Goal: Task Accomplishment & Management: Manage account settings

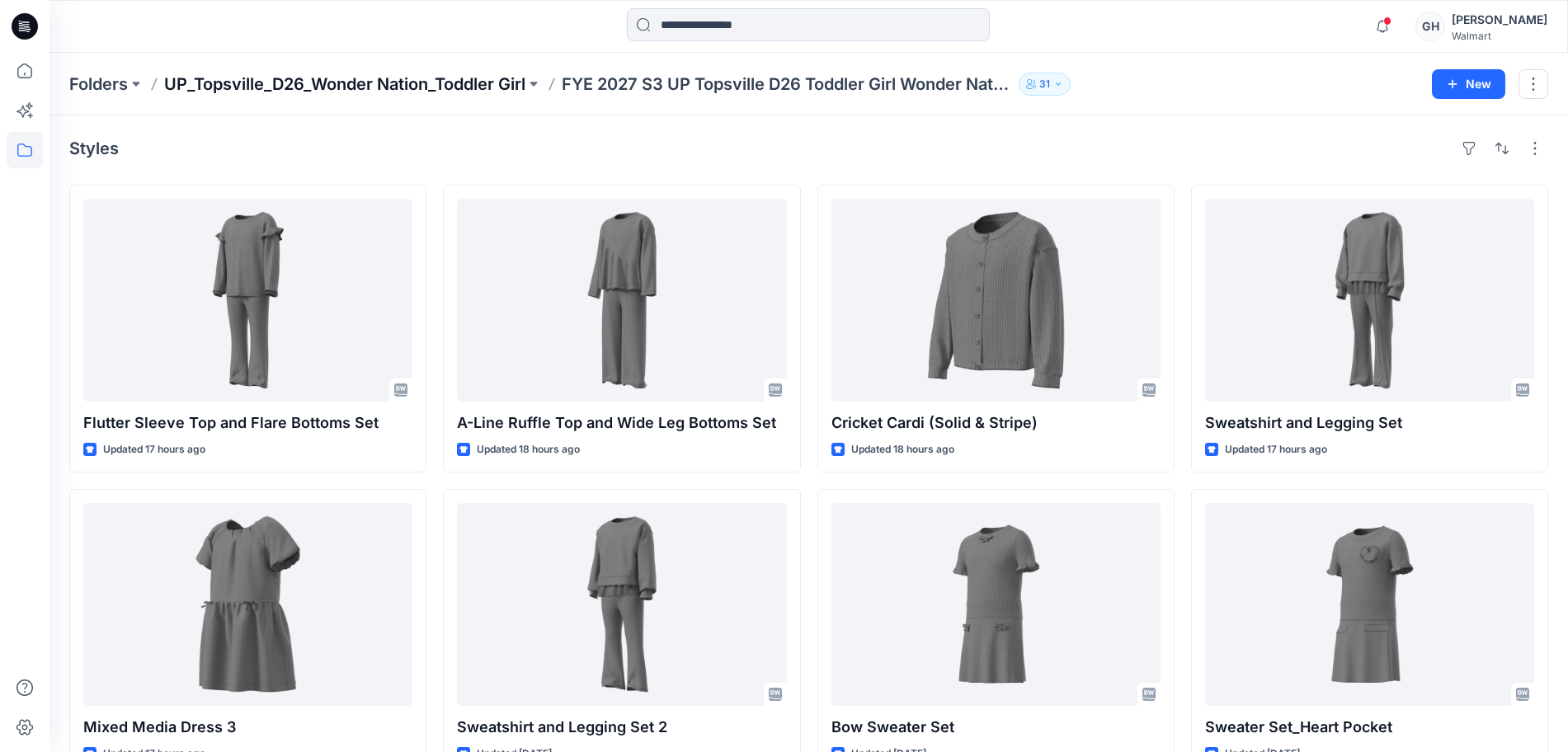
click at [505, 79] on p "UP_Topsville_D26_Wonder Nation_Toddler Girl" at bounding box center [345, 84] width 361 height 23
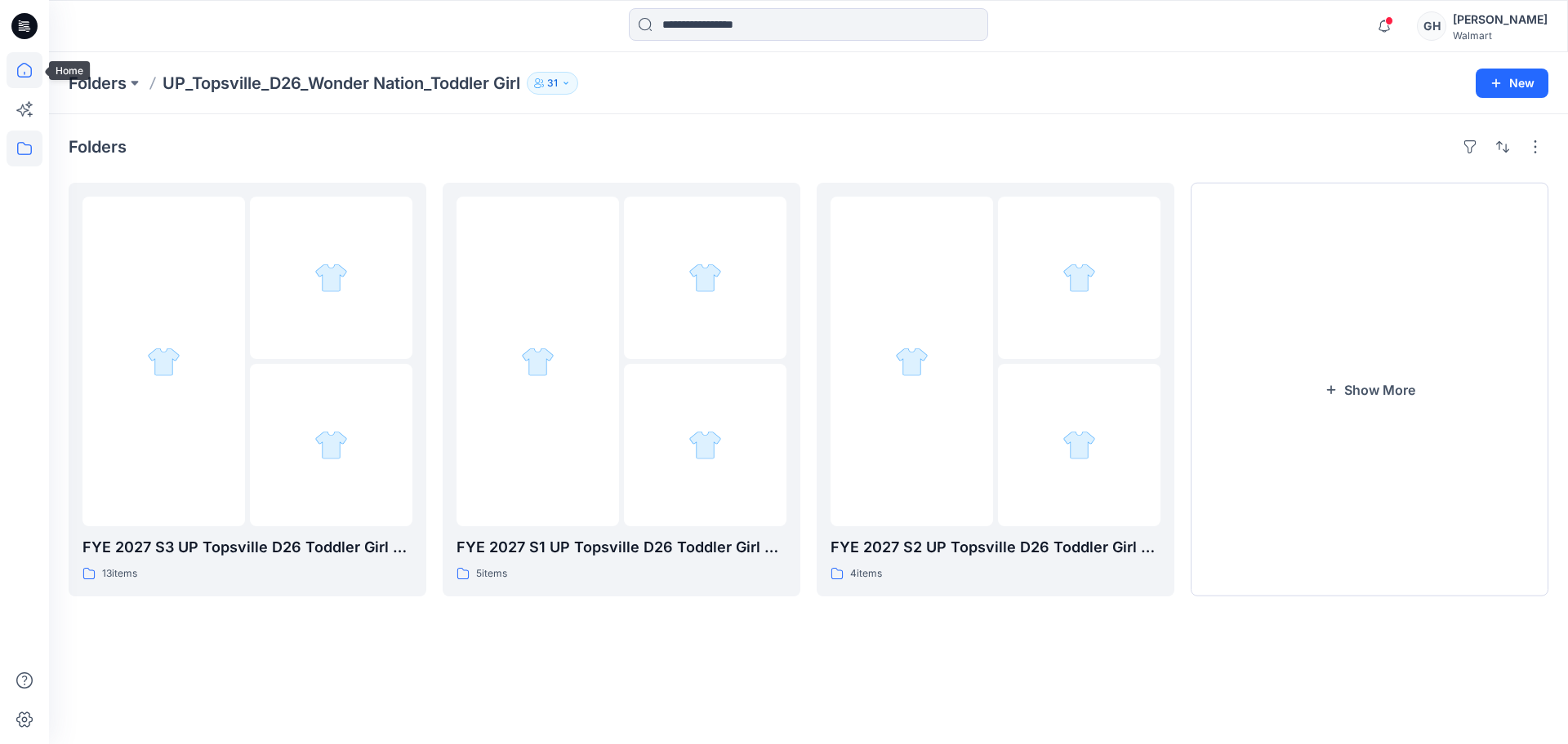
click at [25, 76] on icon at bounding box center [24, 70] width 14 height 14
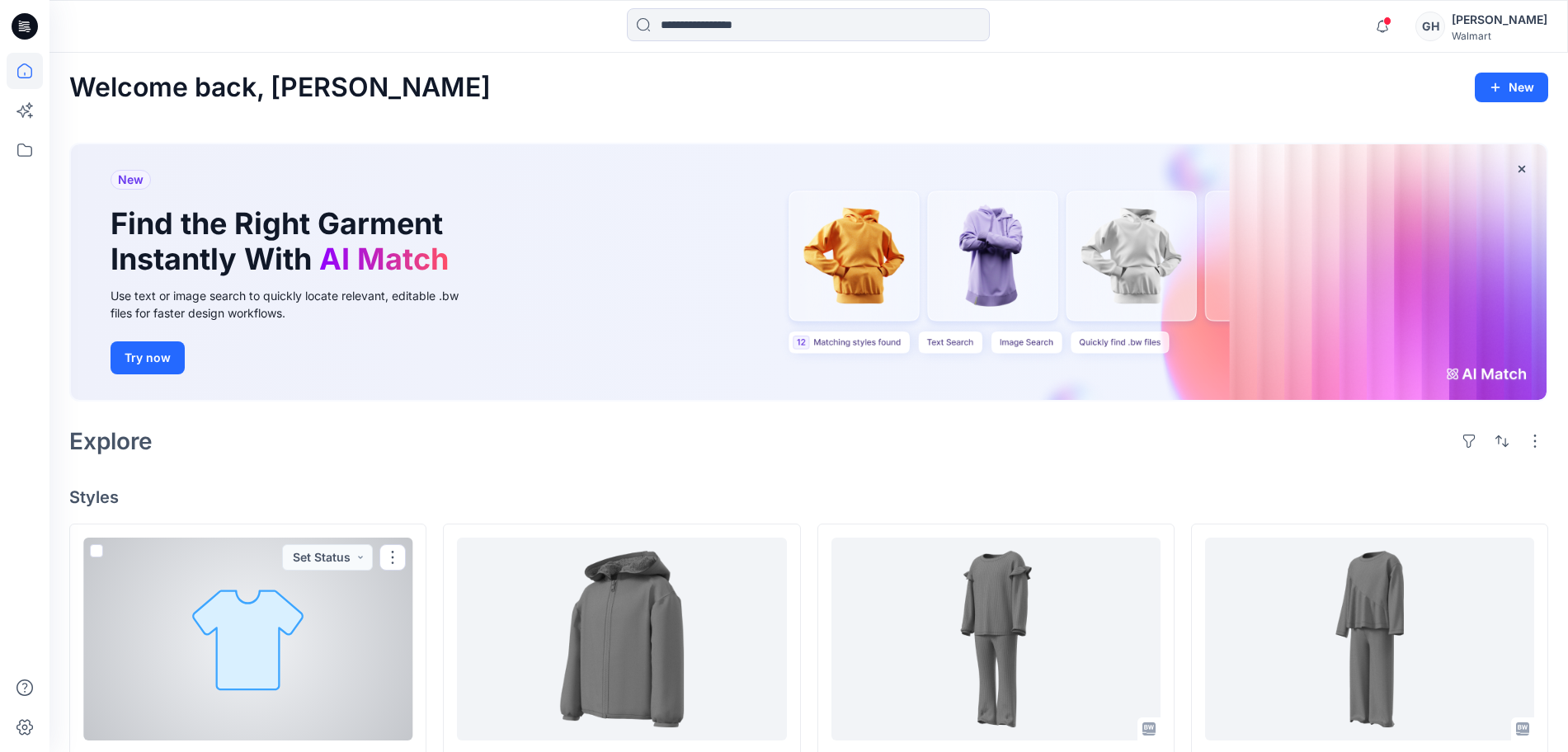
click at [223, 628] on div at bounding box center [247, 639] width 329 height 203
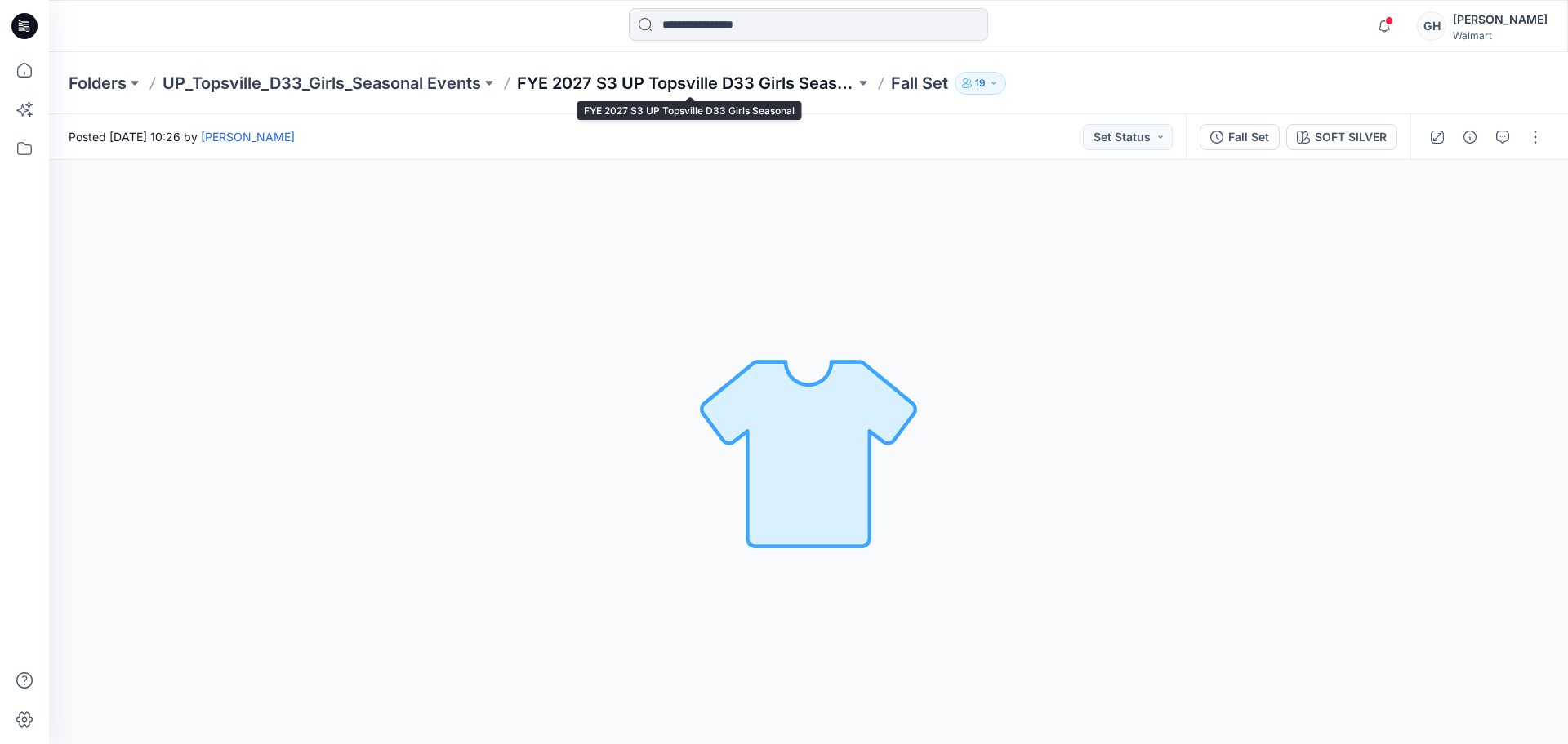
click at [641, 87] on p "FYE 2027 S3 UP Topsville D33 Girls Seasonal" at bounding box center [686, 83] width 338 height 23
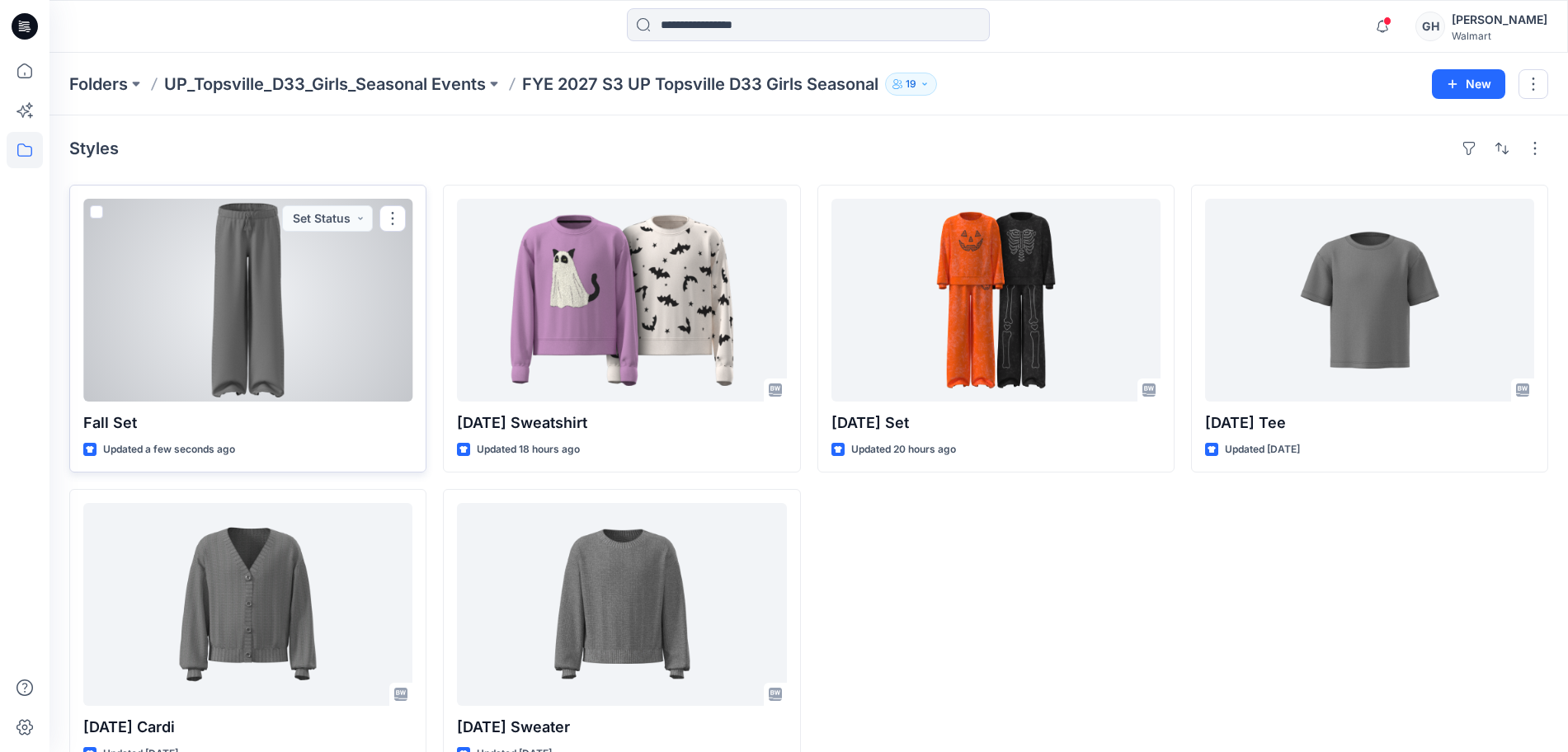
click at [300, 344] on div at bounding box center [247, 300] width 329 height 203
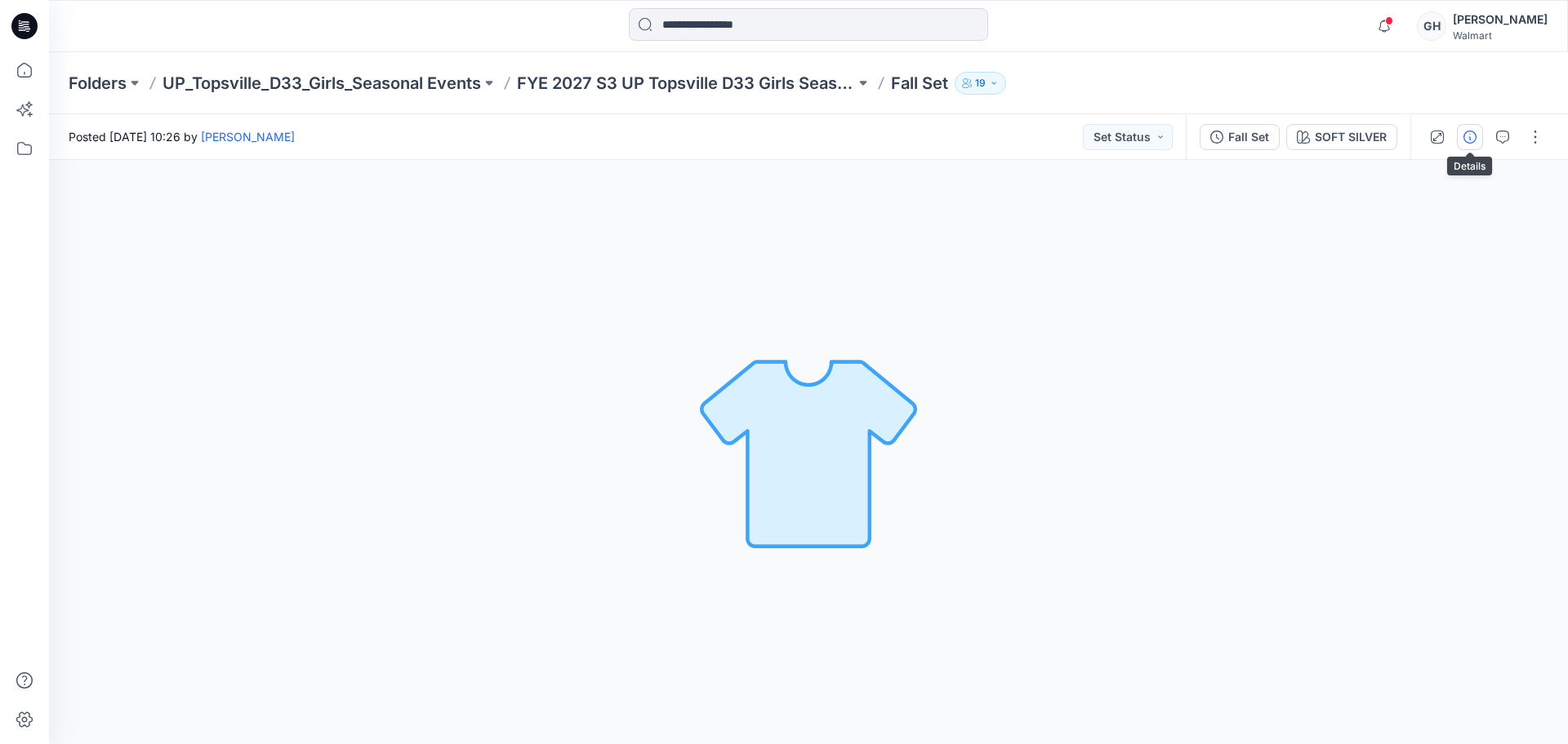
click at [1467, 132] on icon "button" at bounding box center [1470, 138] width 13 height 13
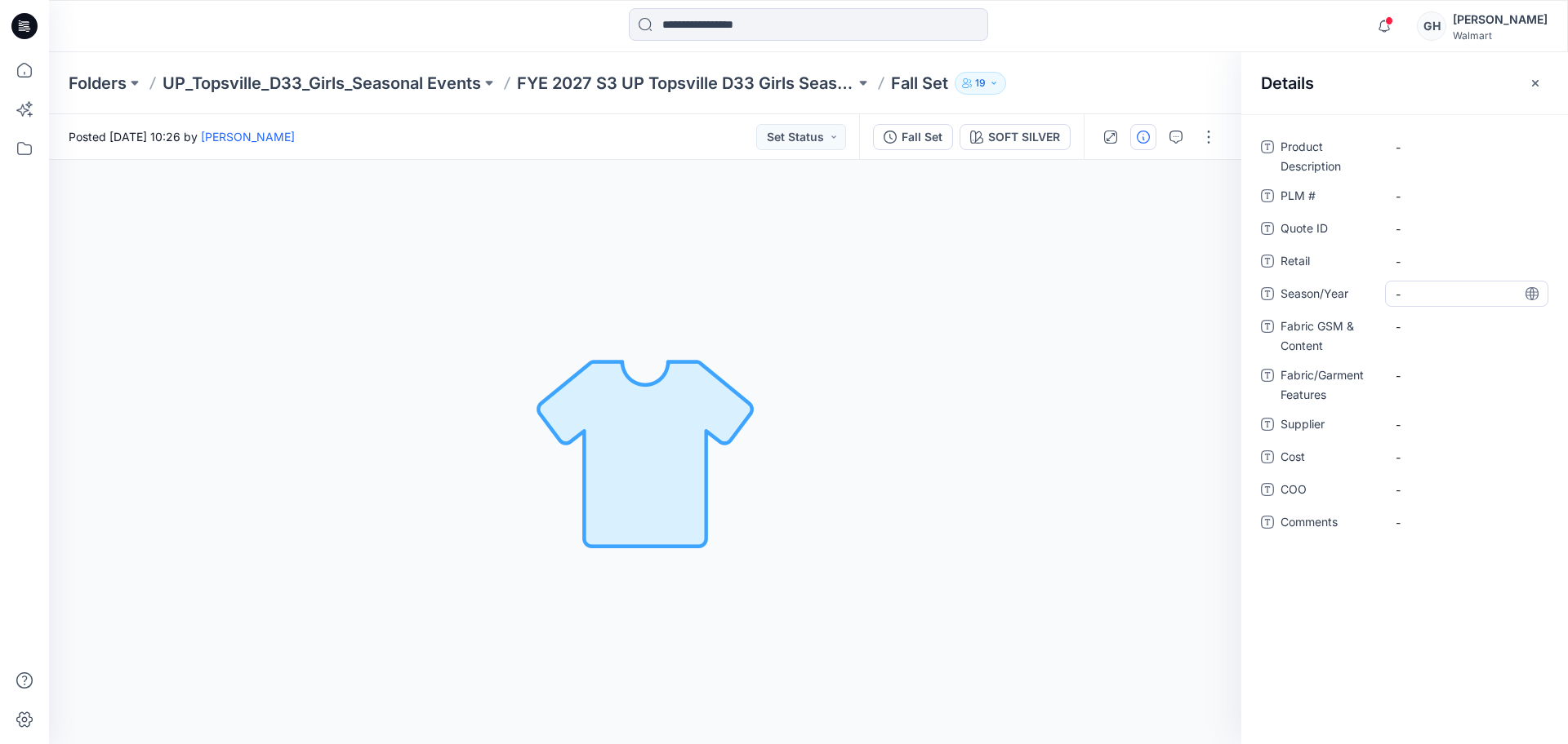
click at [1458, 300] on span "-" at bounding box center [1466, 294] width 142 height 17
type textarea "**********"
click at [1423, 422] on span "-" at bounding box center [1466, 425] width 142 height 17
type textarea "*********"
click at [1414, 328] on Content "-" at bounding box center [1466, 327] width 142 height 17
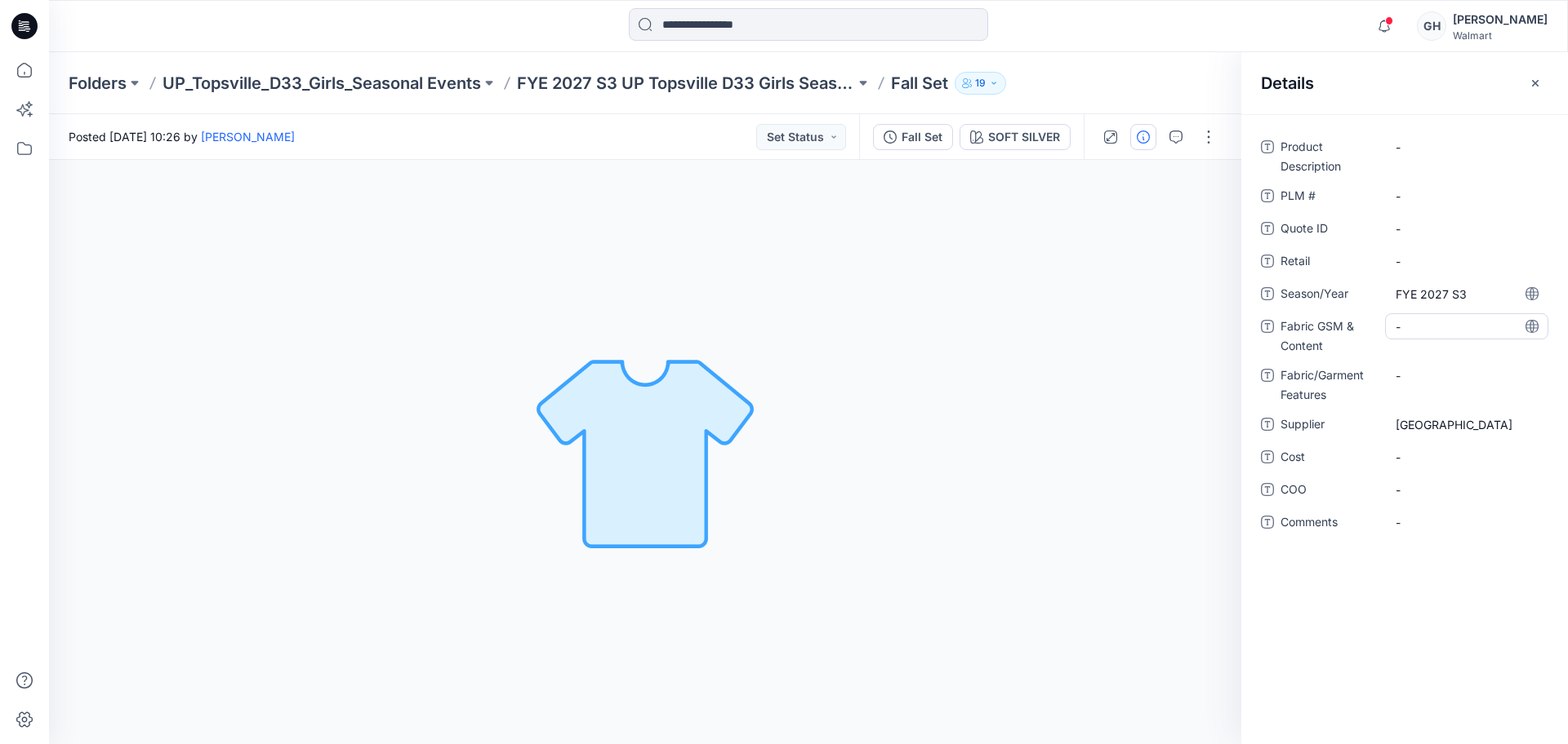
click at [1414, 325] on Content "-" at bounding box center [1466, 327] width 142 height 17
type textarea "**********"
click at [1413, 374] on div "-" at bounding box center [1466, 374] width 163 height 26
click at [1457, 353] on Content "220 Grams/60% BCI Cotton/40% Recycled Polyester/" at bounding box center [1466, 340] width 142 height 52
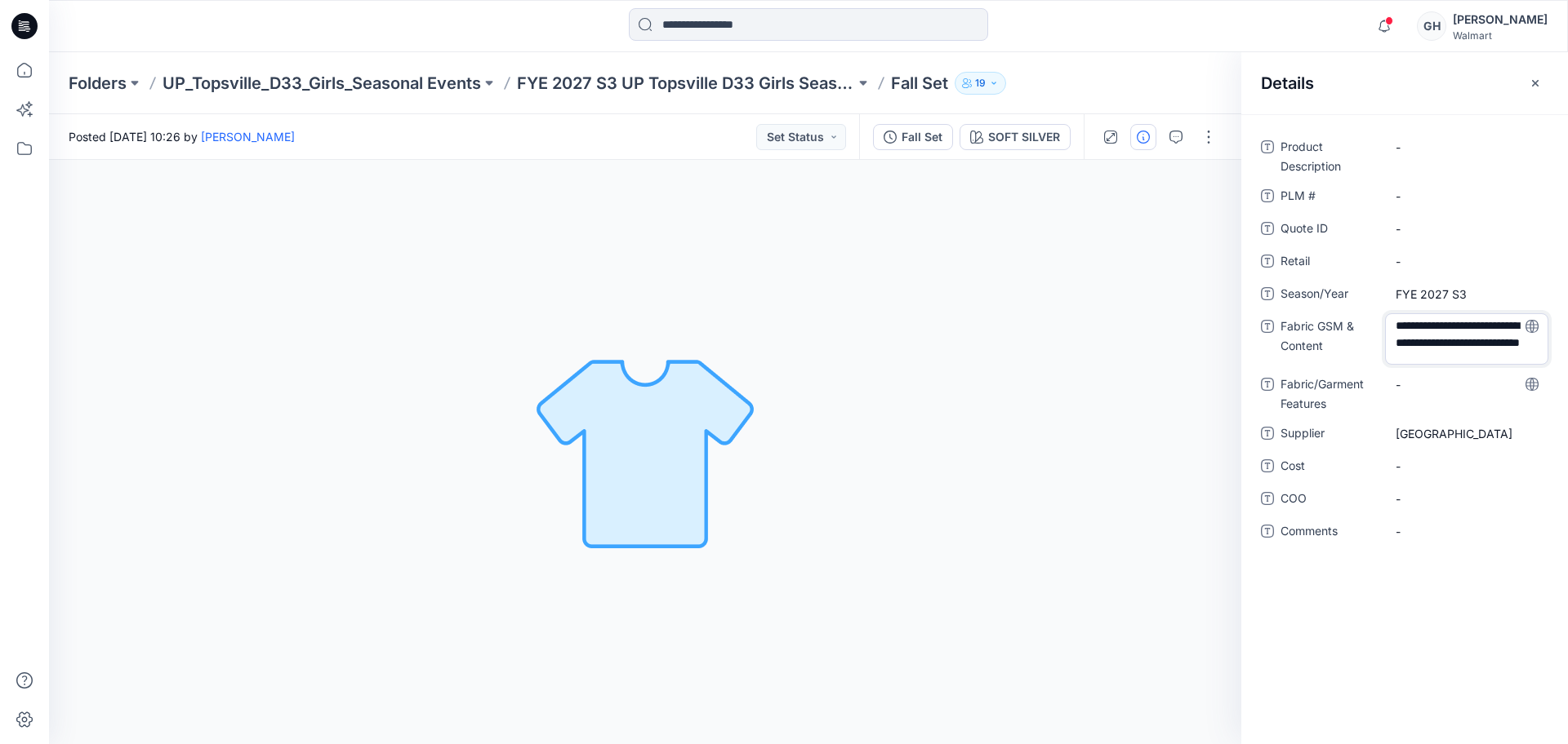
scroll to position [20, 0]
type textarea "**********"
click at [1440, 390] on Features "-" at bounding box center [1466, 387] width 142 height 17
click at [1485, 361] on Content "220 Grams/60% BCI Cotton/40% Recycled Polyester/ BCI CVC Fleece with Sanded" at bounding box center [1466, 340] width 142 height 52
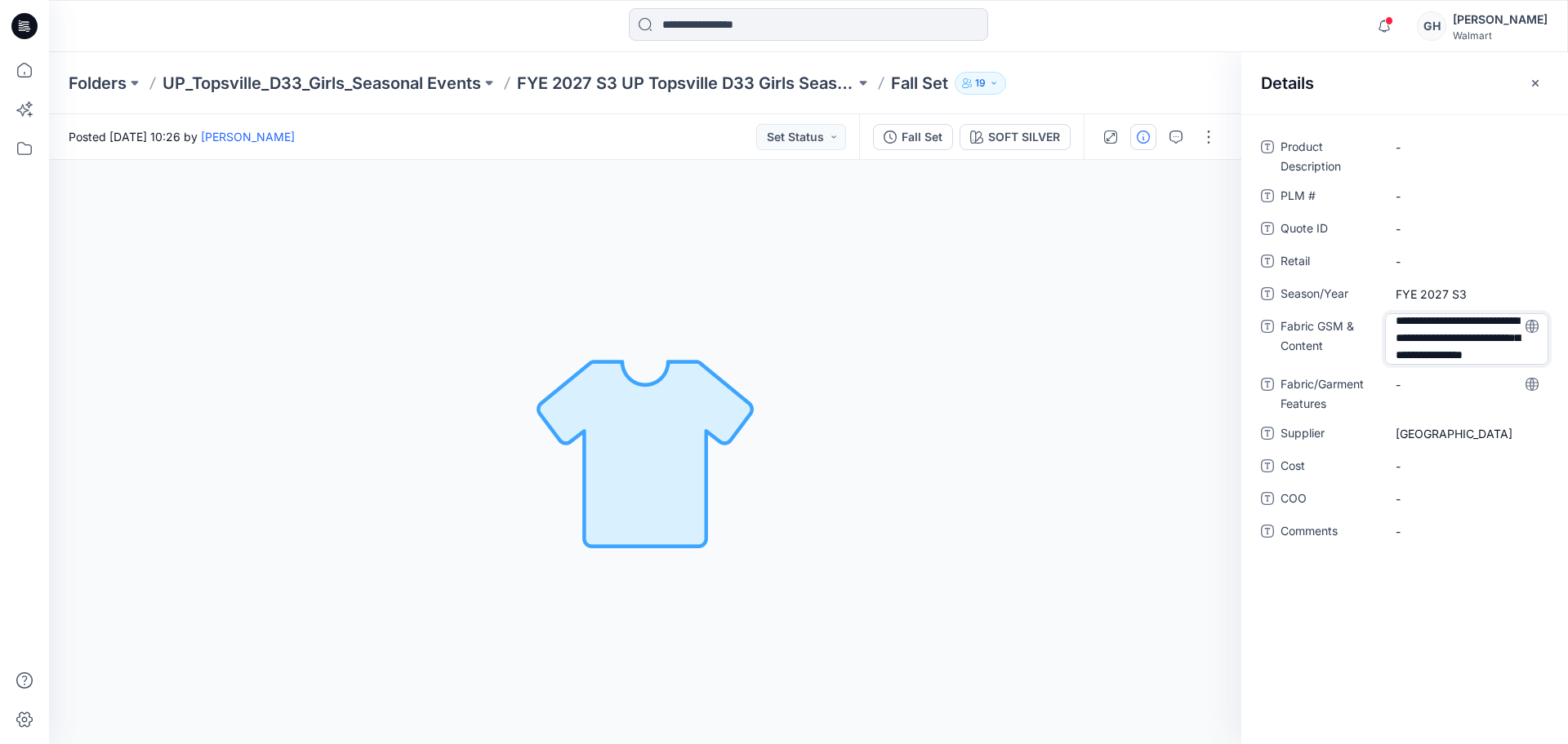
drag, startPoint x: 1505, startPoint y: 351, endPoint x: 1386, endPoint y: 350, distance: 119.0
click at [1386, 350] on textarea "**********" at bounding box center [1466, 339] width 163 height 52
type textarea "**********"
click at [1436, 385] on Features "-" at bounding box center [1466, 385] width 142 height 17
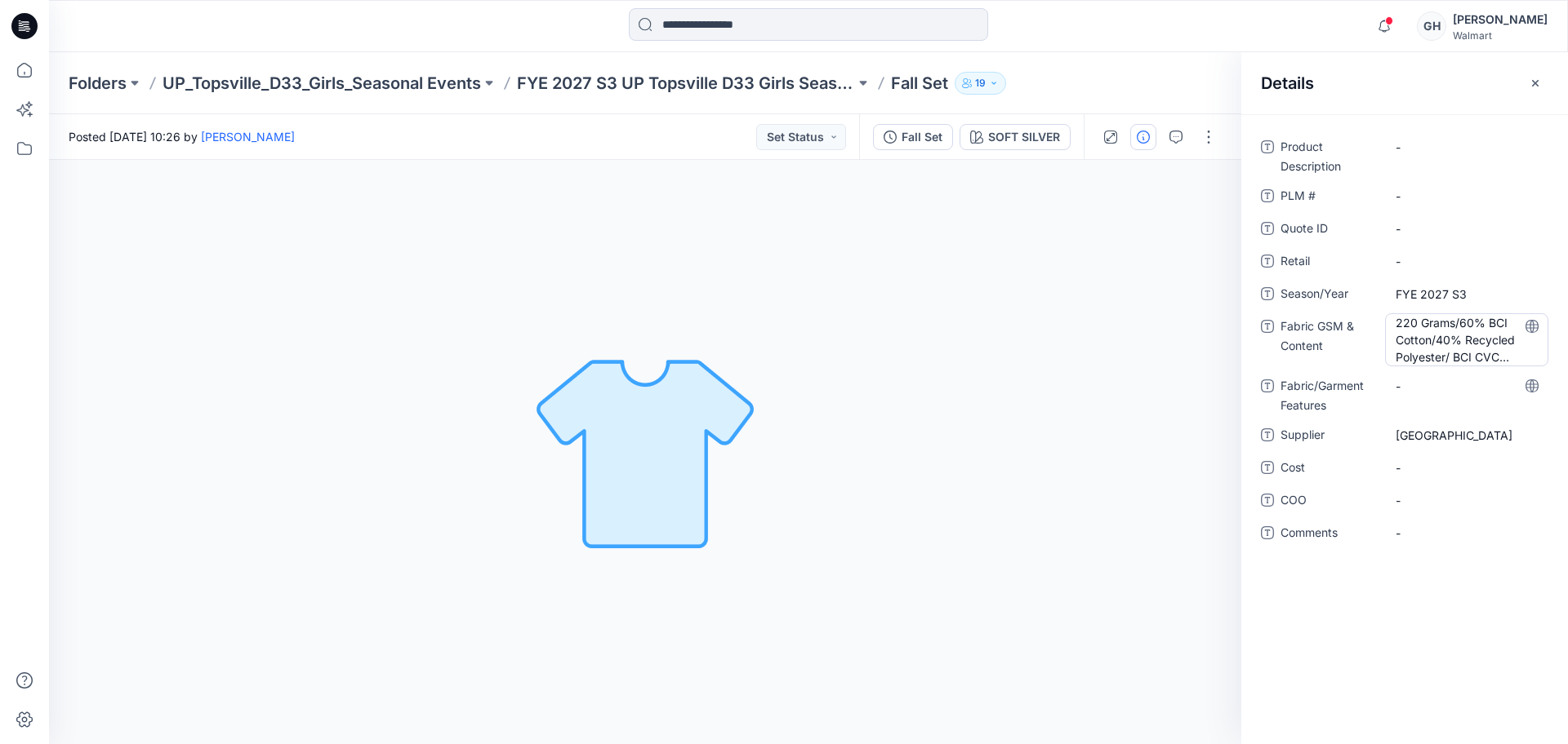
click at [1495, 345] on Content "220 Grams/60% BCI Cotton/40% Recycled Polyester/ BCI CVC Sanded Fleece with Rec…" at bounding box center [1466, 340] width 142 height 52
click at [1507, 351] on textarea "**********" at bounding box center [1466, 339] width 163 height 52
type textarea "**********"
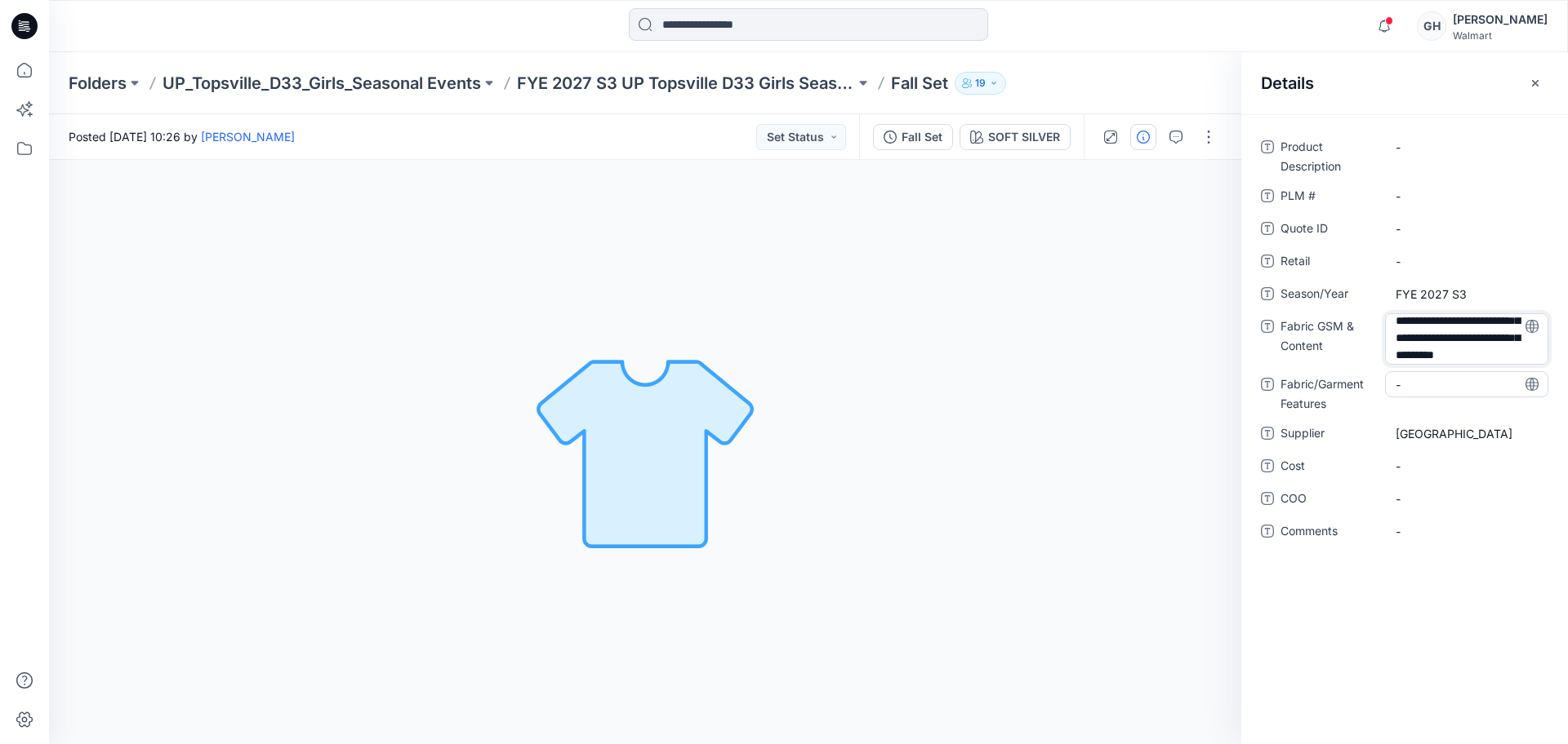
click at [1419, 380] on div "**********" at bounding box center [1404, 349] width 288 height 430
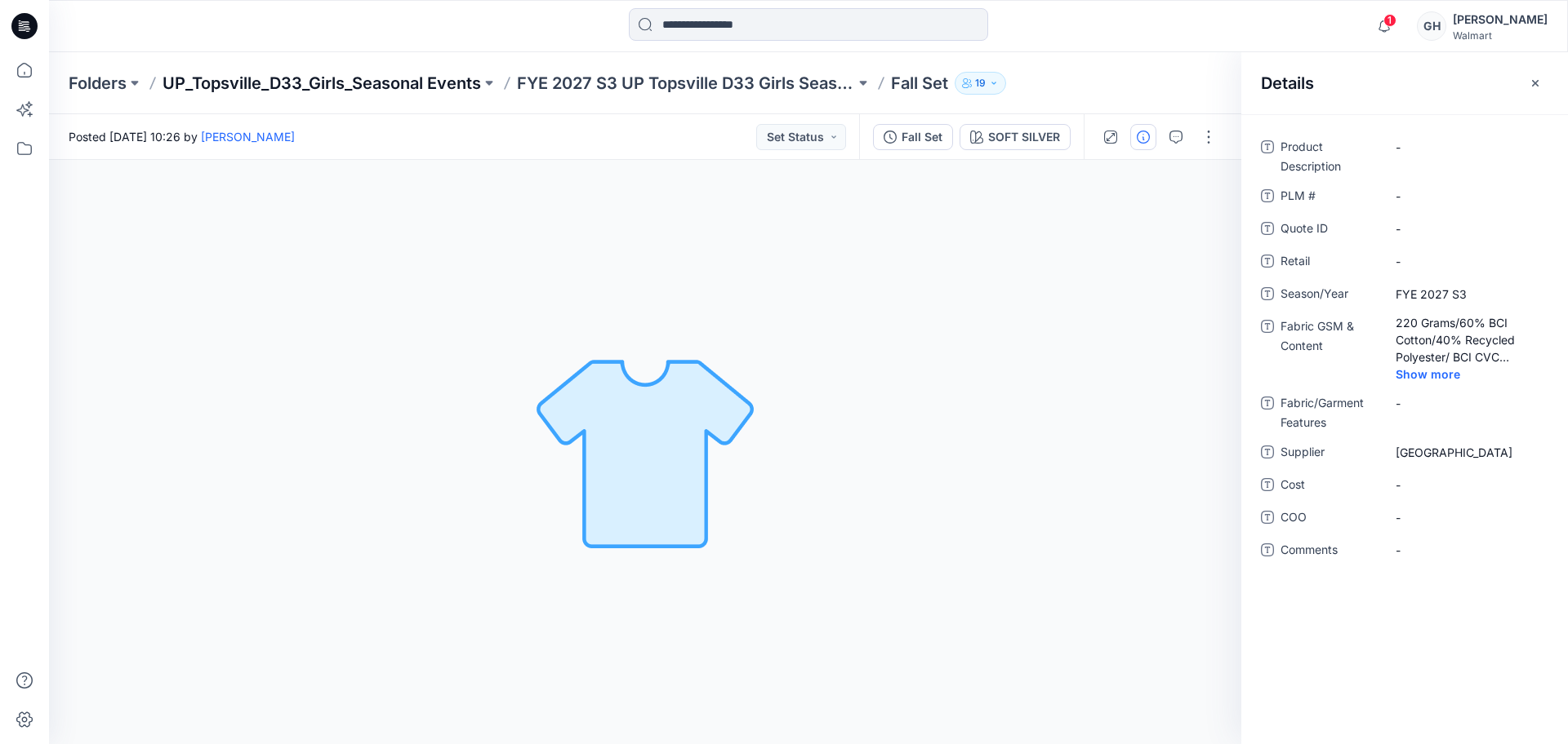
click at [316, 77] on p "UP_Topsville_D33_Girls_Seasonal Events" at bounding box center [321, 83] width 318 height 23
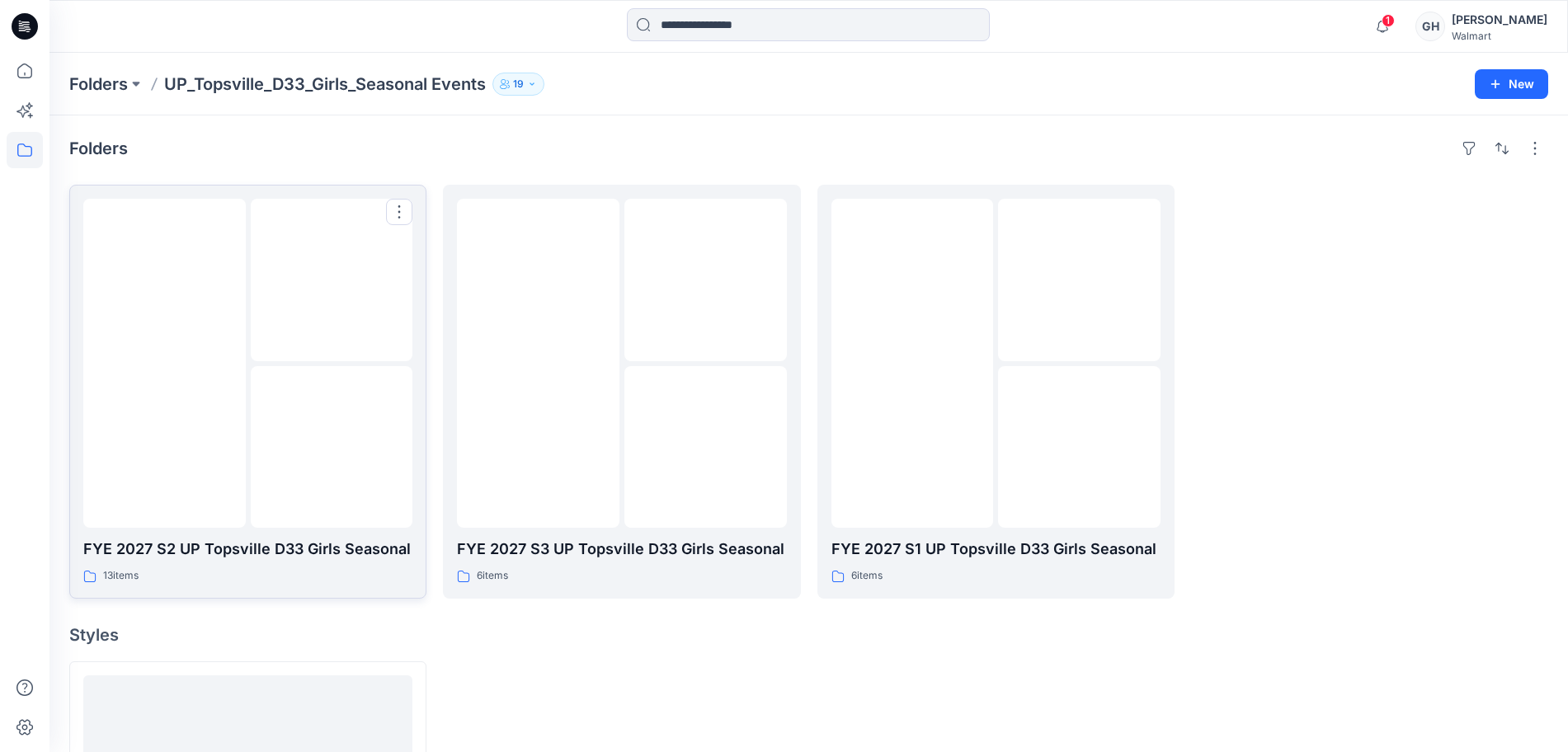
click at [332, 447] on img at bounding box center [332, 447] width 0 height 0
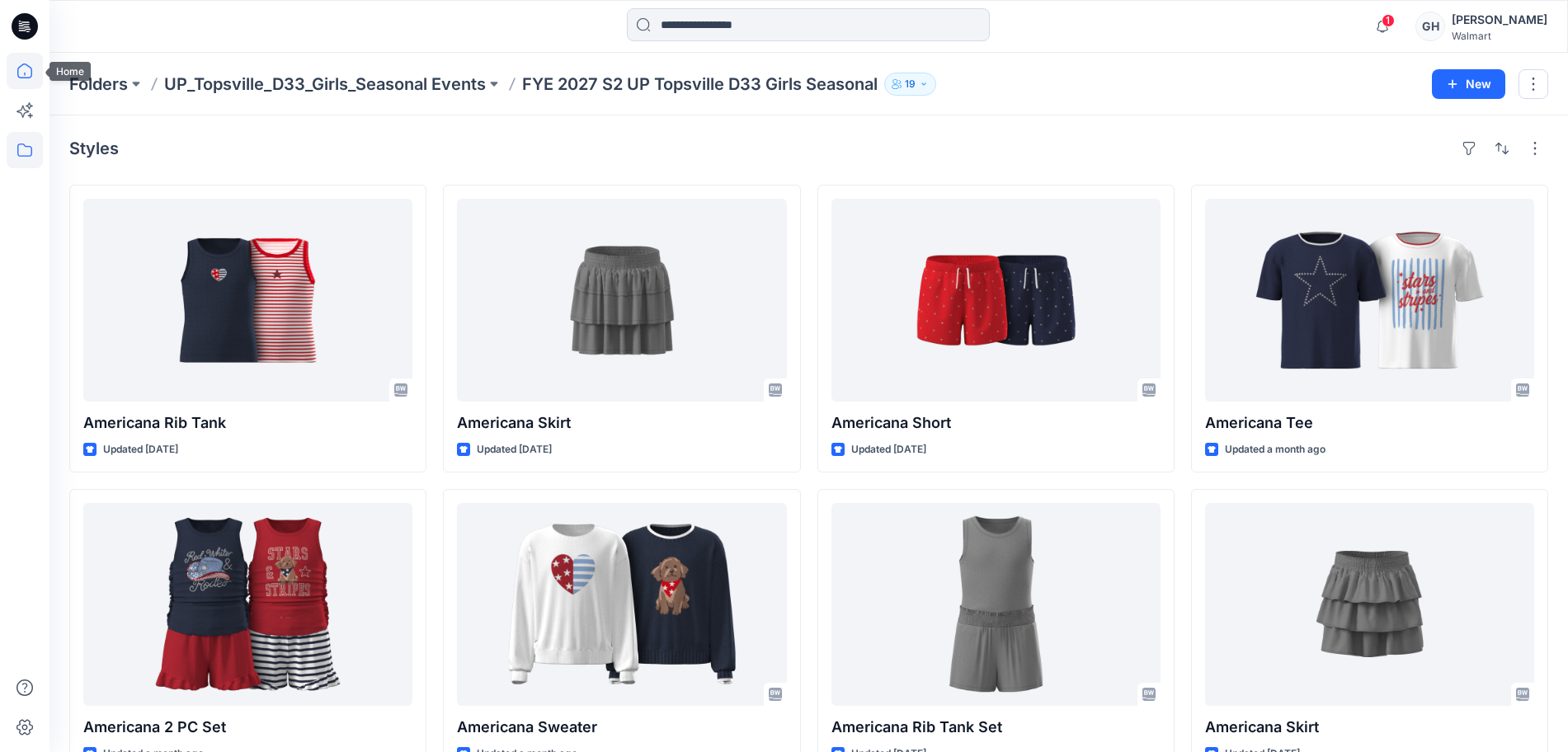
click at [36, 60] on icon at bounding box center [25, 71] width 37 height 37
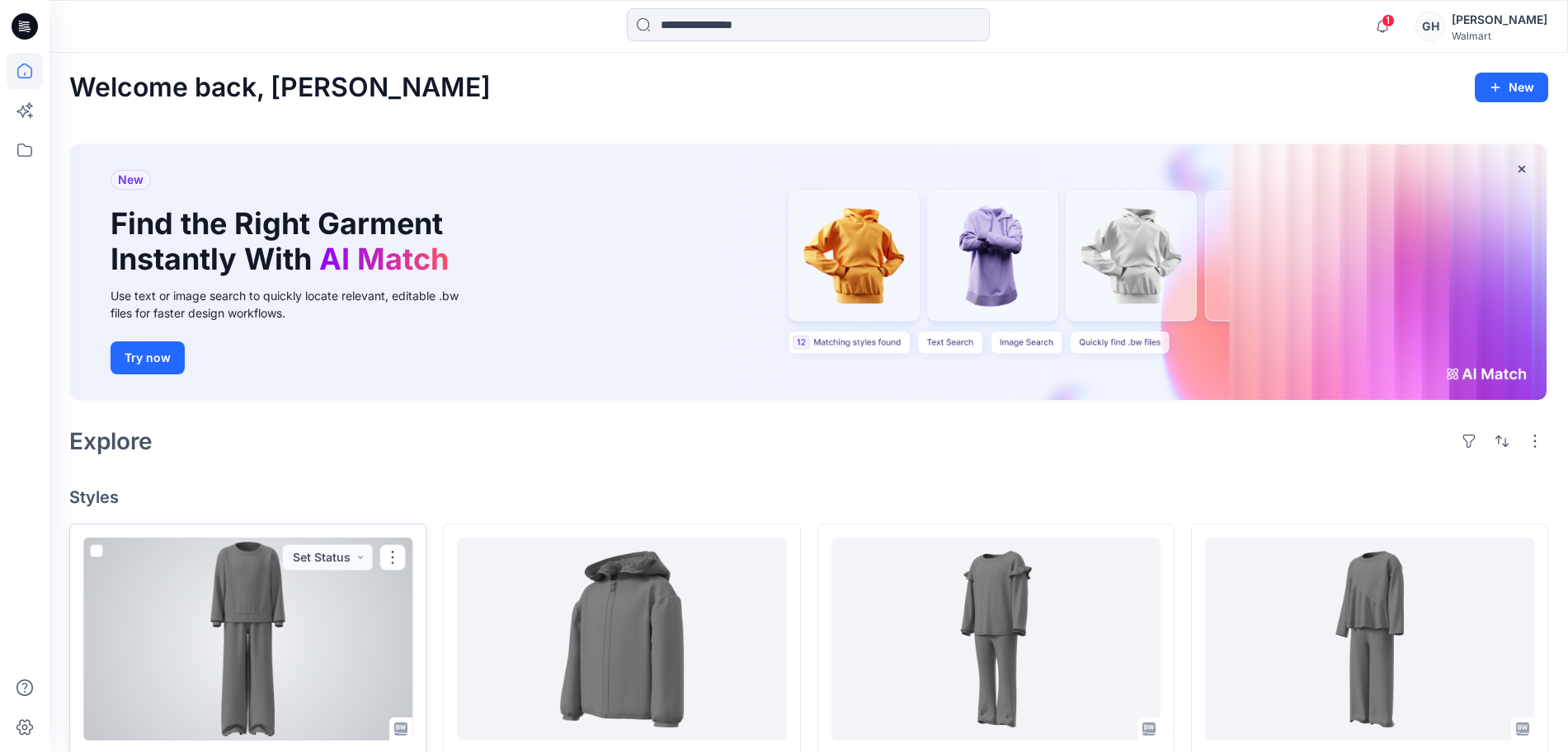
drag, startPoint x: 287, startPoint y: 707, endPoint x: 386, endPoint y: 665, distance: 107.5
click at [287, 706] on div at bounding box center [247, 639] width 329 height 203
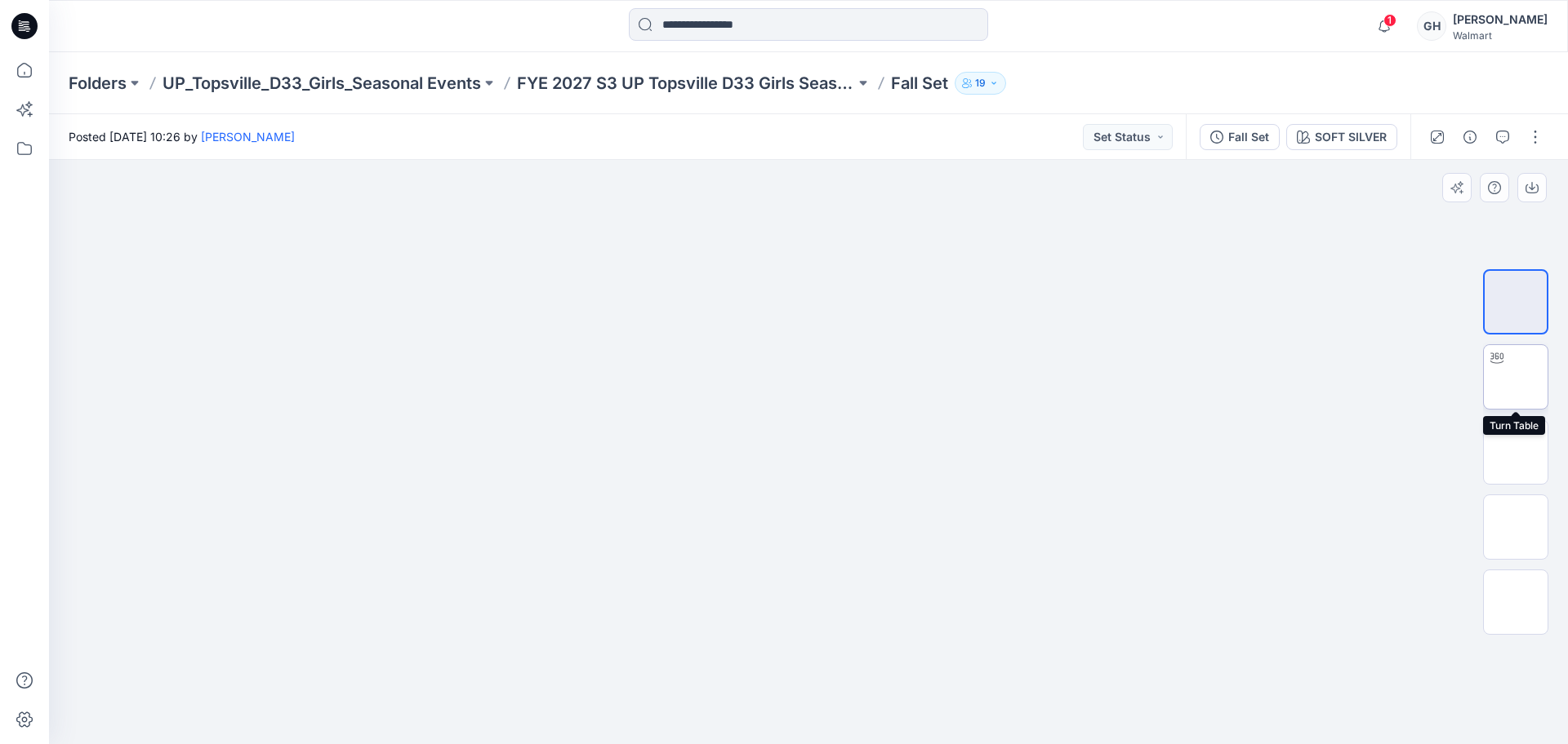
click at [1515, 377] on img at bounding box center [1515, 377] width 0 height 0
drag, startPoint x: 809, startPoint y: 714, endPoint x: 502, endPoint y: 682, distance: 308.7
click at [502, 682] on div at bounding box center [807, 452] width 1518 height 585
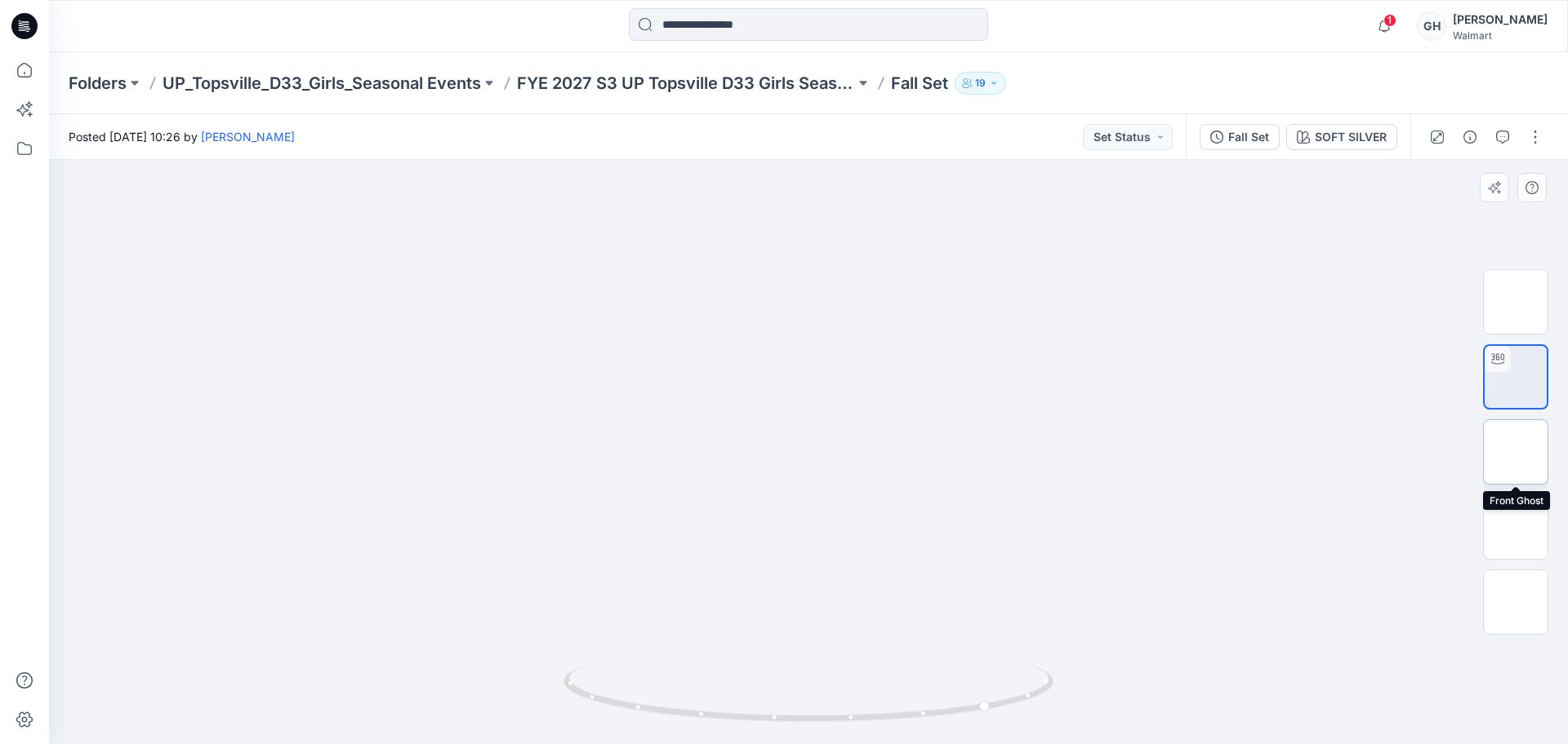
click at [1515, 452] on img at bounding box center [1515, 452] width 0 height 0
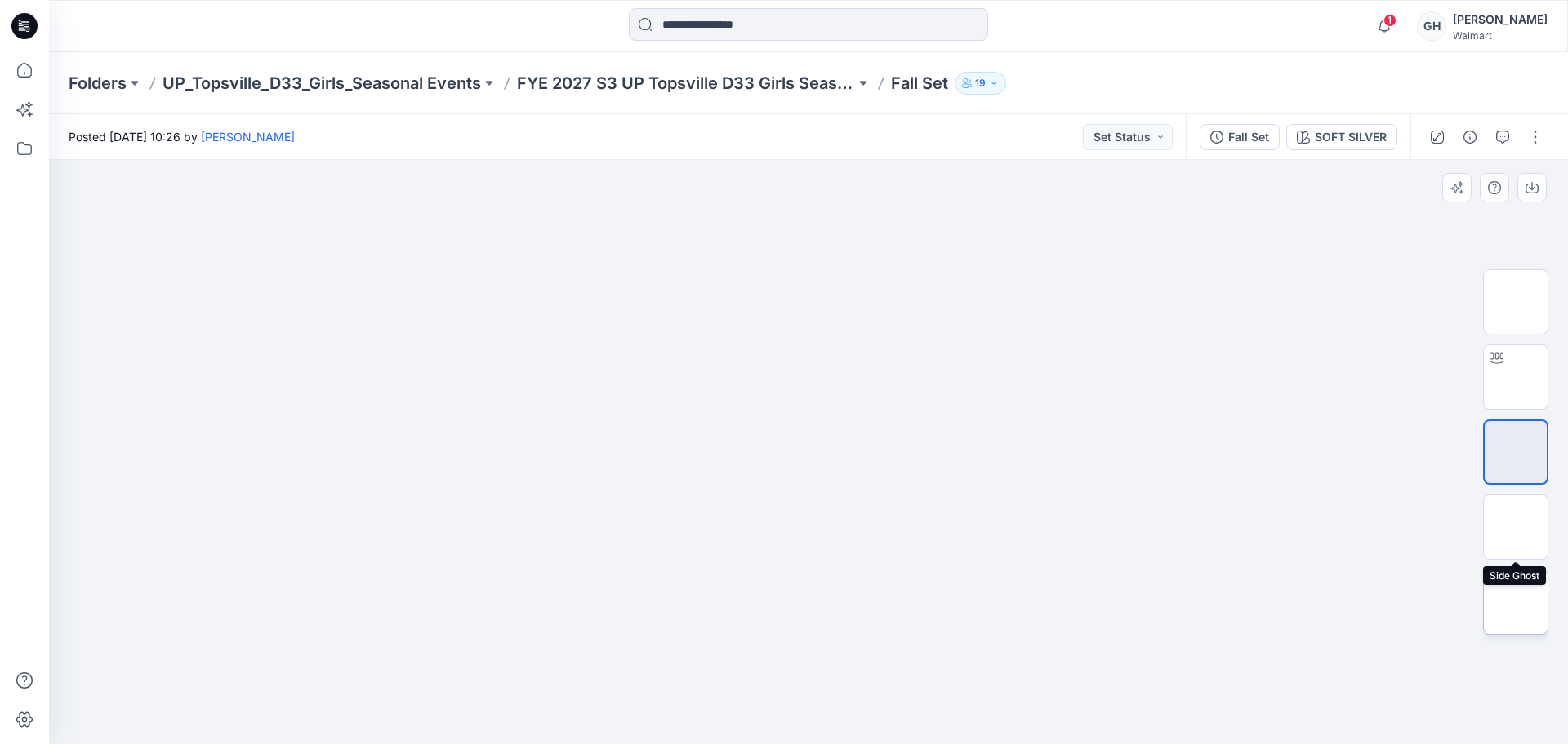
drag, startPoint x: 1501, startPoint y: 530, endPoint x: 1506, endPoint y: 596, distance: 66.2
click at [1515, 527] on img at bounding box center [1515, 527] width 0 height 0
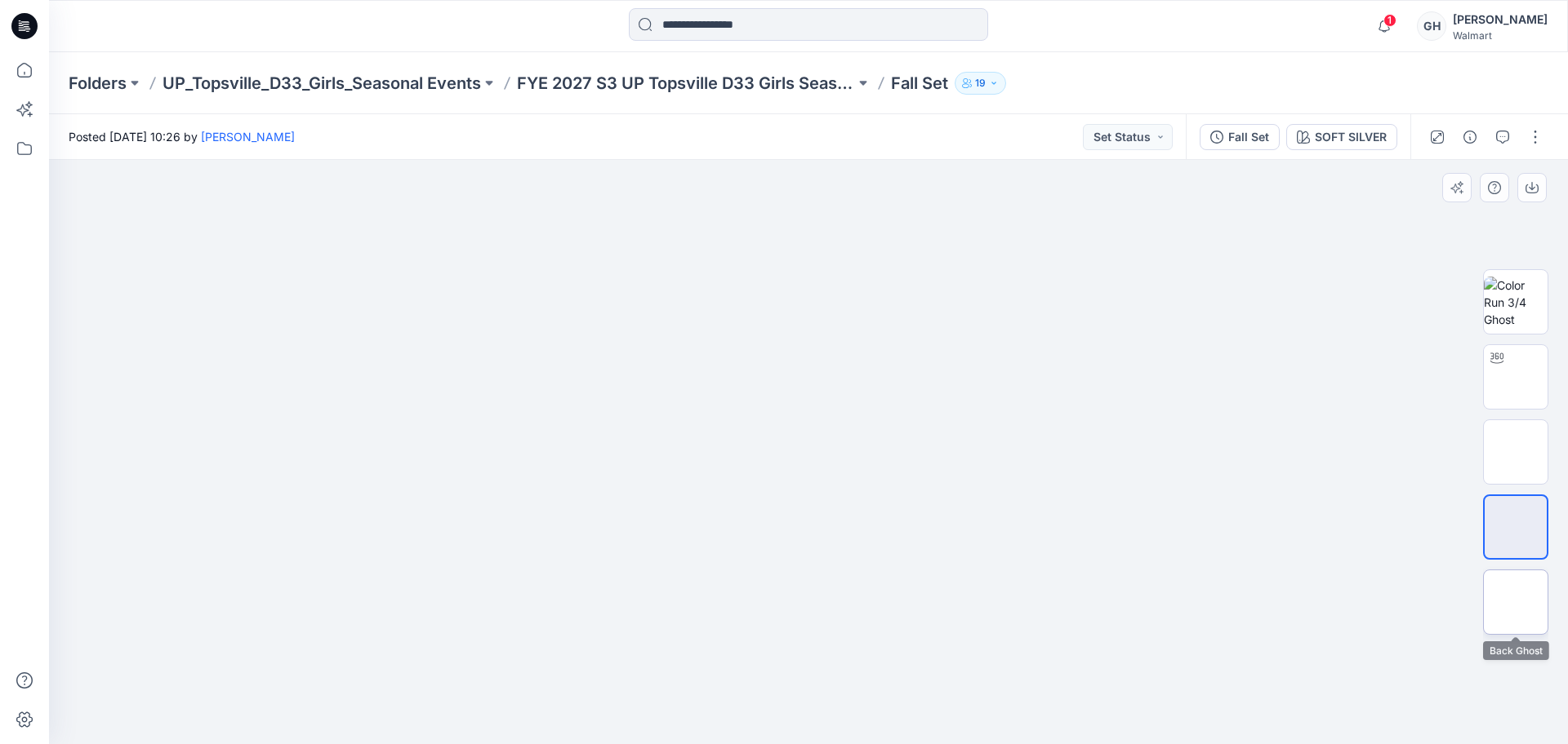
click at [1515, 603] on img at bounding box center [1515, 603] width 0 height 0
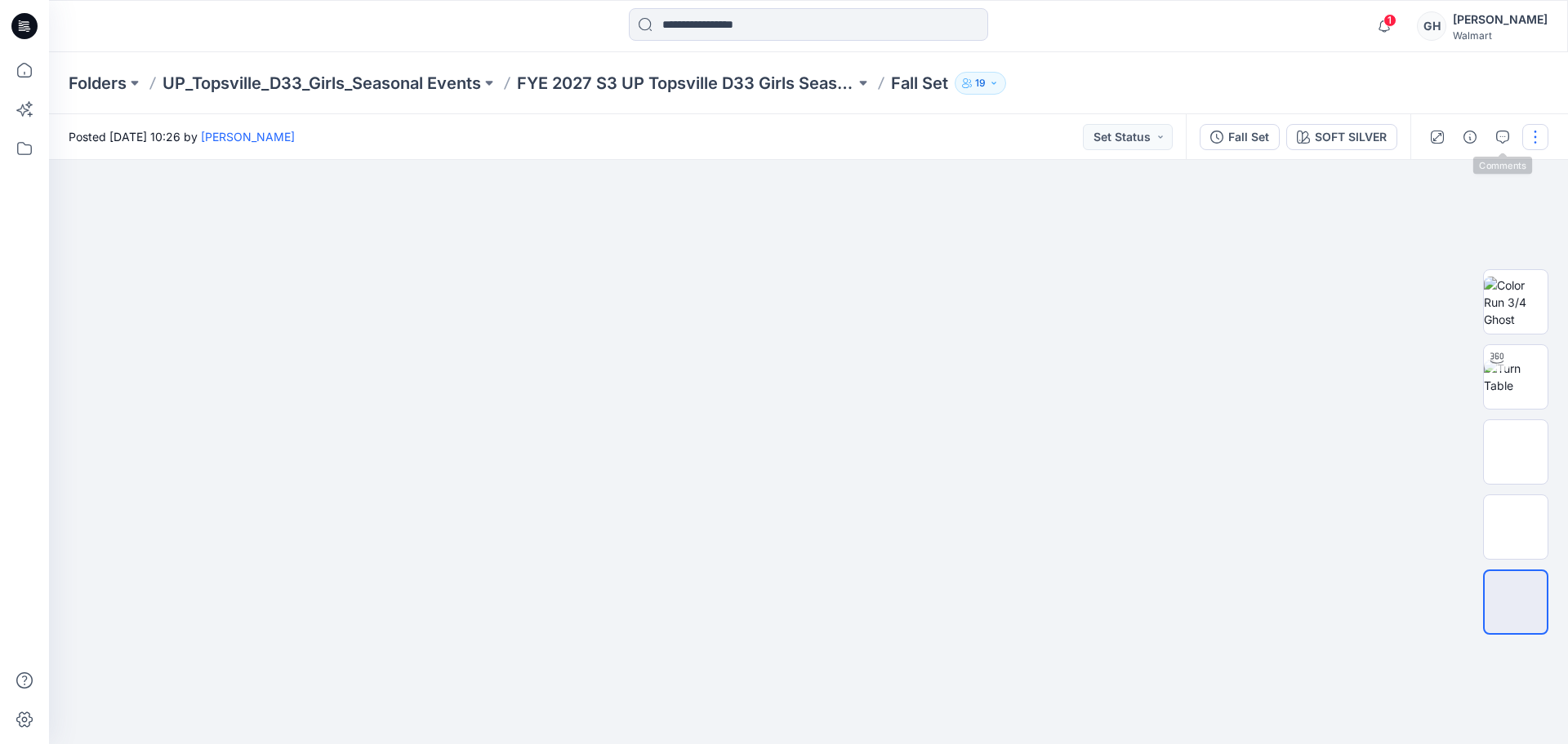
click at [1533, 136] on button "button" at bounding box center [1535, 137] width 26 height 26
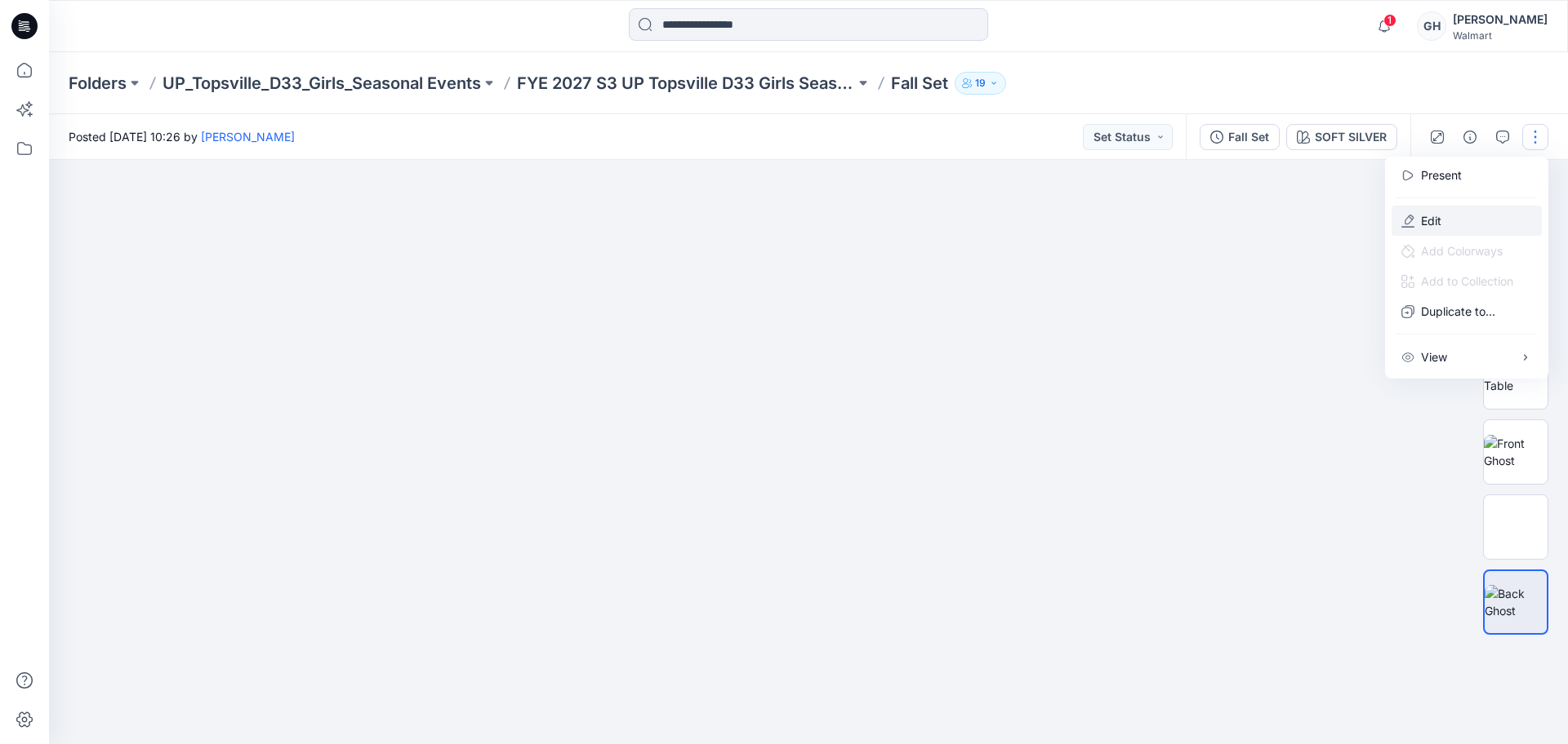
click at [1454, 205] on button "Edit" at bounding box center [1466, 221] width 150 height 31
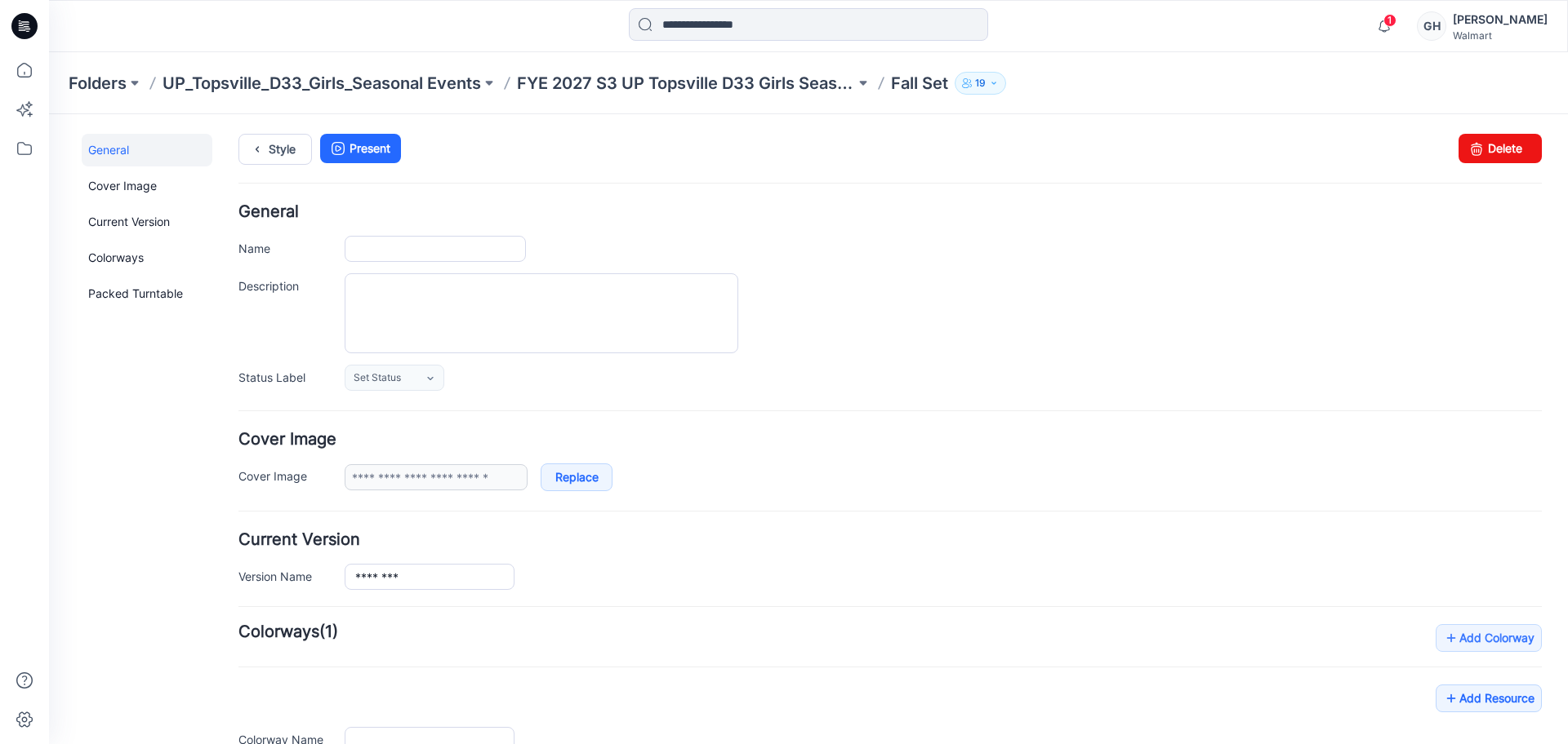
type input "********"
type input "**********"
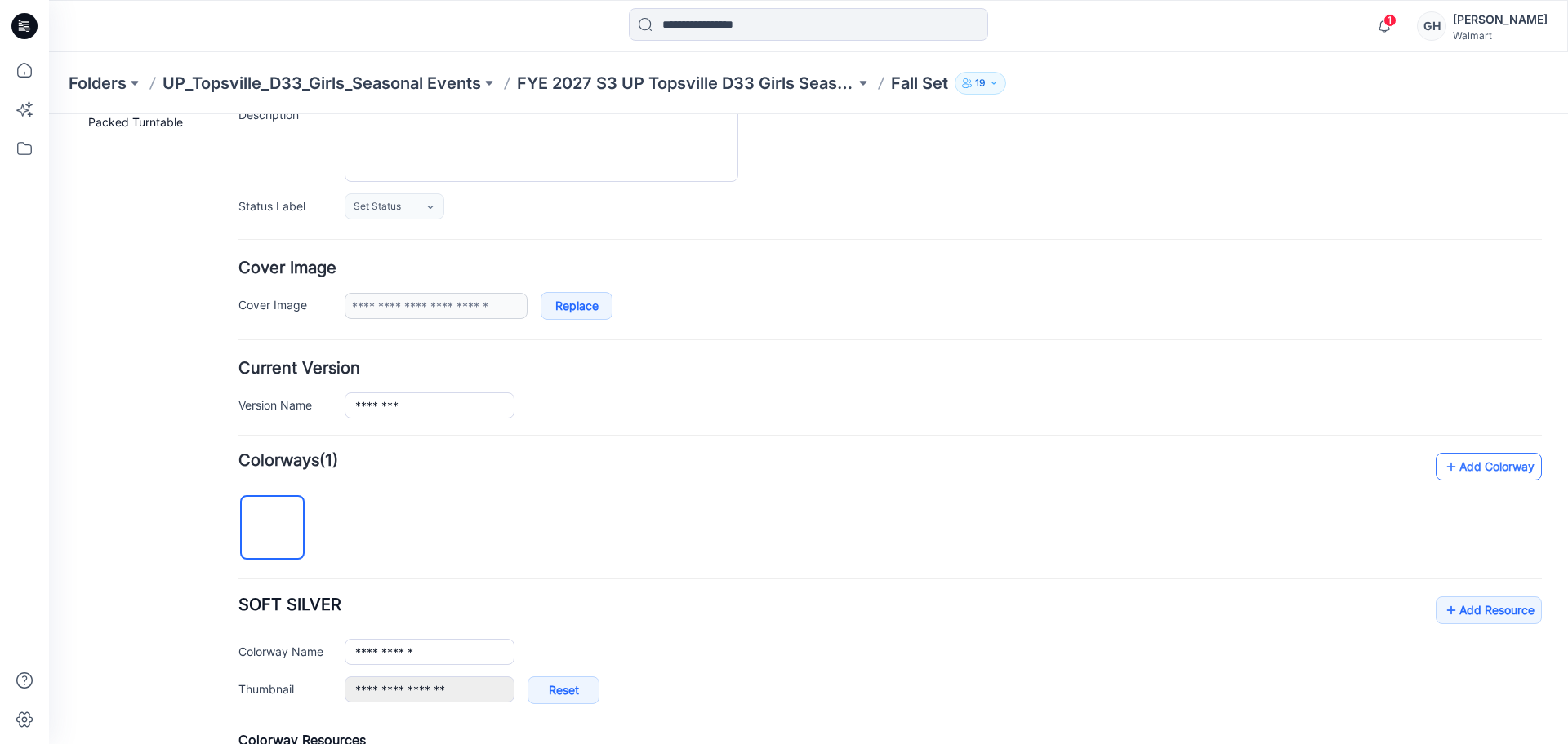
scroll to position [306, 0]
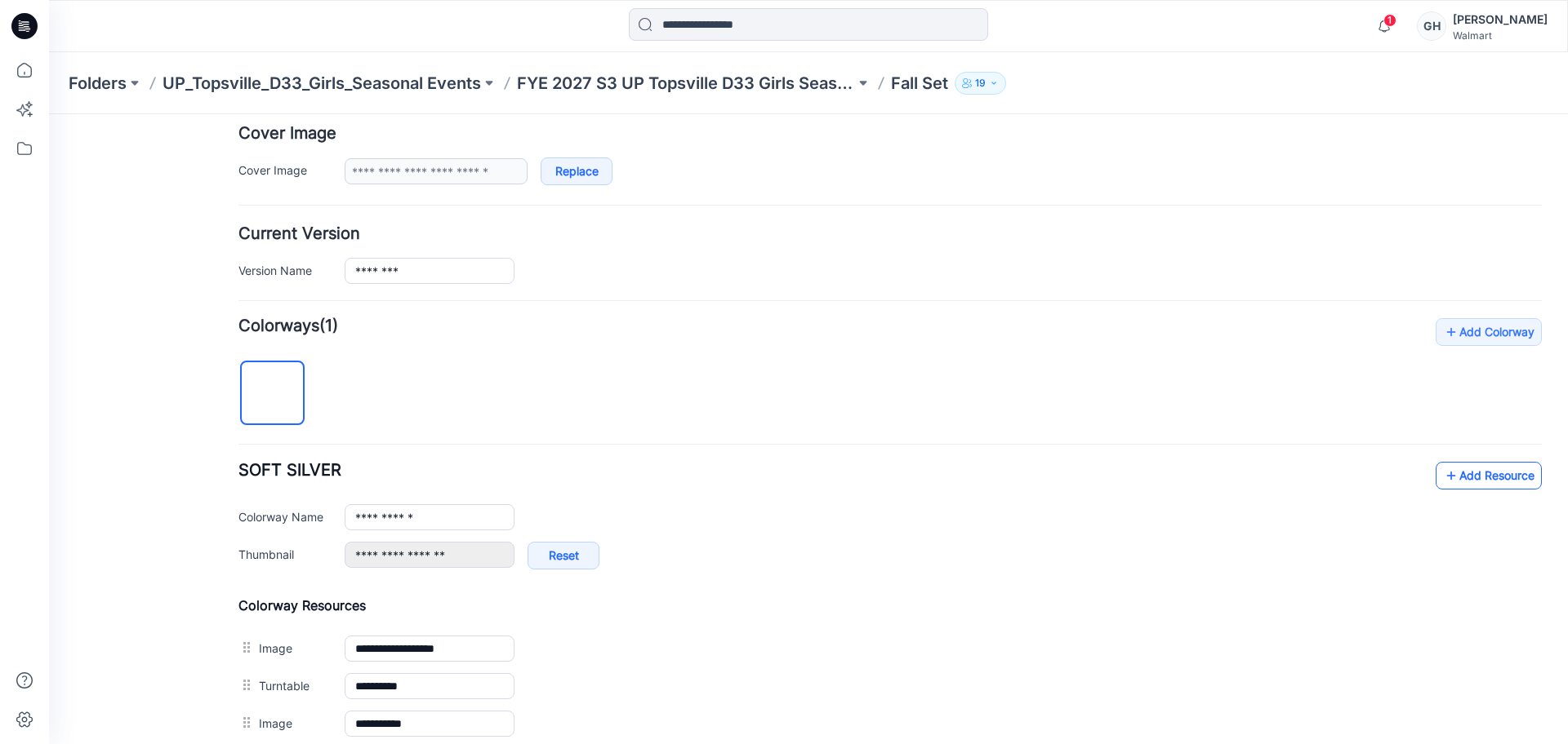
click at [1452, 482] on link "Add Resource" at bounding box center [1488, 476] width 106 height 28
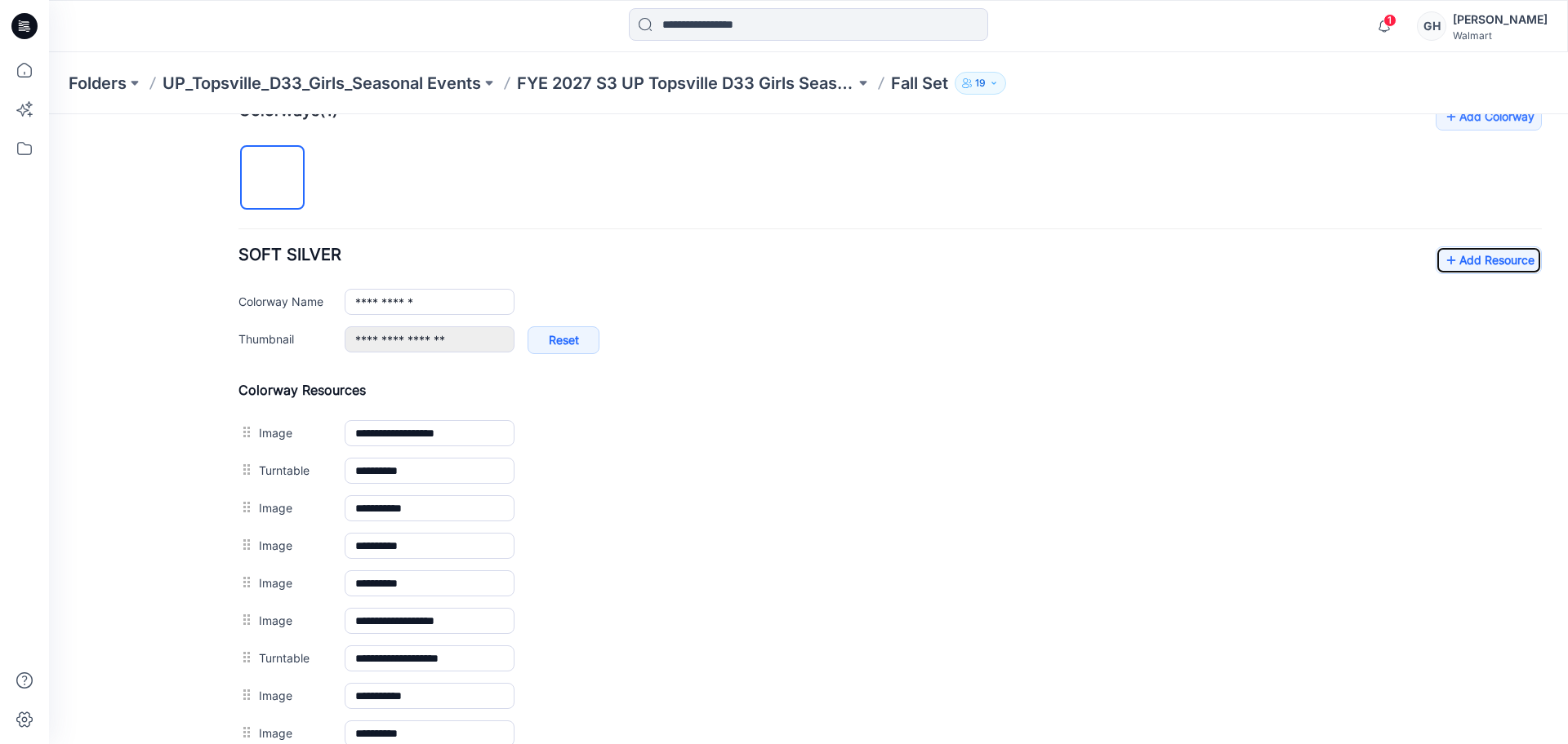
scroll to position [754, 0]
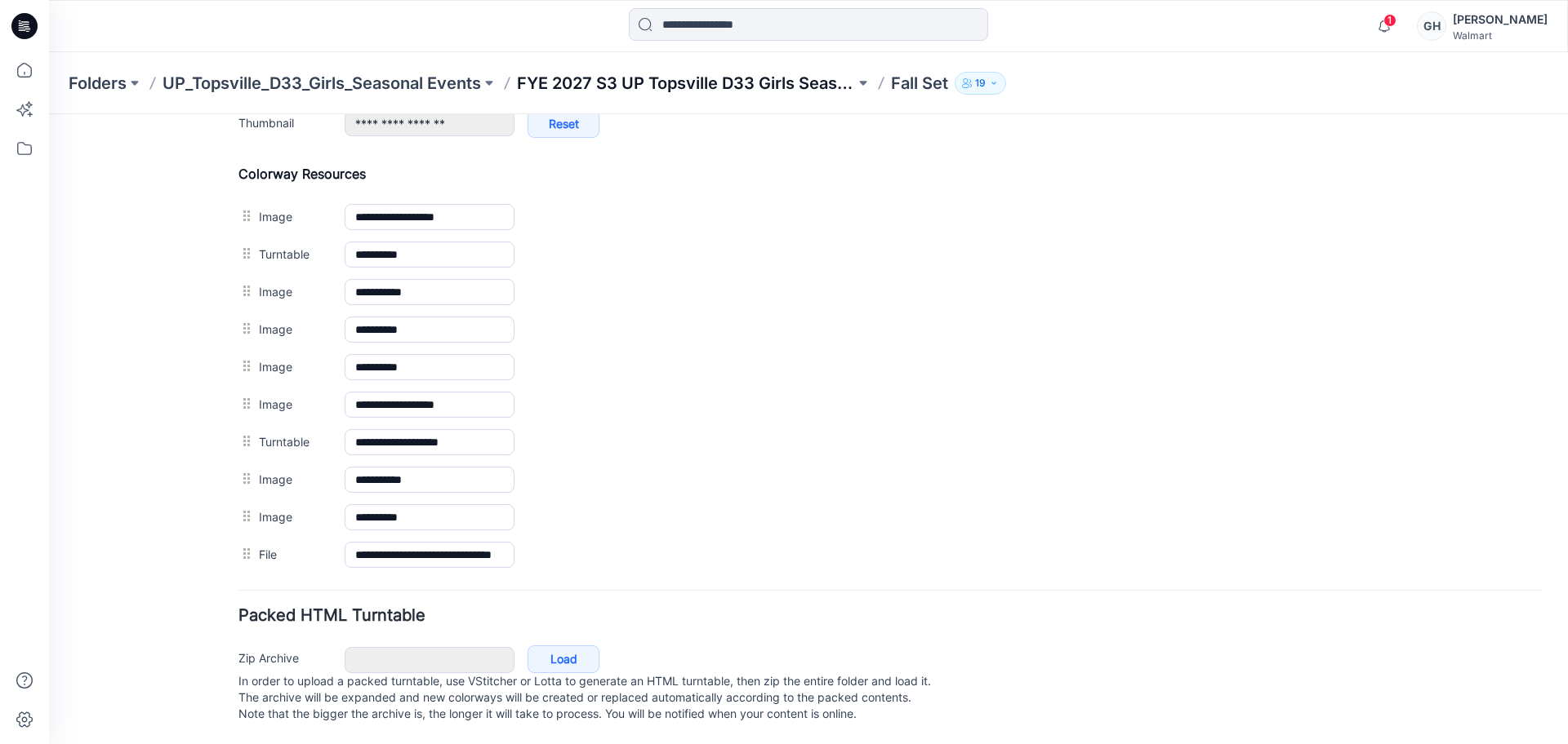
click at [669, 73] on p "FYE 2027 S3 UP Topsville D33 Girls Seasonal" at bounding box center [686, 83] width 338 height 23
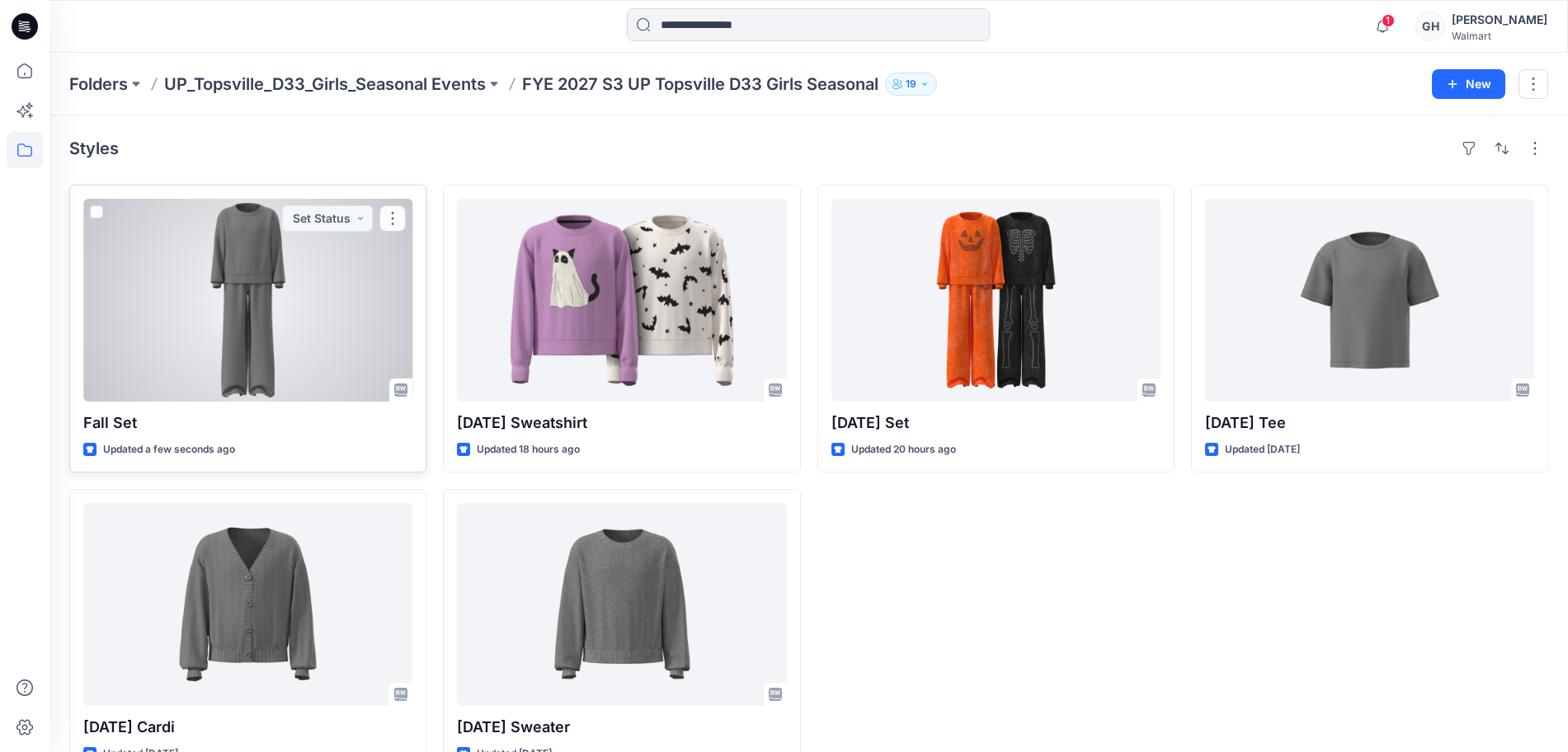
click at [232, 310] on div at bounding box center [247, 300] width 329 height 203
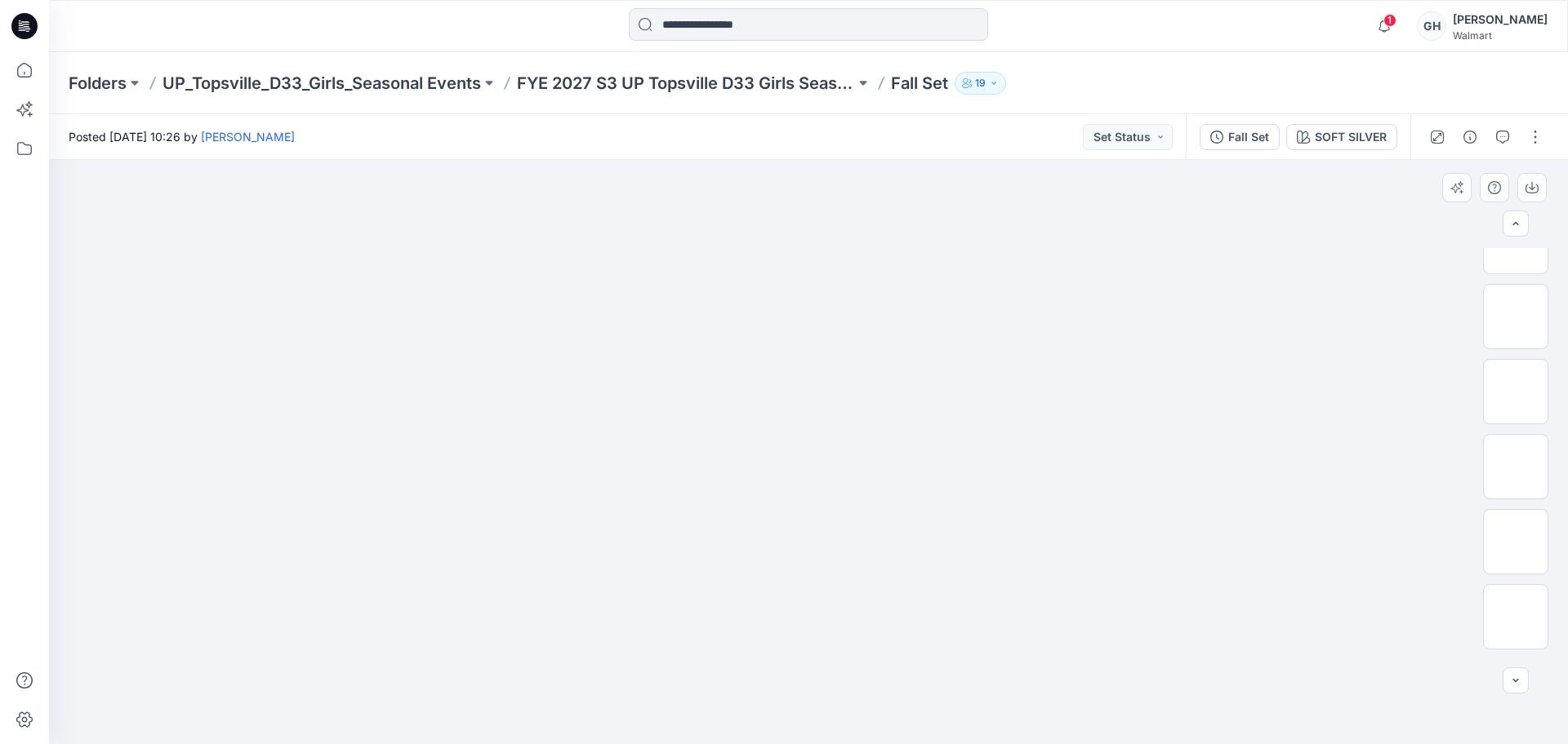
scroll to position [258, 0]
click at [1515, 398] on img at bounding box center [1515, 398] width 0 height 0
click at [1515, 474] on img at bounding box center [1515, 474] width 0 height 0
click at [1515, 548] on img at bounding box center [1515, 548] width 0 height 0
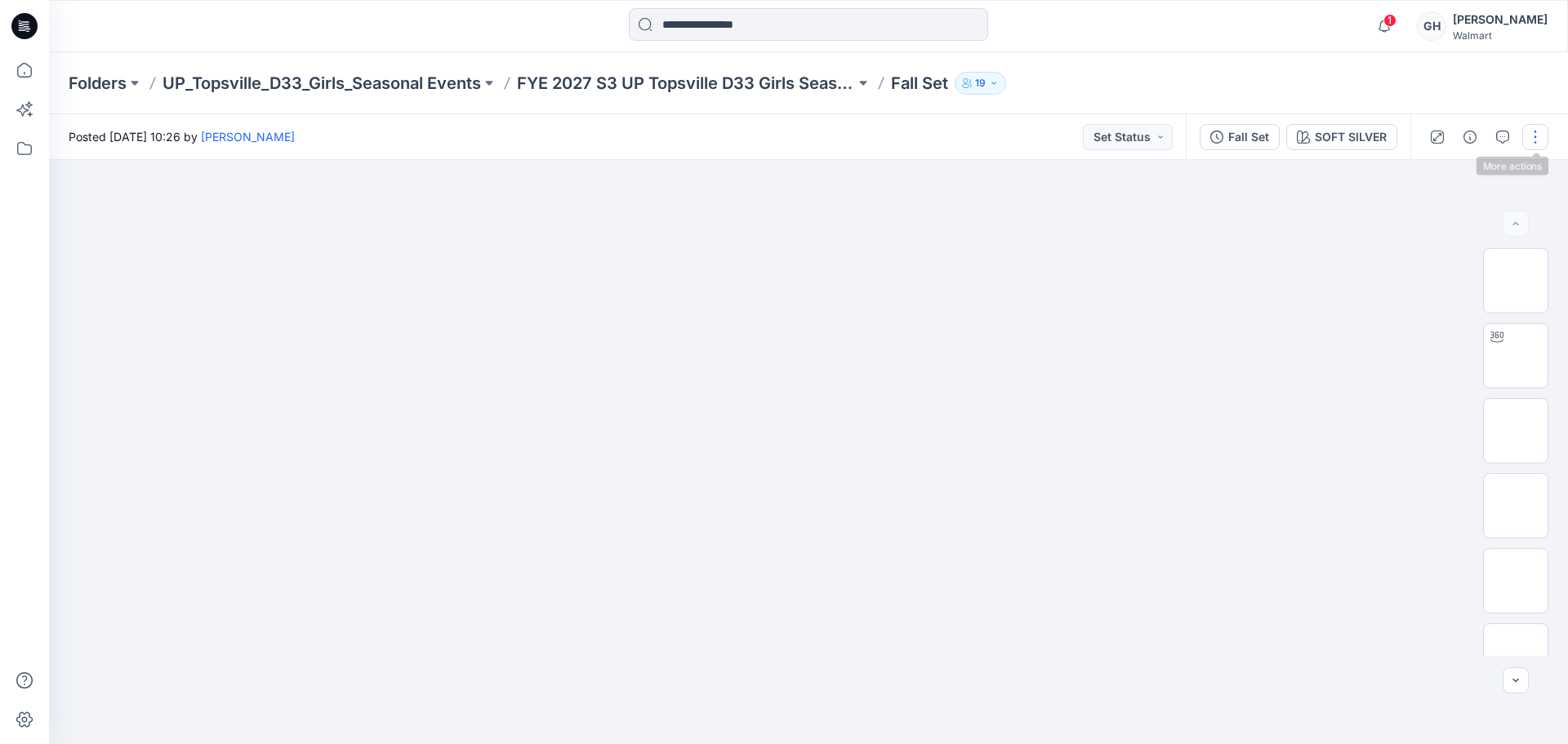
click at [1536, 137] on button "button" at bounding box center [1535, 137] width 26 height 26
click at [1506, 214] on button "Edit" at bounding box center [1466, 221] width 150 height 31
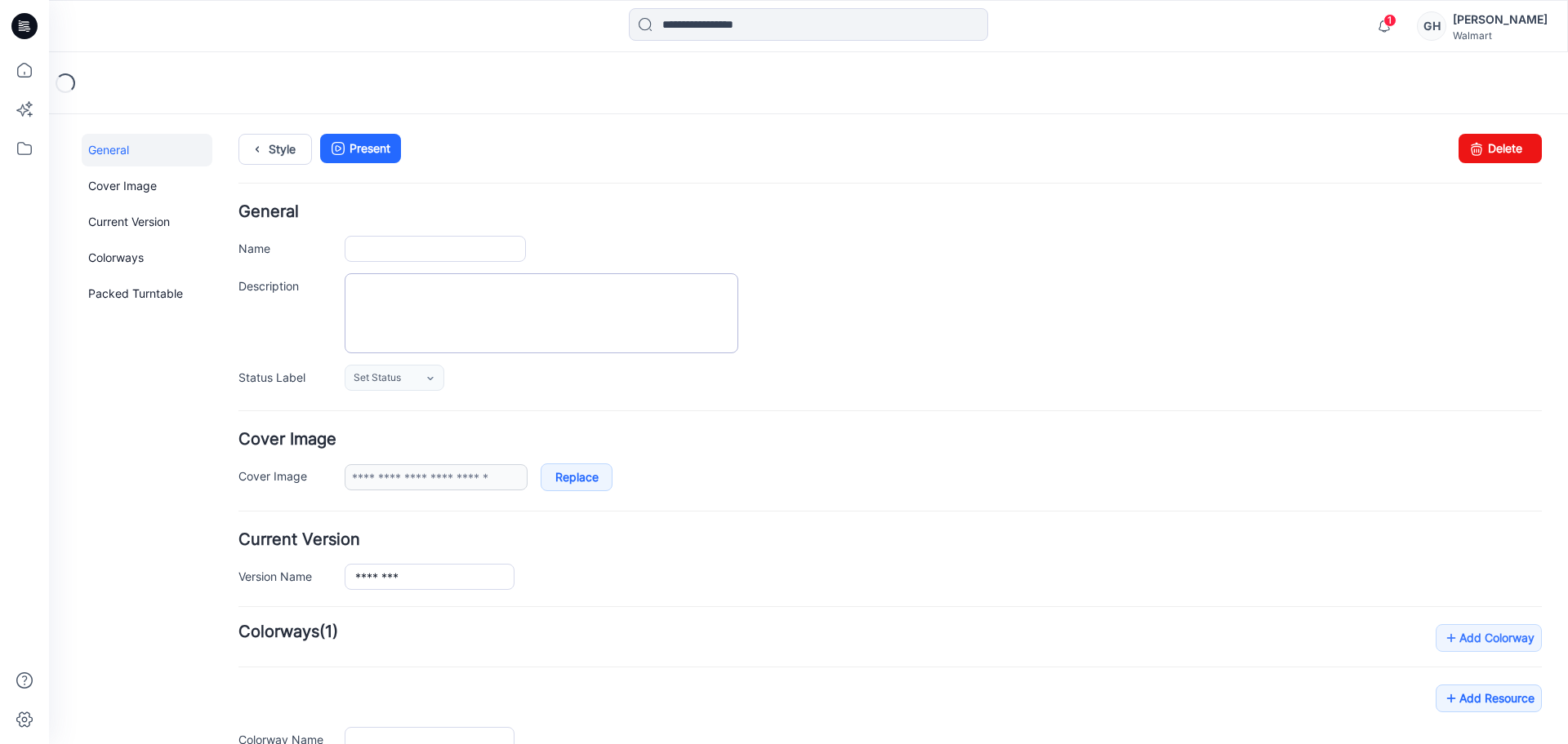
type input "********"
type input "**********"
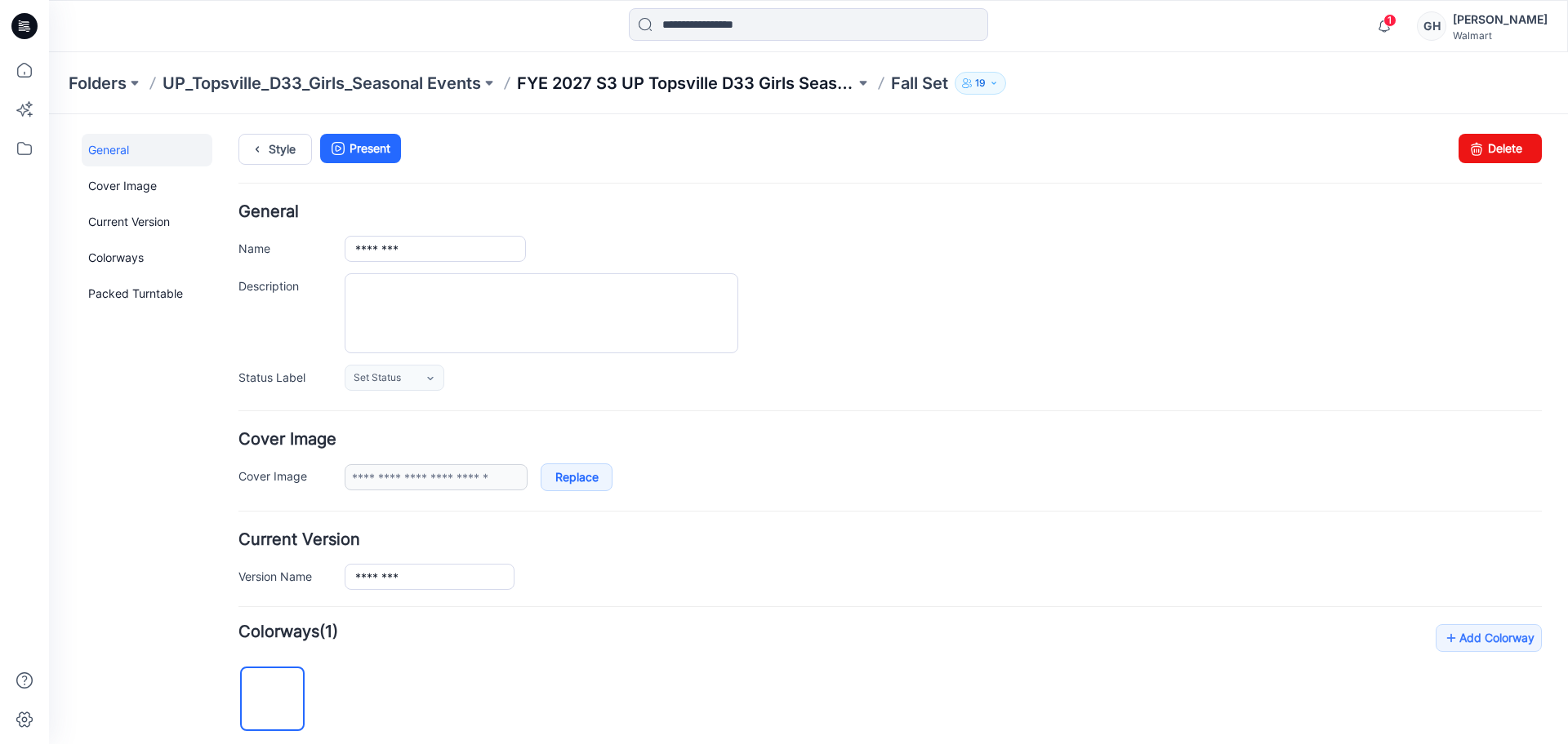
click at [653, 92] on p "FYE 2027 S3 UP Topsville D33 Girls Seasonal" at bounding box center [686, 83] width 338 height 23
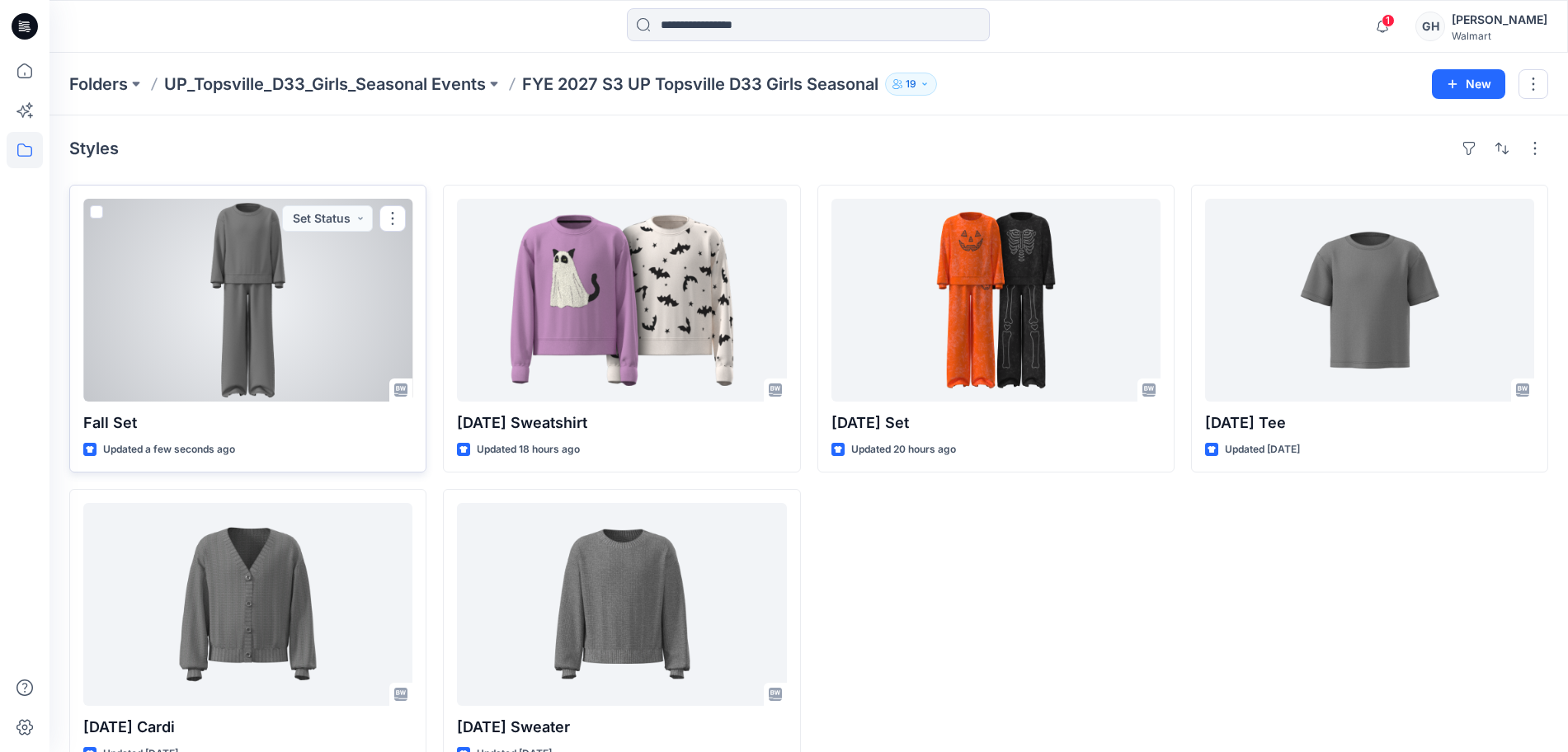
click at [272, 348] on div at bounding box center [247, 300] width 329 height 203
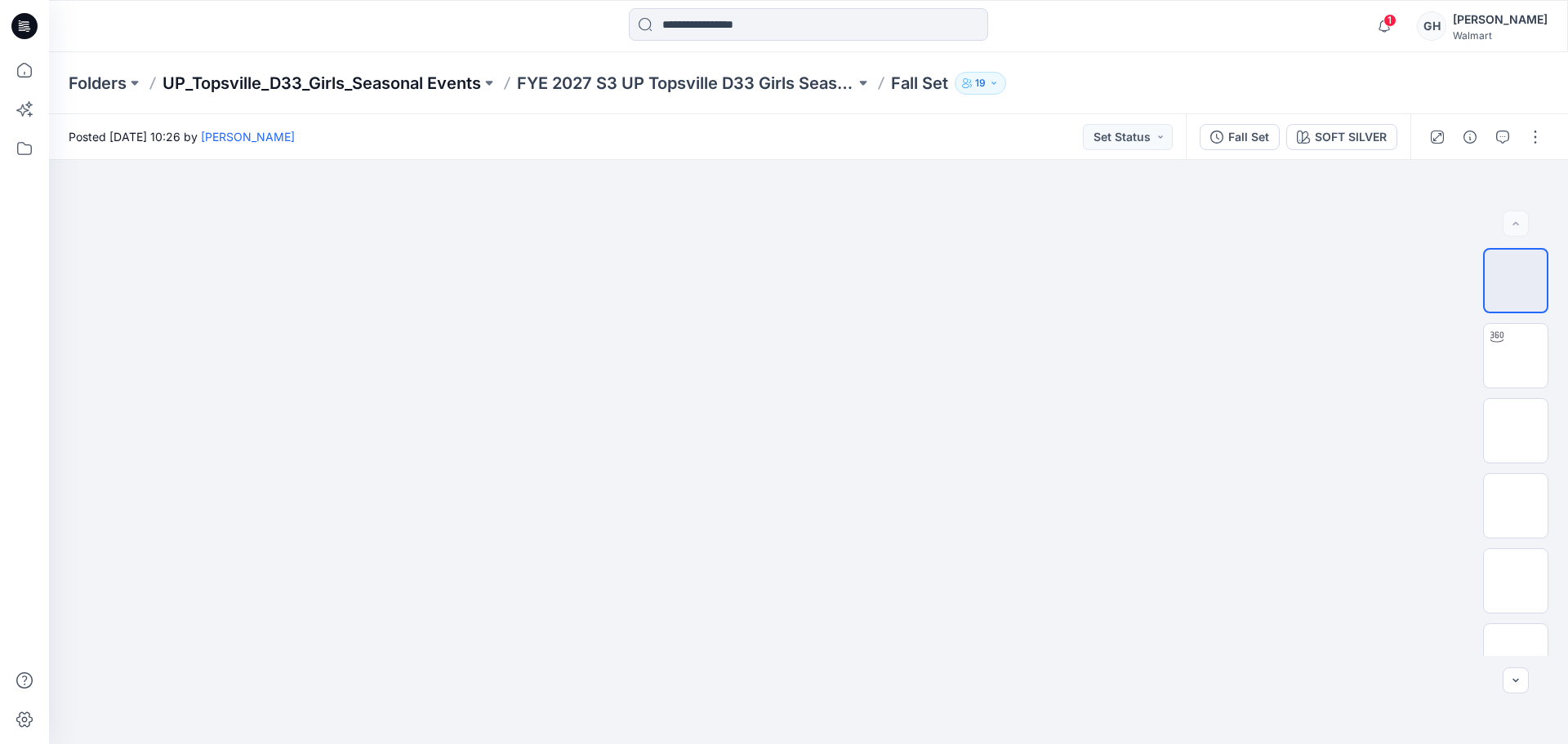
click at [440, 82] on p "UP_Topsville_D33_Girls_Seasonal Events" at bounding box center [321, 83] width 318 height 23
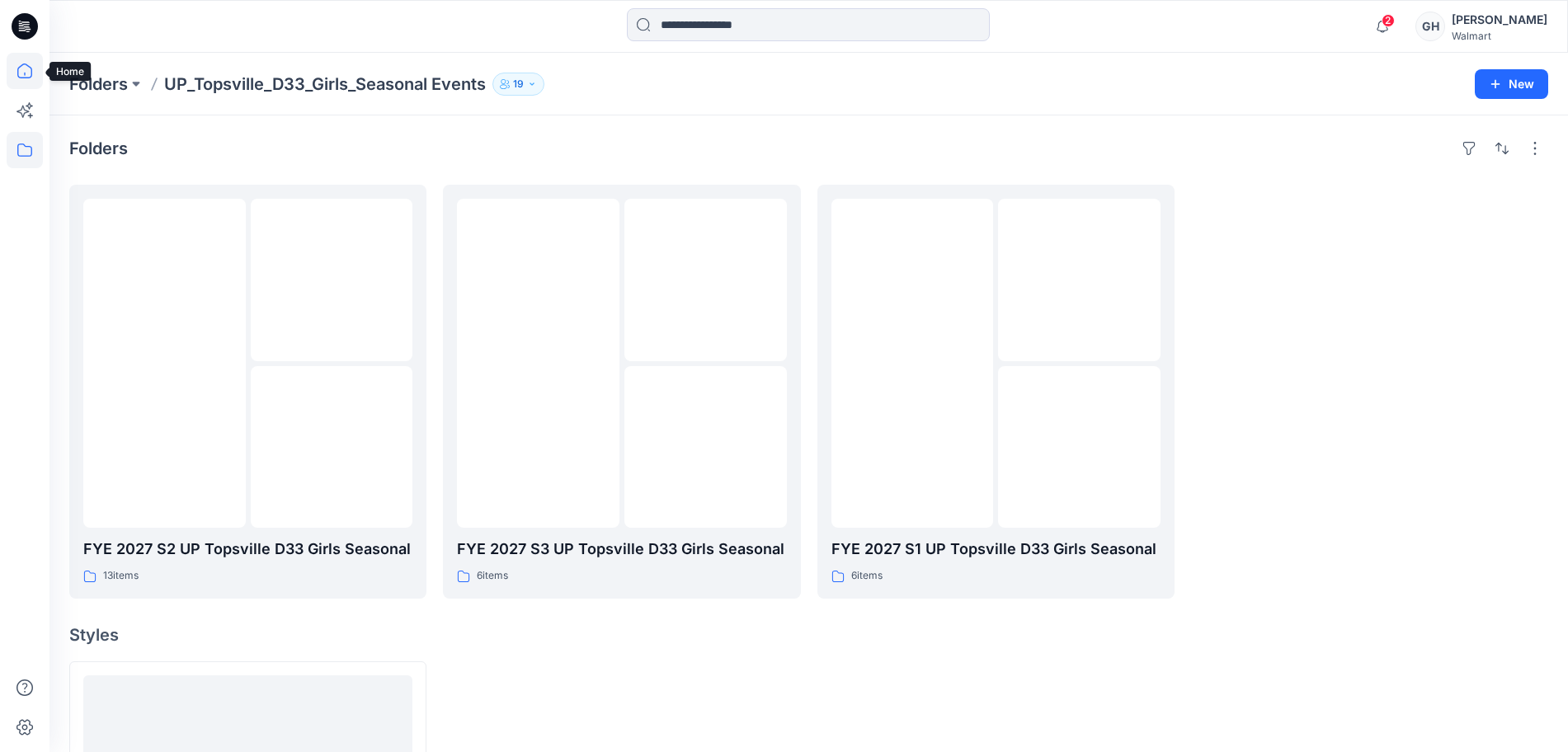
click at [25, 57] on icon at bounding box center [25, 71] width 37 height 37
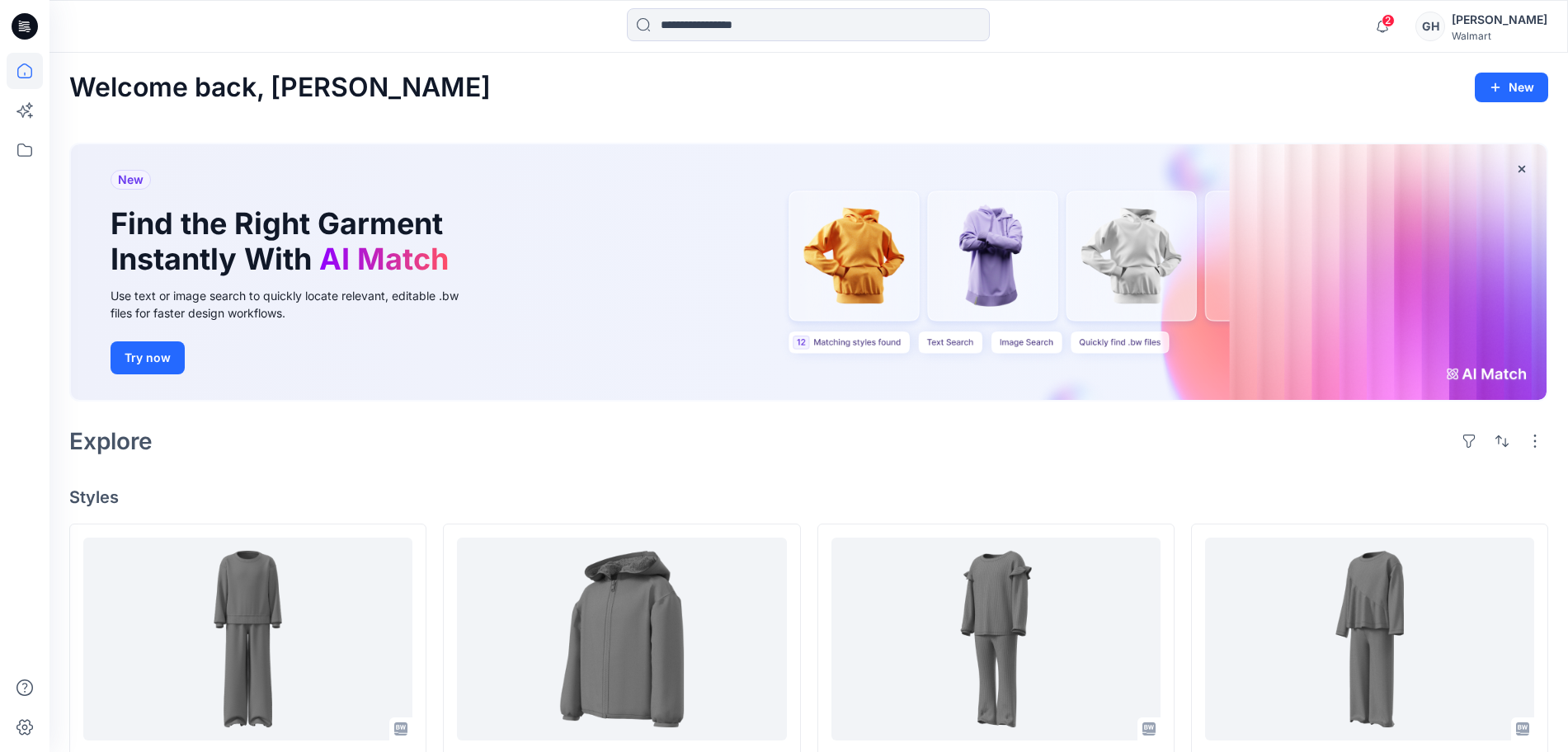
scroll to position [412, 0]
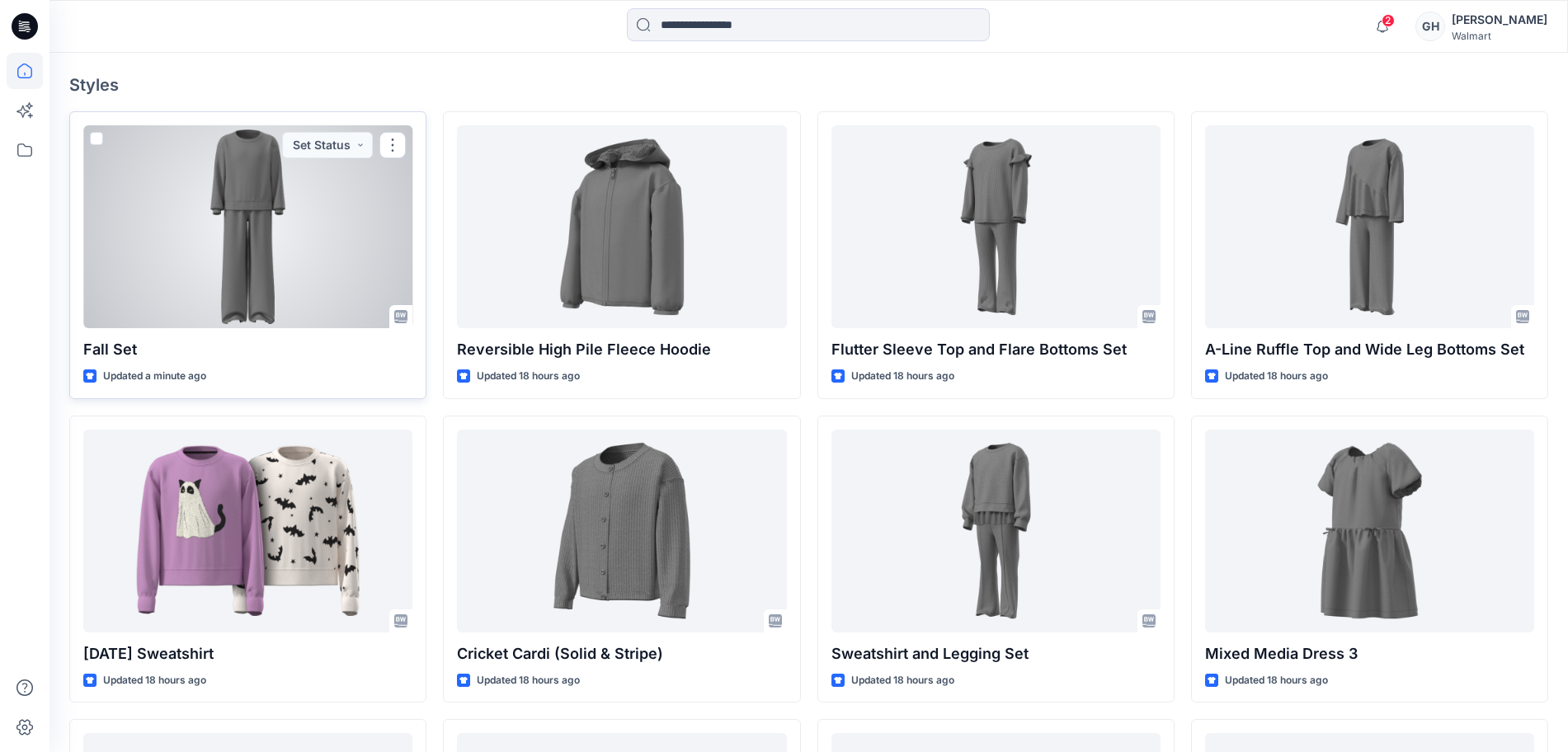
click at [265, 218] on div at bounding box center [247, 227] width 329 height 203
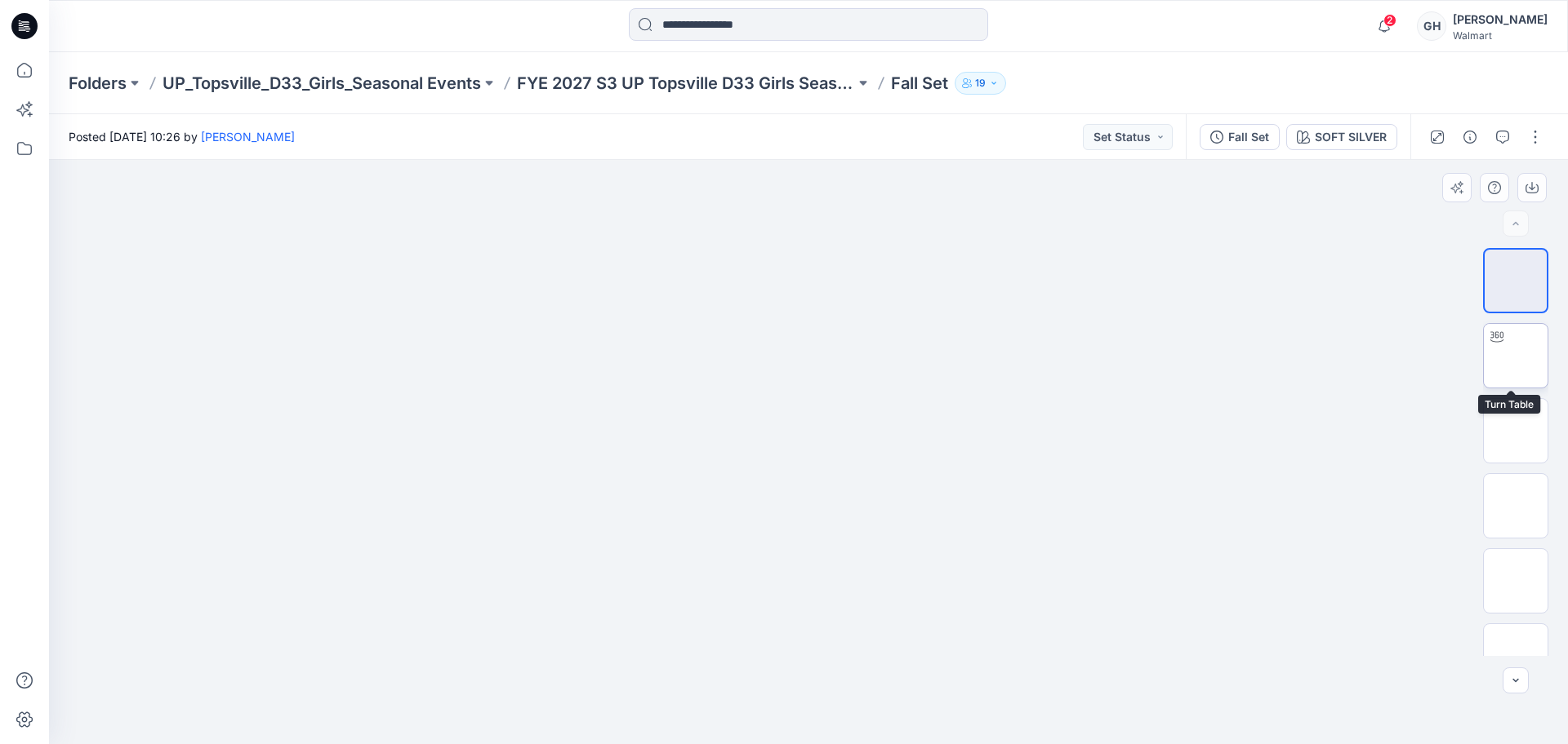
click at [1515, 356] on img at bounding box center [1515, 356] width 0 height 0
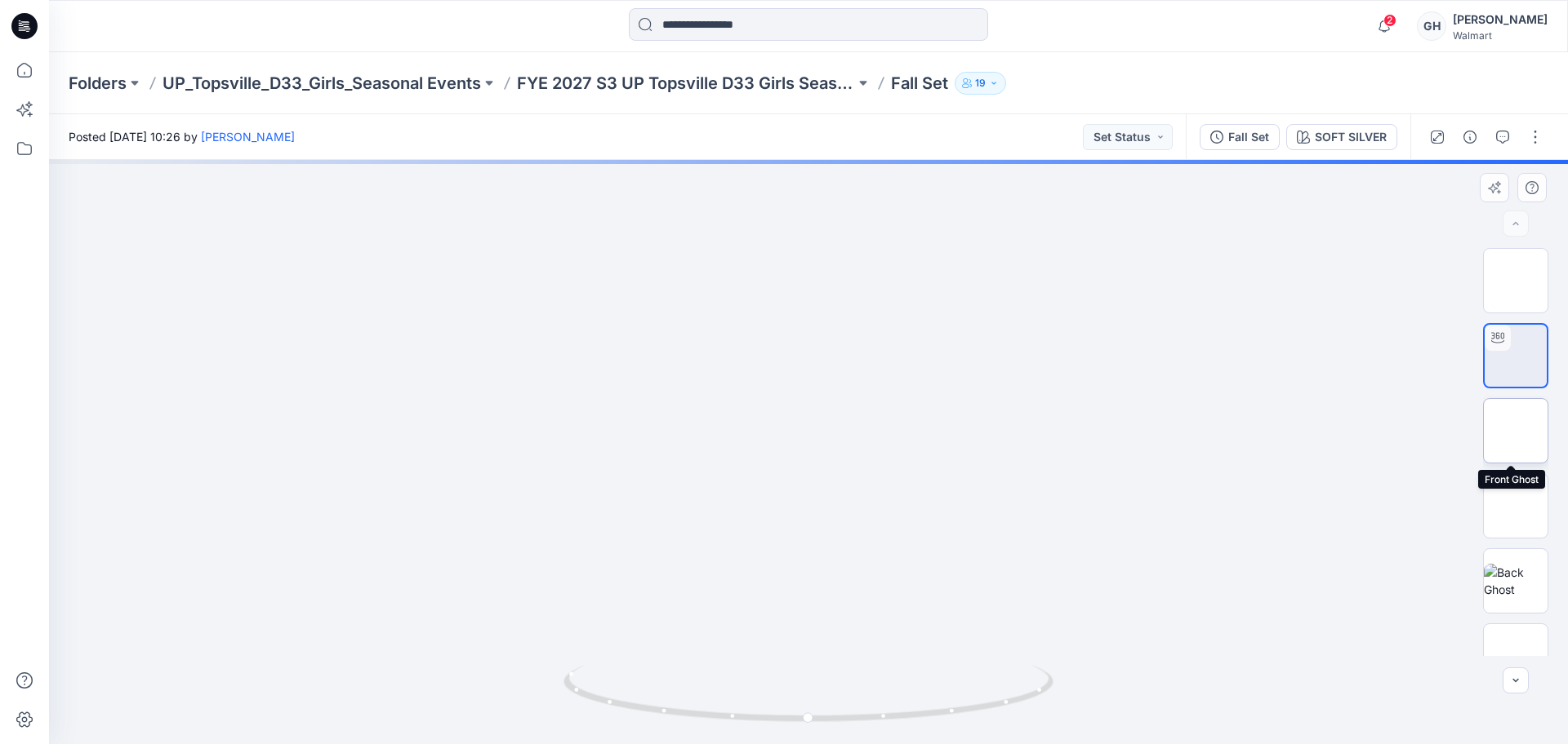
click at [1515, 431] on img at bounding box center [1515, 431] width 0 height 0
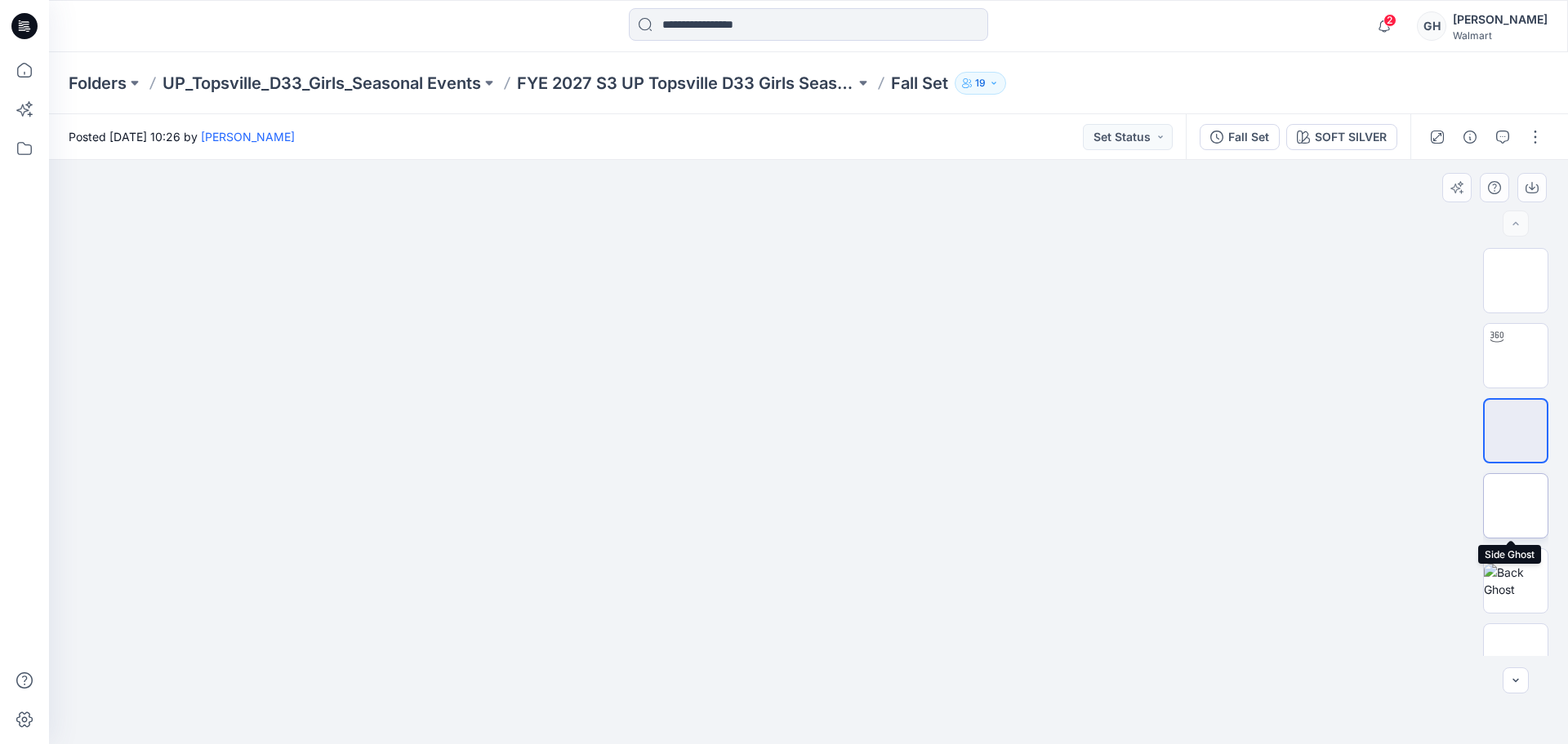
click at [1515, 506] on img at bounding box center [1515, 506] width 0 height 0
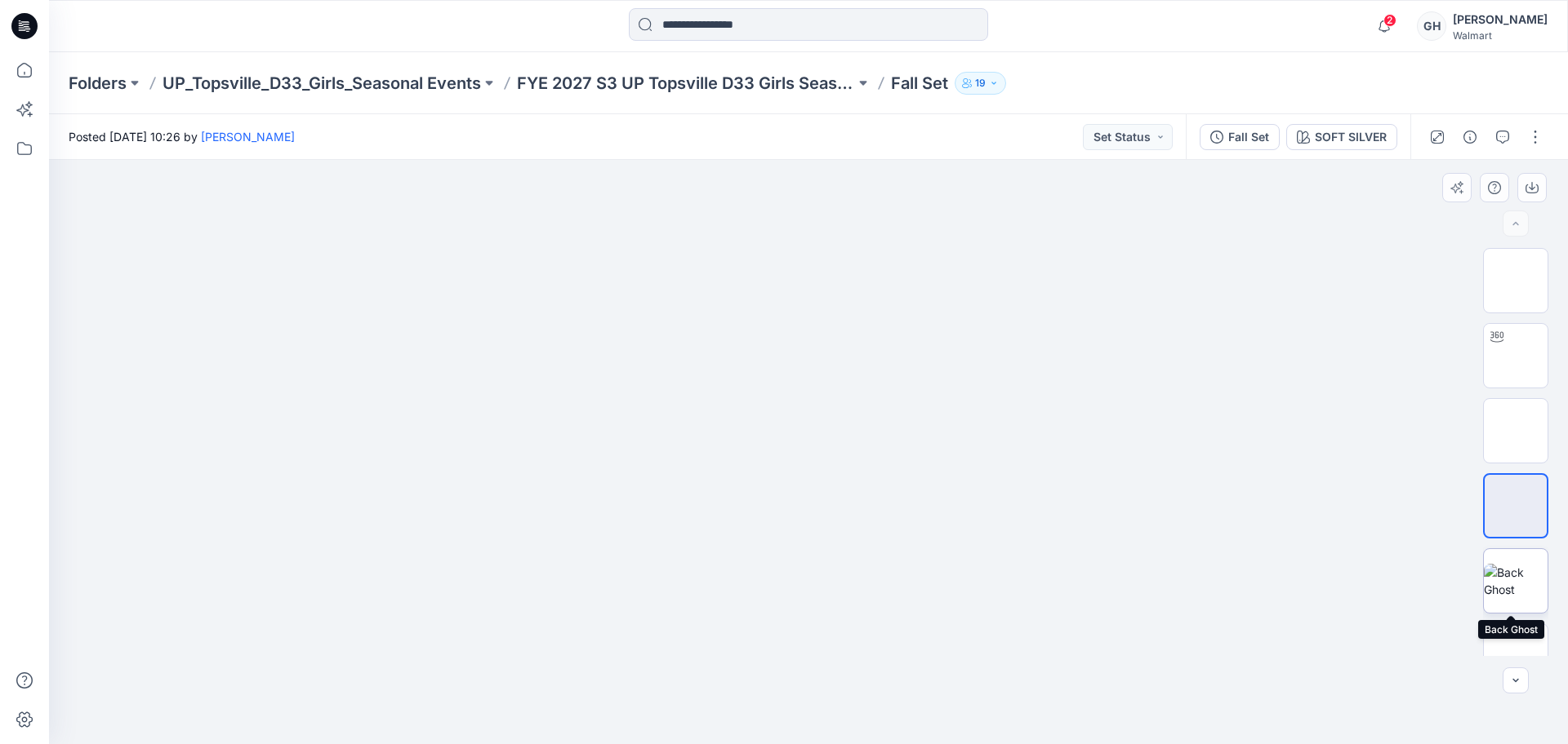
click at [1507, 563] on img at bounding box center [1515, 581] width 64 height 34
click at [1515, 554] on img at bounding box center [1515, 554] width 0 height 0
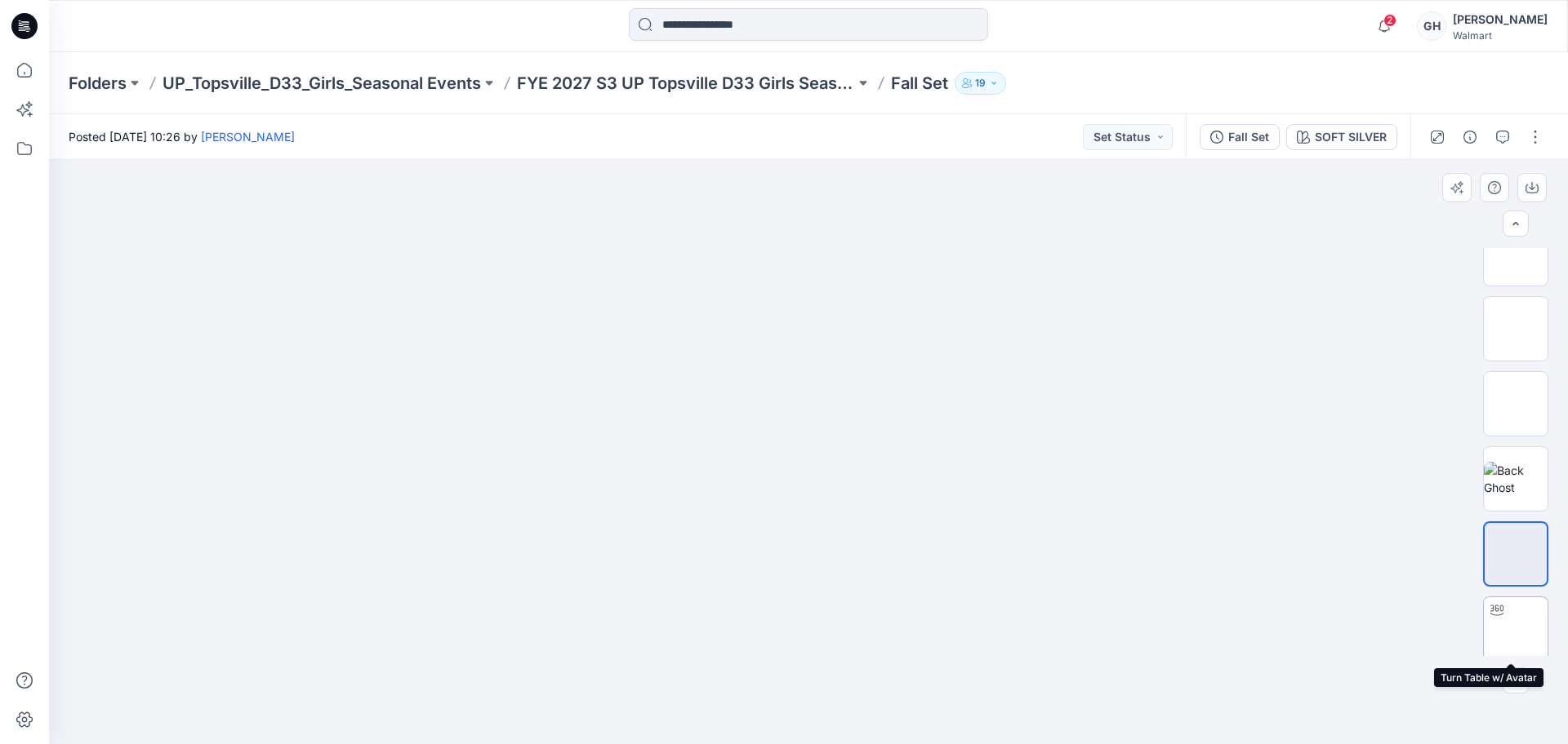
click at [1515, 629] on img at bounding box center [1515, 629] width 0 height 0
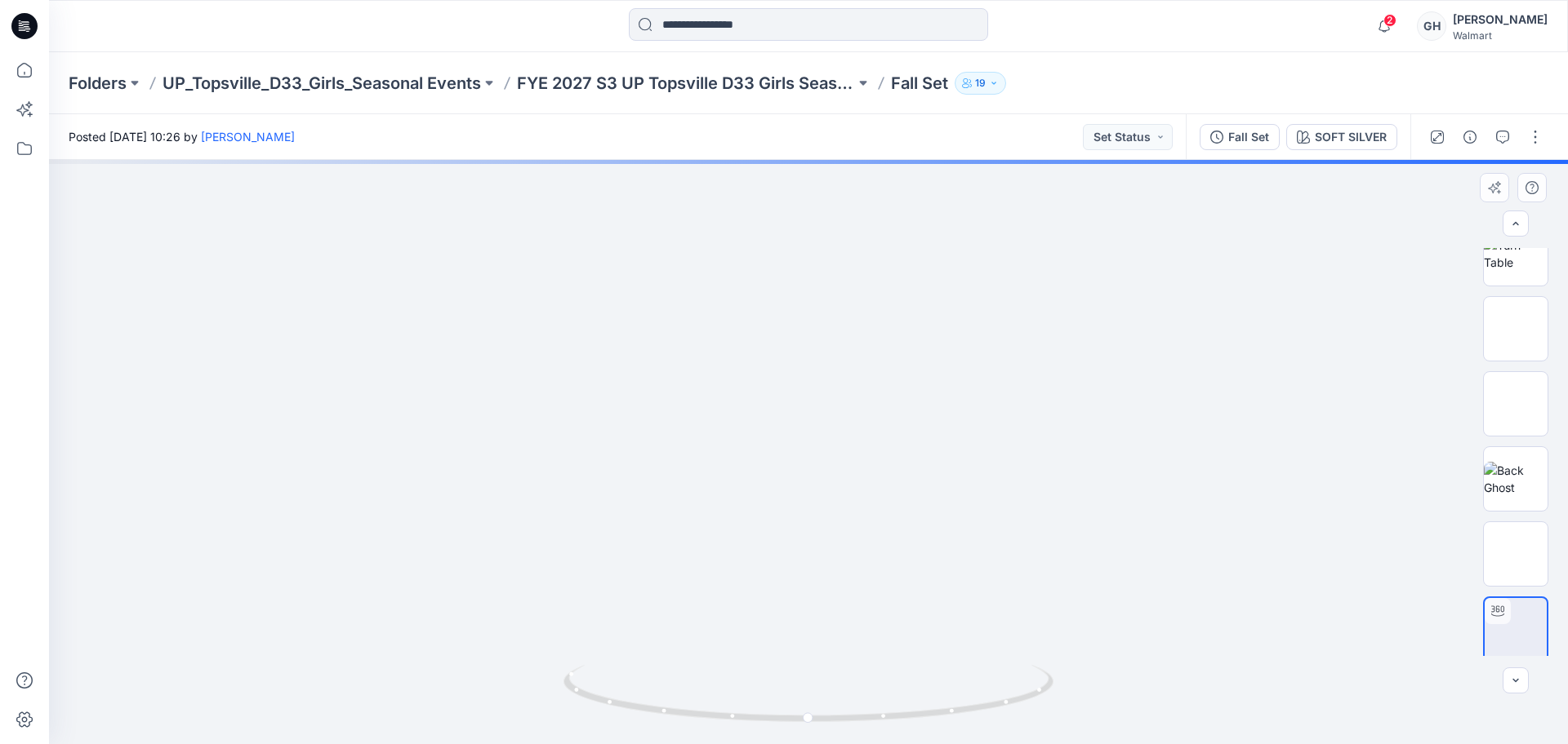
scroll to position [204, 0]
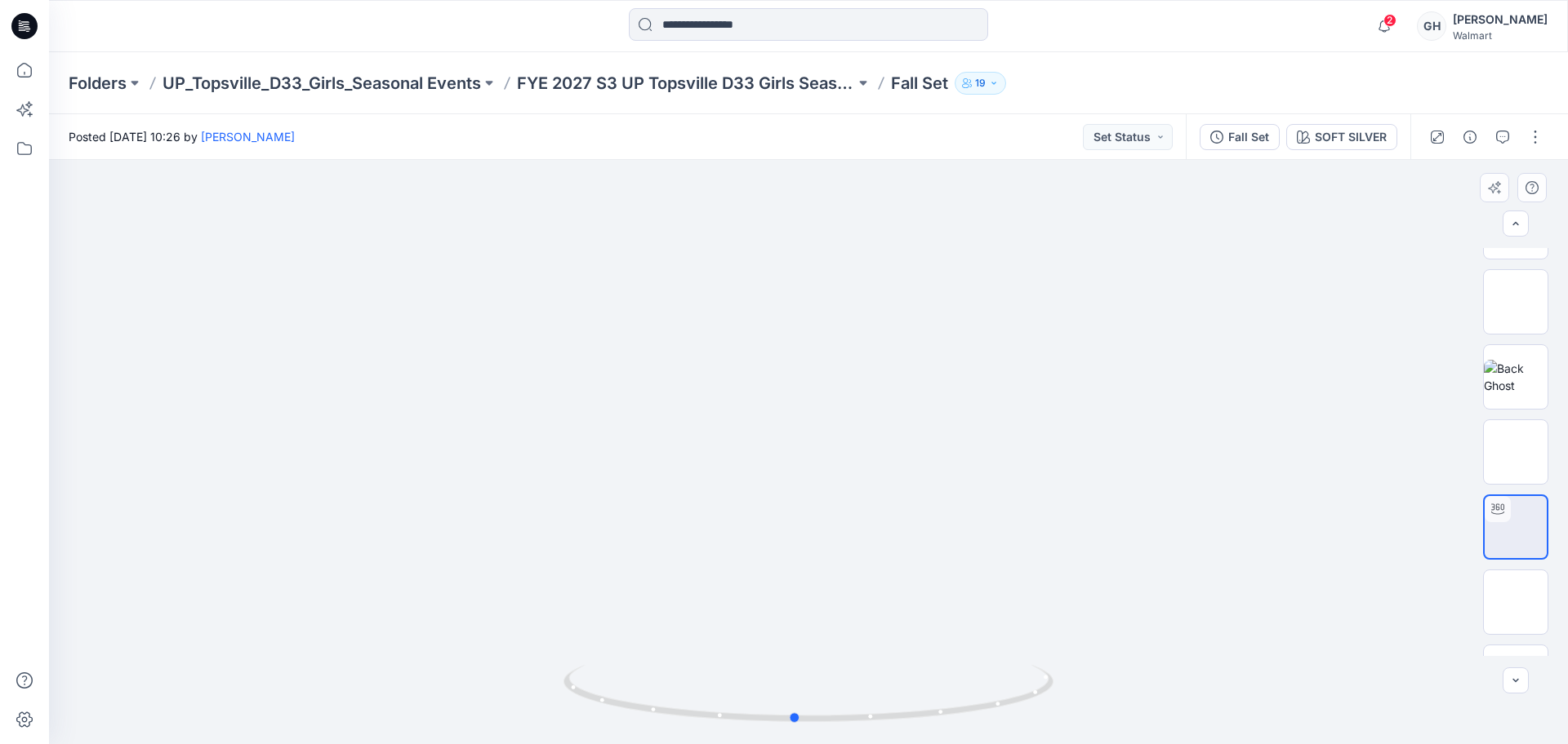
drag, startPoint x: 858, startPoint y: 718, endPoint x: 301, endPoint y: 627, distance: 564.4
click at [290, 637] on div at bounding box center [807, 452] width 1518 height 585
click at [1515, 603] on img at bounding box center [1515, 603] width 0 height 0
click at [1514, 549] on img at bounding box center [1515, 548] width 64 height 34
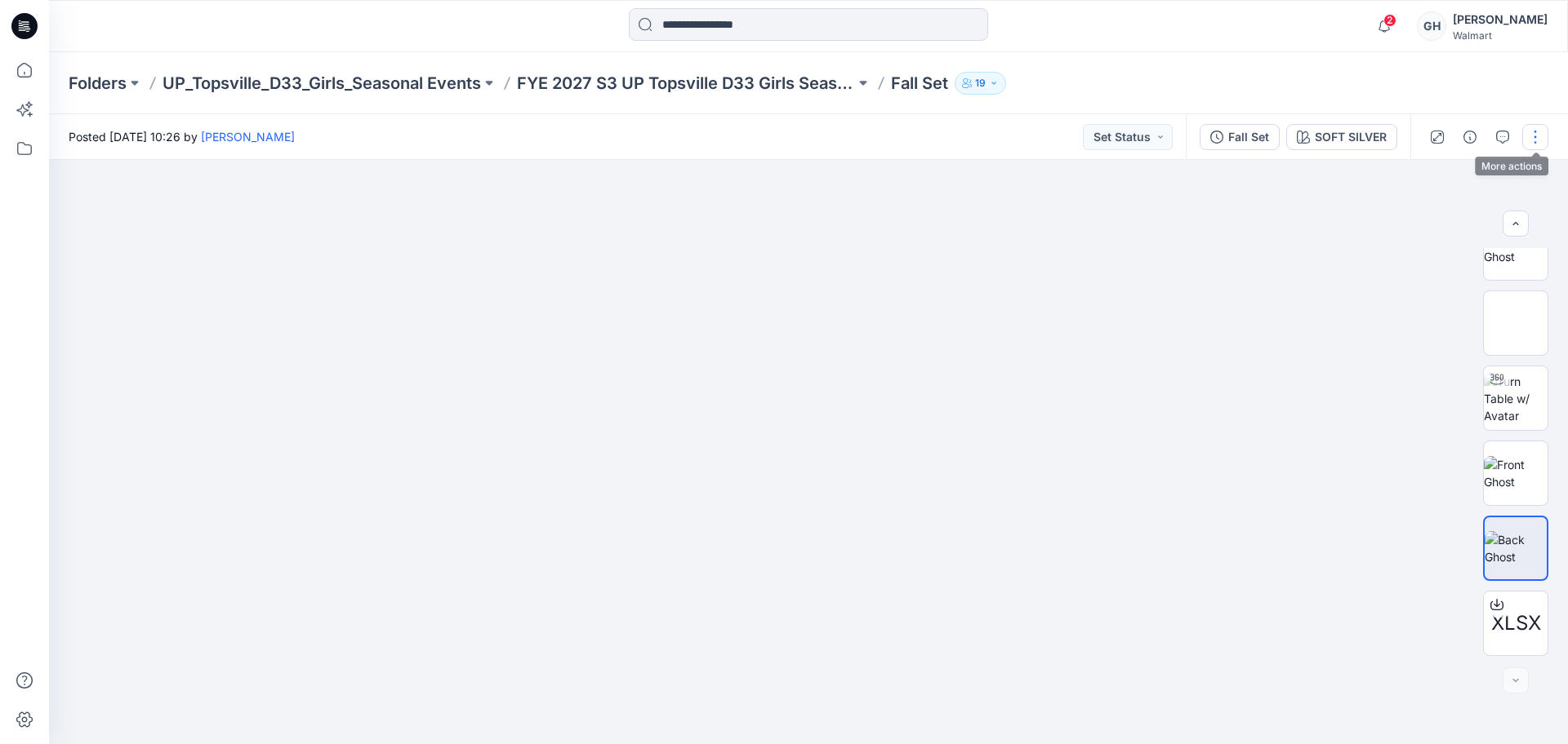
click at [1529, 132] on button "button" at bounding box center [1535, 137] width 26 height 26
click at [1457, 207] on button "Edit" at bounding box center [1466, 221] width 150 height 31
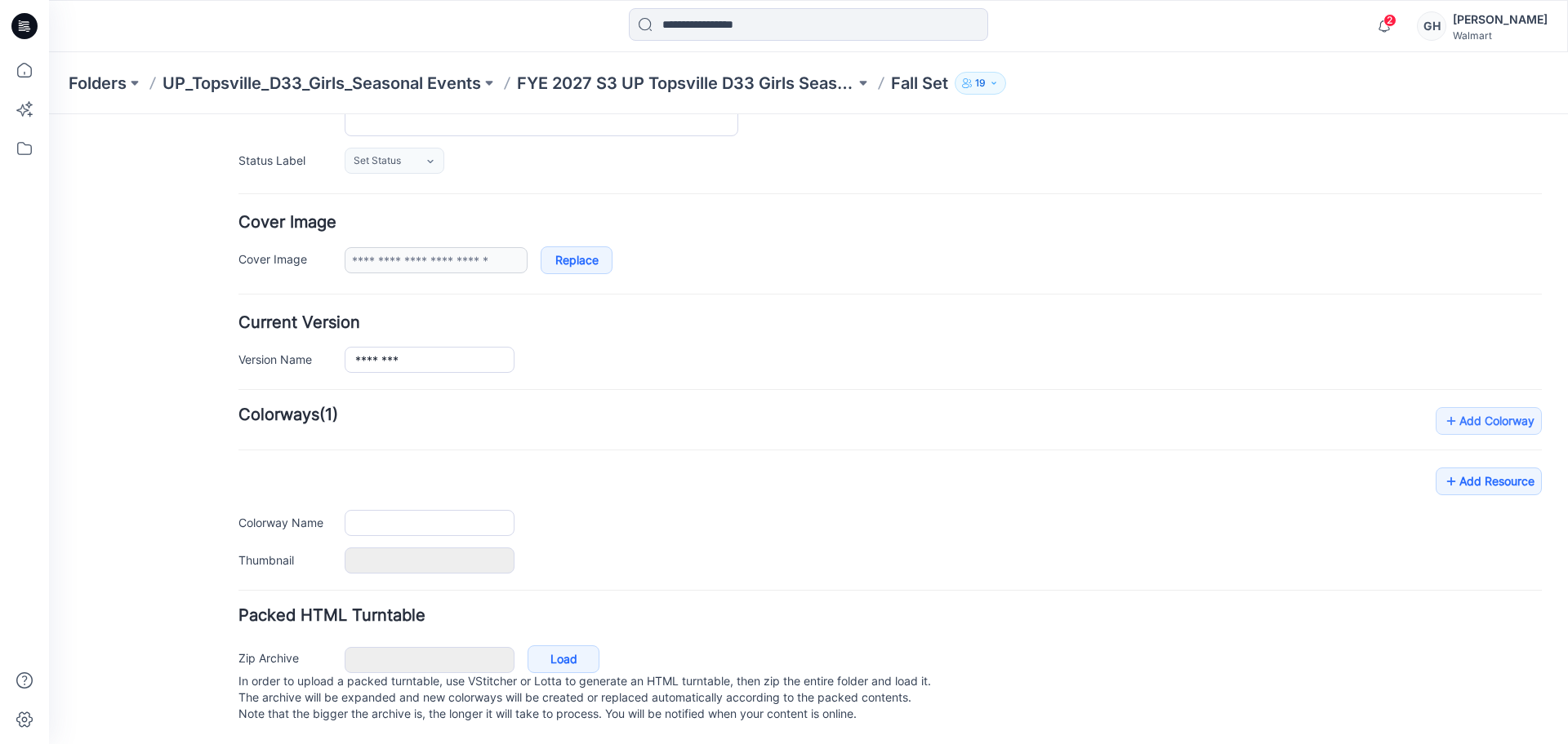
type input "********"
type input "**********"
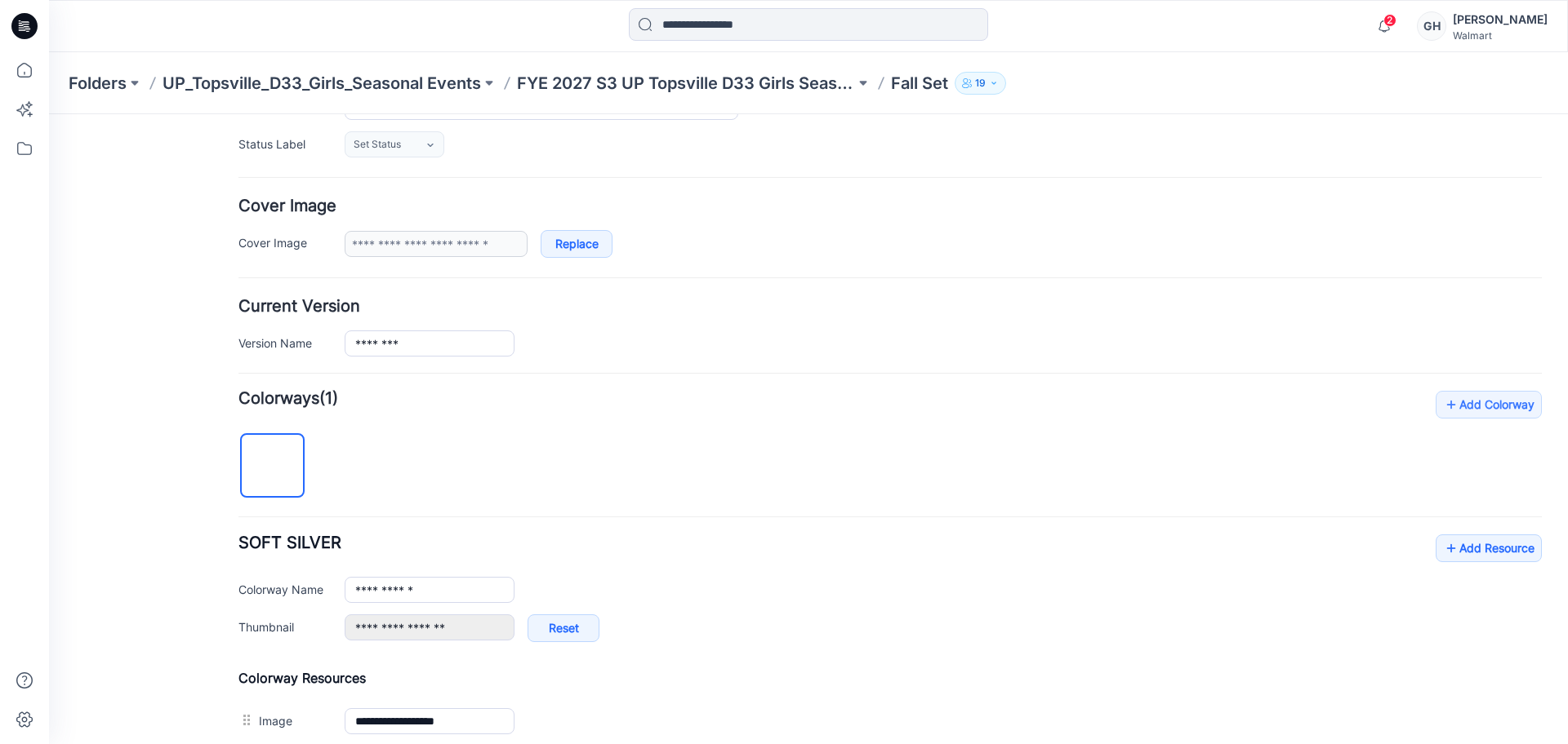
scroll to position [743, 0]
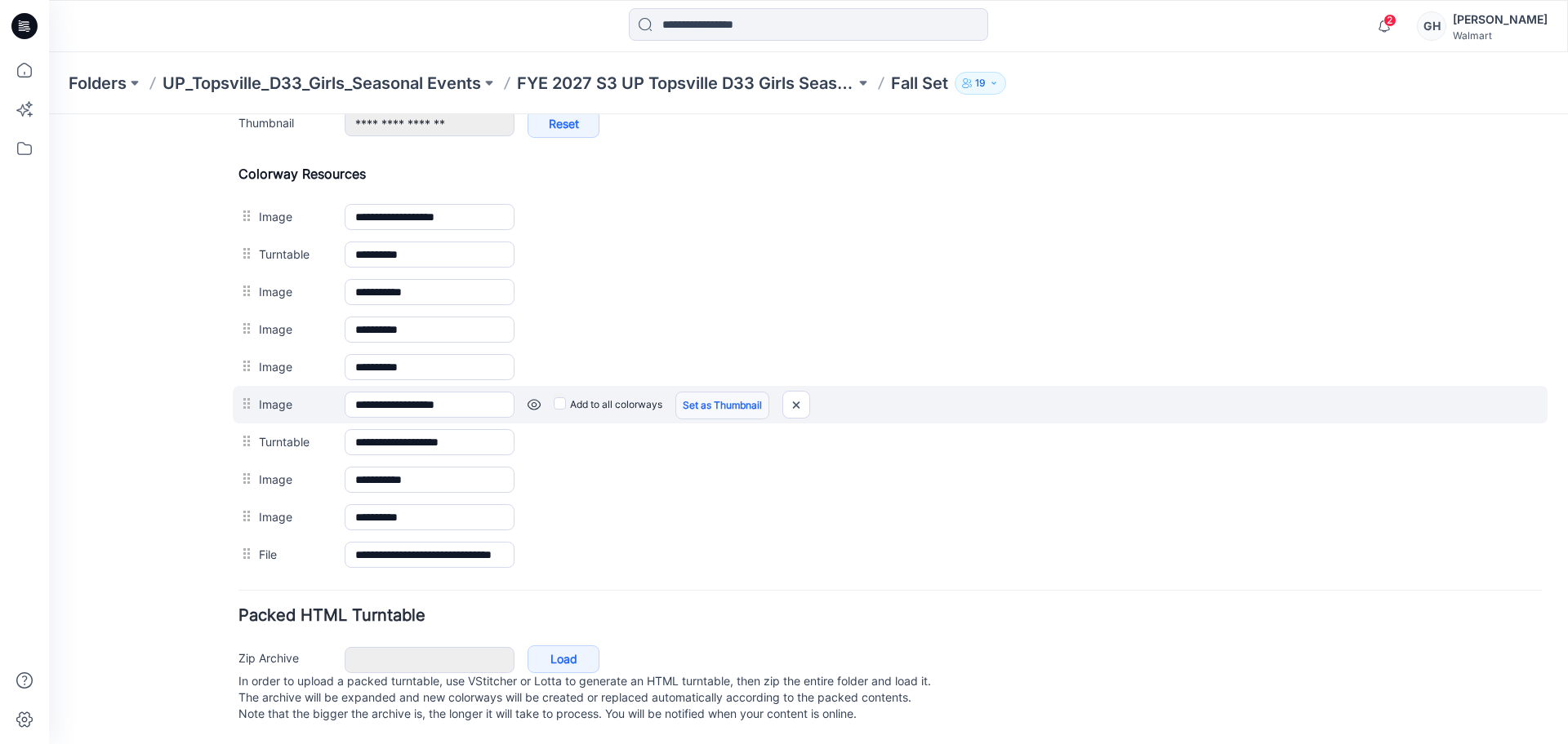
click at [717, 396] on link "Set as Thumbnail" at bounding box center [722, 405] width 94 height 28
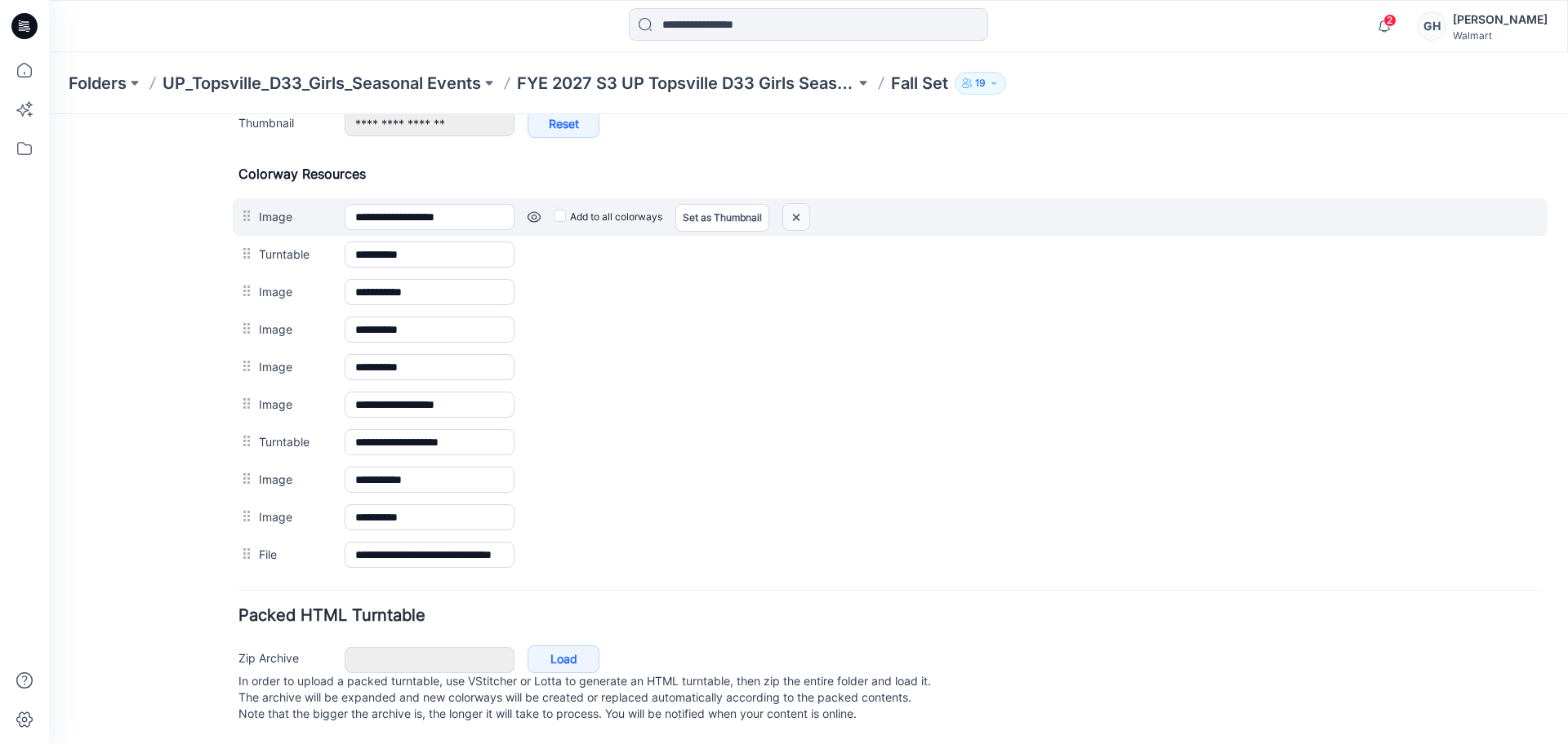
drag, startPoint x: 805, startPoint y: 204, endPoint x: 936, endPoint y: 218, distance: 131.7
click at [805, 204] on img at bounding box center [795, 218] width 26 height 27
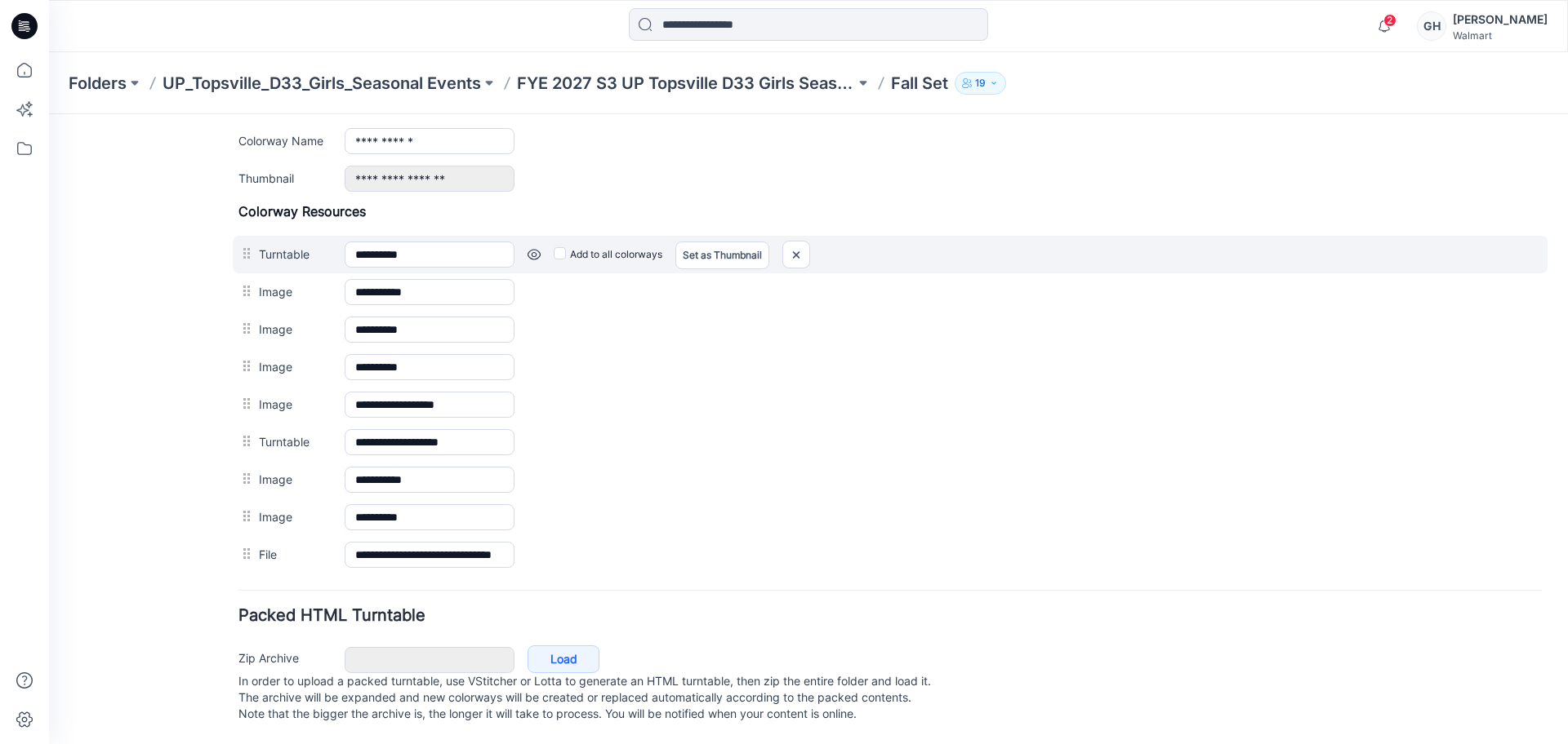
scroll to position [698, 0]
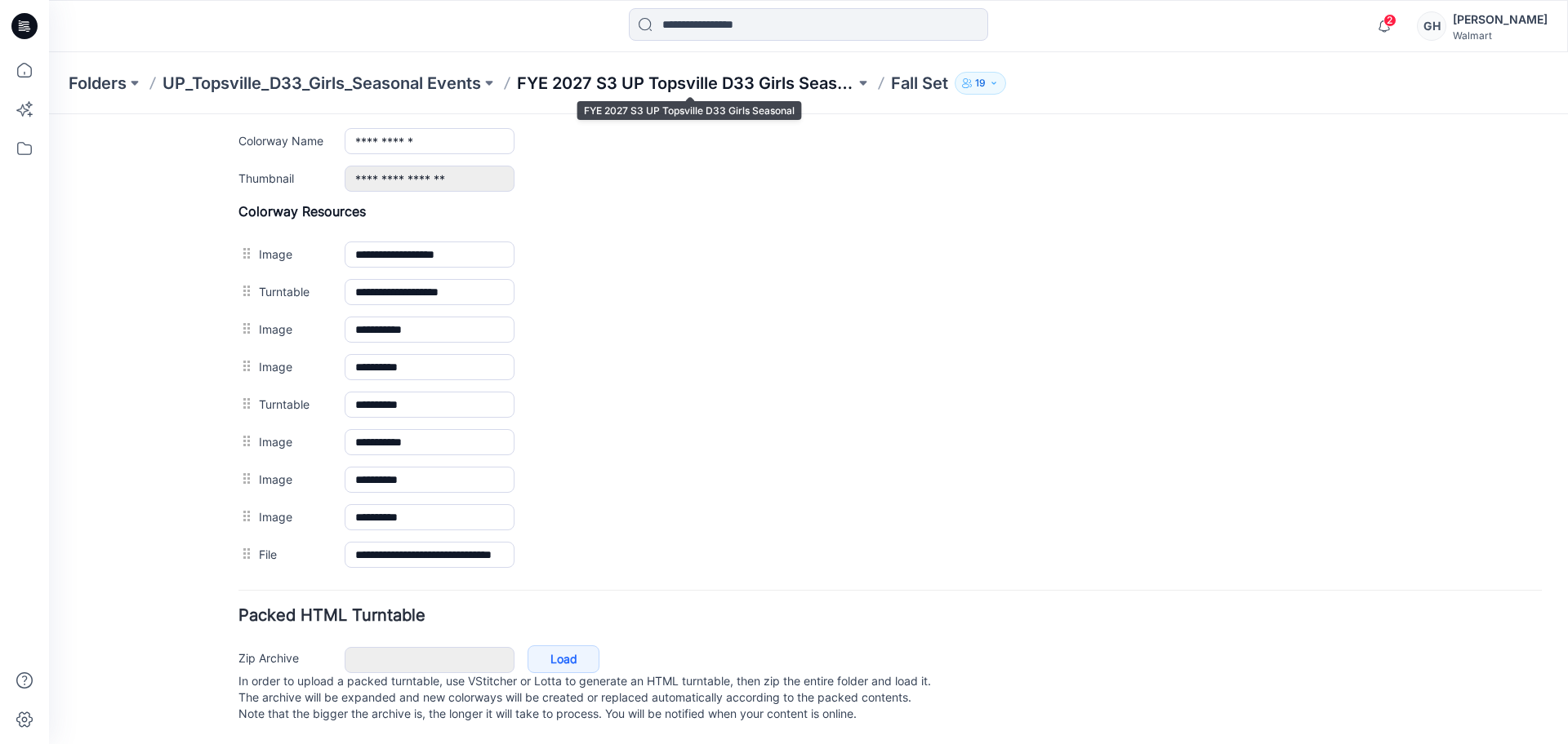
click at [612, 75] on p "FYE 2027 S3 UP Topsville D33 Girls Seasonal" at bounding box center [686, 83] width 338 height 23
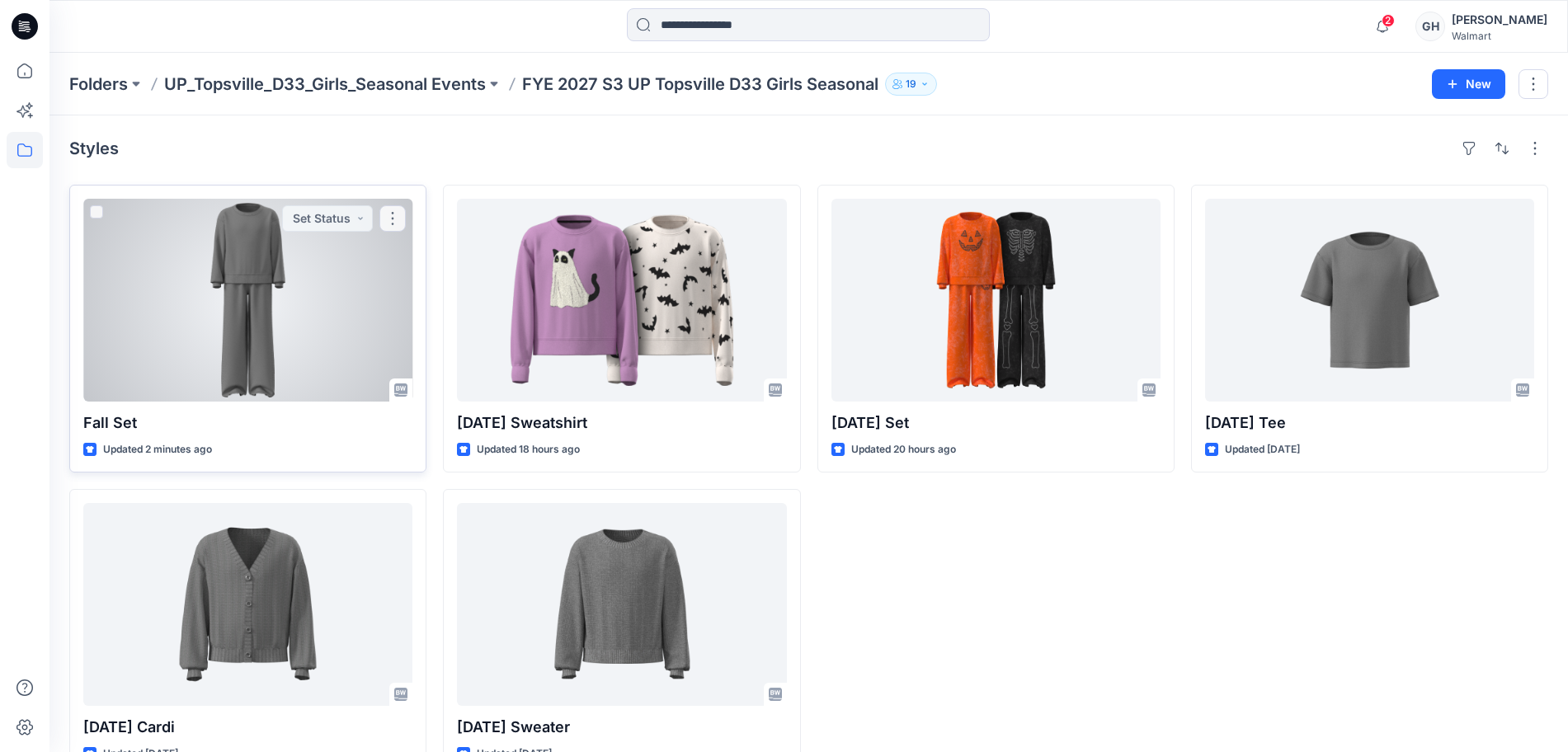
click at [260, 343] on div at bounding box center [247, 300] width 329 height 203
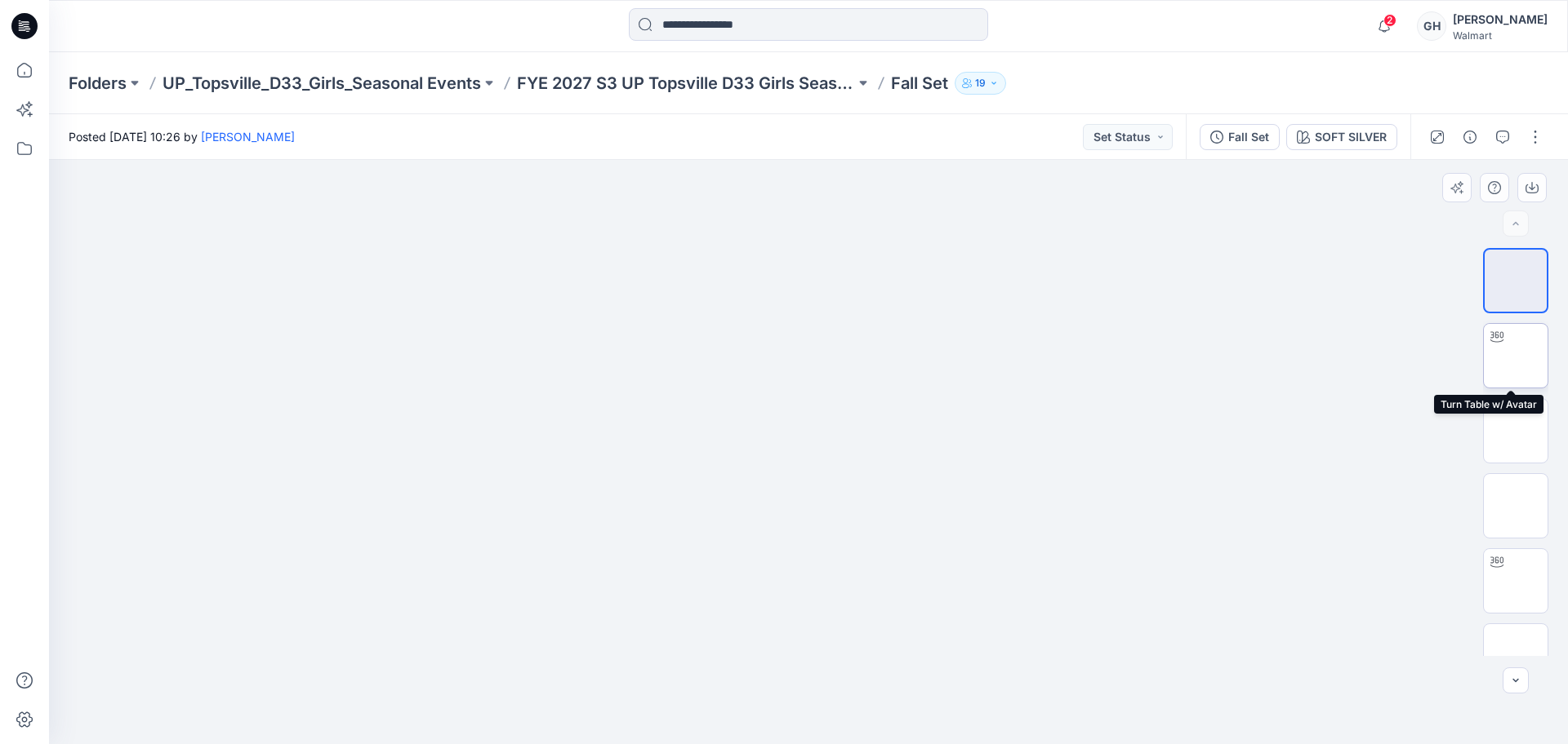
click at [1515, 356] on img at bounding box center [1515, 356] width 0 height 0
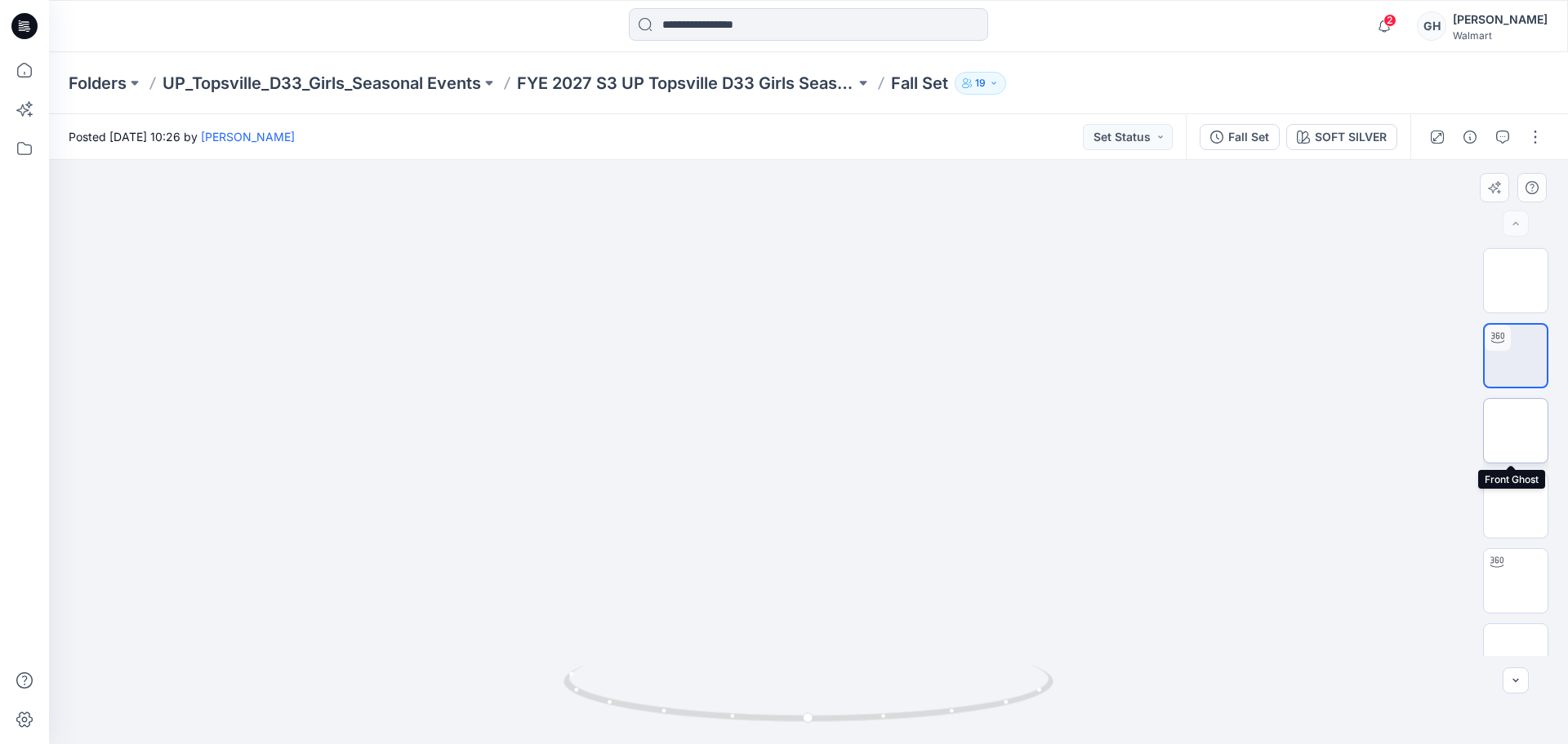
click at [1515, 431] on img at bounding box center [1515, 431] width 0 height 0
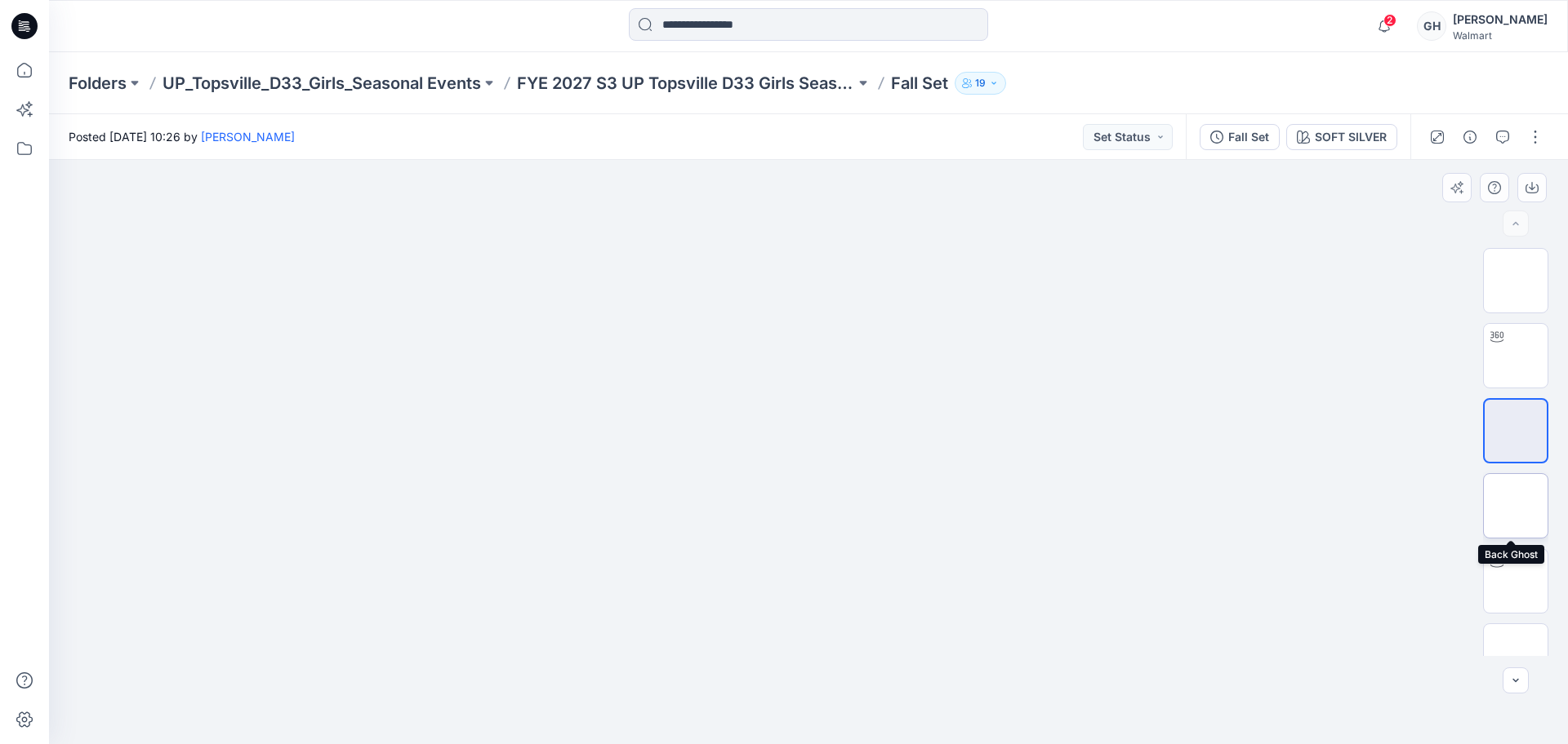
click at [1515, 506] on img at bounding box center [1515, 506] width 0 height 0
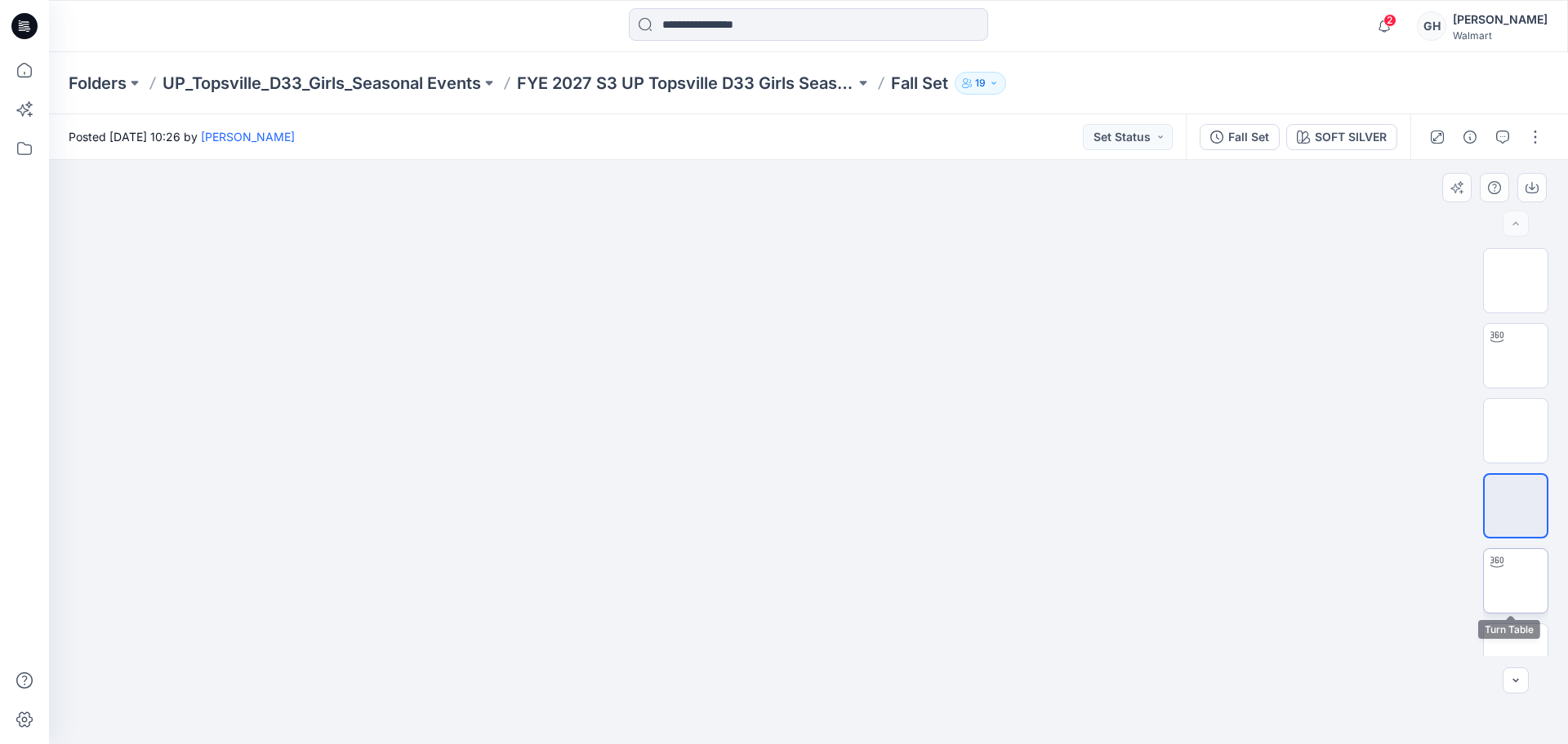
click at [1504, 563] on div at bounding box center [1496, 562] width 26 height 26
drag, startPoint x: 1511, startPoint y: 529, endPoint x: 1507, endPoint y: 572, distance: 43.2
click at [1515, 554] on img at bounding box center [1515, 554] width 0 height 0
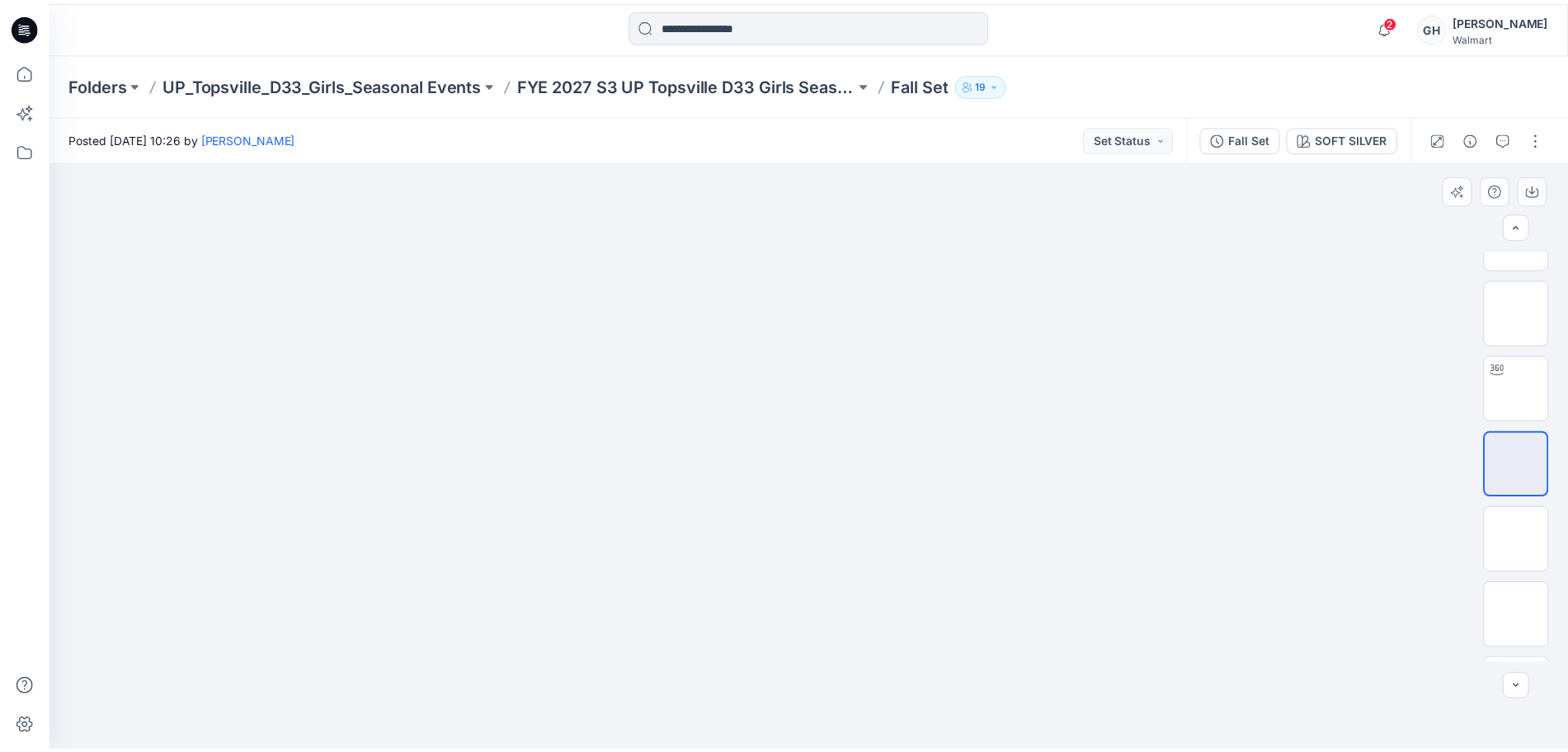
scroll to position [261, 0]
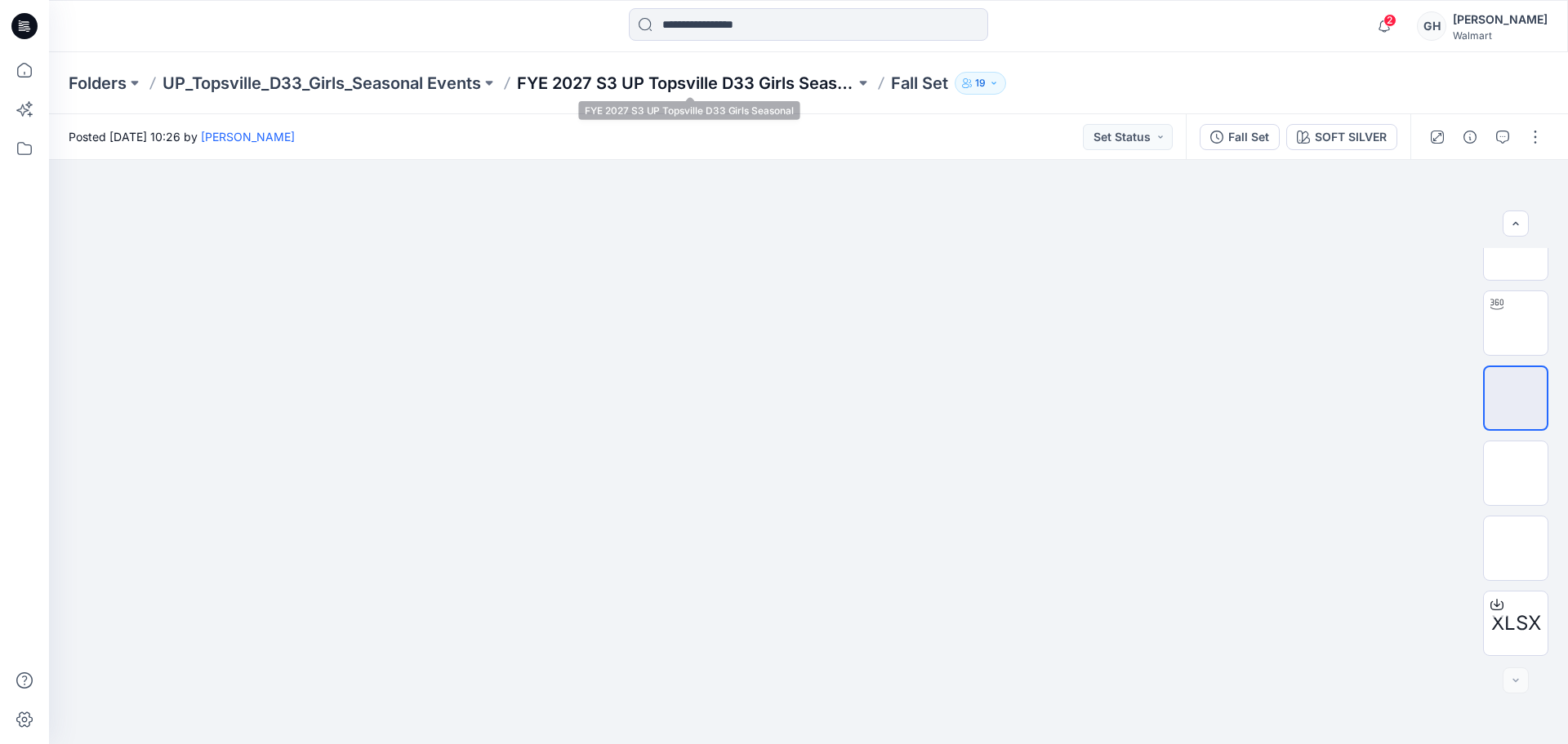
click at [702, 77] on p "FYE 2027 S3 UP Topsville D33 Girls Seasonal" at bounding box center [686, 83] width 338 height 23
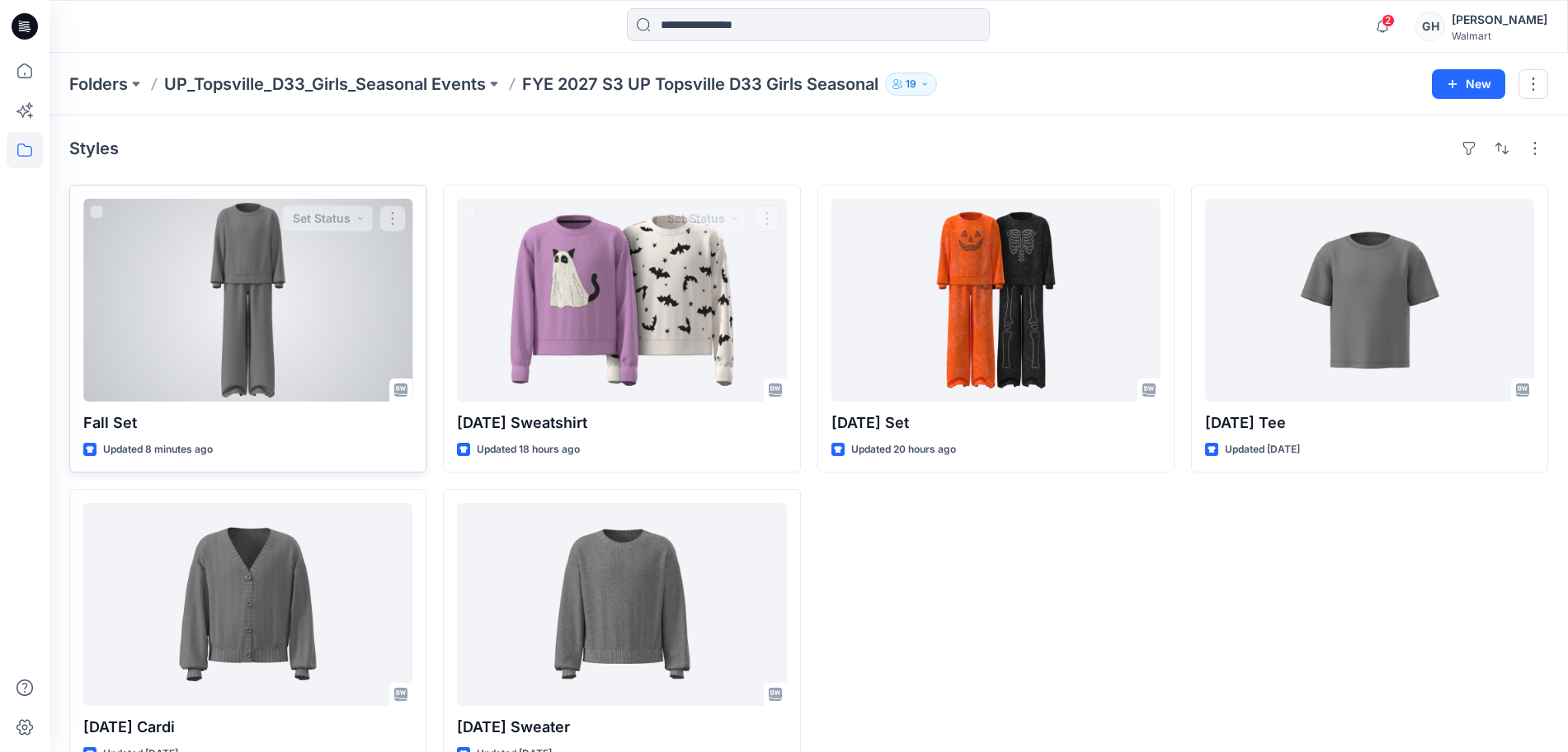
click at [287, 349] on div at bounding box center [247, 300] width 329 height 203
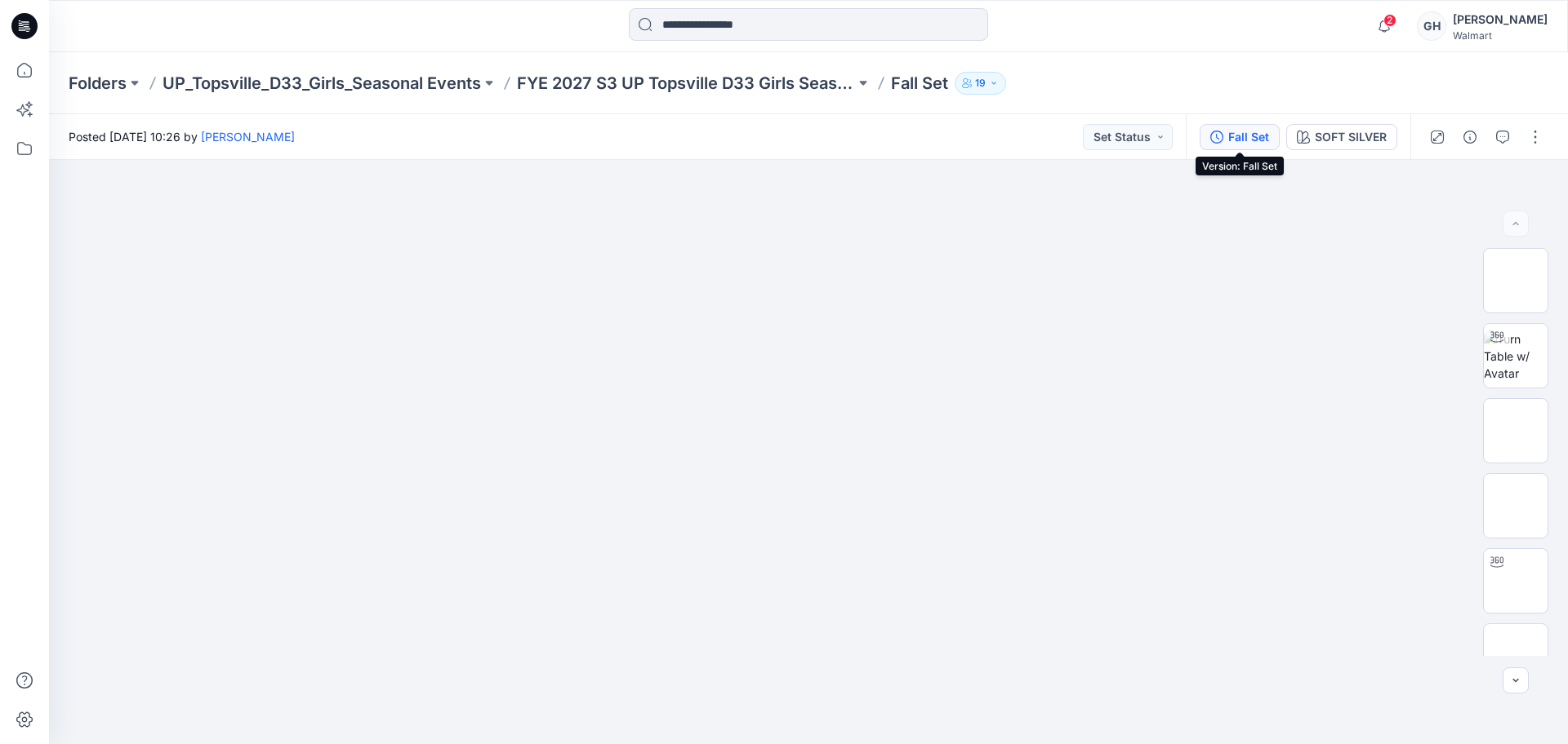
click at [1237, 133] on div "Fall Set" at bounding box center [1248, 137] width 41 height 18
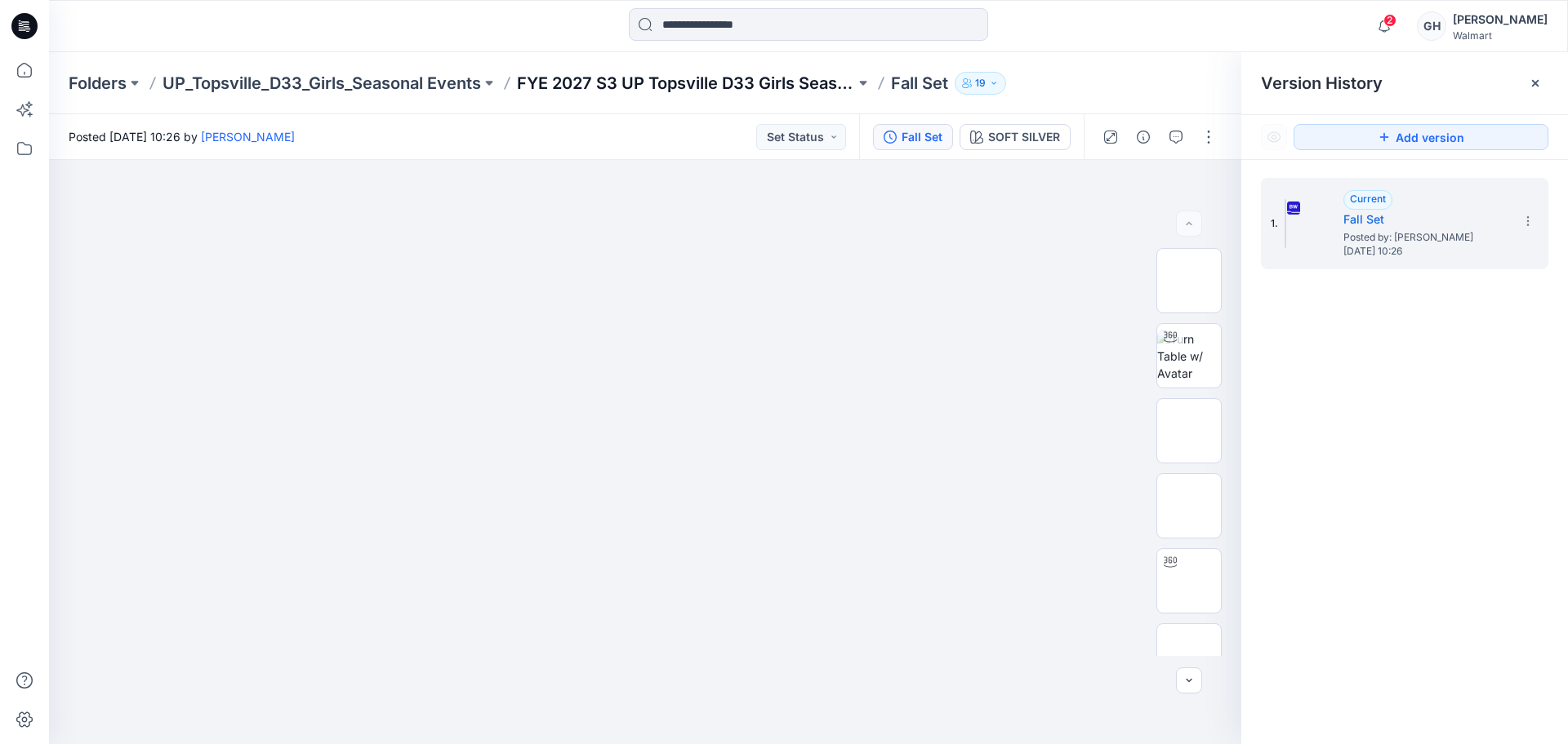
click at [629, 74] on p "FYE 2027 S3 UP Topsville D33 Girls Seasonal" at bounding box center [686, 83] width 338 height 23
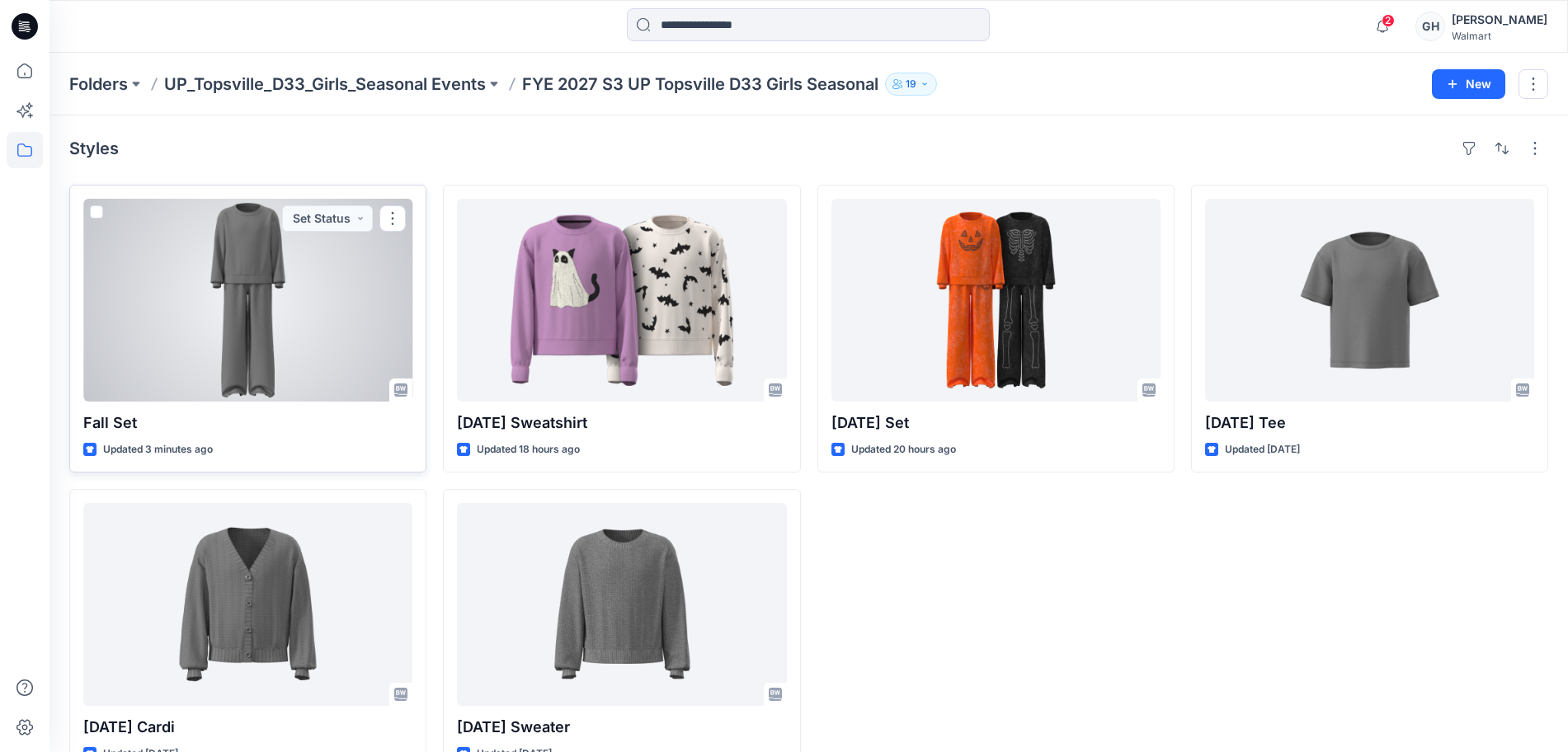
click at [181, 303] on div at bounding box center [247, 300] width 329 height 203
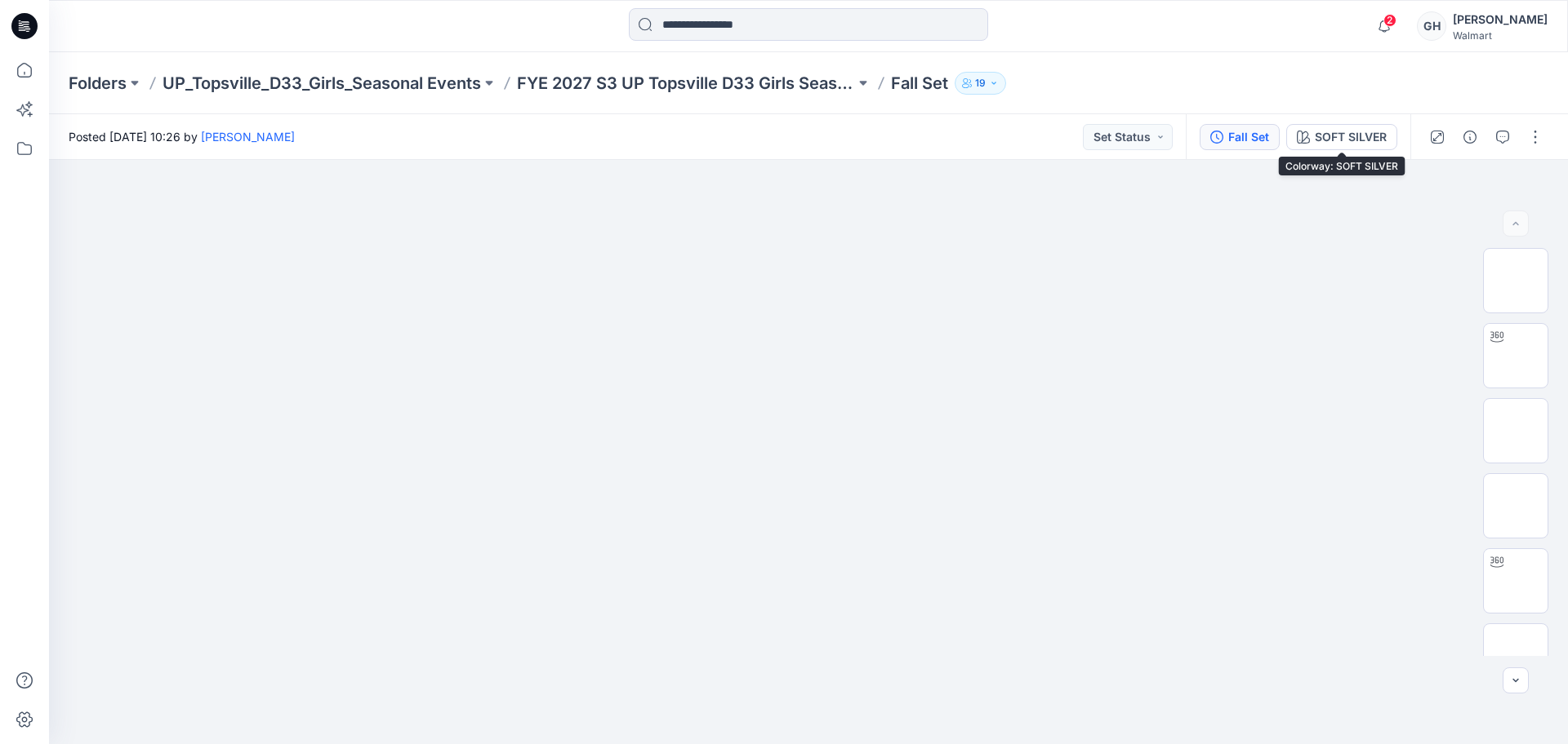
click at [1245, 134] on div "Fall Set" at bounding box center [1248, 137] width 41 height 18
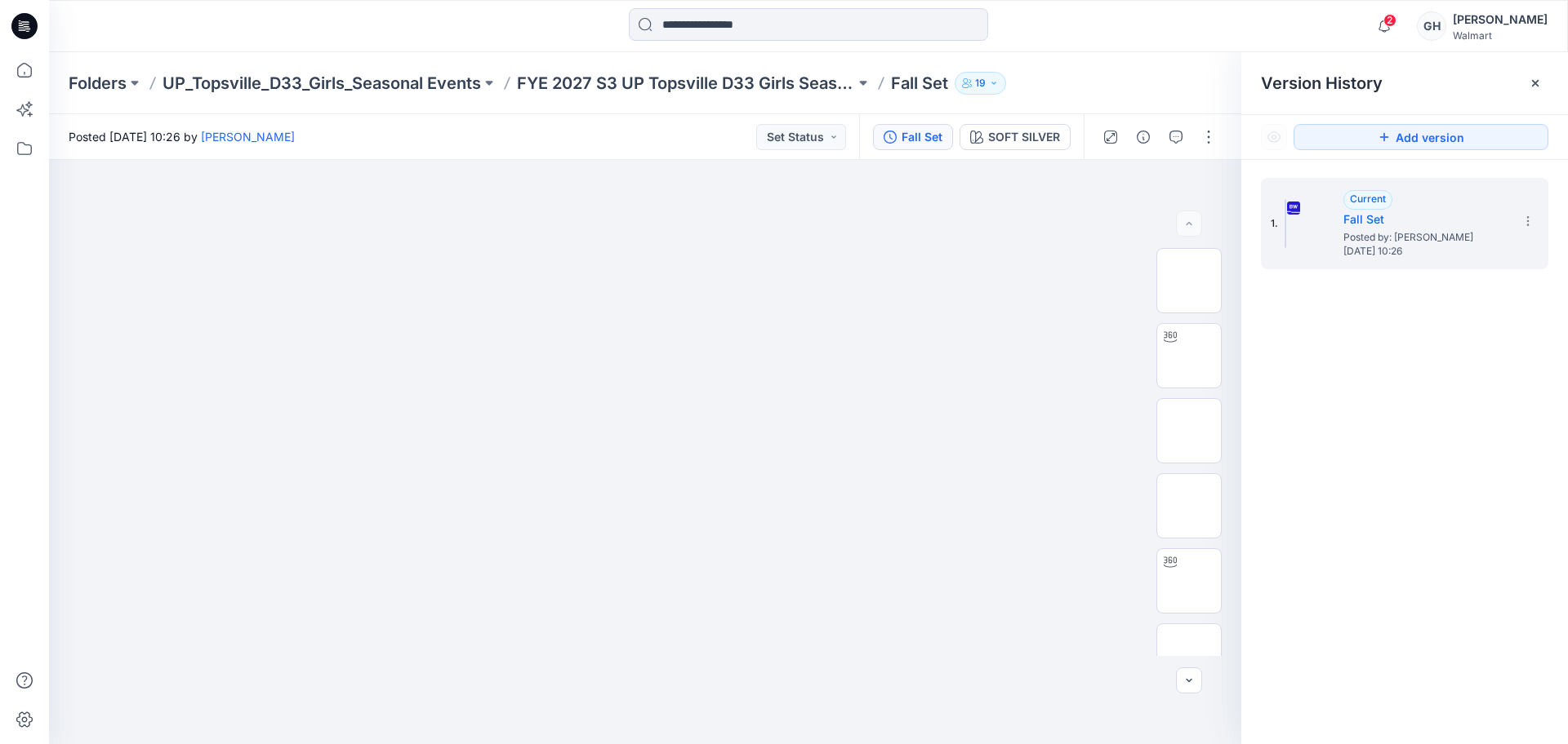
drag, startPoint x: 1142, startPoint y: 76, endPoint x: 1183, endPoint y: 93, distance: 44.4
click at [1142, 76] on div "Folders UP_Topsville_D33_Girls_Seasonal Events FYE 2027 S3 UP Topsville D33 Gir…" at bounding box center [744, 83] width 1352 height 23
click at [1517, 221] on section at bounding box center [1526, 220] width 26 height 26
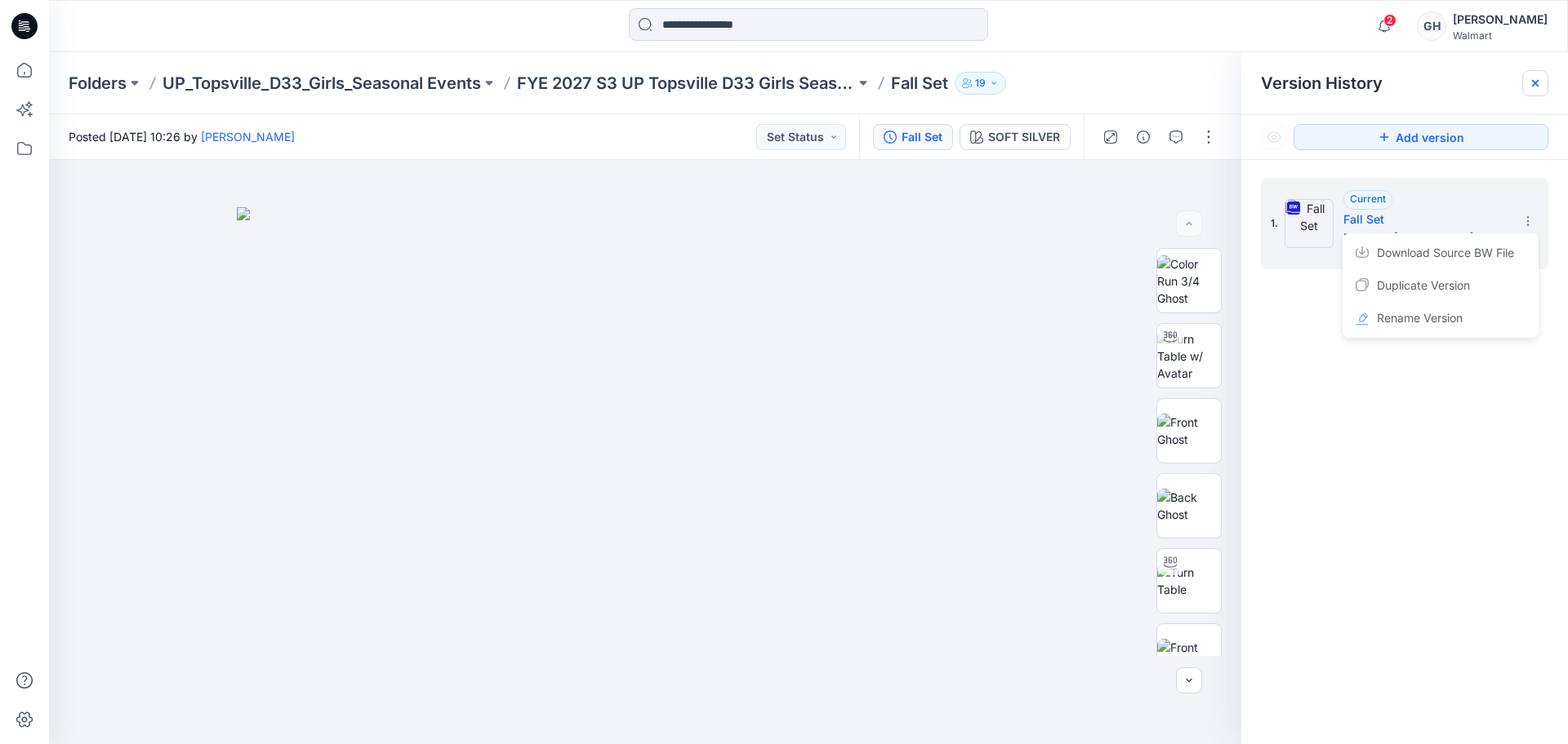
click at [1533, 77] on icon at bounding box center [1536, 83] width 13 height 13
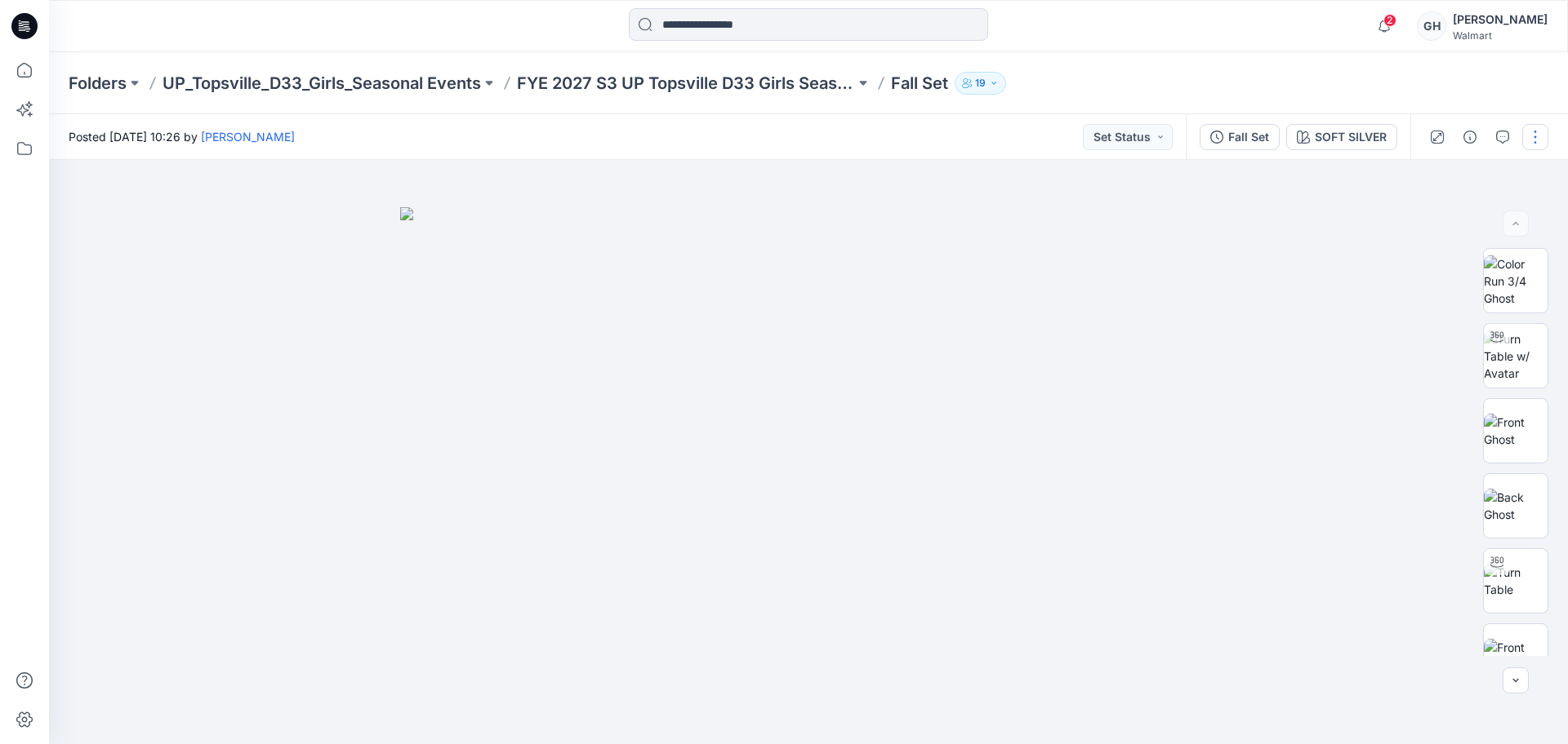
click at [1536, 138] on button "button" at bounding box center [1535, 137] width 26 height 26
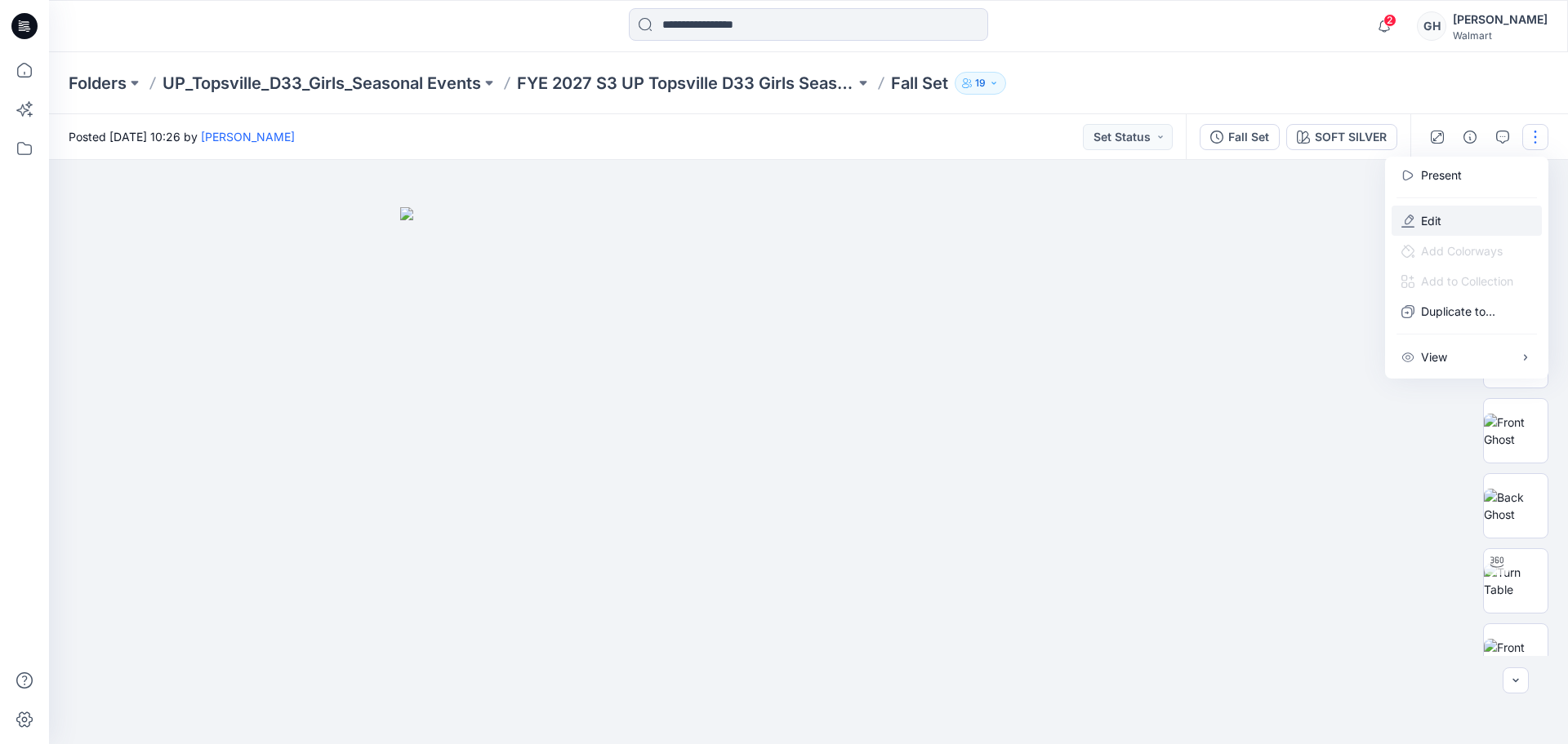
click at [1428, 209] on button "Edit" at bounding box center [1466, 221] width 150 height 31
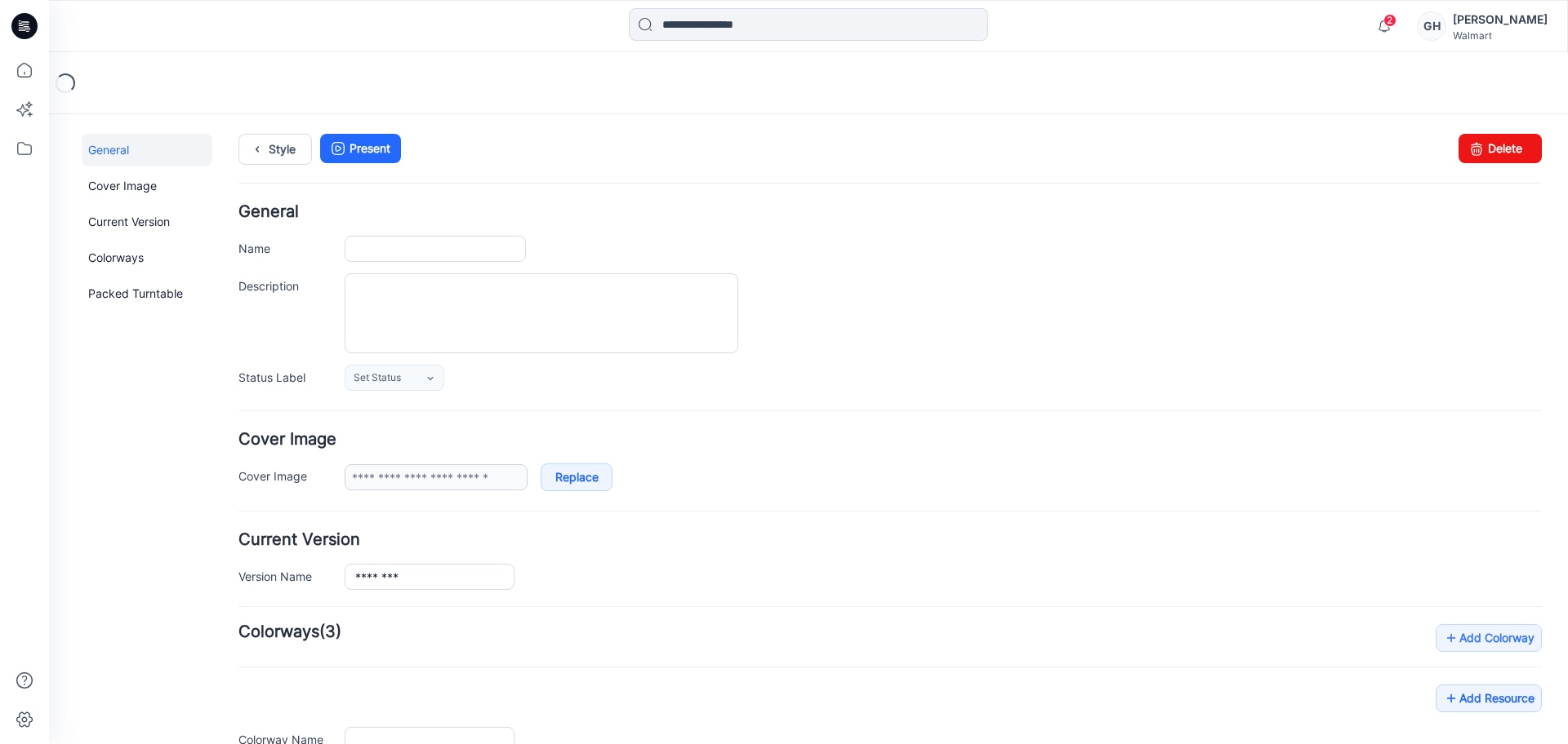
type input "********"
type input "**********"
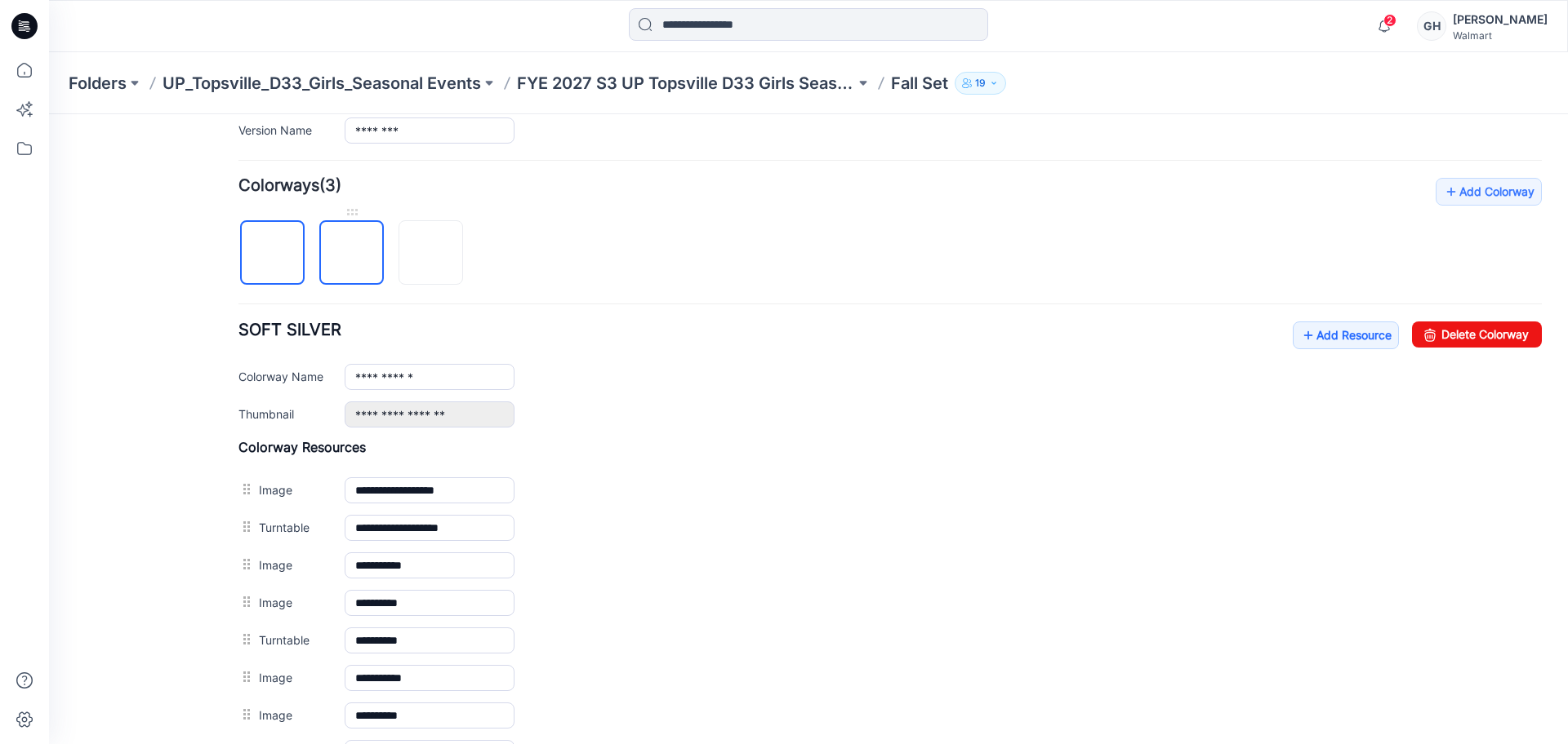
scroll to position [290, 0]
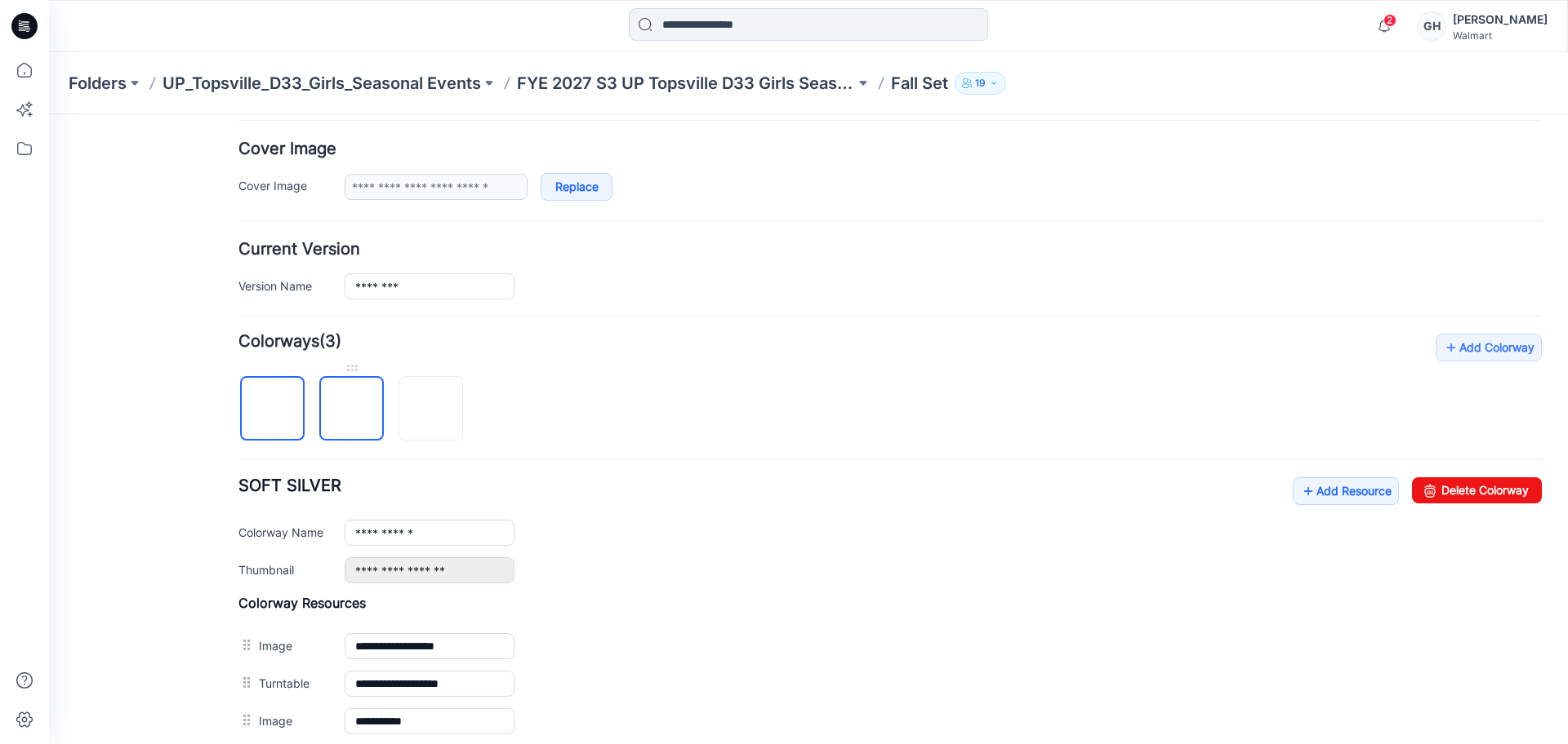
click at [352, 410] on img at bounding box center [352, 410] width 0 height 0
click at [1450, 497] on link "Delete Colorway" at bounding box center [1476, 490] width 130 height 26
click at [358, 403] on img at bounding box center [352, 410] width 13 height 13
click at [1453, 484] on link "Delete Colorway" at bounding box center [1476, 490] width 130 height 26
type input "**********"
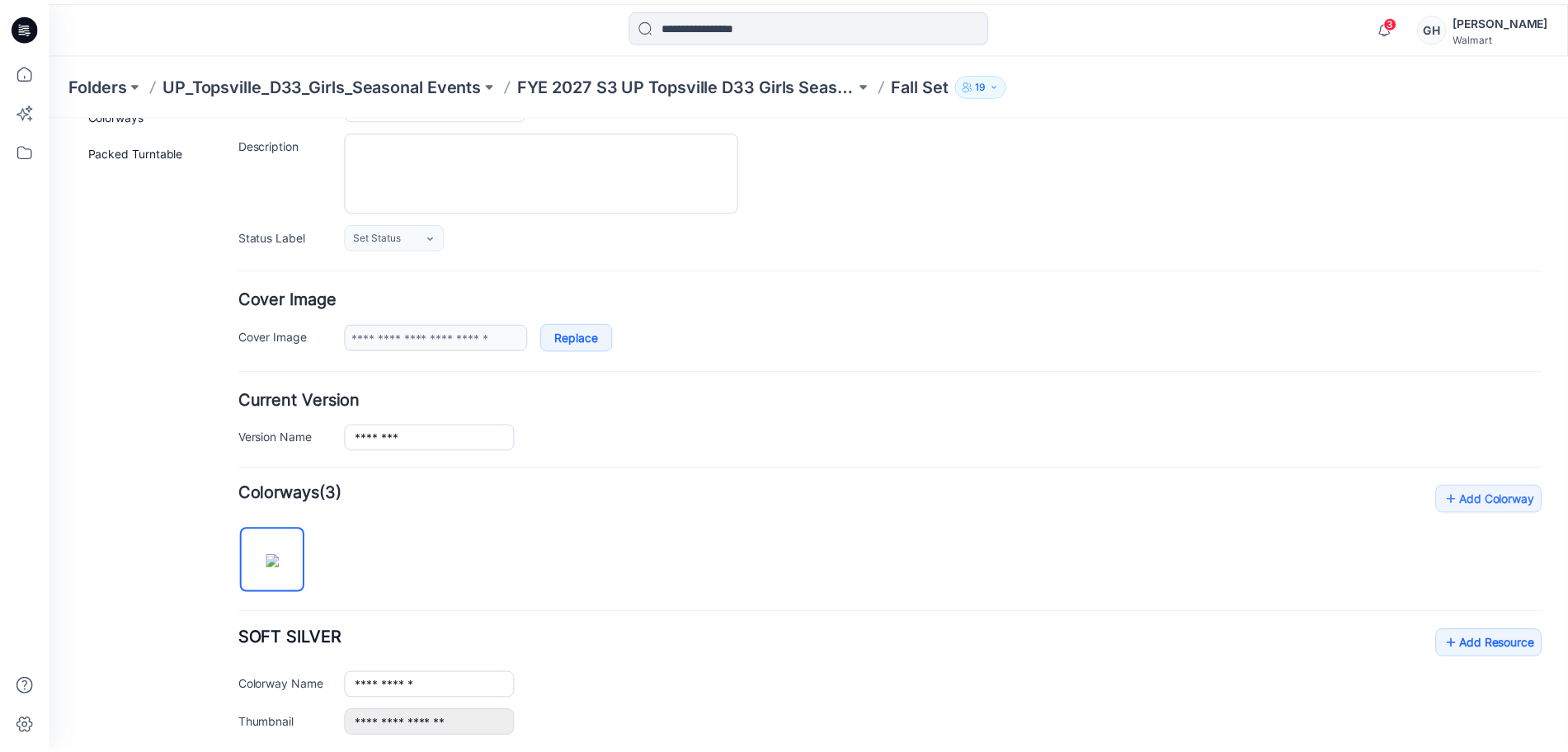
scroll to position [0, 0]
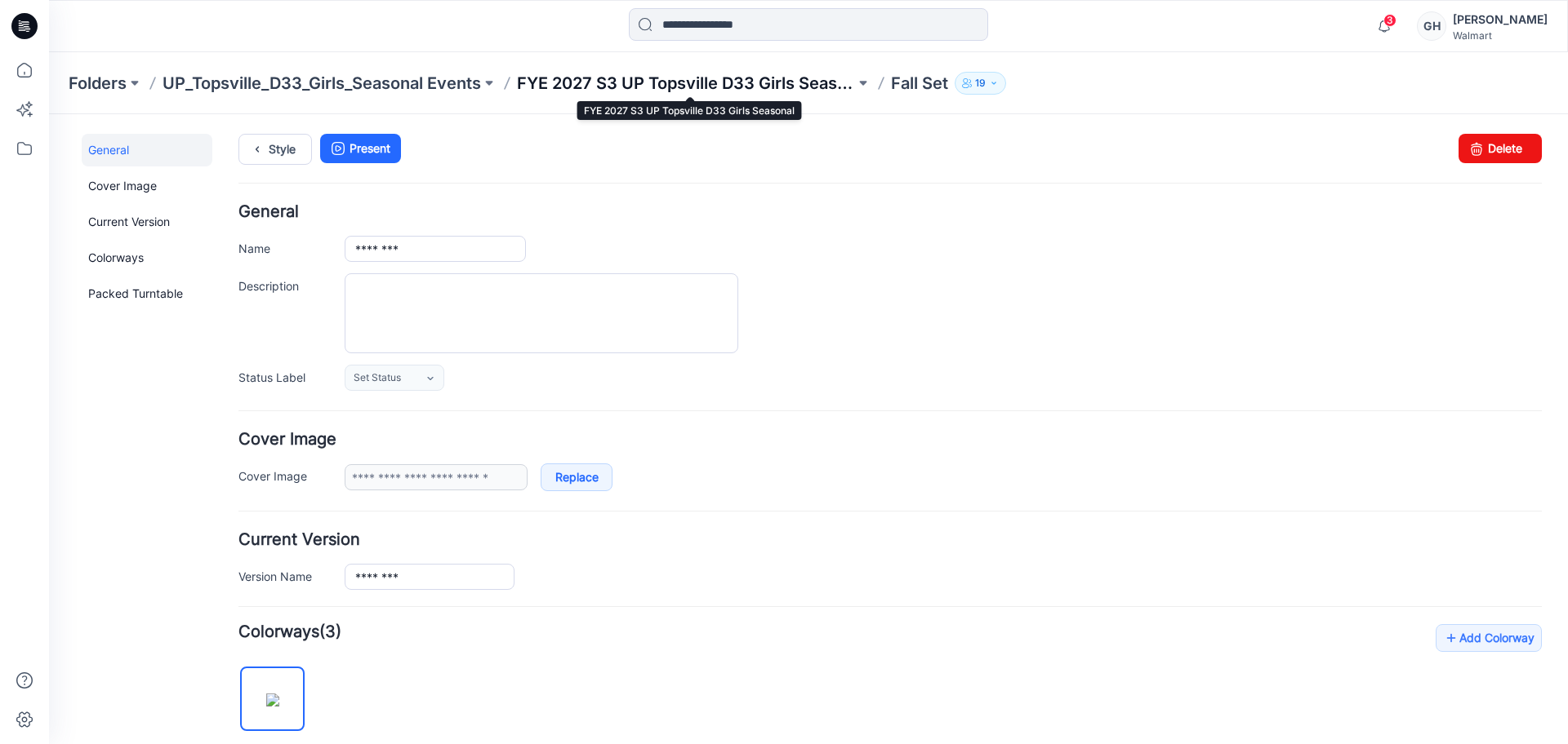
click at [643, 93] on p "FYE 2027 S3 UP Topsville D33 Girls Seasonal" at bounding box center [686, 83] width 338 height 23
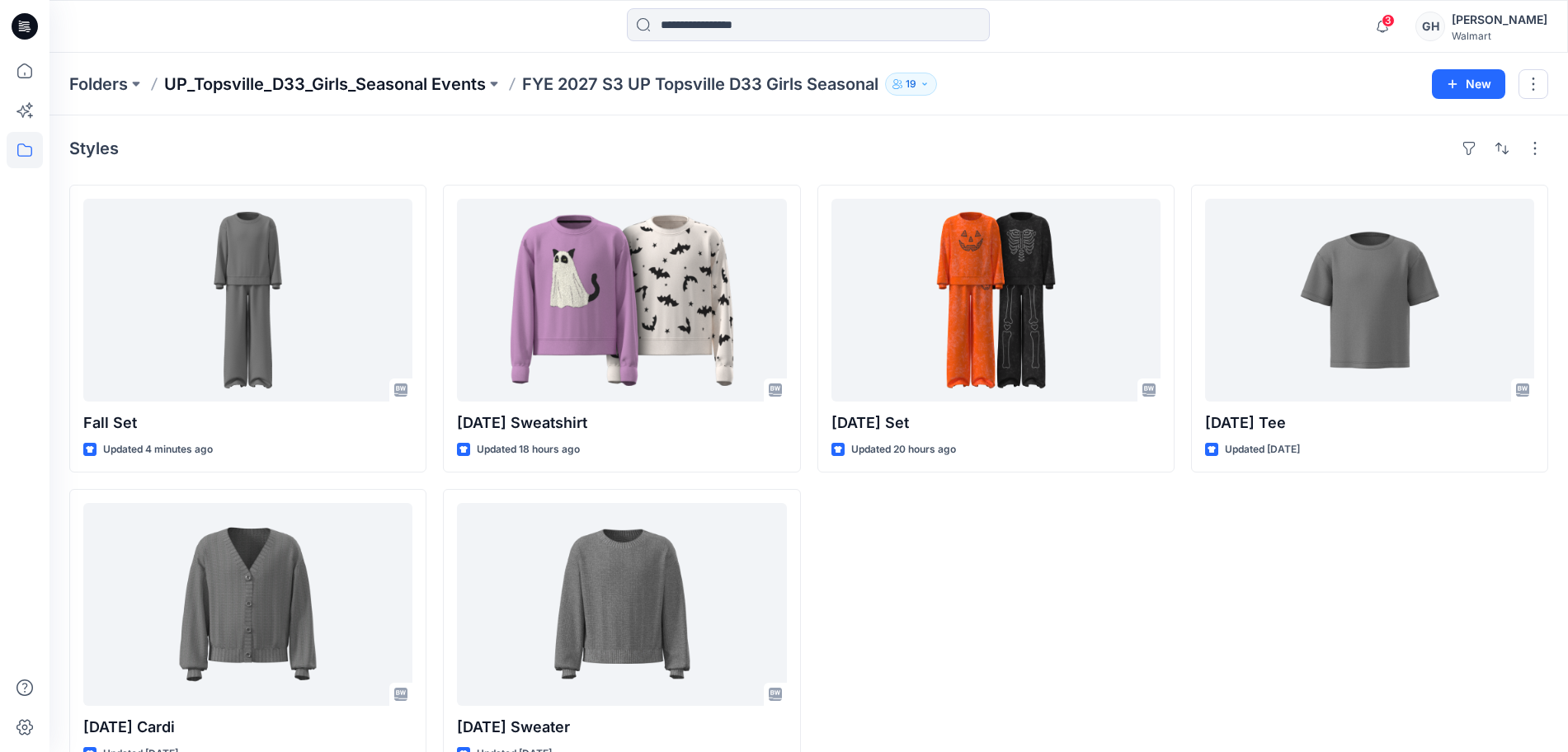
click at [369, 76] on p "UP_Topsville_D33_Girls_Seasonal Events" at bounding box center [324, 84] width 322 height 23
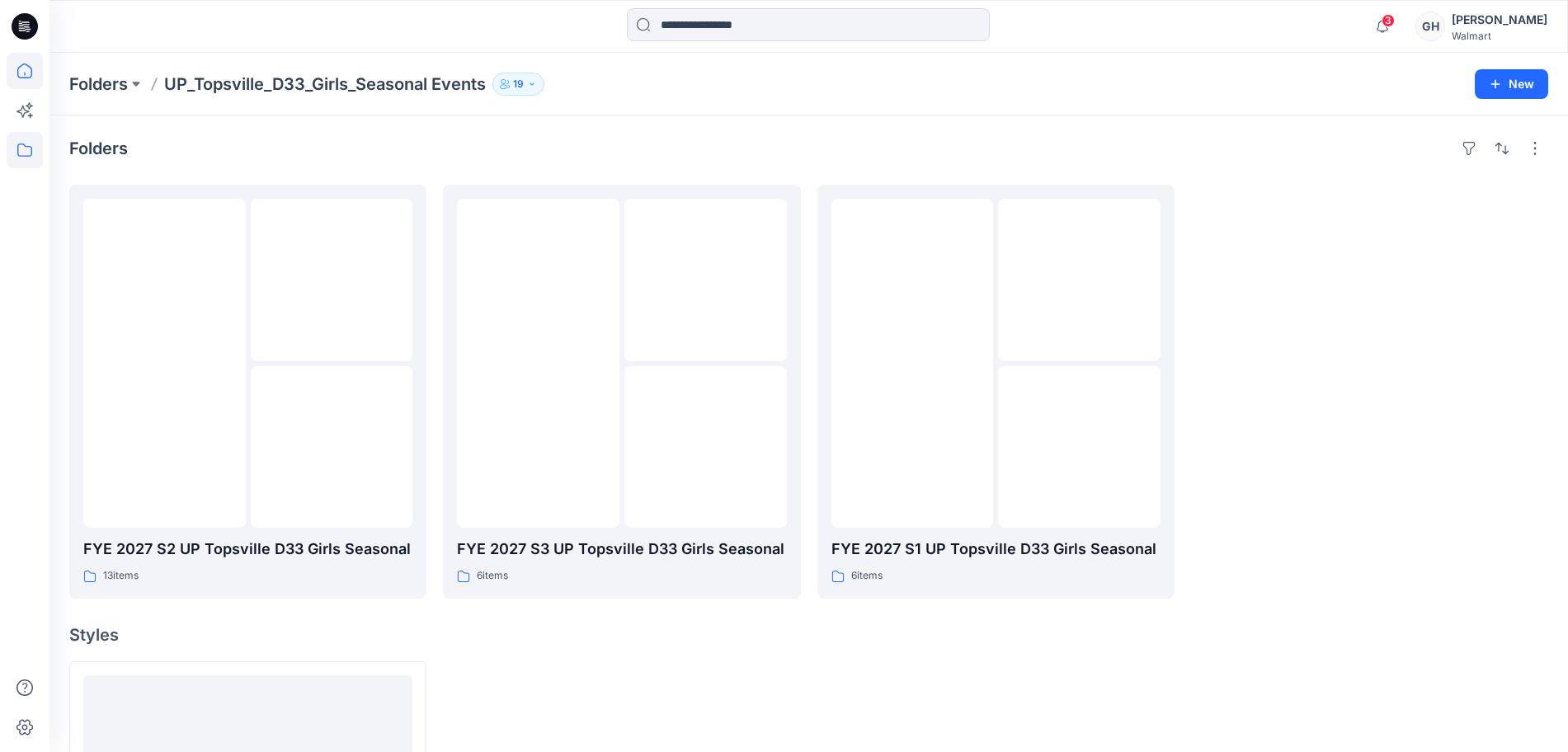
click at [27, 72] on icon at bounding box center [25, 71] width 37 height 37
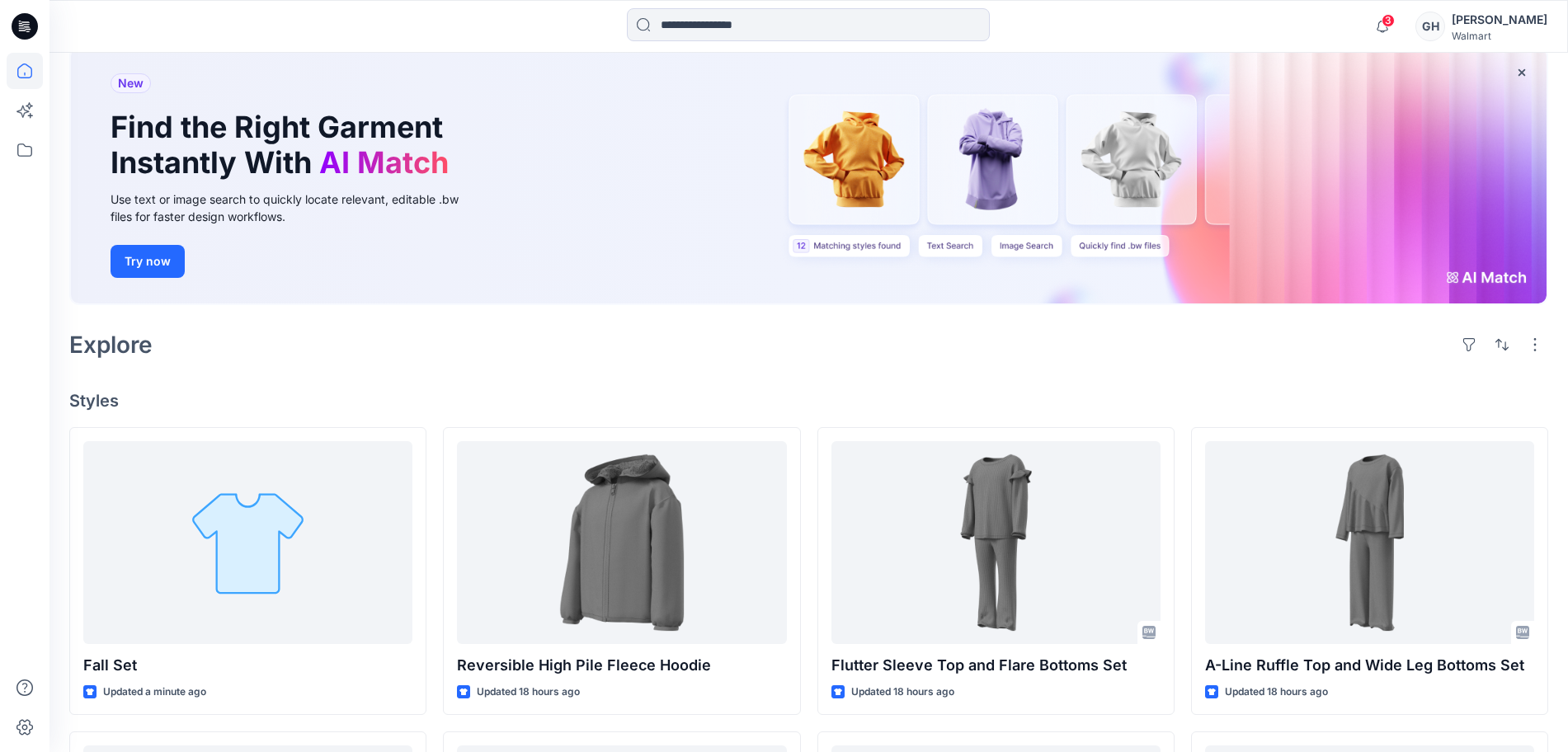
scroll to position [746, 0]
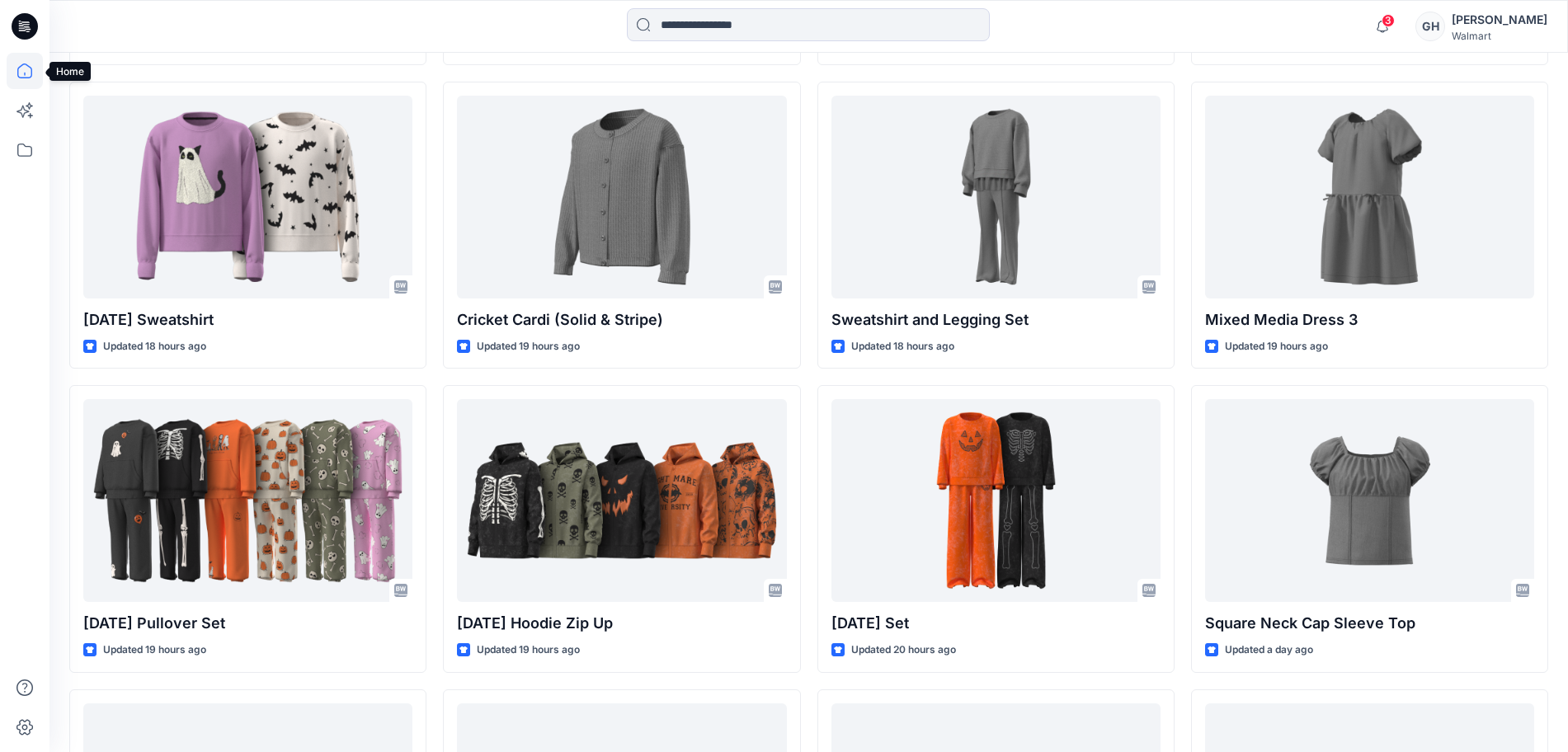
click at [22, 63] on icon at bounding box center [25, 71] width 37 height 37
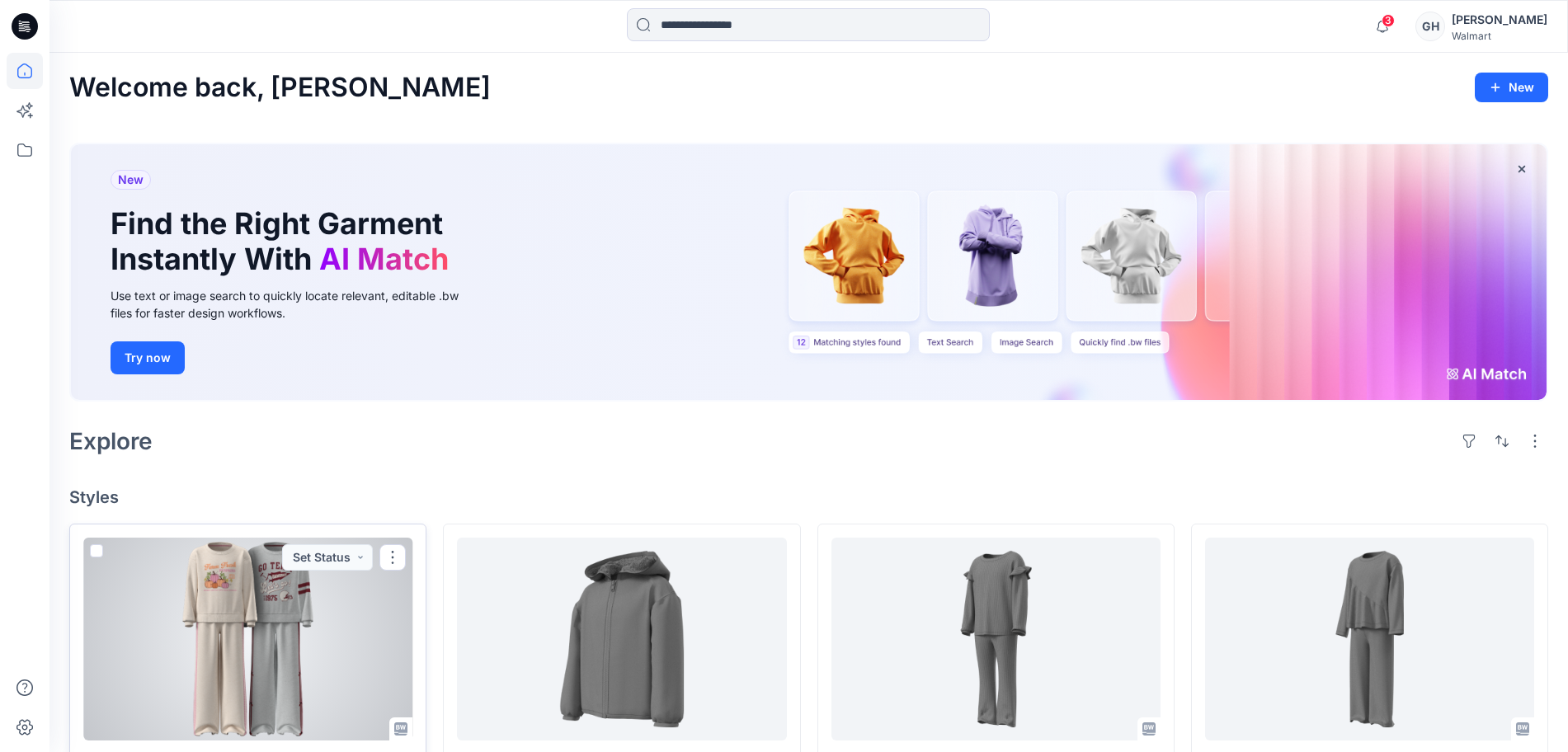
click at [249, 658] on div at bounding box center [247, 639] width 329 height 203
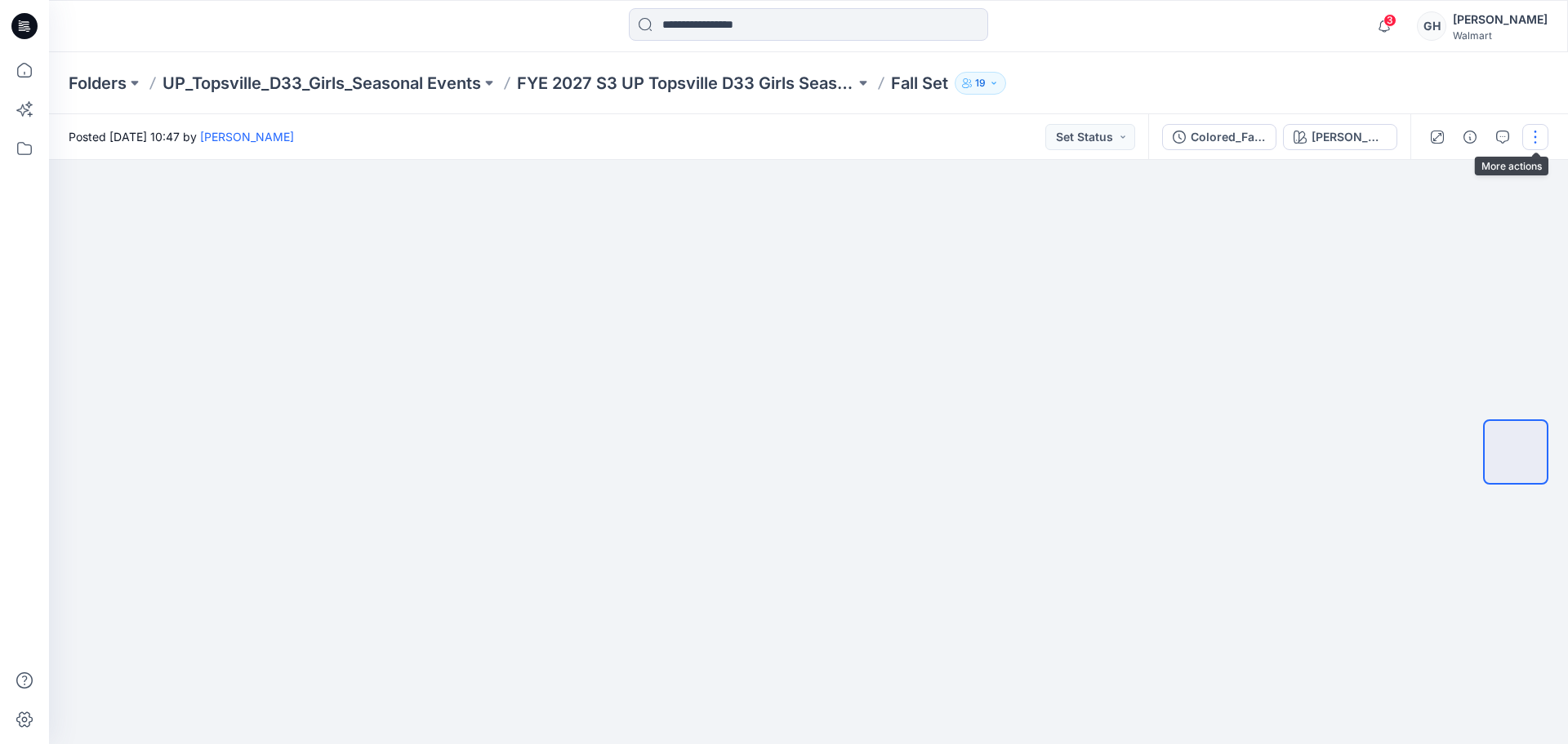
drag, startPoint x: 1529, startPoint y: 137, endPoint x: 1529, endPoint y: 149, distance: 12.0
click at [1530, 138] on button "button" at bounding box center [1535, 137] width 26 height 26
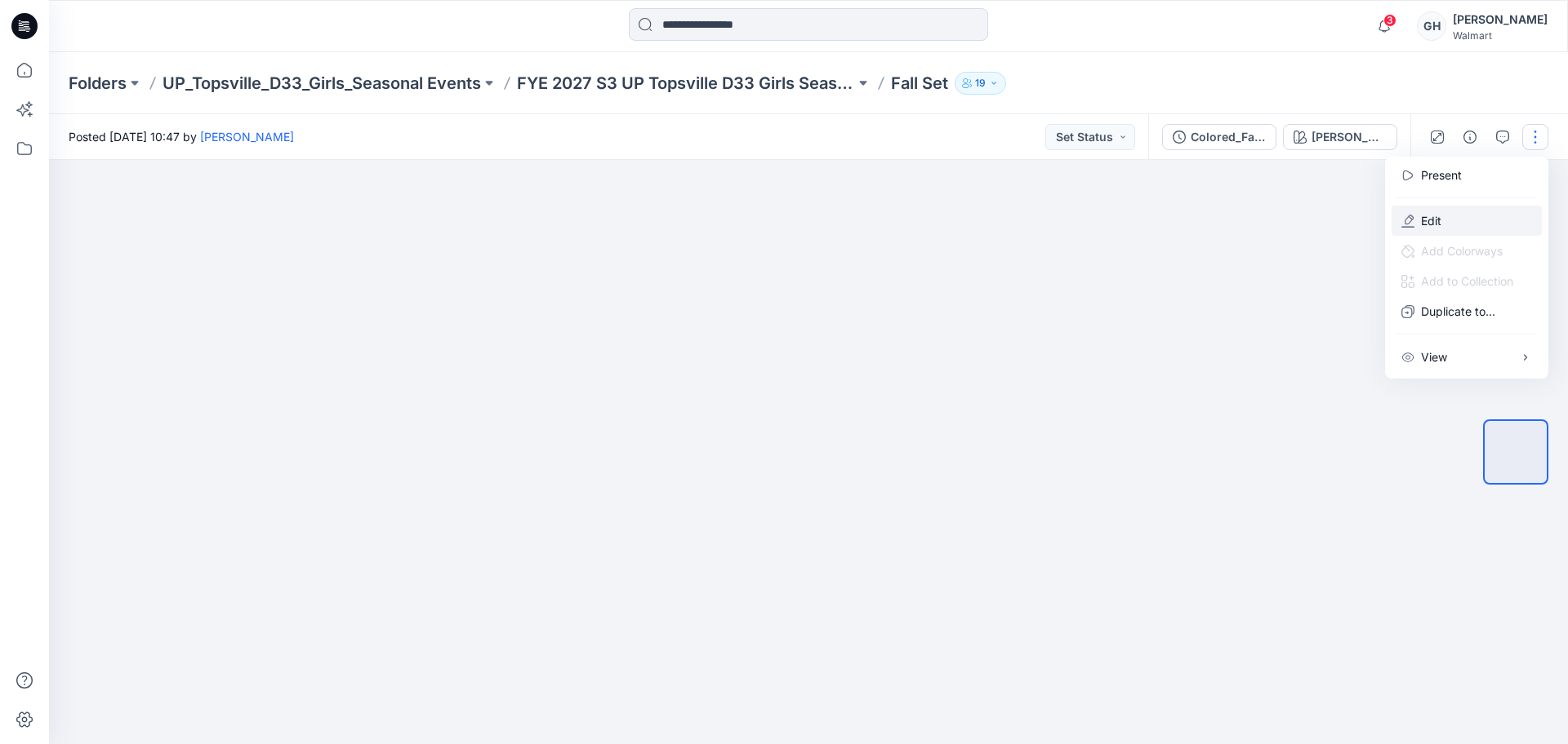
click at [1439, 215] on p "Edit" at bounding box center [1430, 221] width 20 height 17
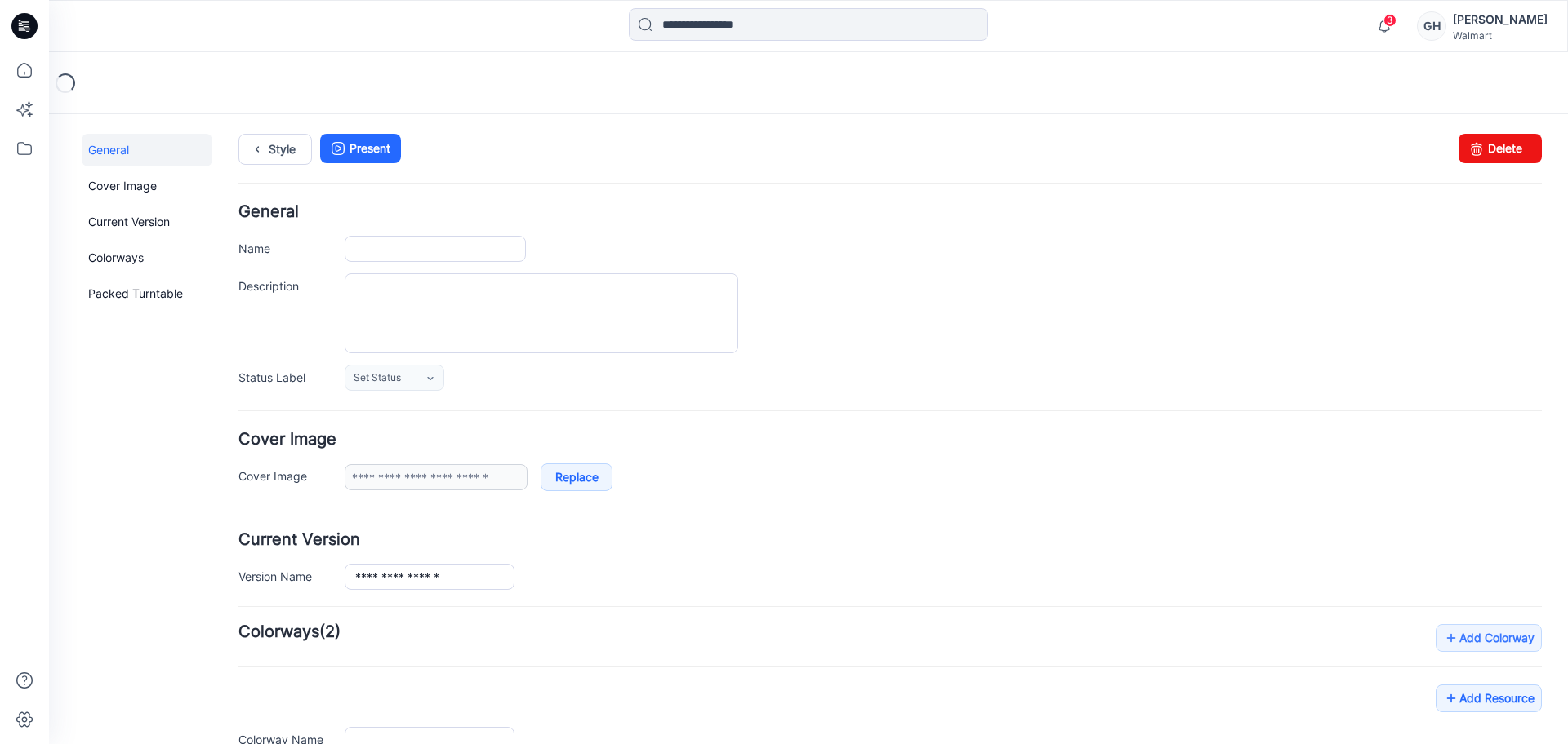
type input "********"
type input "**********"
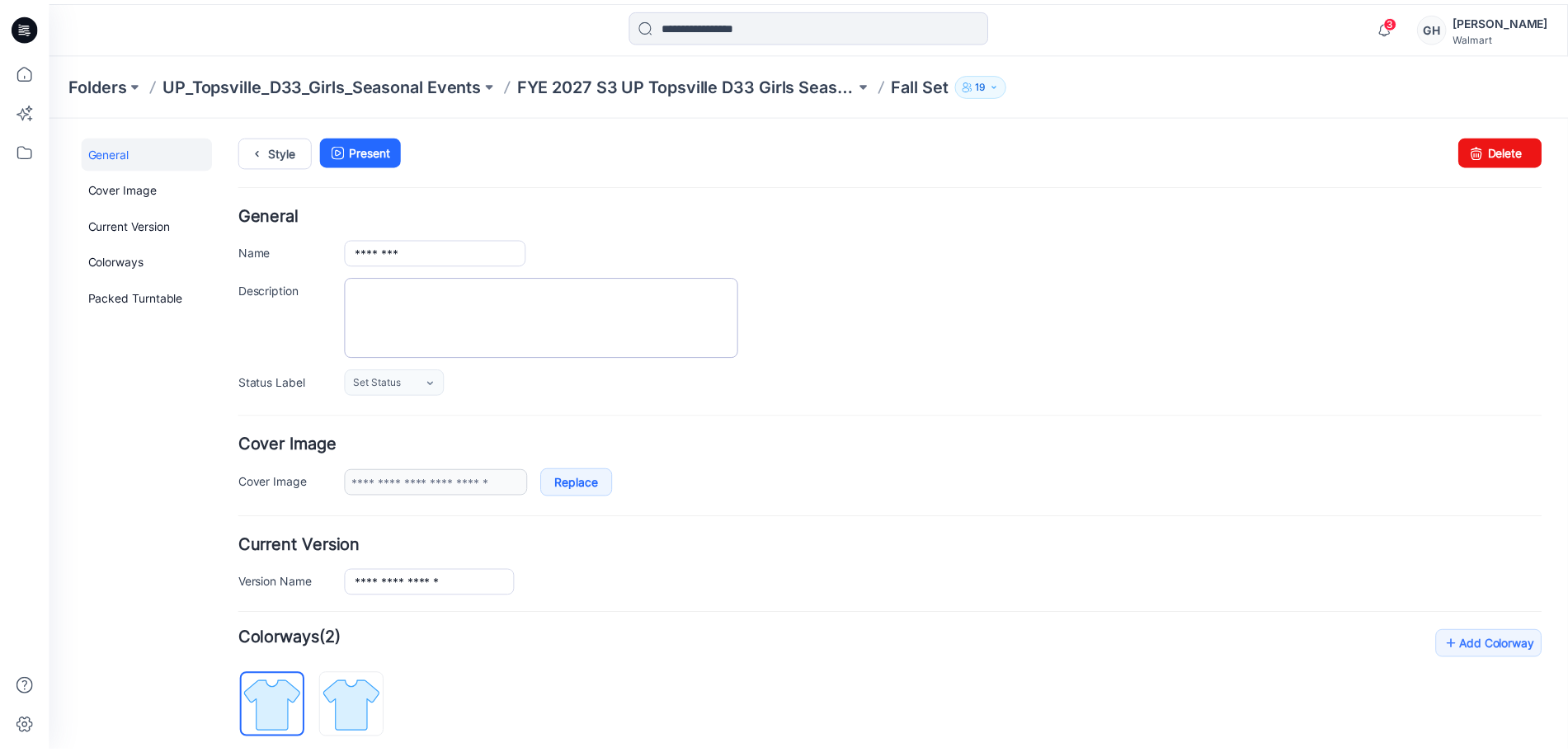
scroll to position [515, 0]
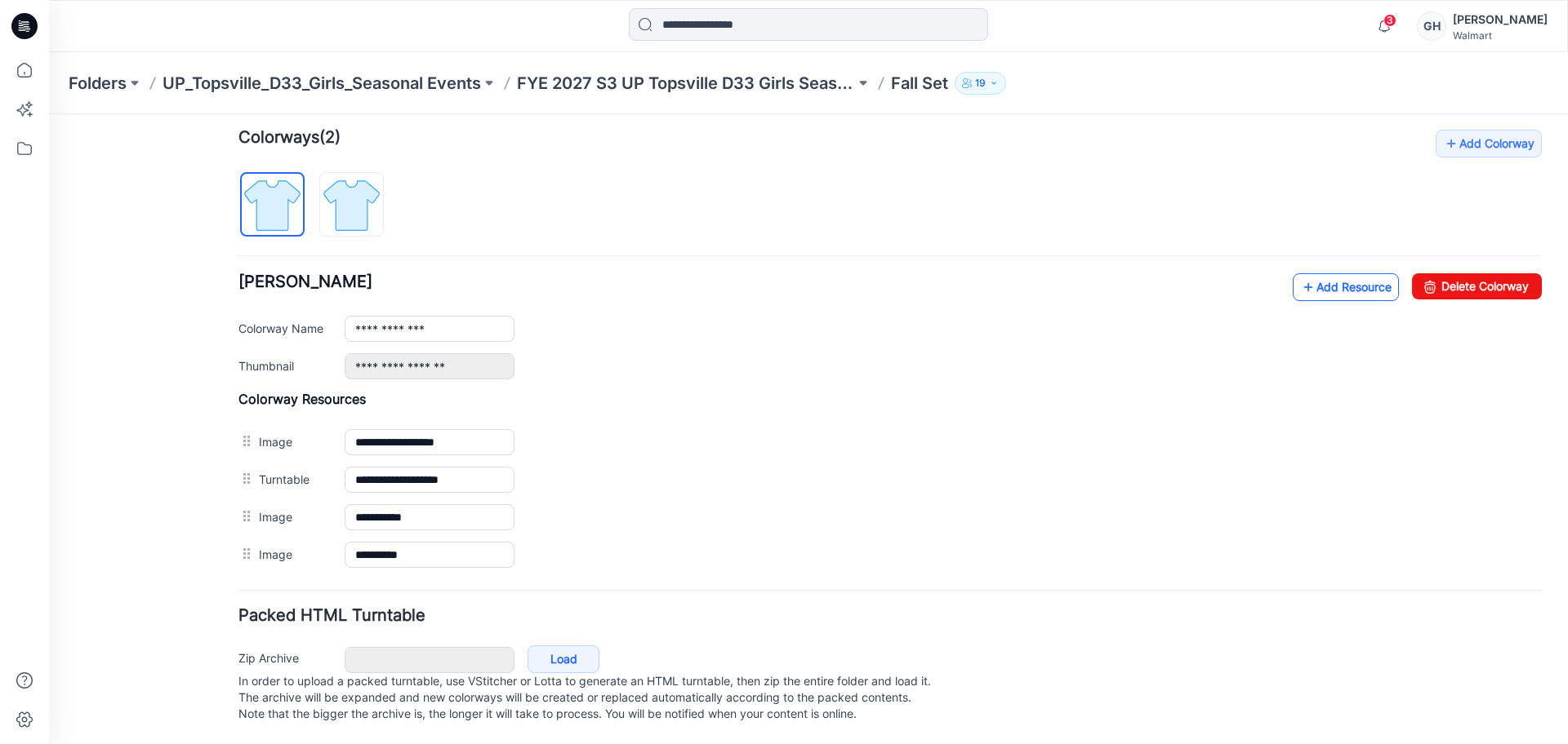
click at [1300, 274] on icon at bounding box center [1307, 287] width 16 height 26
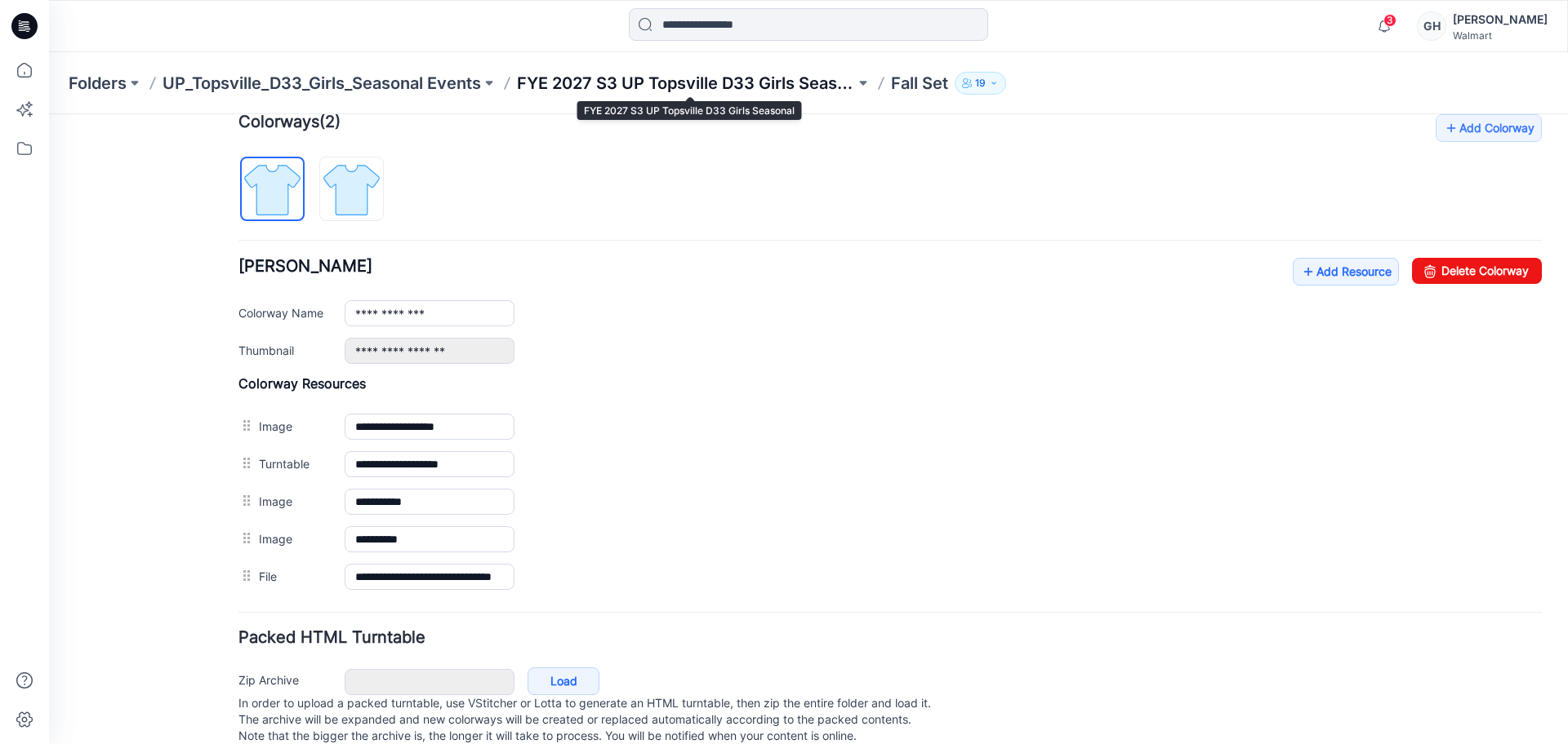
click at [674, 78] on p "FYE 2027 S3 UP Topsville D33 Girls Seasonal" at bounding box center [686, 83] width 338 height 23
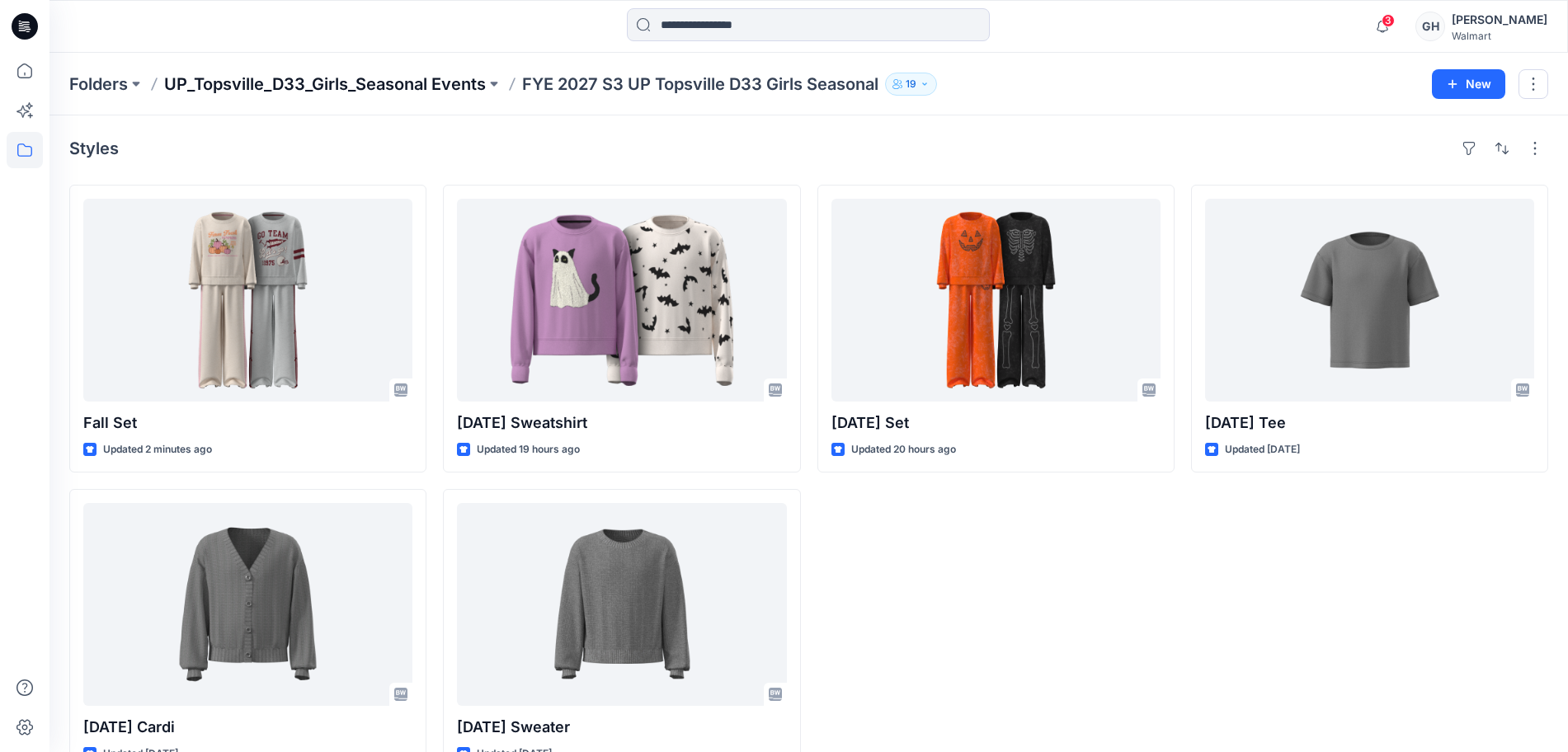
click at [342, 73] on p "UP_Topsville_D33_Girls_Seasonal Events" at bounding box center [324, 84] width 322 height 23
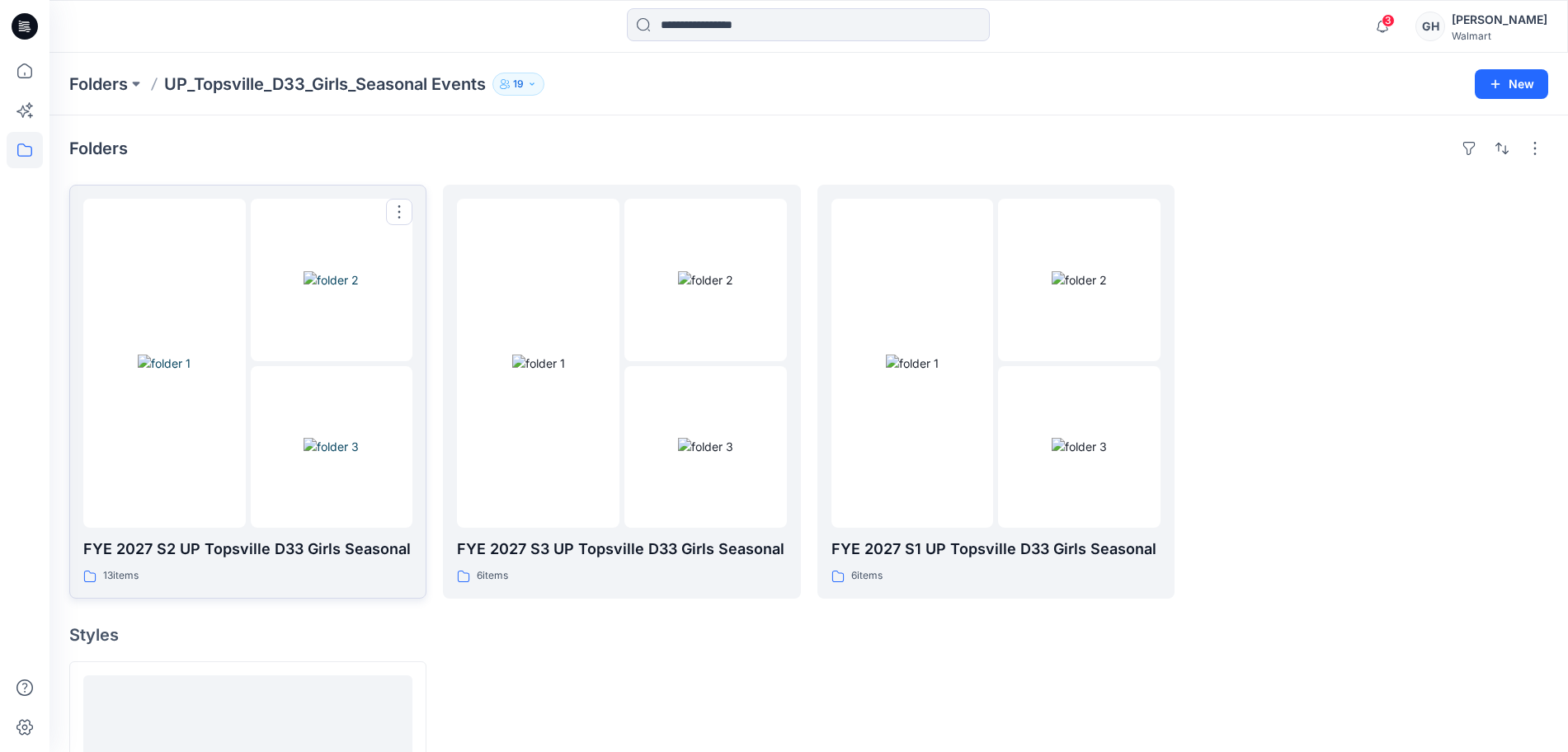
click at [200, 452] on div at bounding box center [164, 363] width 162 height 329
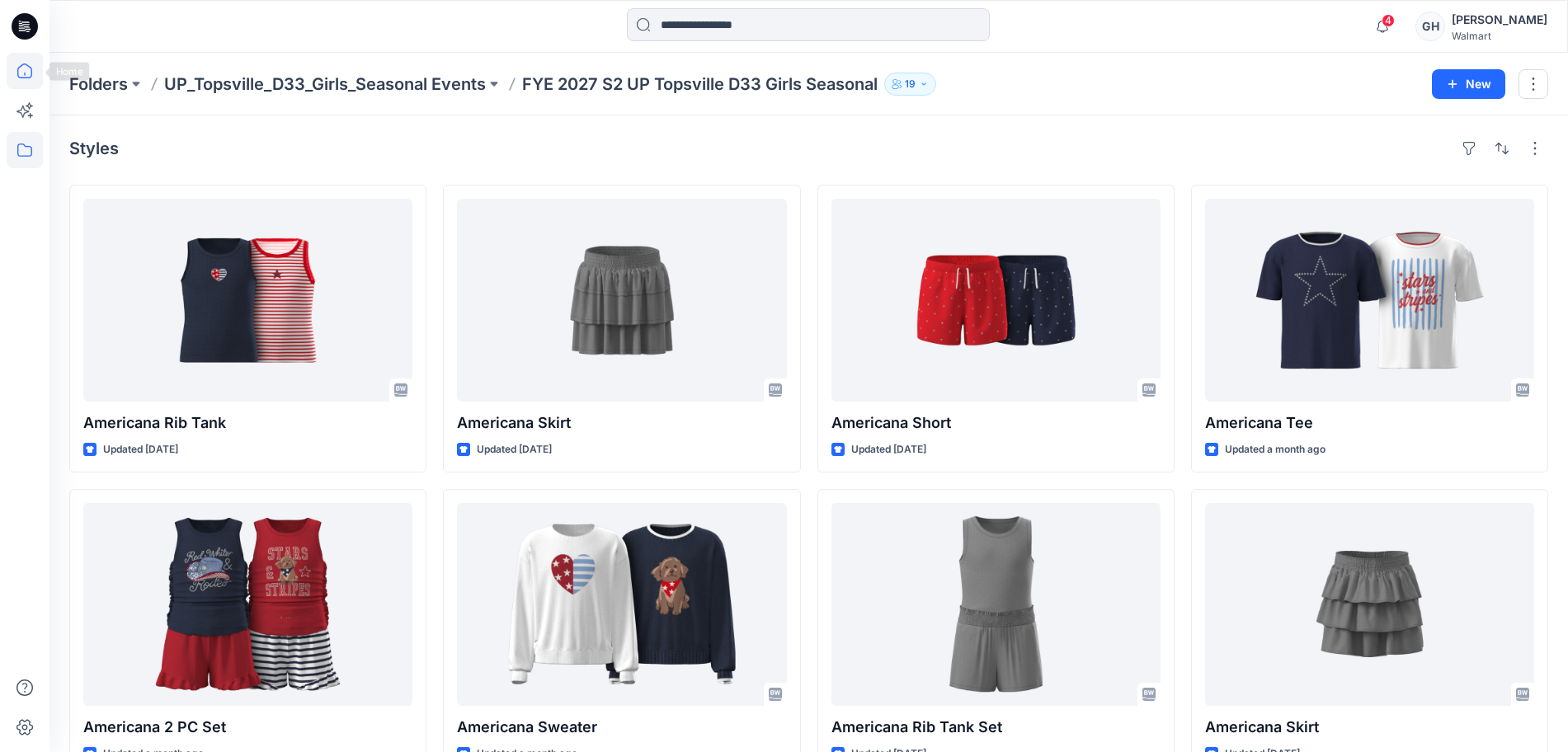
click at [21, 70] on icon at bounding box center [25, 71] width 37 height 37
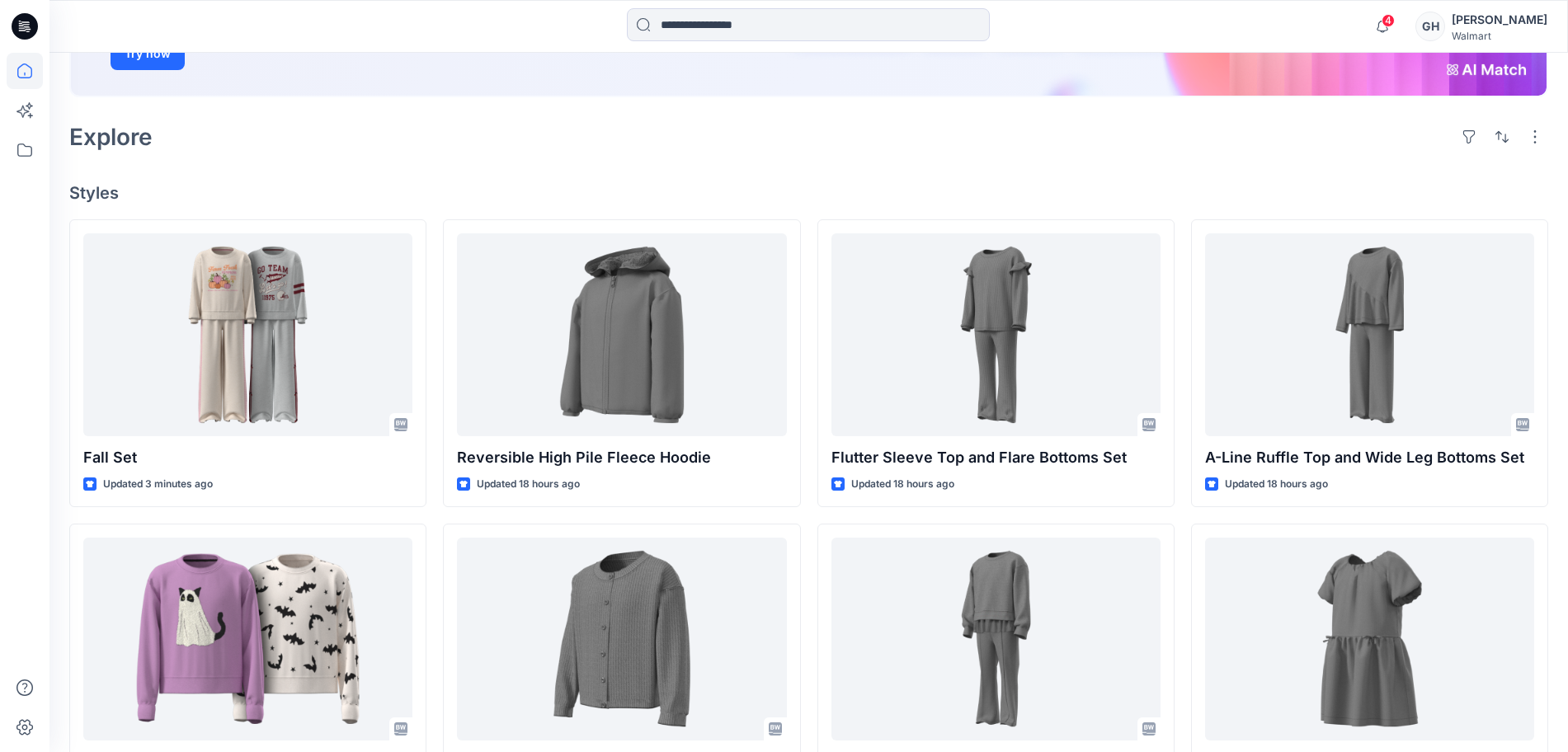
scroll to position [309, 0]
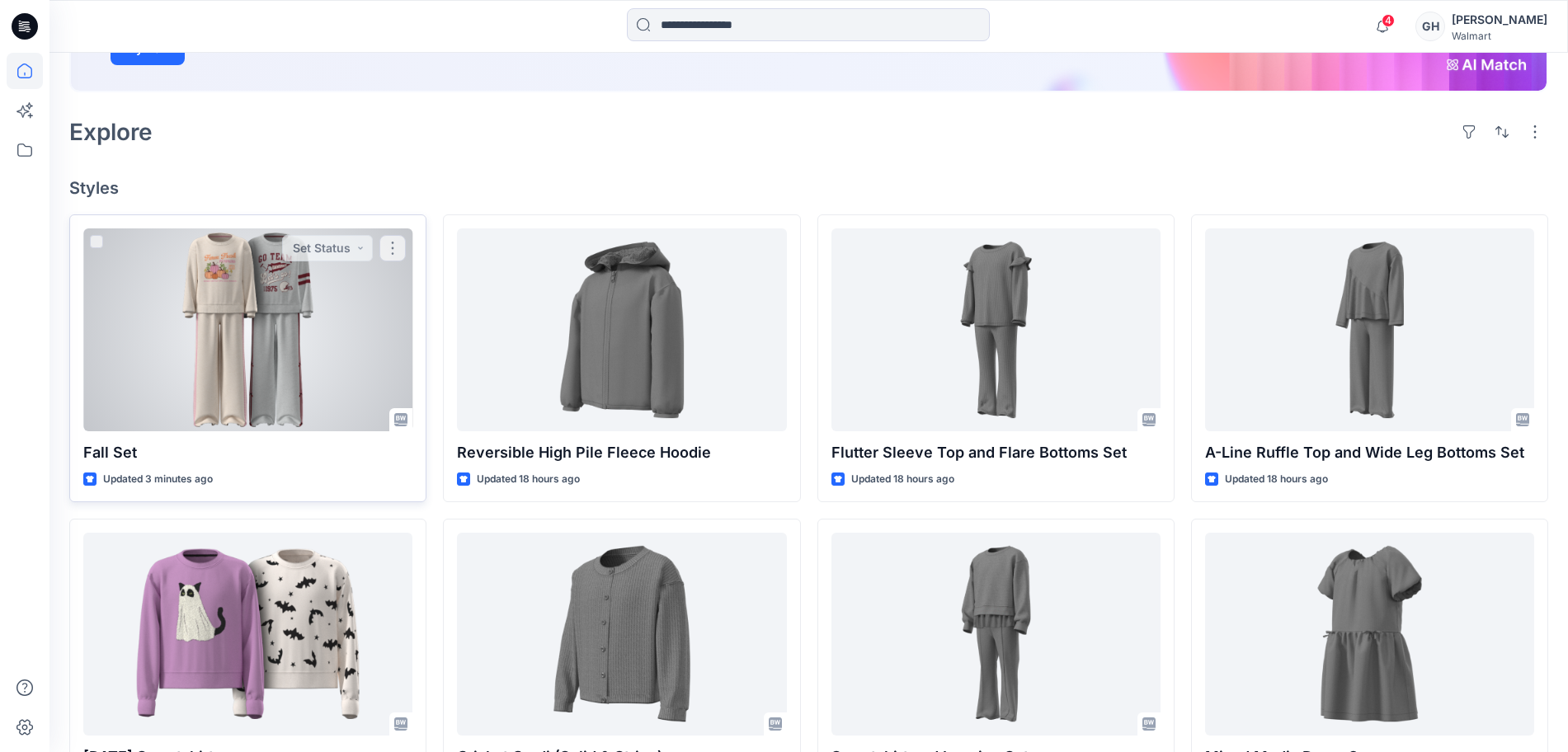
click at [283, 331] on div at bounding box center [247, 330] width 329 height 203
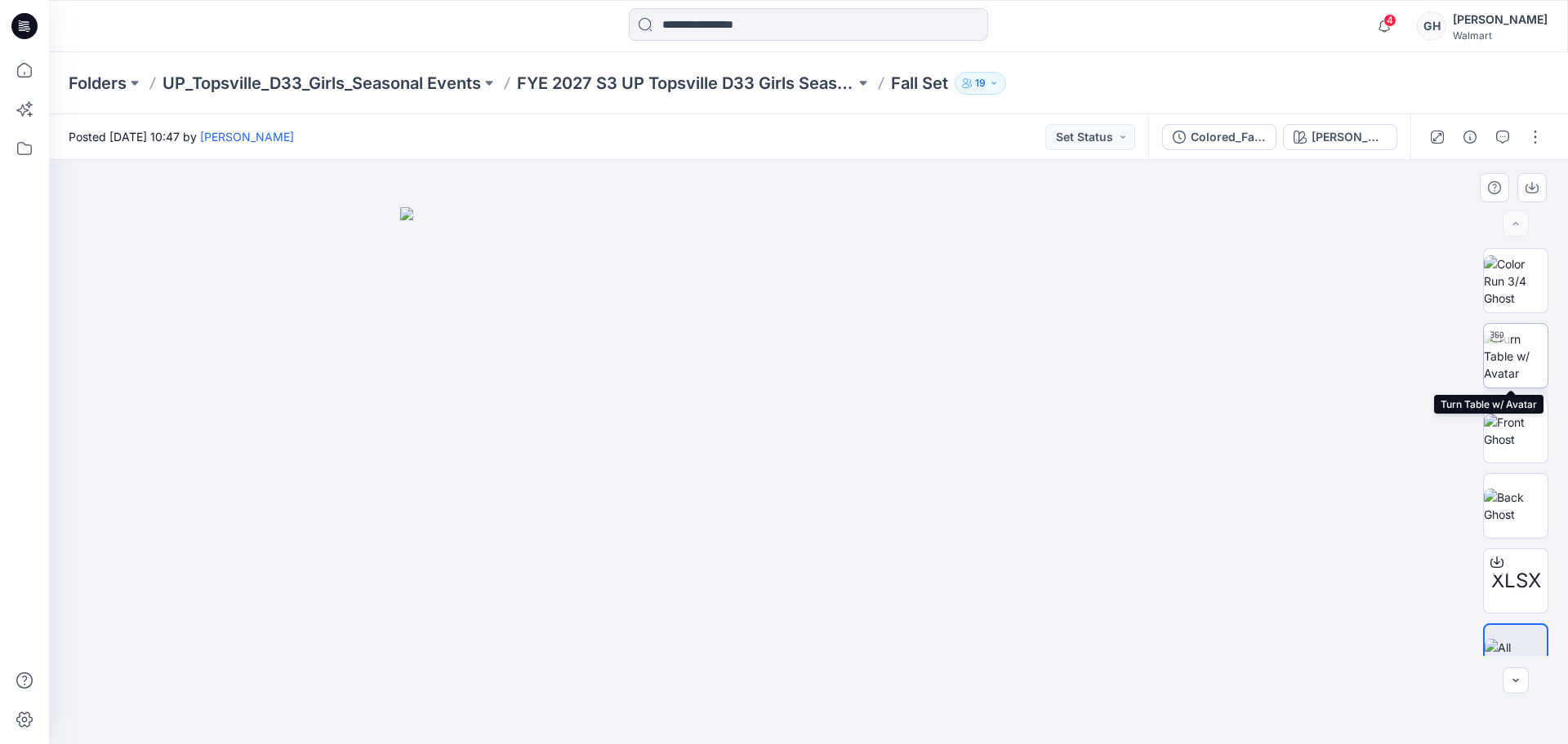
click at [1520, 359] on img at bounding box center [1515, 356] width 64 height 52
drag, startPoint x: 807, startPoint y: 722, endPoint x: 466, endPoint y: 699, distance: 341.8
click at [466, 699] on div at bounding box center [807, 452] width 1518 height 585
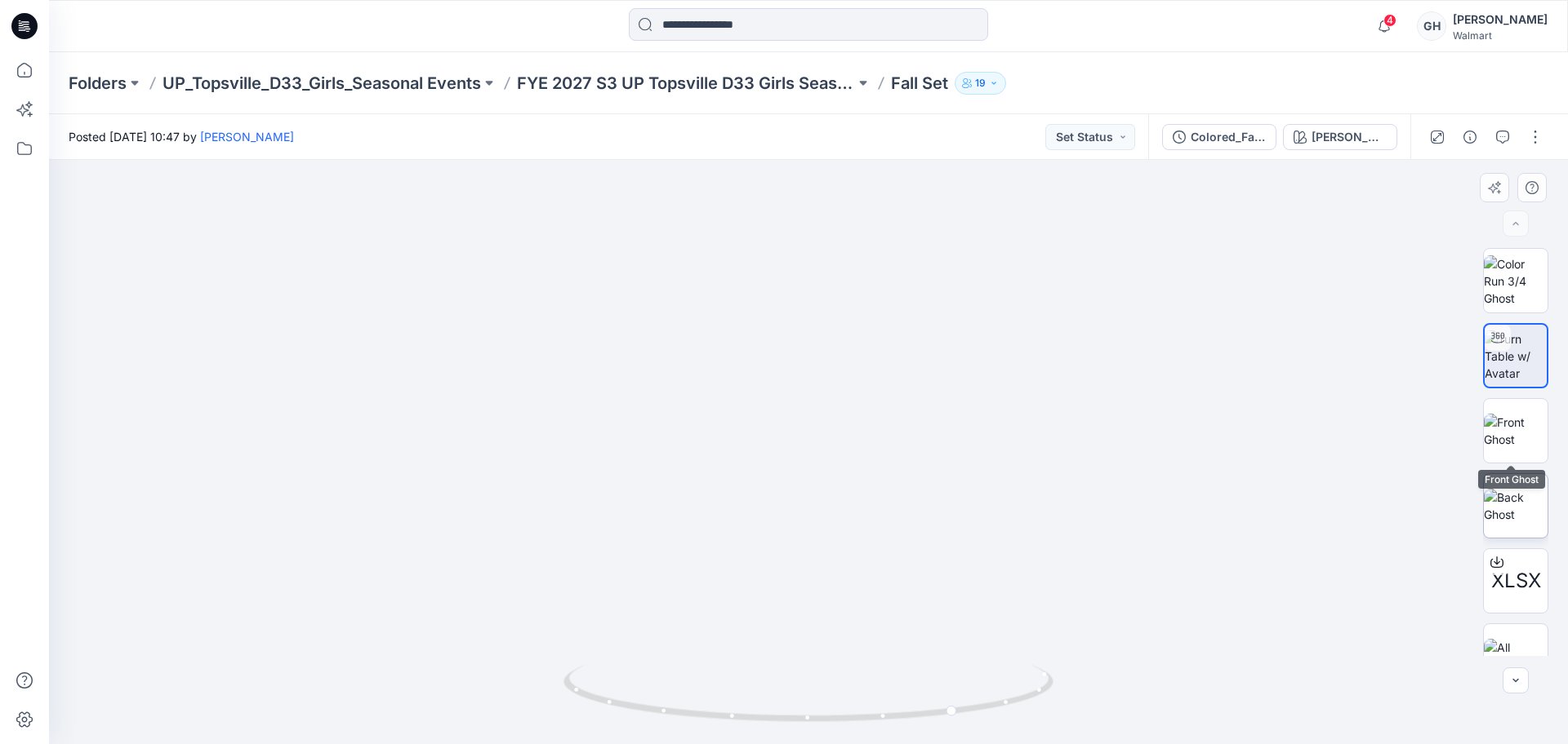
click at [1514, 426] on img at bounding box center [1515, 431] width 64 height 34
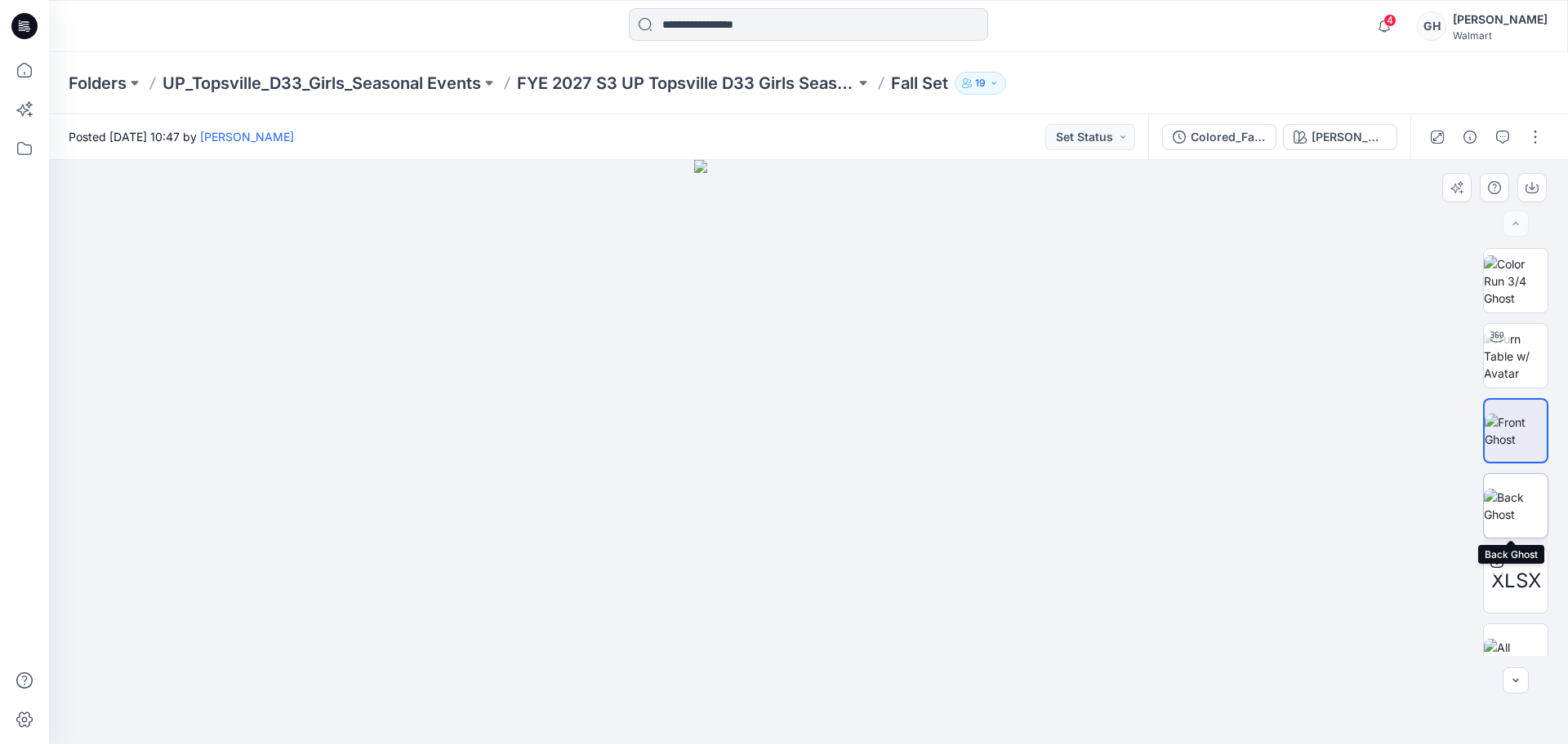
click at [1508, 492] on img at bounding box center [1515, 506] width 64 height 34
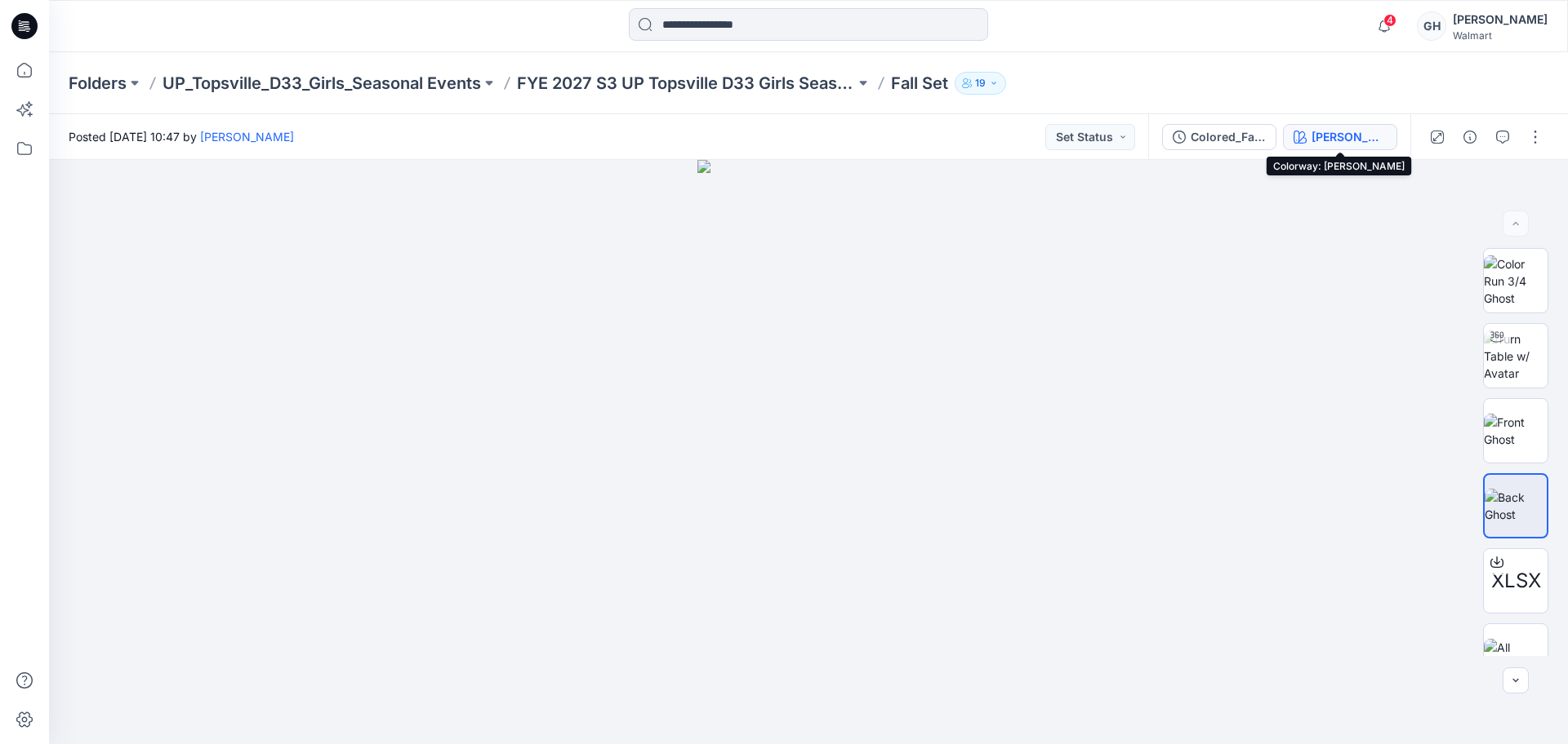
click at [1358, 138] on div "WHEAT HEATHER" at bounding box center [1348, 137] width 75 height 18
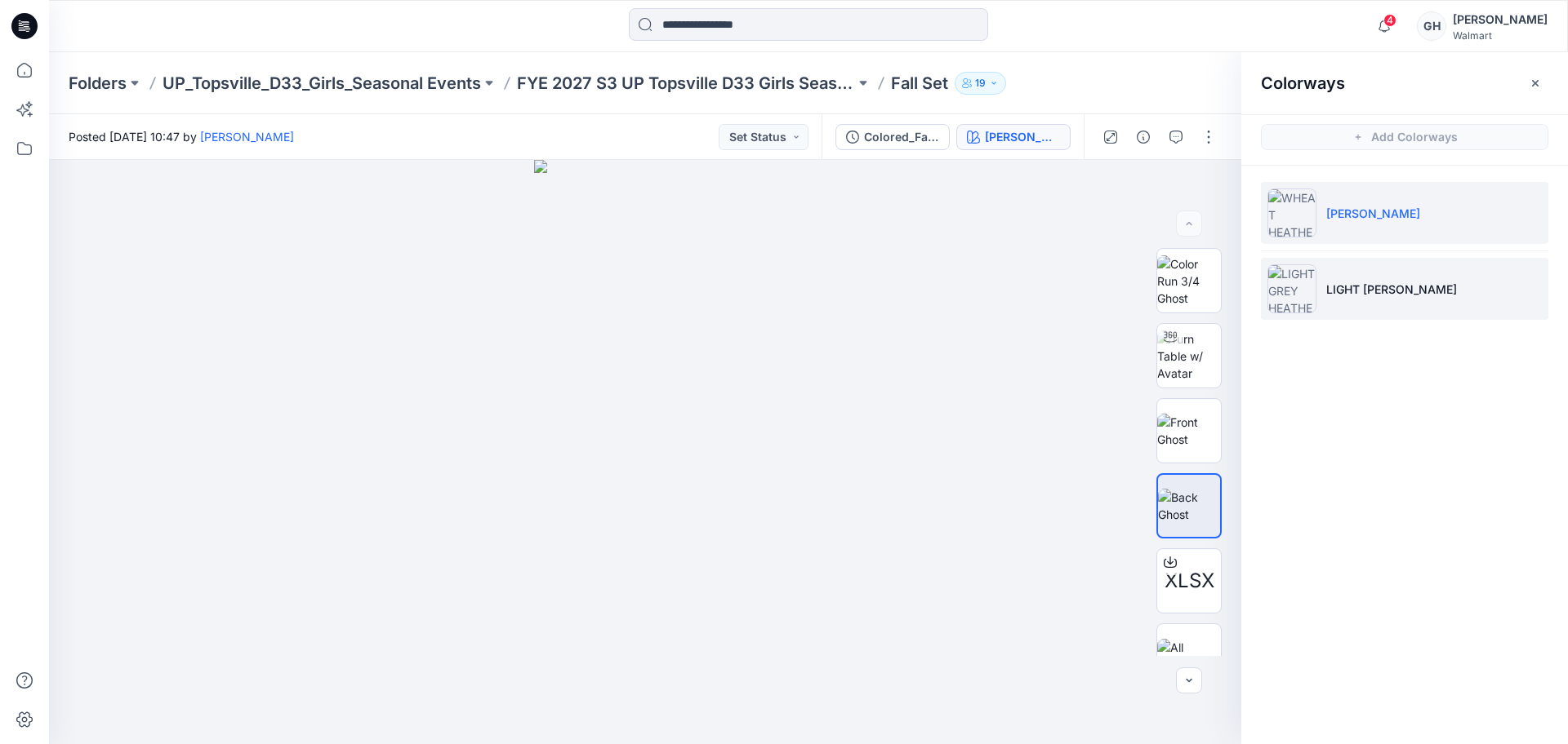
click at [1317, 301] on li "LIGHT GREY HEATHER" at bounding box center [1404, 288] width 288 height 62
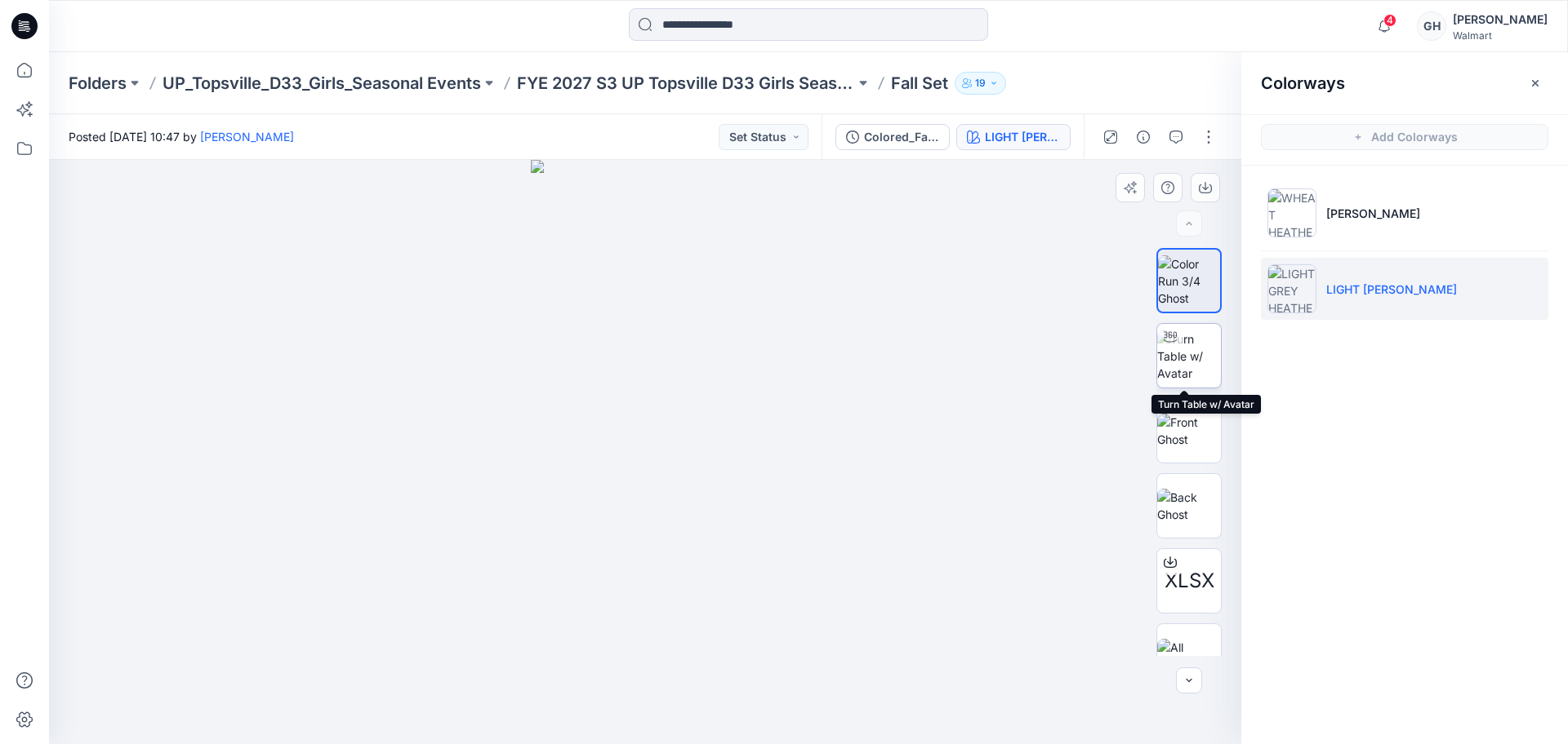
drag, startPoint x: 1171, startPoint y: 345, endPoint x: 1178, endPoint y: 386, distance: 41.6
click at [1171, 345] on div at bounding box center [1170, 336] width 26 height 26
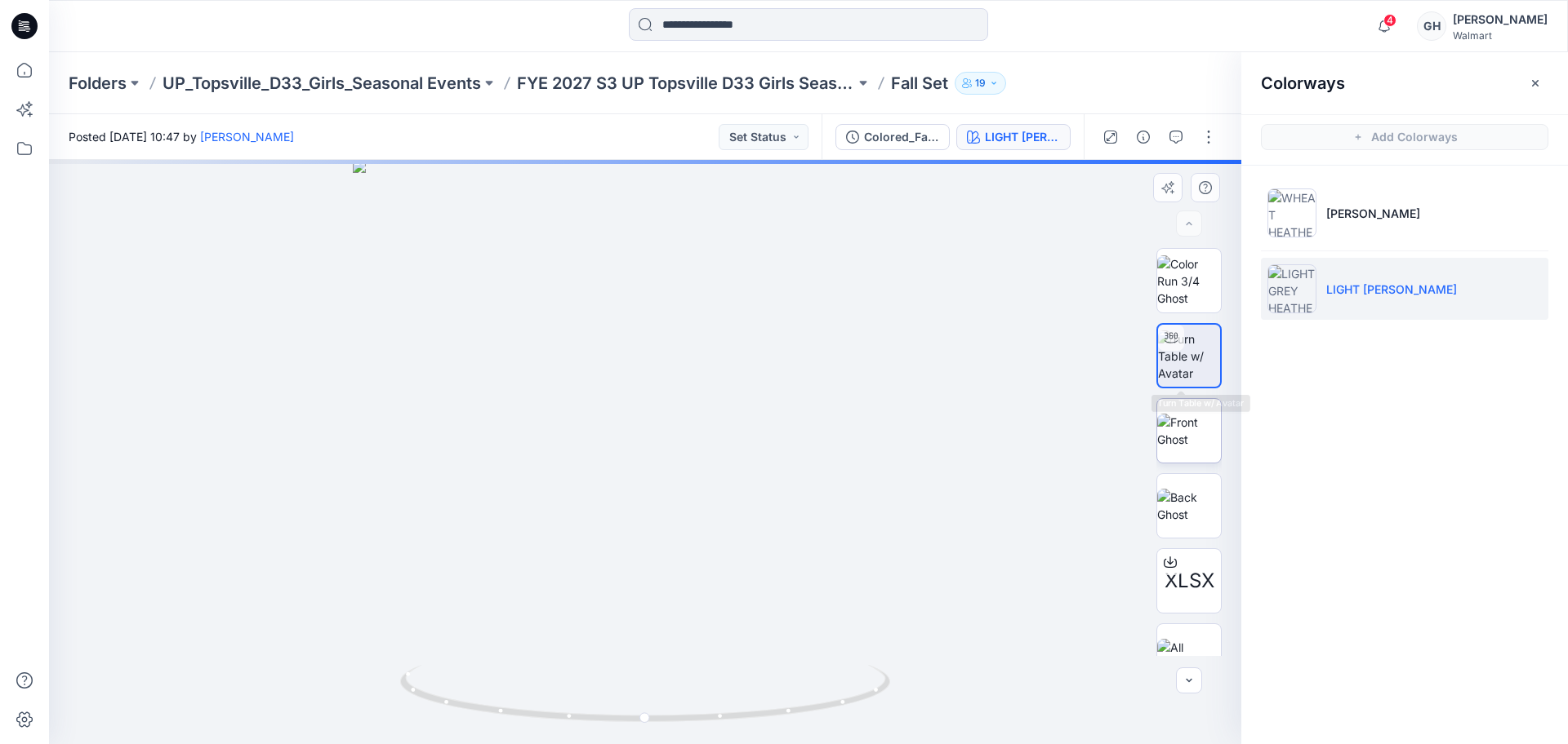
click at [1180, 414] on img at bounding box center [1189, 431] width 64 height 34
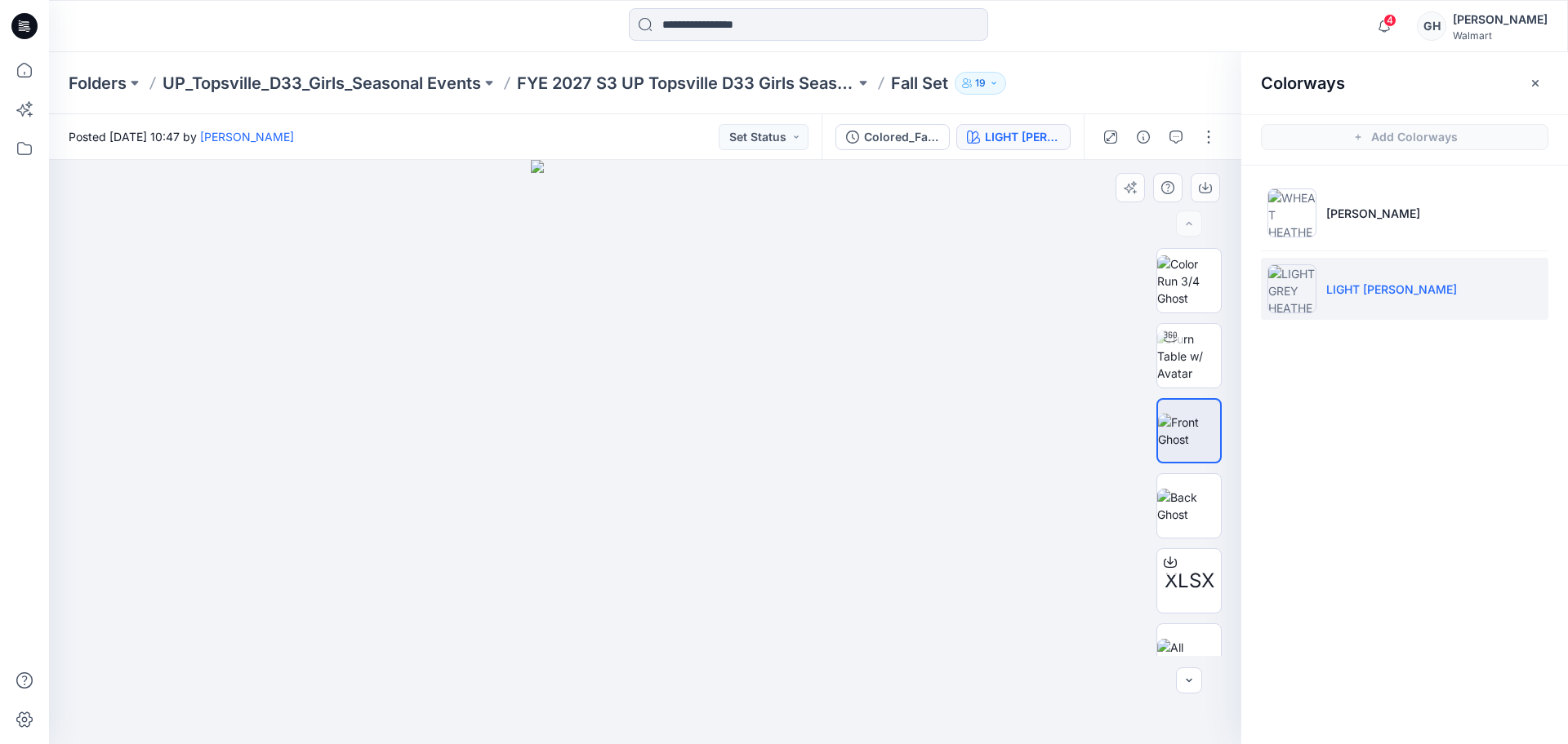
click at [1181, 462] on div at bounding box center [1189, 431] width 65 height 65
click at [694, 87] on p "FYE 2027 S3 UP Topsville D33 Girls Seasonal" at bounding box center [686, 83] width 338 height 23
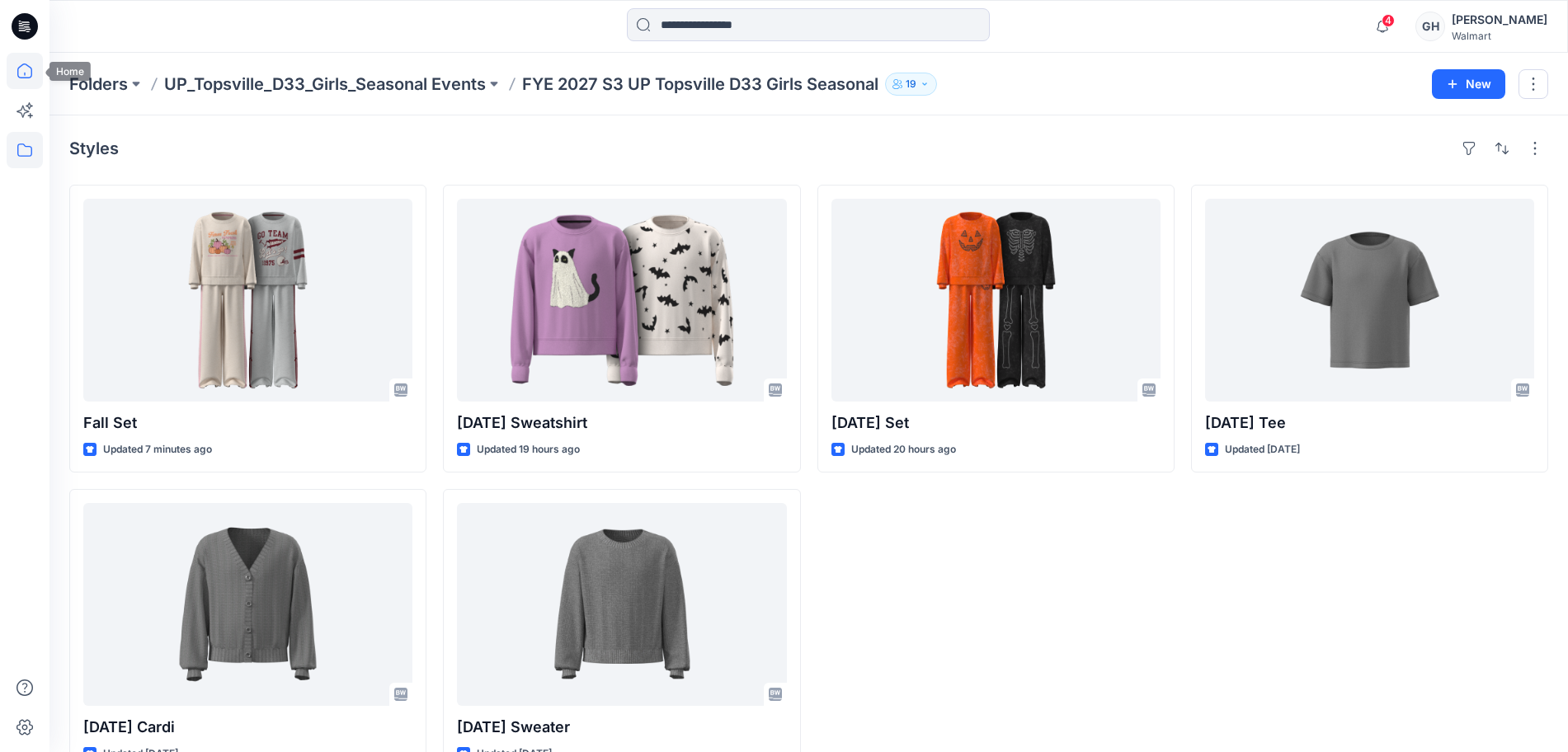
click at [36, 69] on icon at bounding box center [25, 71] width 37 height 37
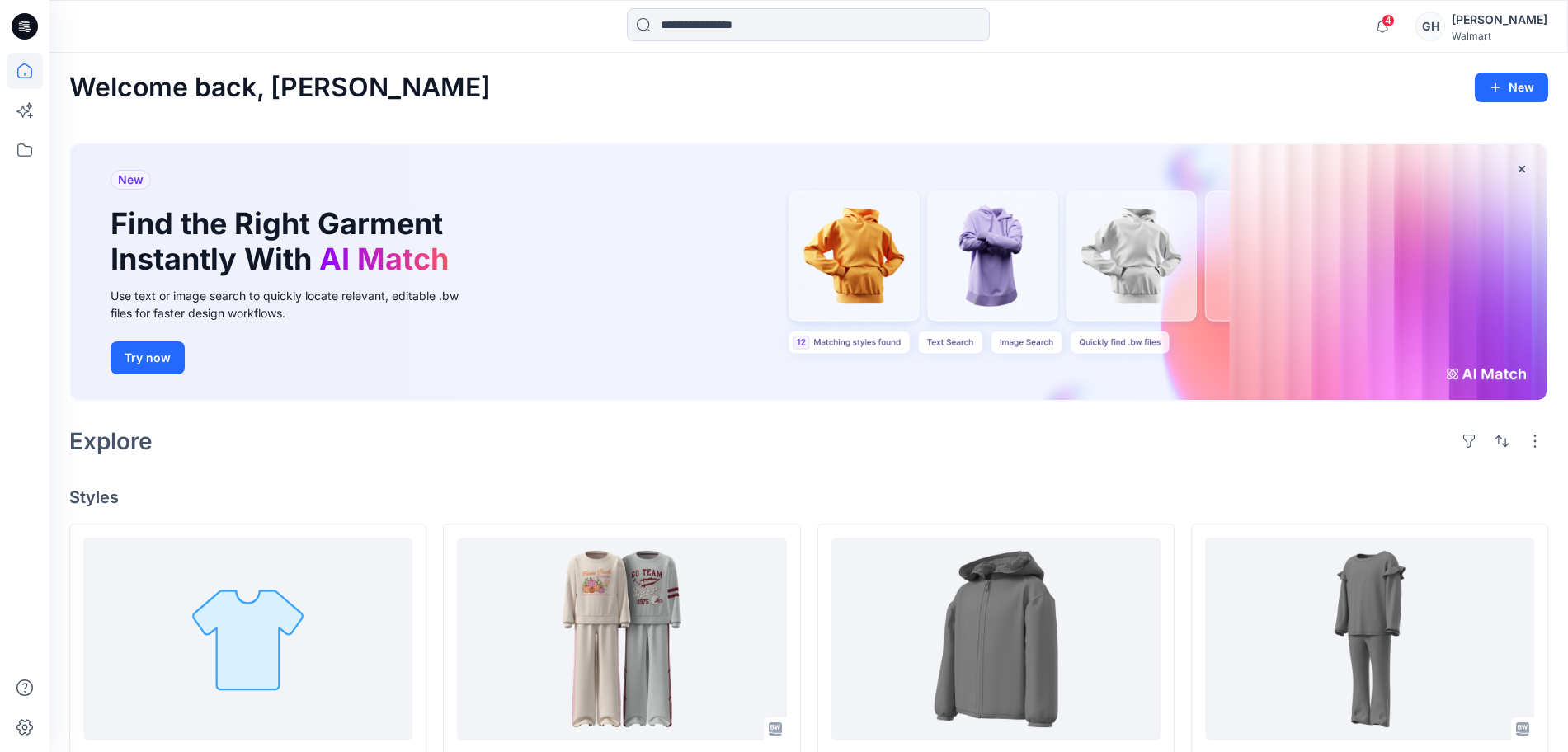
scroll to position [412, 0]
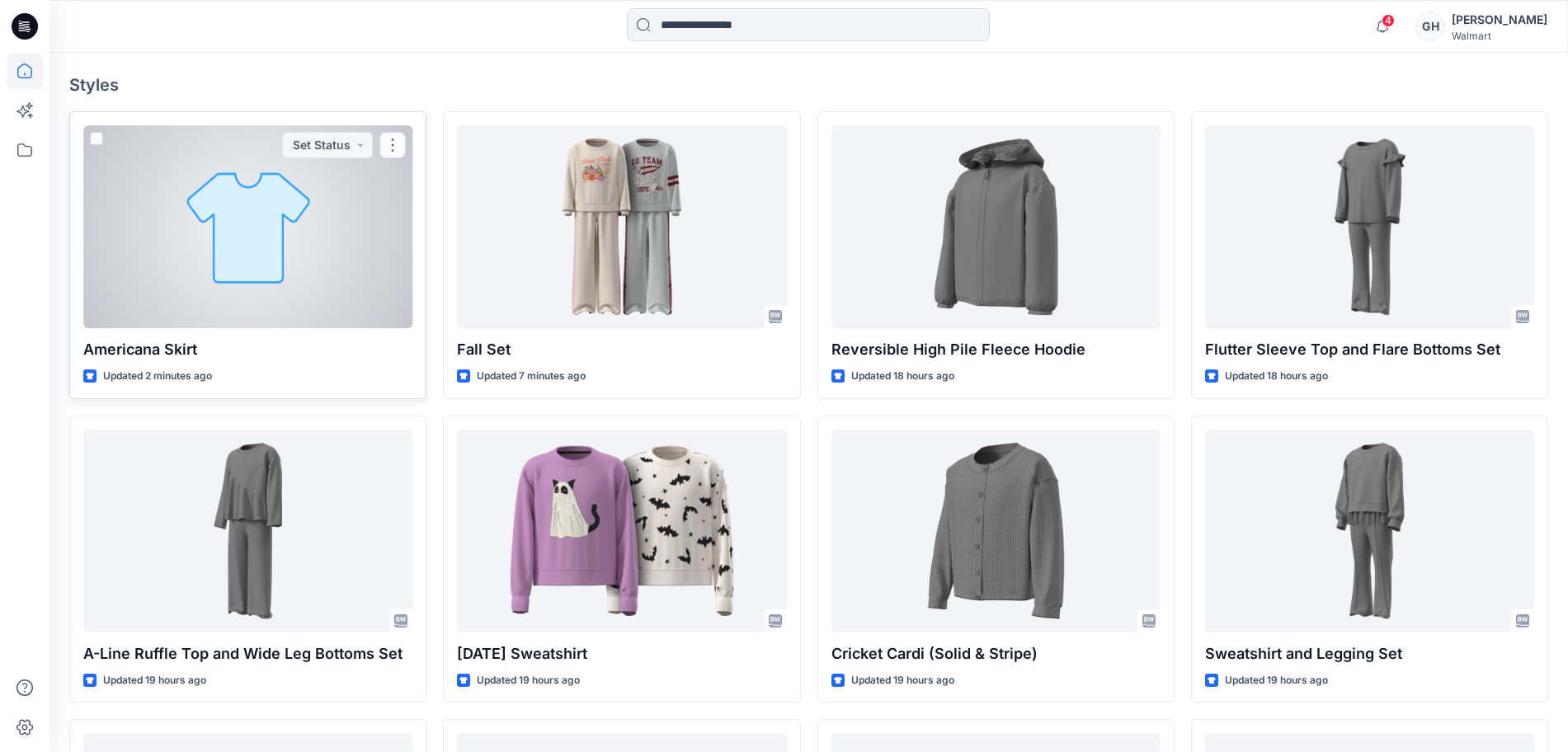
click at [257, 276] on div at bounding box center [247, 227] width 329 height 203
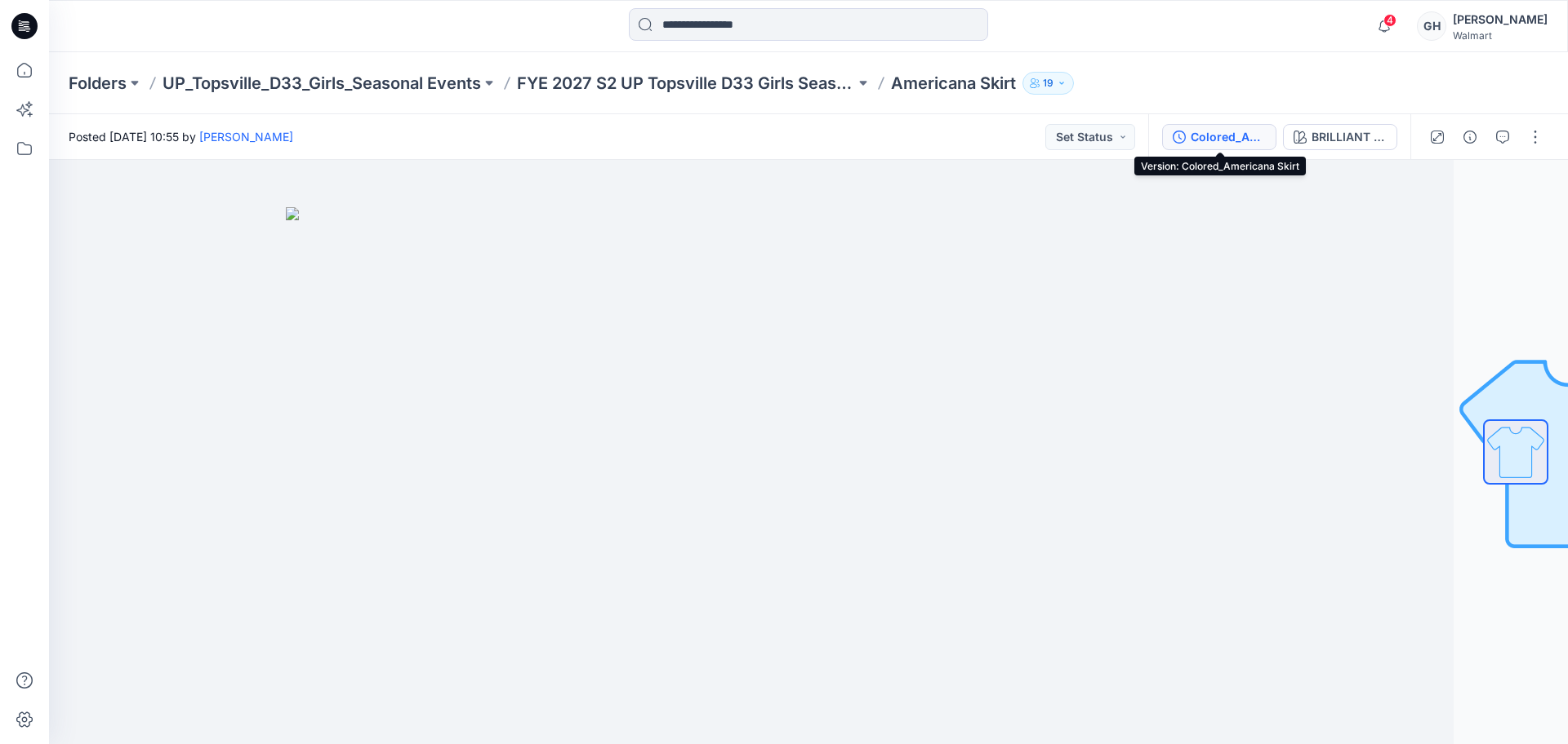
click at [1220, 140] on div "Colored_Americana Skirt" at bounding box center [1228, 137] width 75 height 18
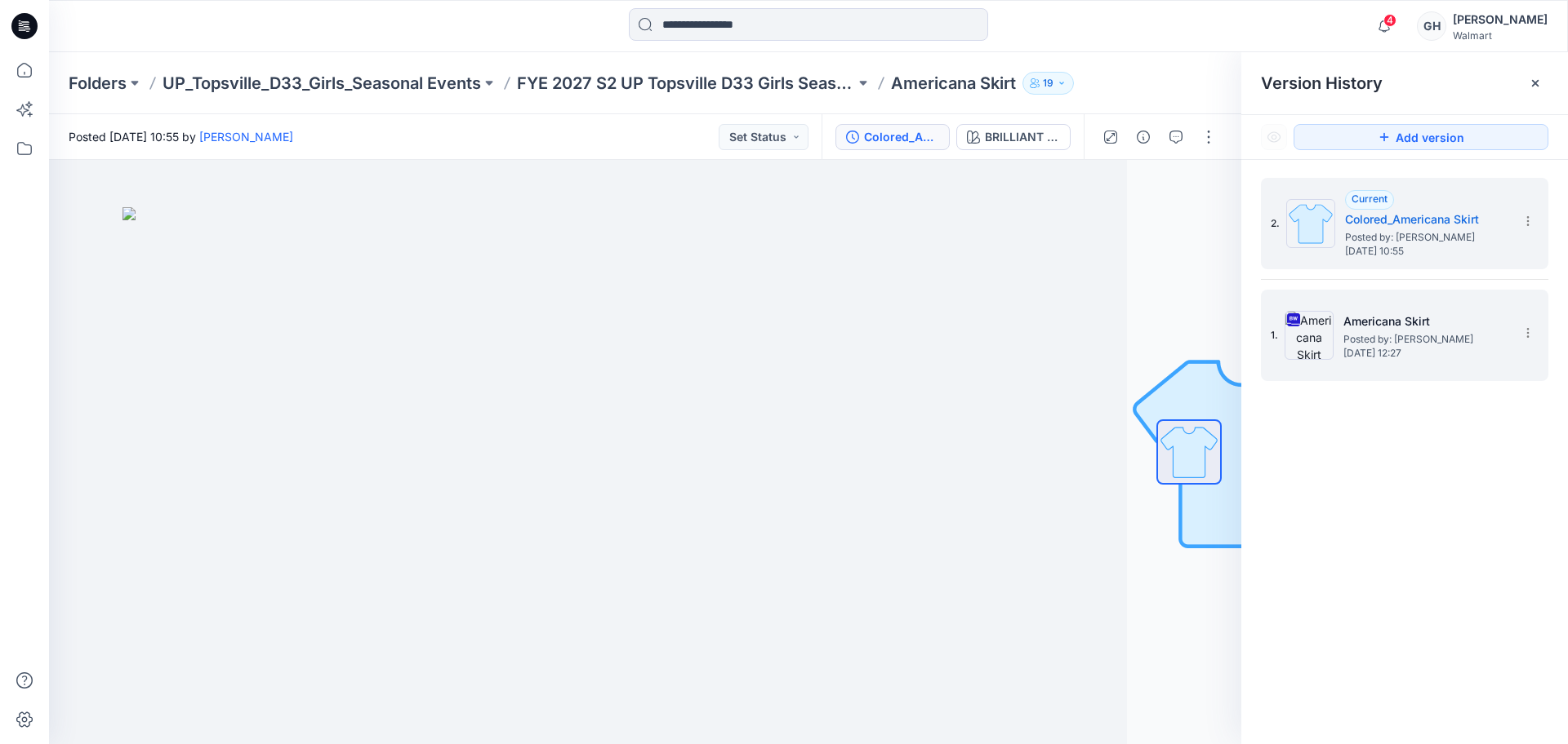
click at [1393, 335] on span "Posted by: [PERSON_NAME]" at bounding box center [1425, 339] width 163 height 16
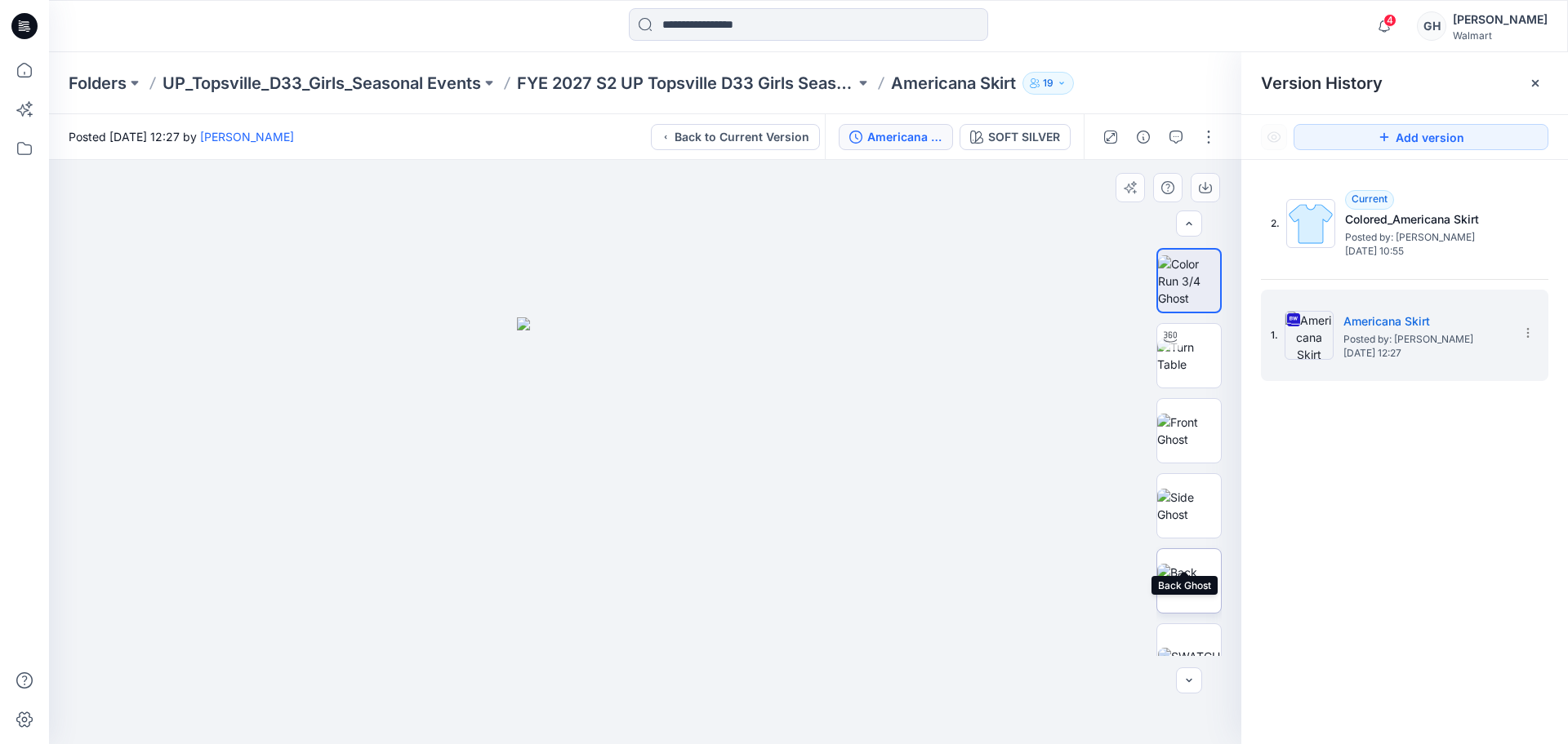
scroll to position [108, 0]
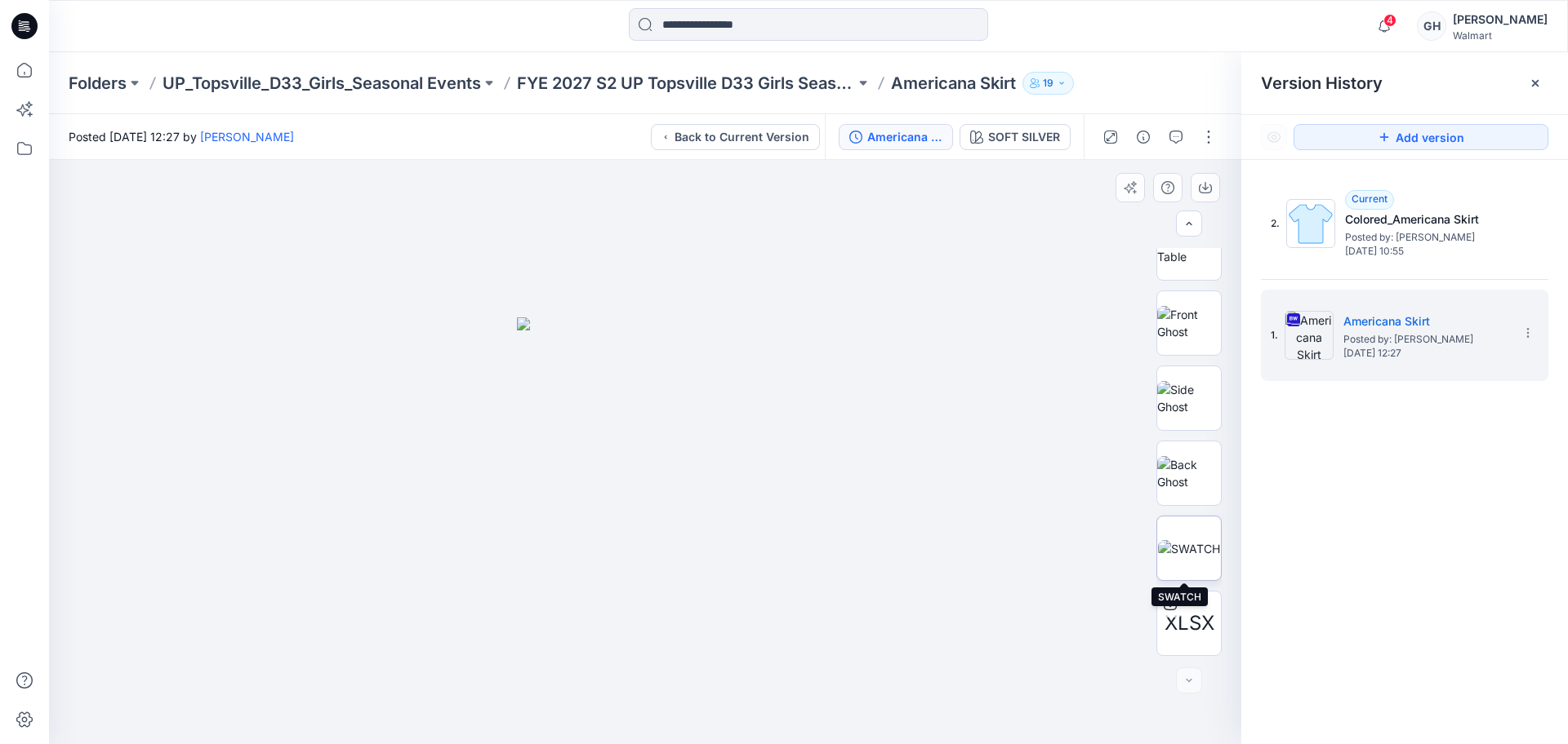
click at [1186, 541] on img at bounding box center [1189, 549] width 62 height 17
click at [1210, 188] on icon "button" at bounding box center [1205, 188] width 13 height 13
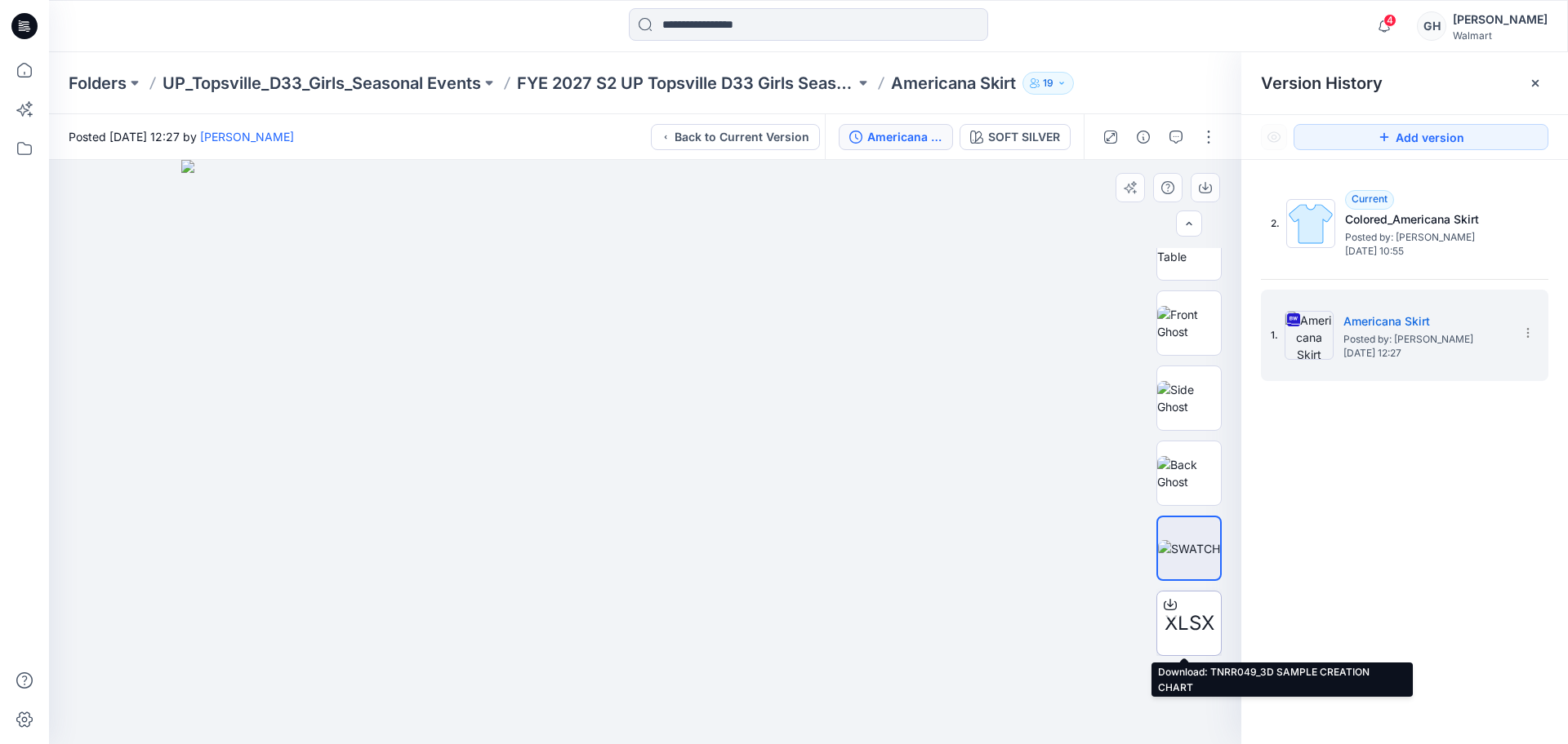
click at [1168, 606] on icon at bounding box center [1171, 605] width 13 height 13
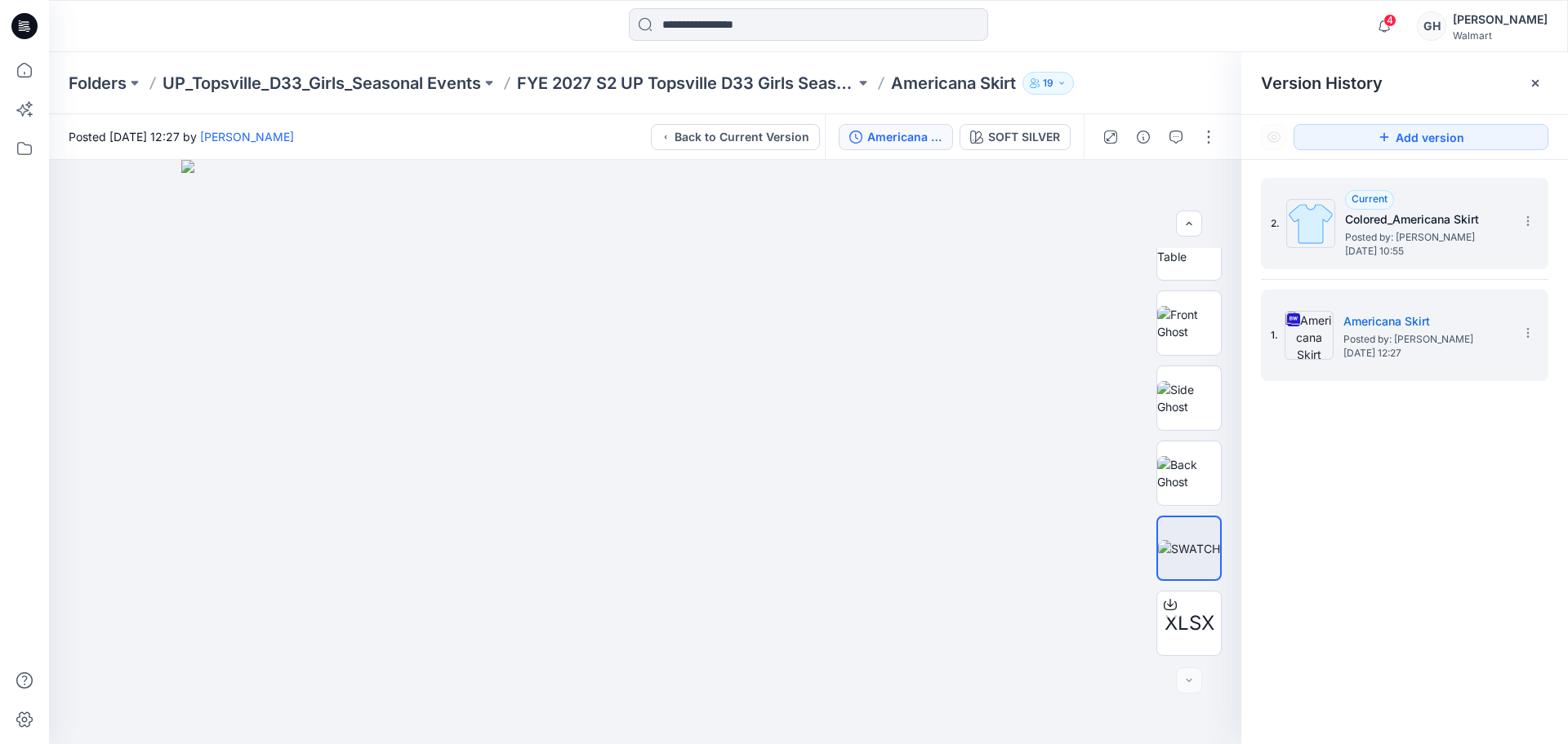
click at [1331, 209] on img at bounding box center [1310, 223] width 49 height 49
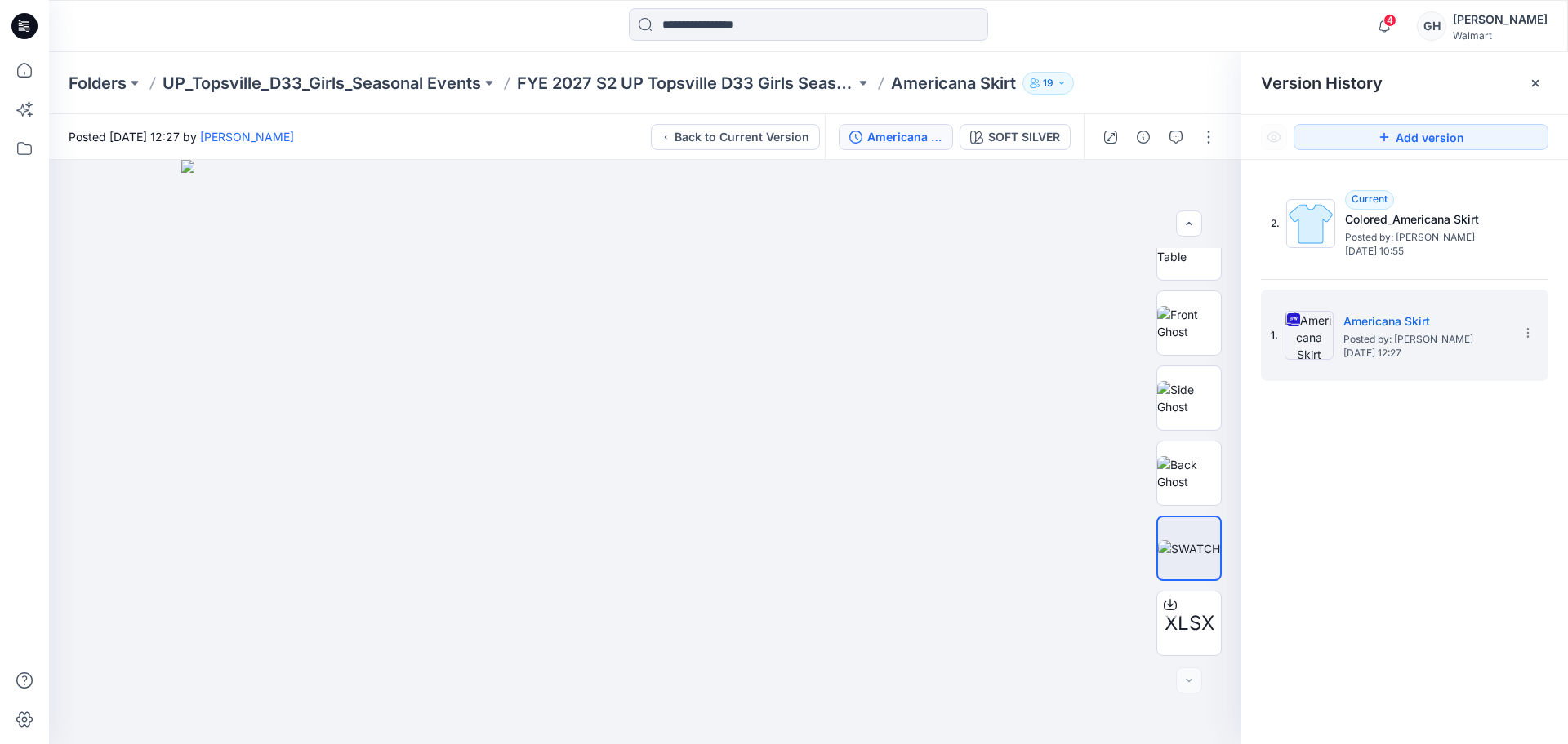
scroll to position [0, 0]
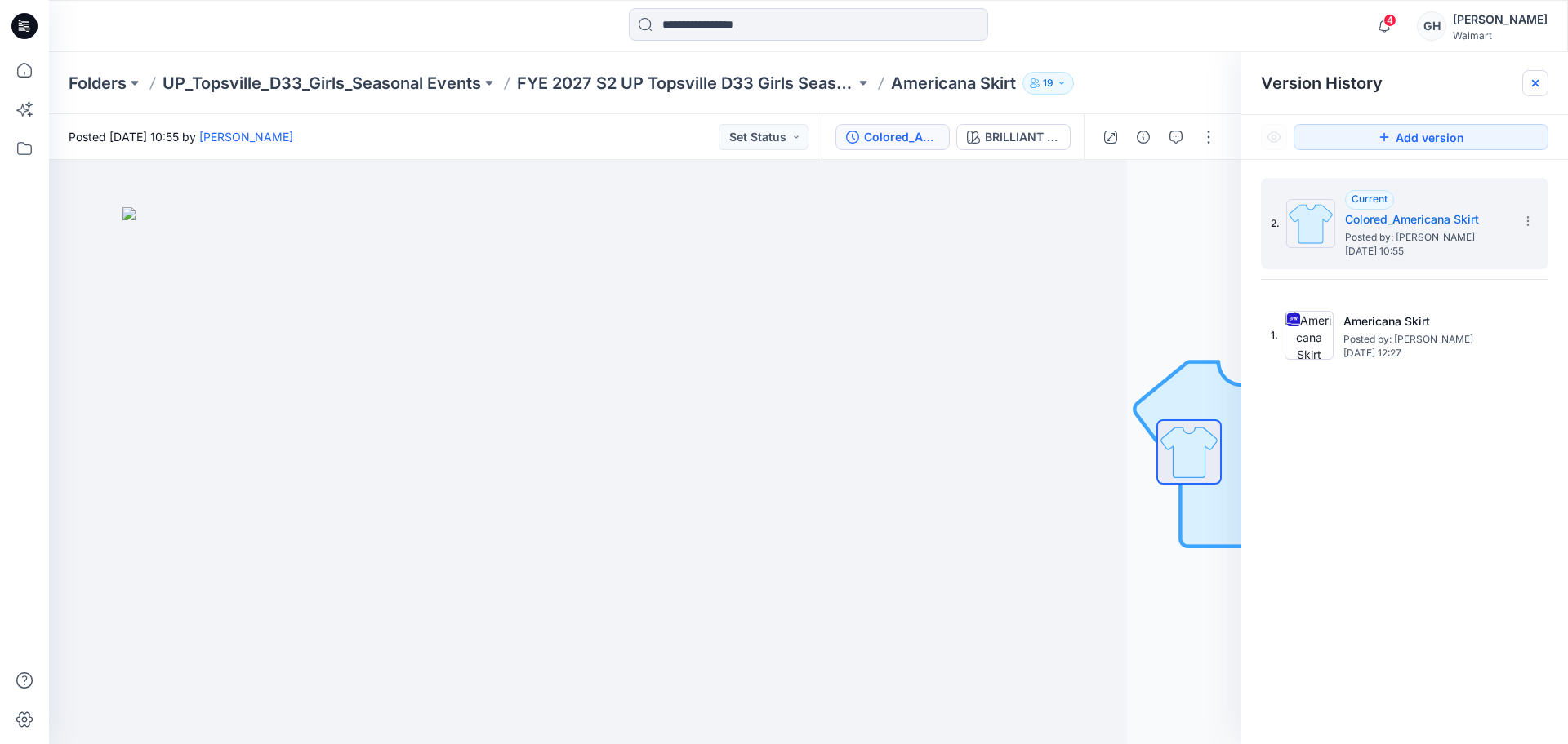
click at [1525, 81] on div at bounding box center [1535, 82] width 26 height 26
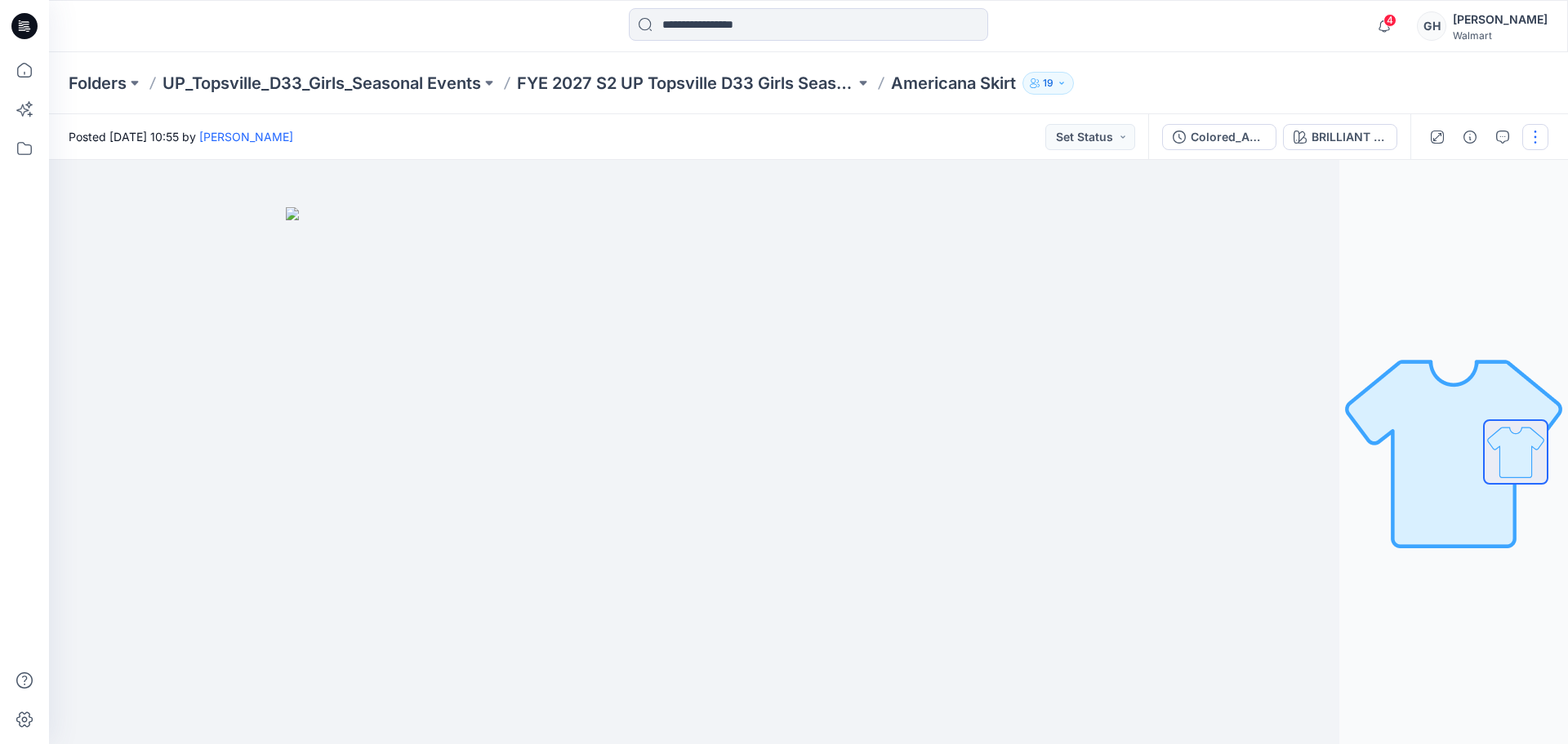
click at [1525, 135] on button "button" at bounding box center [1535, 137] width 26 height 26
click at [1434, 219] on p "Edit" at bounding box center [1430, 221] width 20 height 17
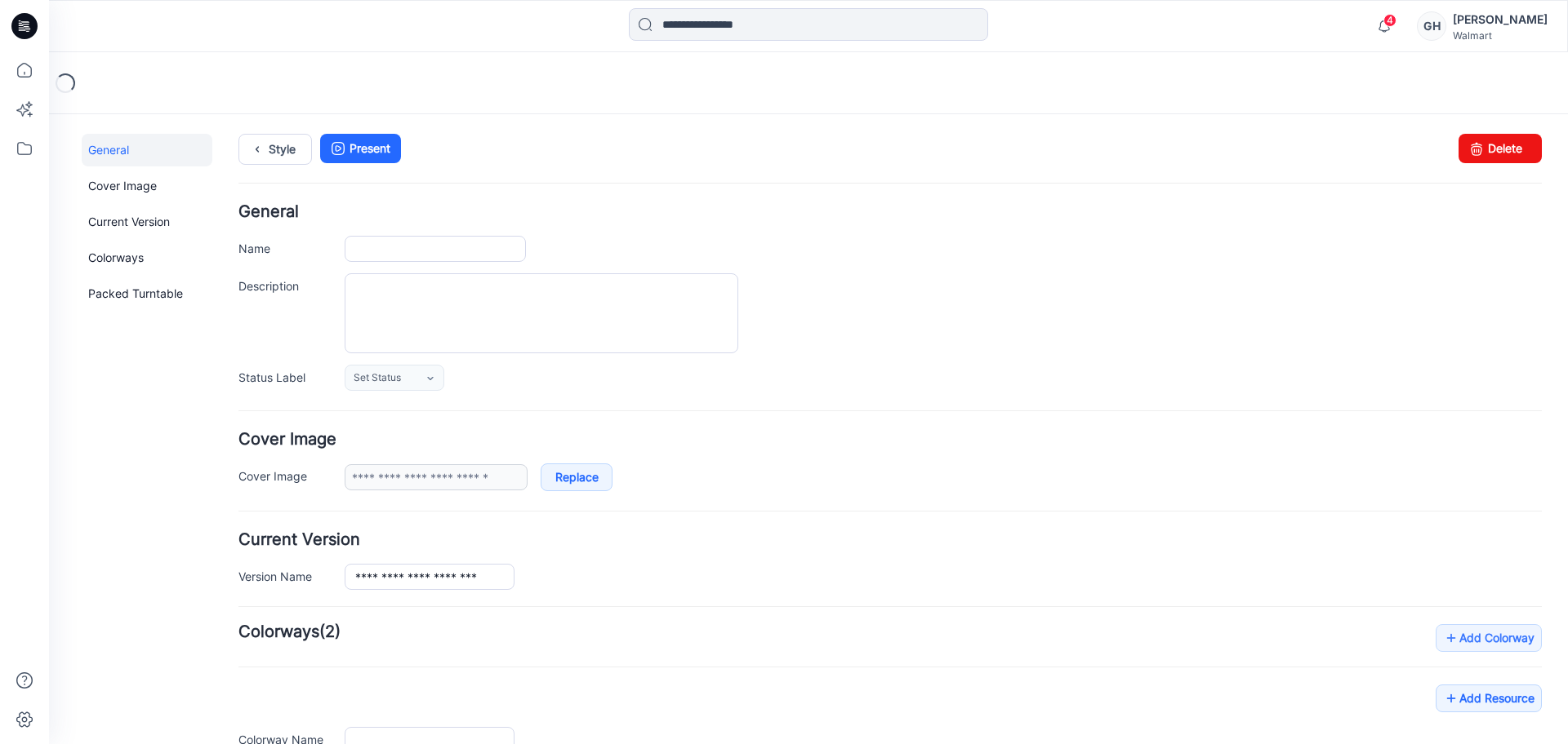
type input "**********"
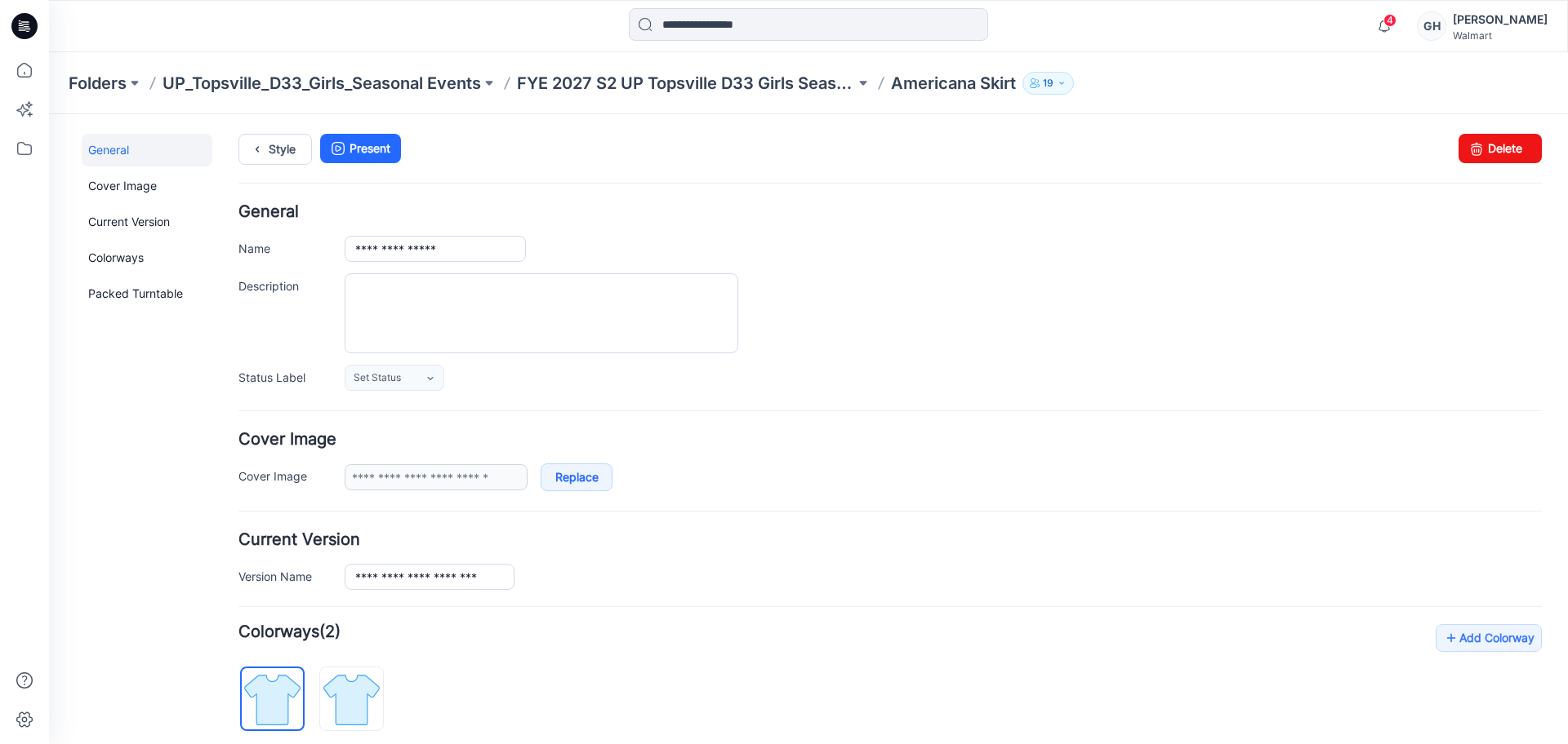
scroll to position [317, 0]
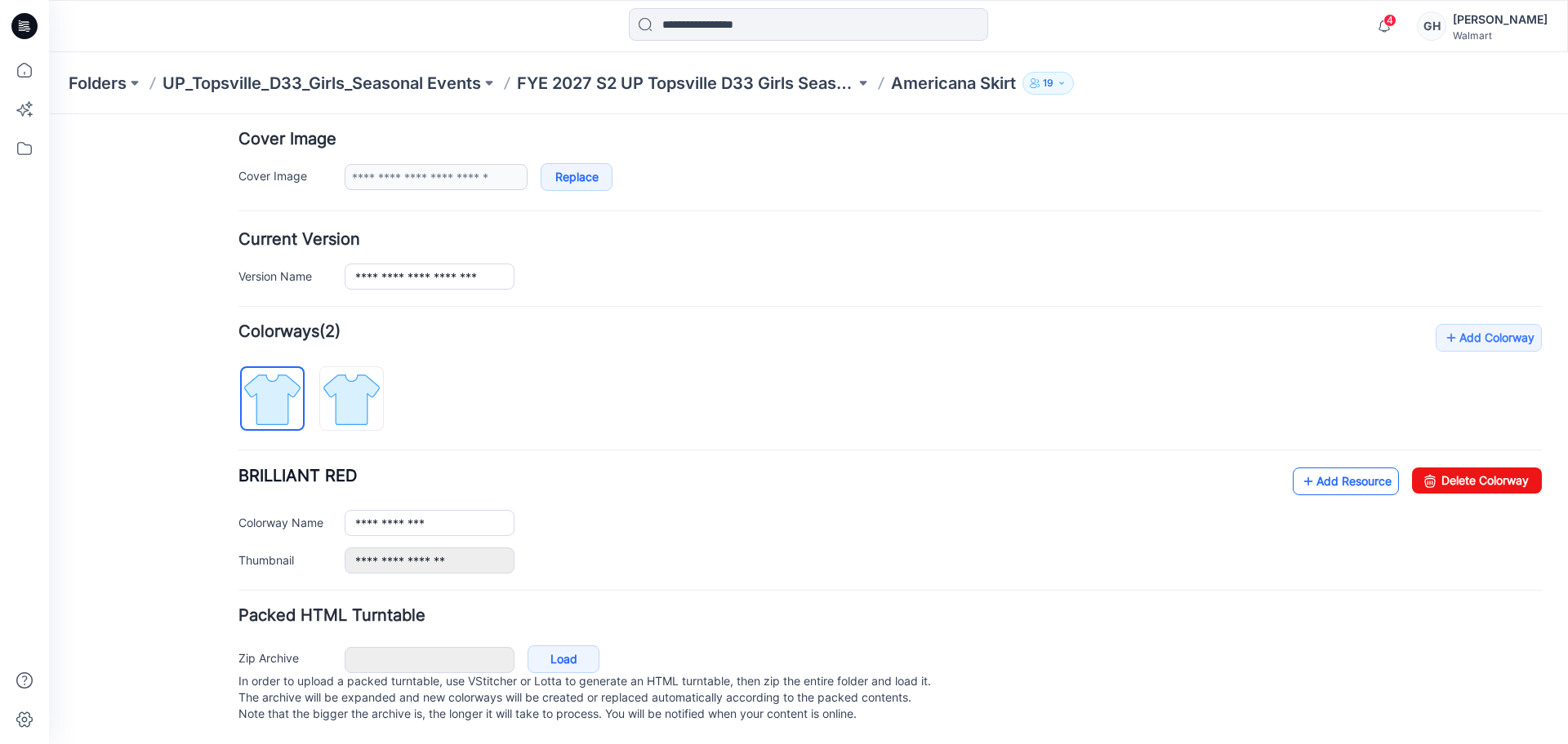
click at [1309, 468] on link "Add Resource" at bounding box center [1345, 481] width 106 height 28
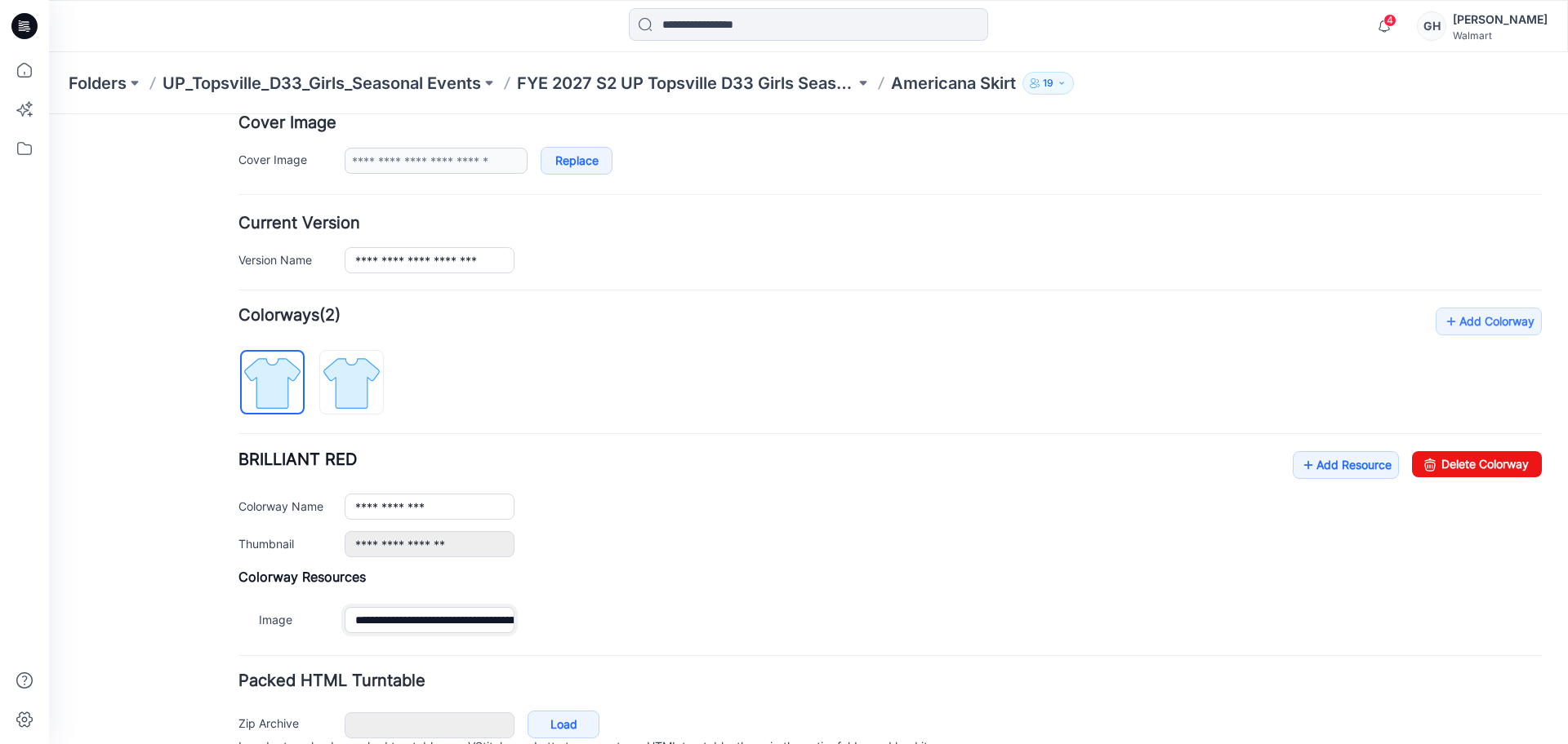
click at [468, 617] on input "**********" at bounding box center [430, 620] width 170 height 26
type input "******"
drag, startPoint x: 148, startPoint y: 584, endPoint x: 555, endPoint y: 497, distance: 416.2
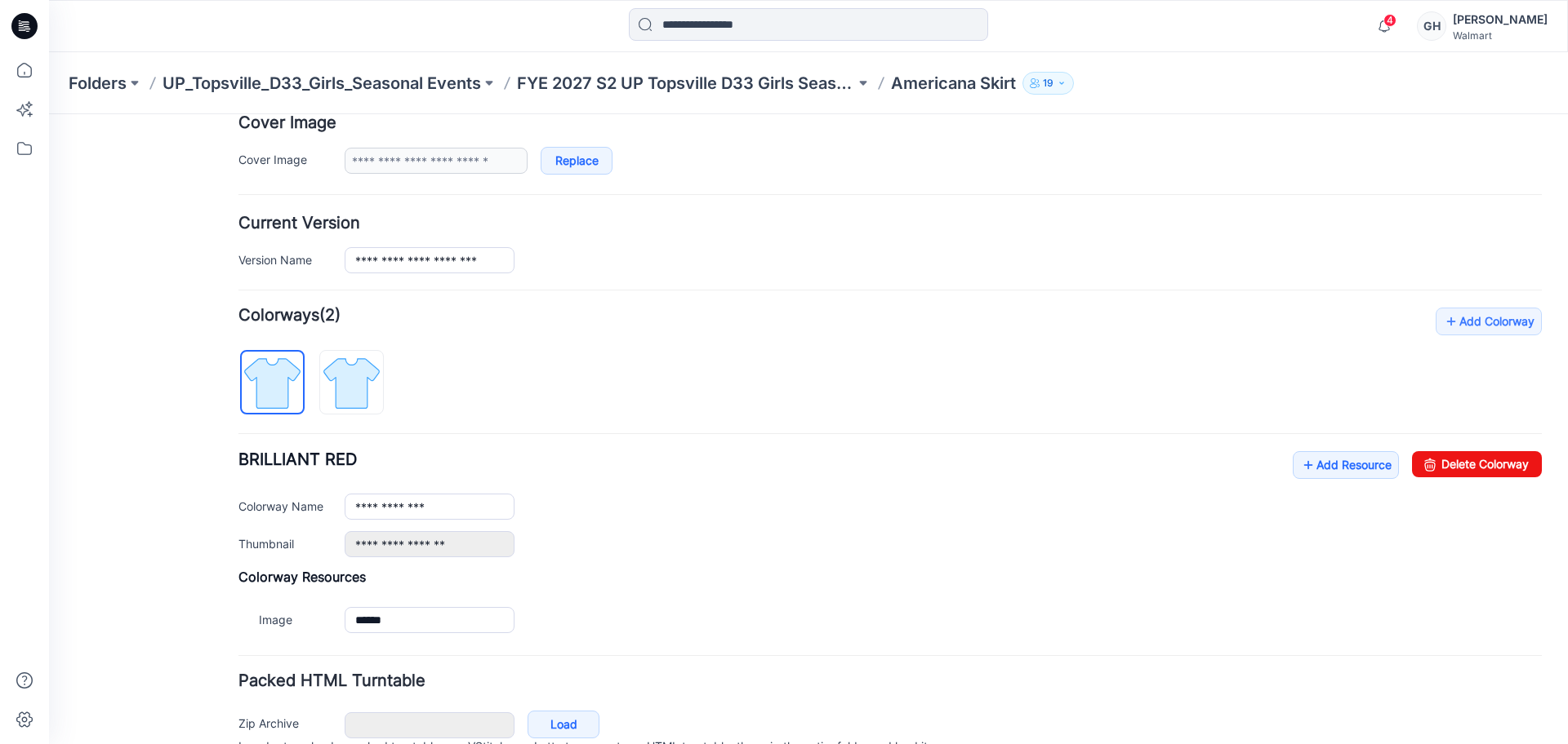
click at [146, 583] on div "General Cover Image Current Version Colorways Packed Turntable" at bounding box center [146, 313] width 131 height 992
click at [1342, 473] on link "Add Resource" at bounding box center [1345, 465] width 106 height 28
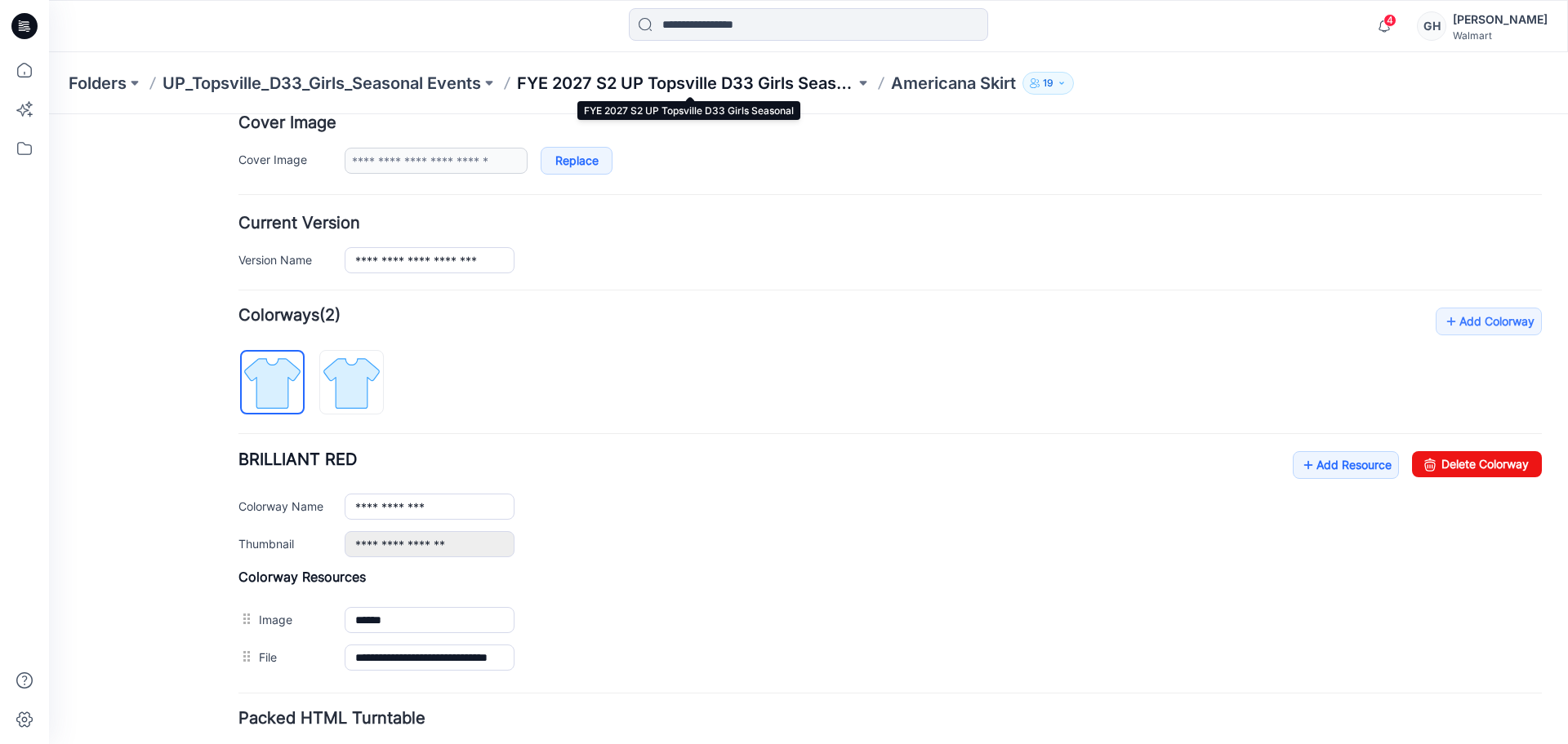
click at [626, 81] on p "FYE 2027 S2 UP Topsville D33 Girls Seasonal" at bounding box center [686, 83] width 338 height 23
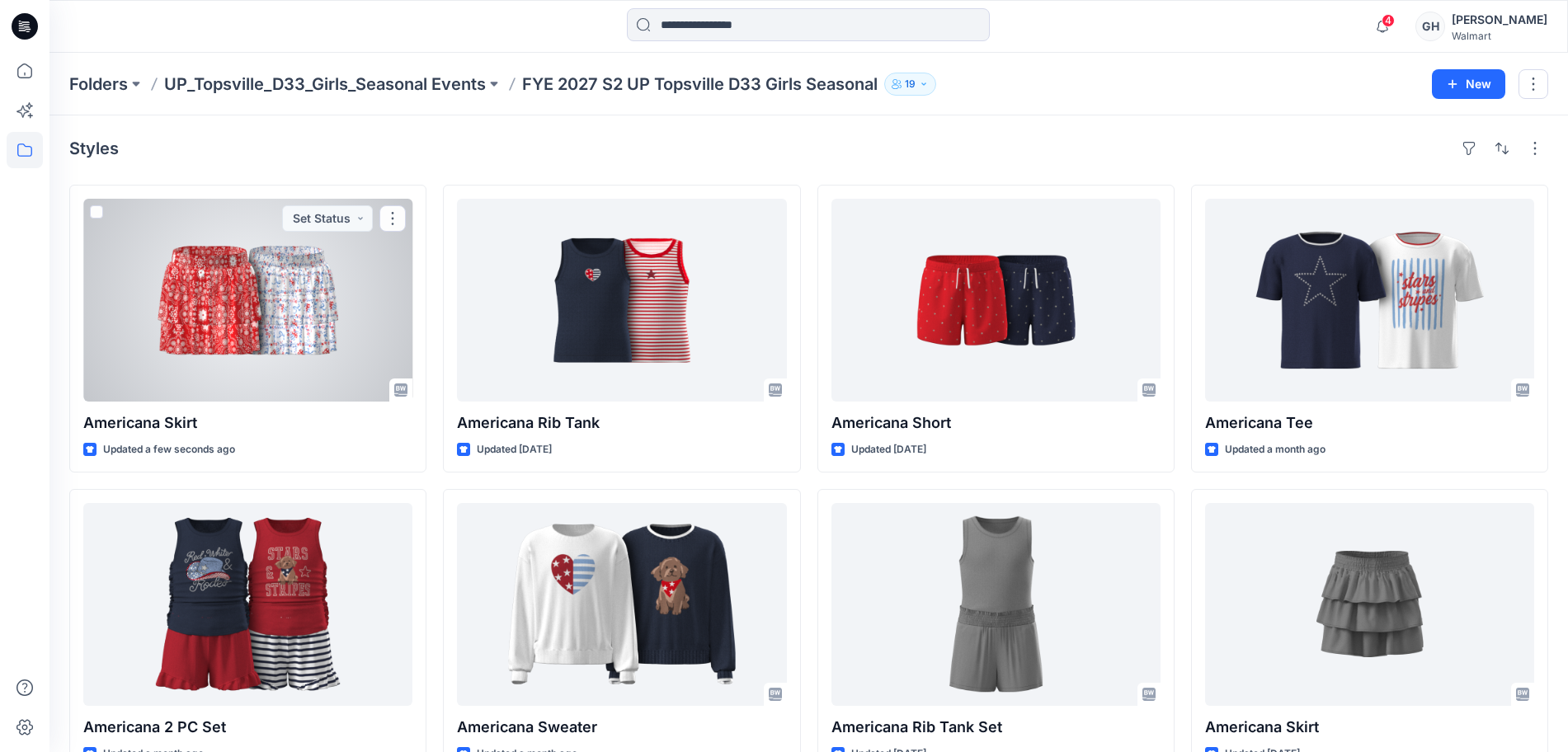
click at [285, 312] on div at bounding box center [247, 300] width 329 height 203
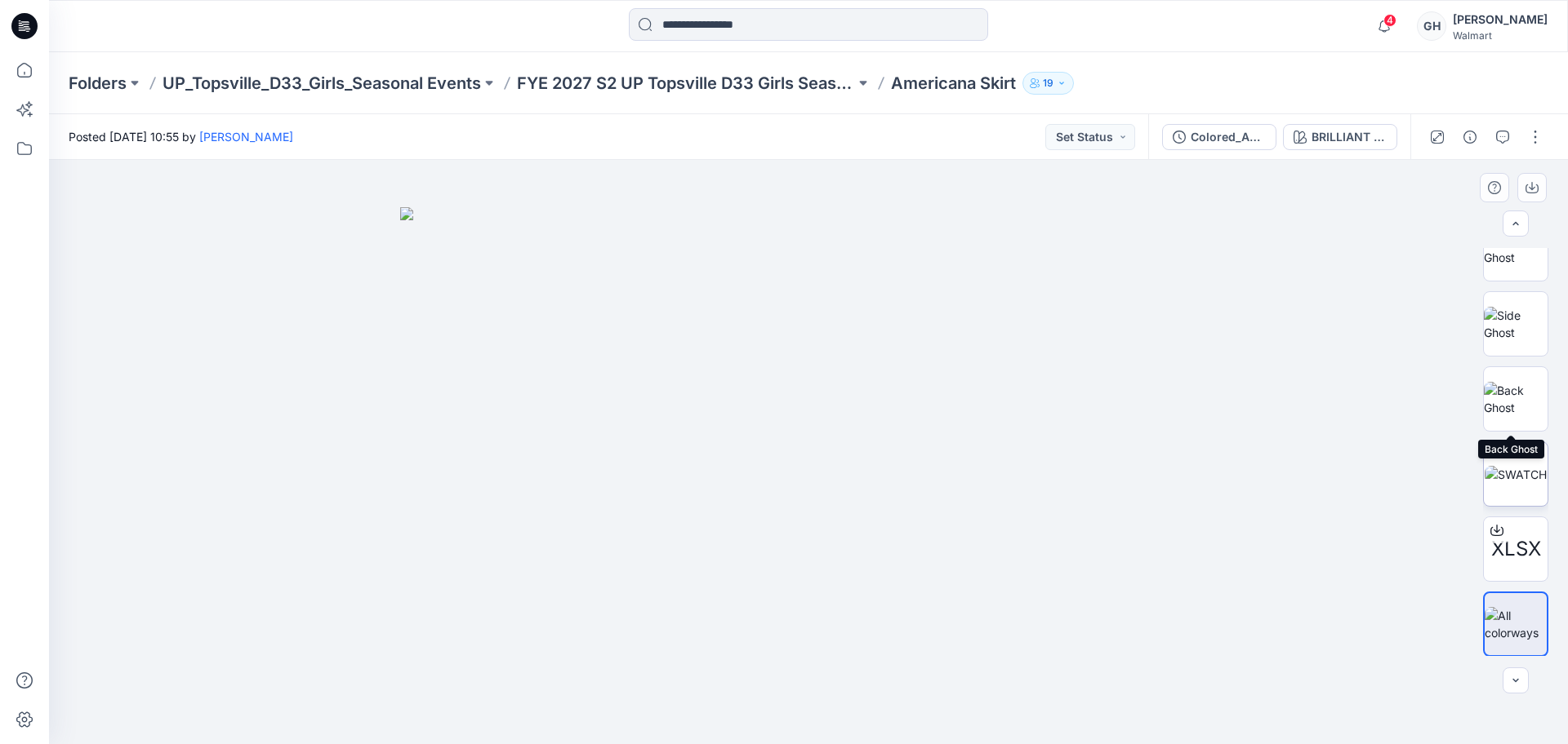
scroll to position [108, 0]
click at [750, 73] on p "FYE 2027 S2 UP Topsville D33 Girls Seasonal" at bounding box center [686, 83] width 338 height 23
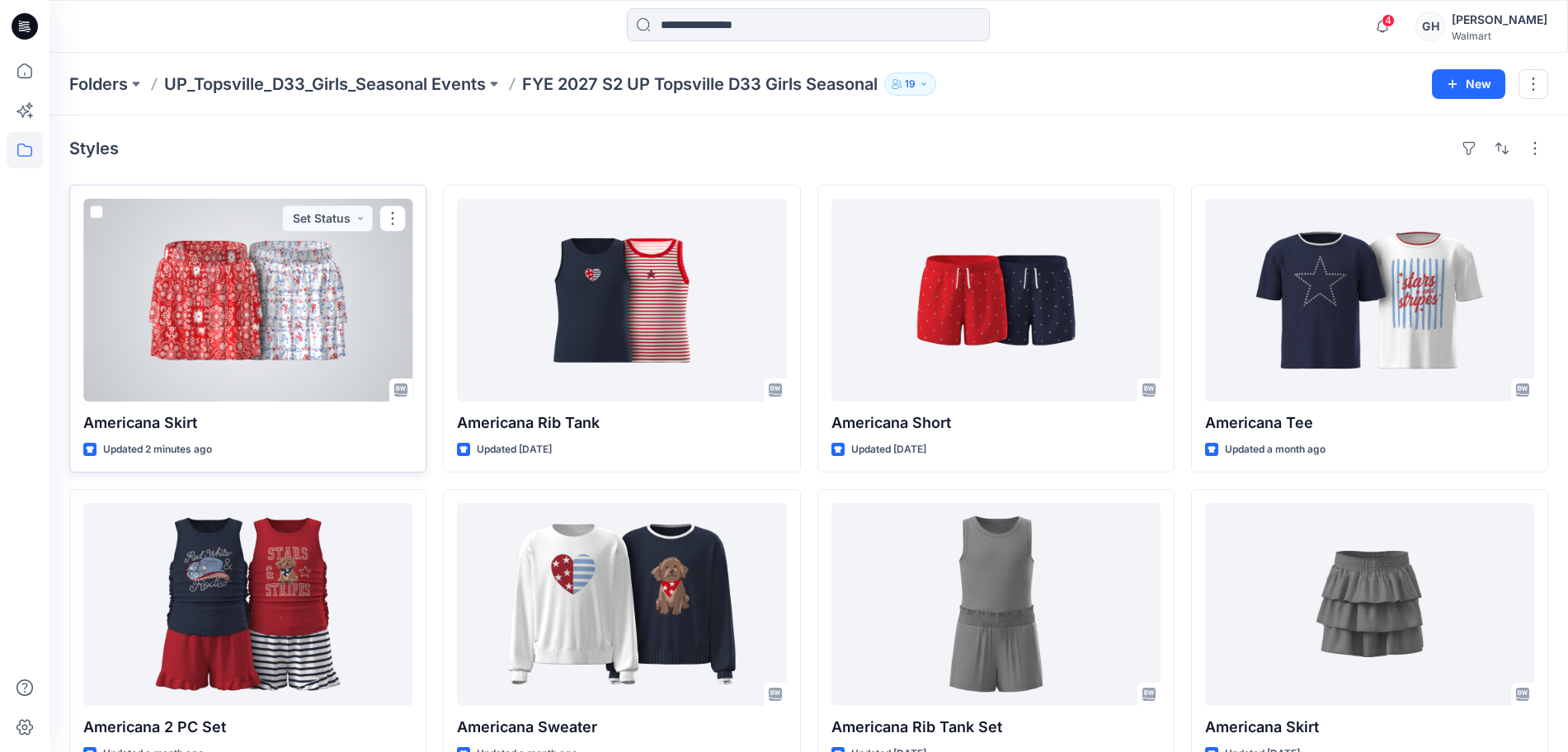
click at [325, 328] on div at bounding box center [247, 300] width 329 height 203
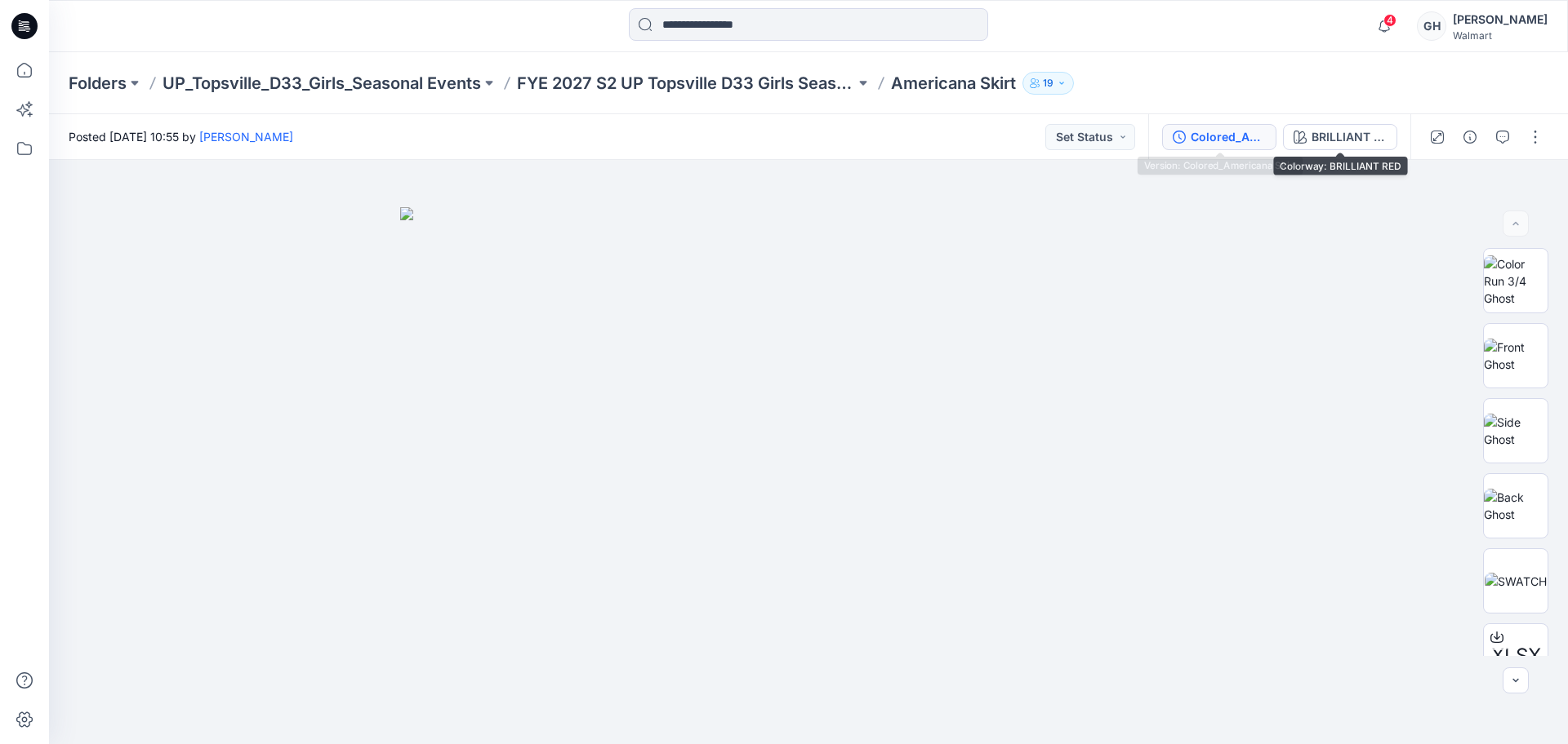
click at [1276, 128] on button "Colored_Americana Skirt" at bounding box center [1219, 137] width 115 height 26
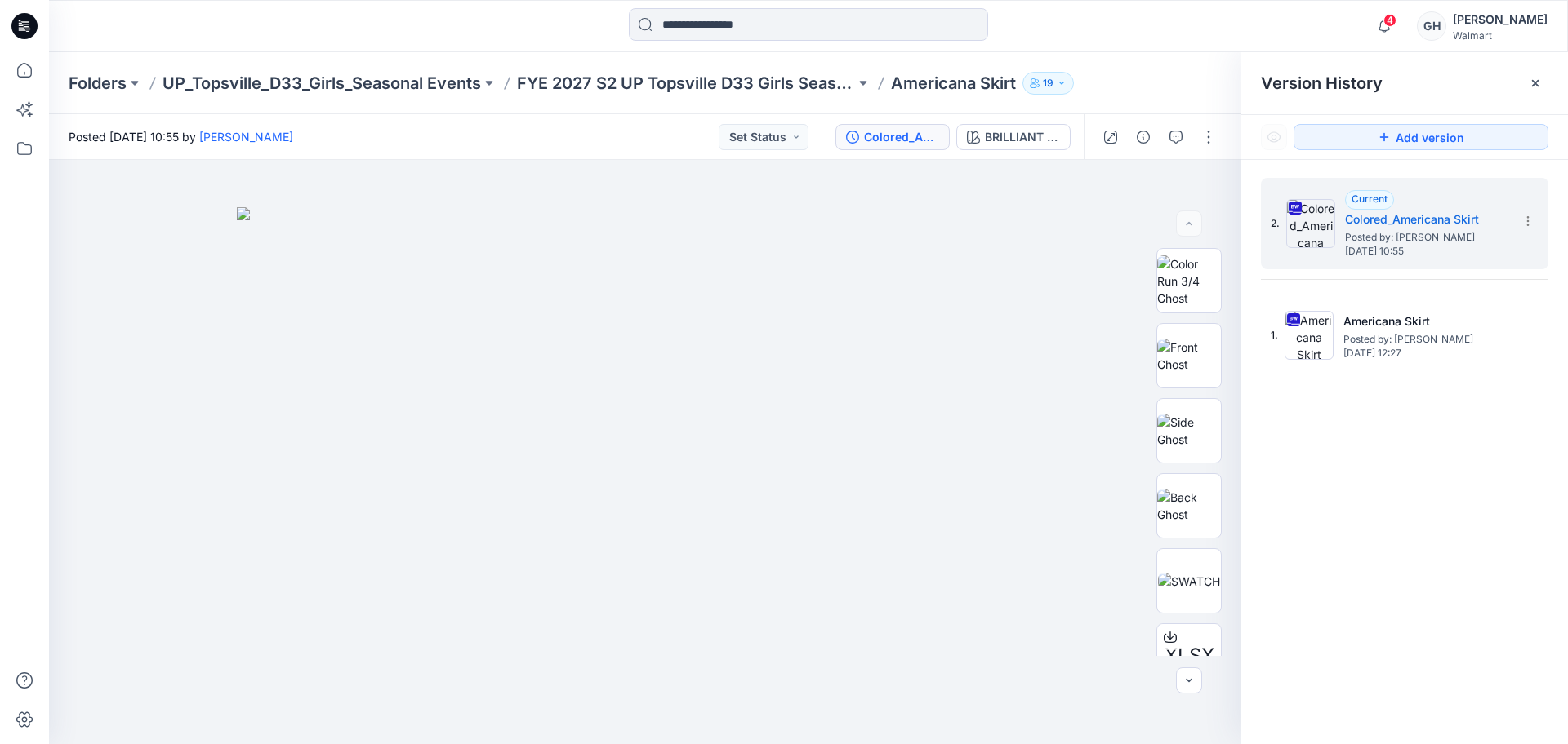
drag, startPoint x: 1540, startPoint y: 82, endPoint x: 1528, endPoint y: 84, distance: 12.2
click at [1538, 82] on icon at bounding box center [1536, 83] width 13 height 13
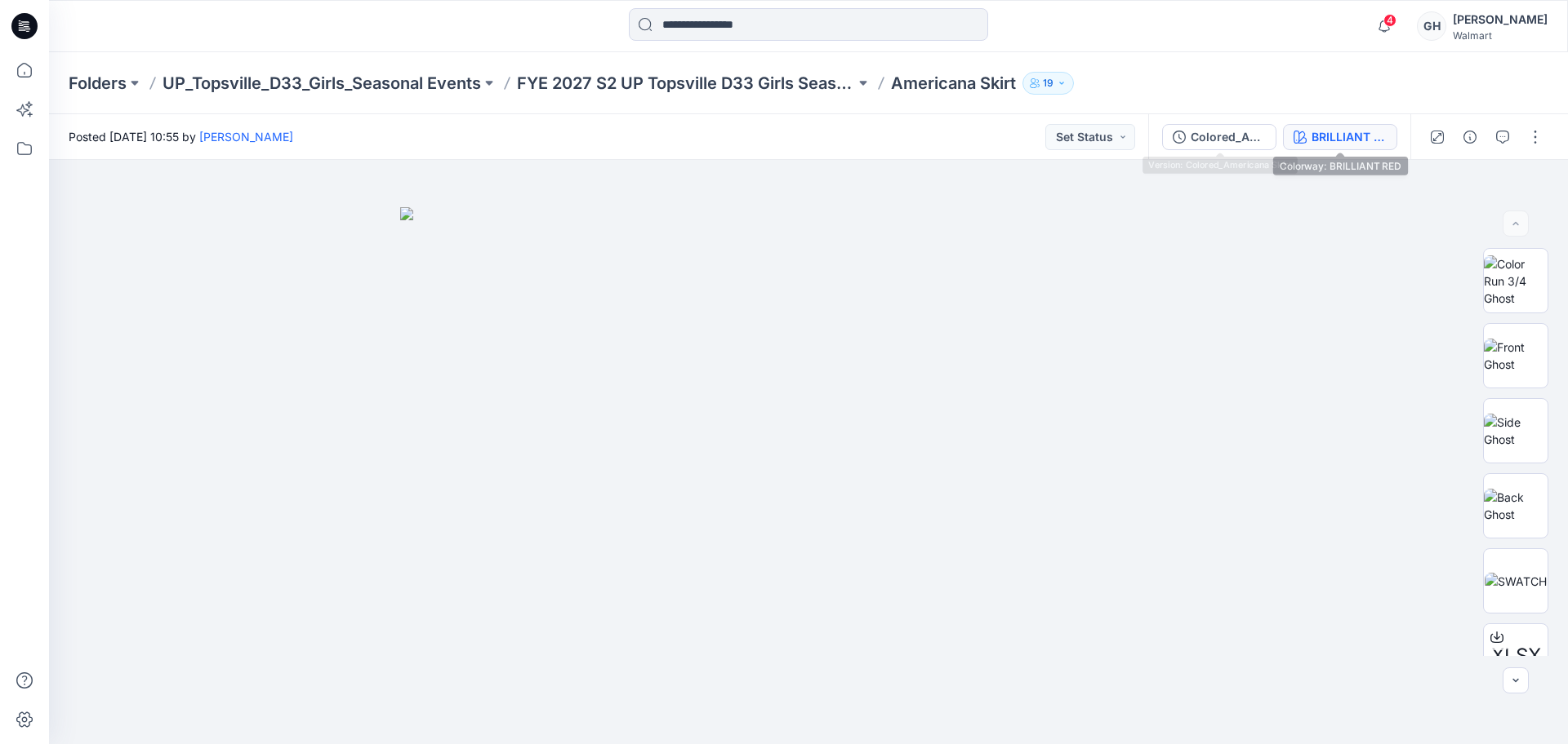
click at [1321, 132] on div "BRILLIANT RED" at bounding box center [1348, 137] width 75 height 18
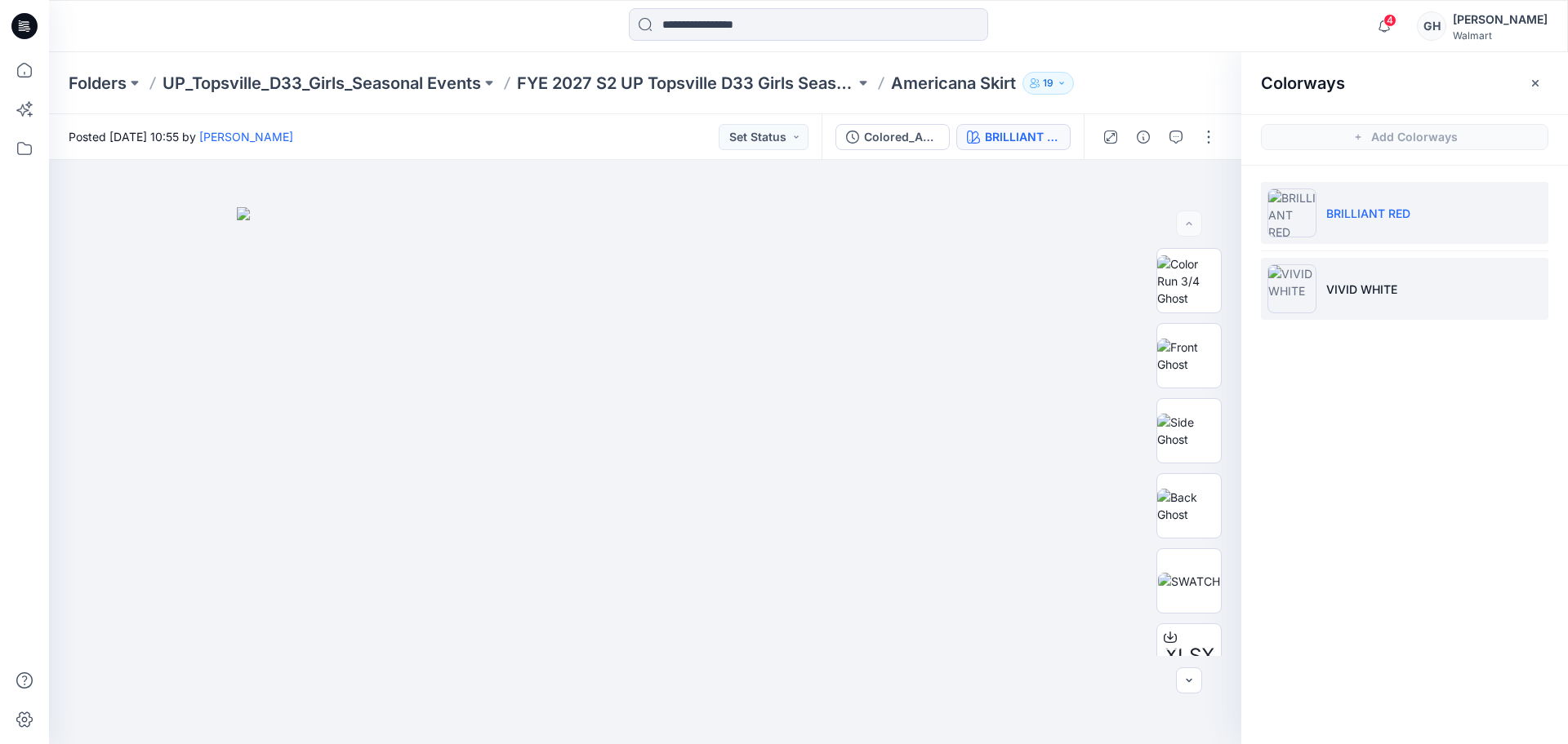
click at [1321, 298] on li "VIVID WHITE" at bounding box center [1404, 288] width 288 height 62
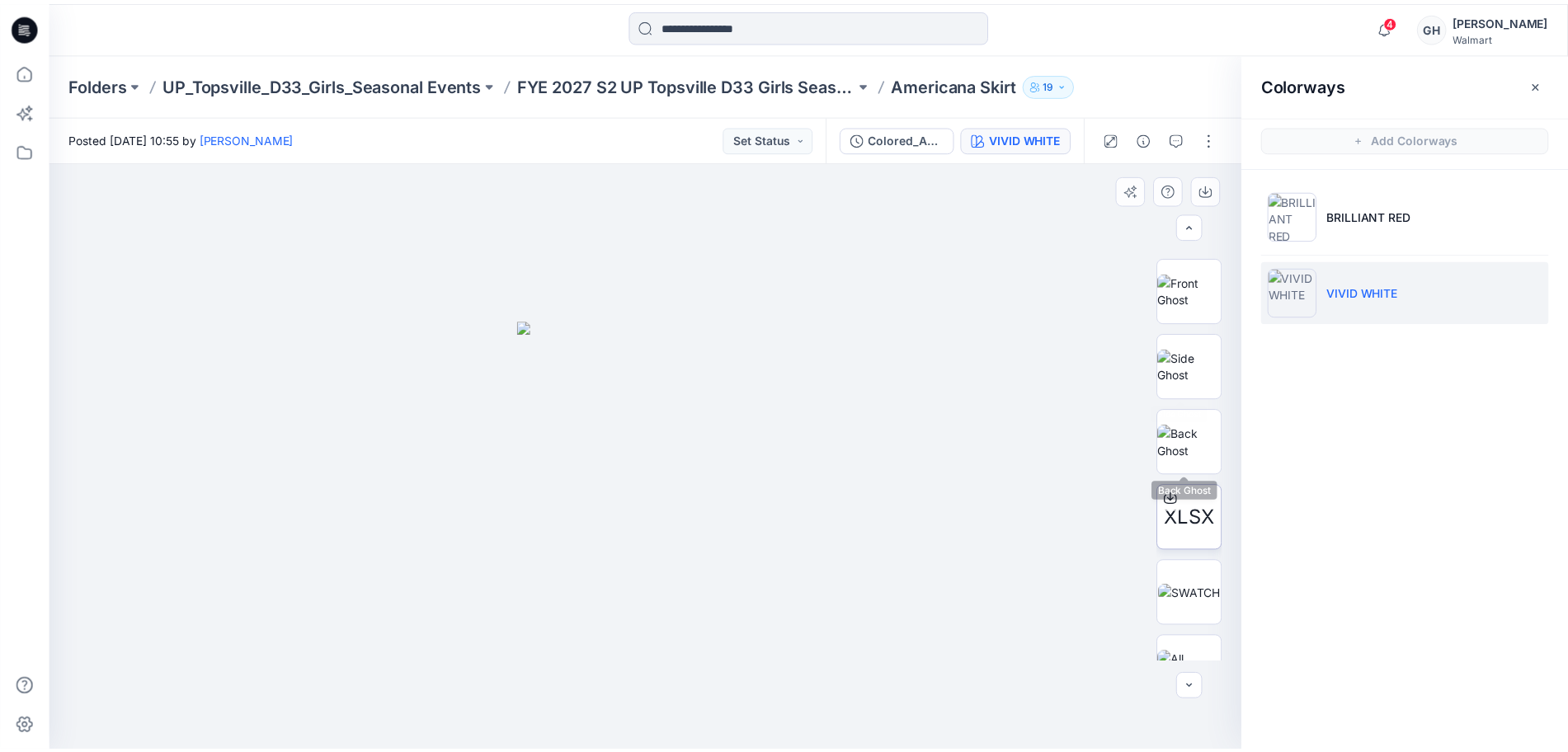
scroll to position [109, 0]
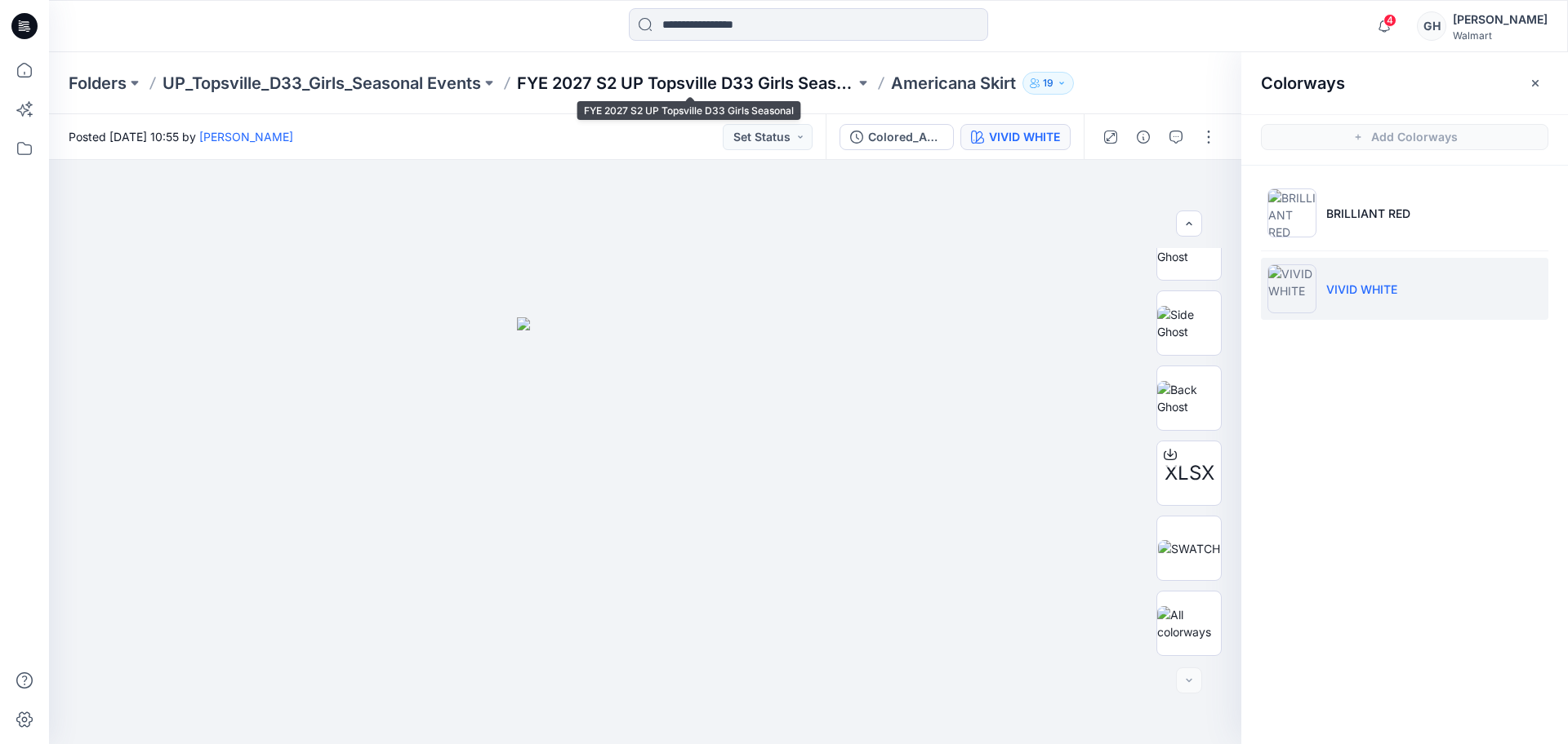
click at [717, 75] on p "FYE 2027 S2 UP Topsville D33 Girls Seasonal" at bounding box center [686, 83] width 338 height 23
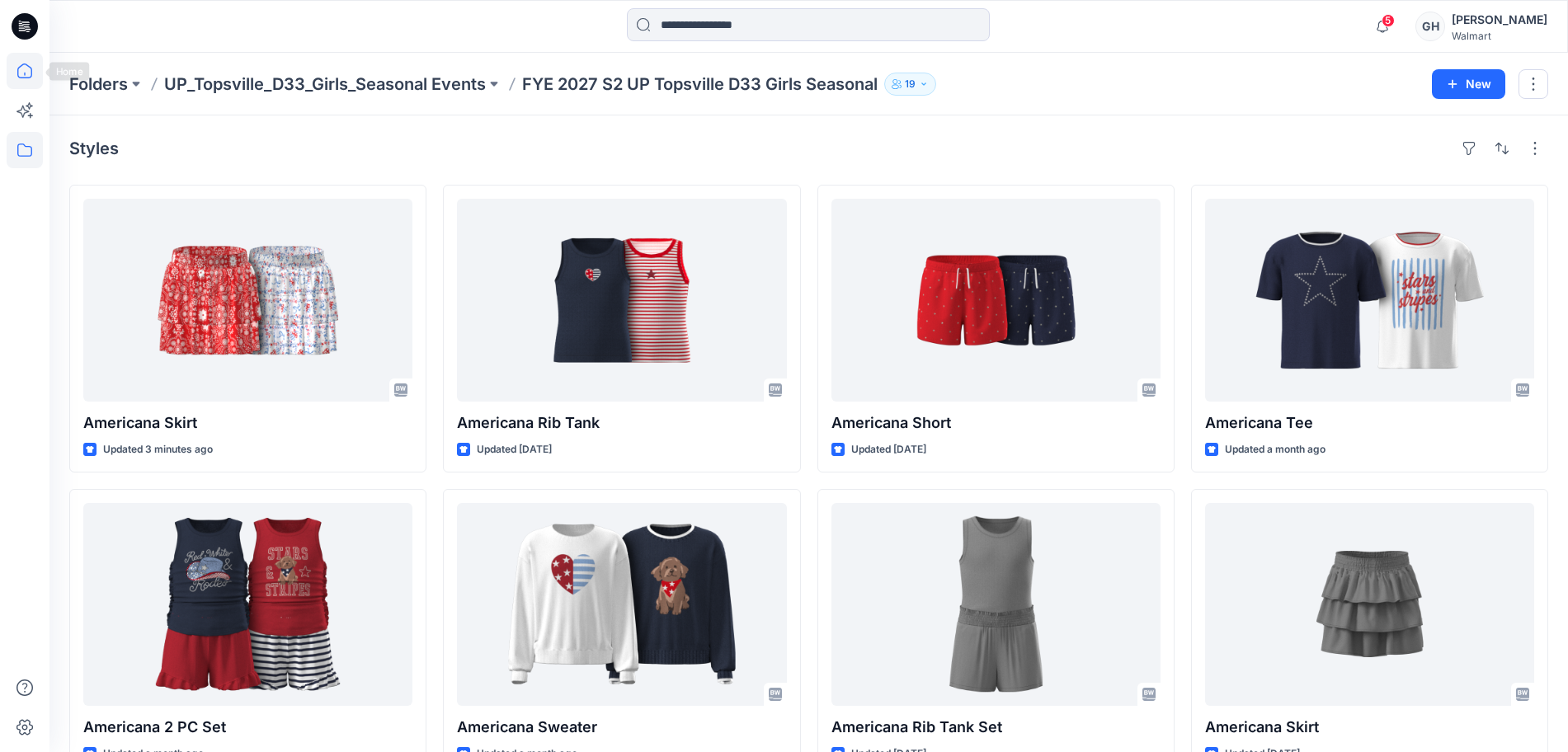
click at [10, 76] on icon at bounding box center [25, 71] width 37 height 37
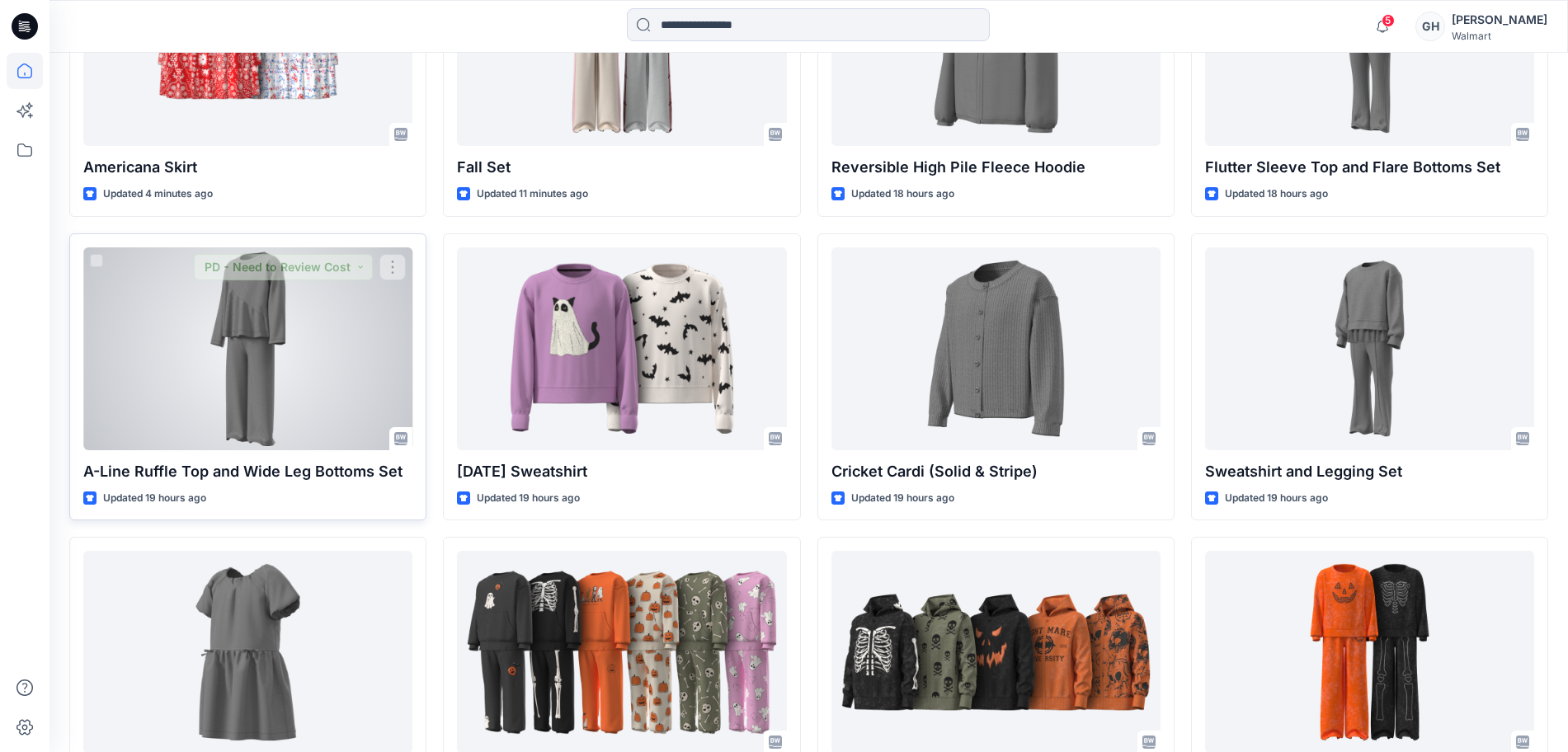
scroll to position [619, 0]
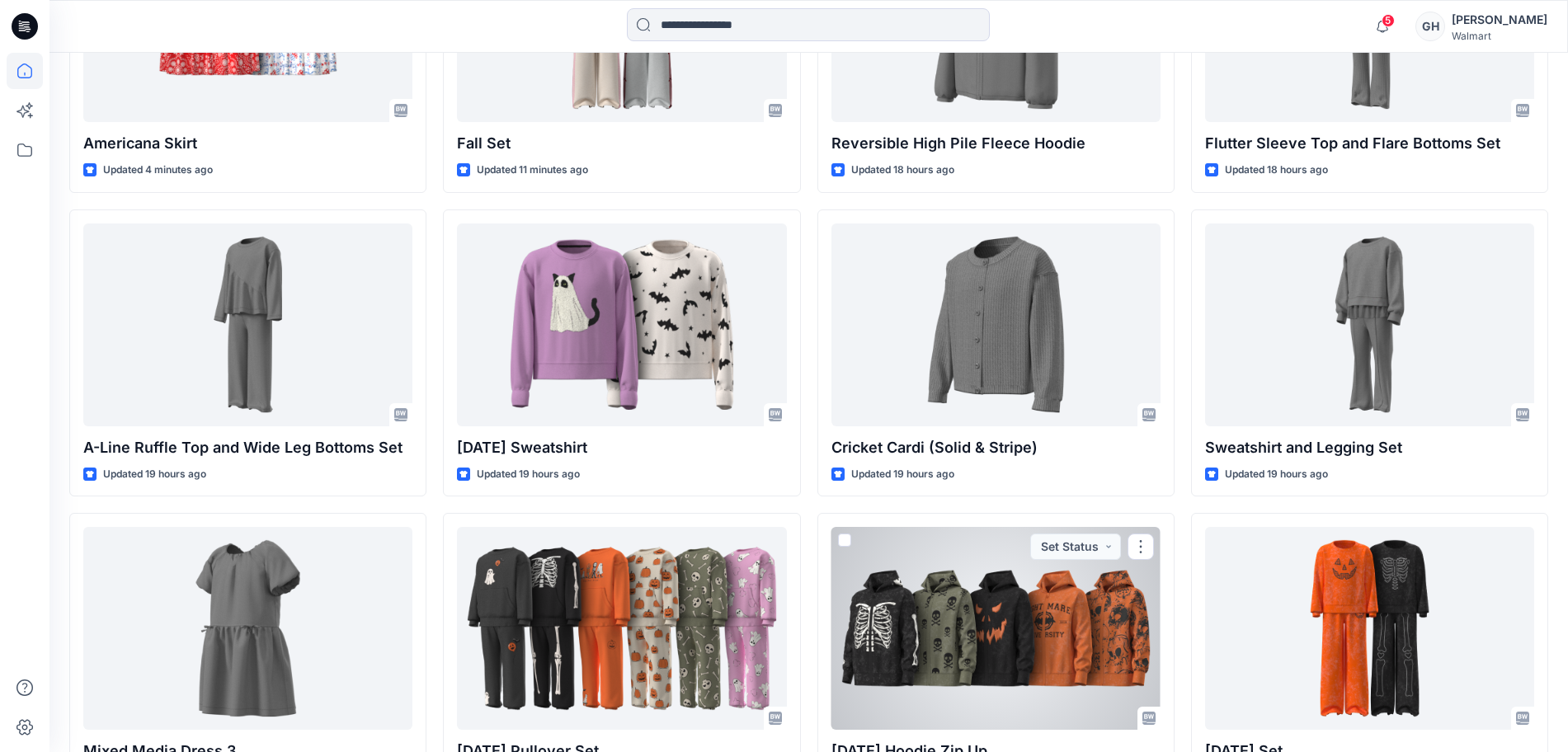
click at [978, 615] on div at bounding box center [995, 628] width 329 height 203
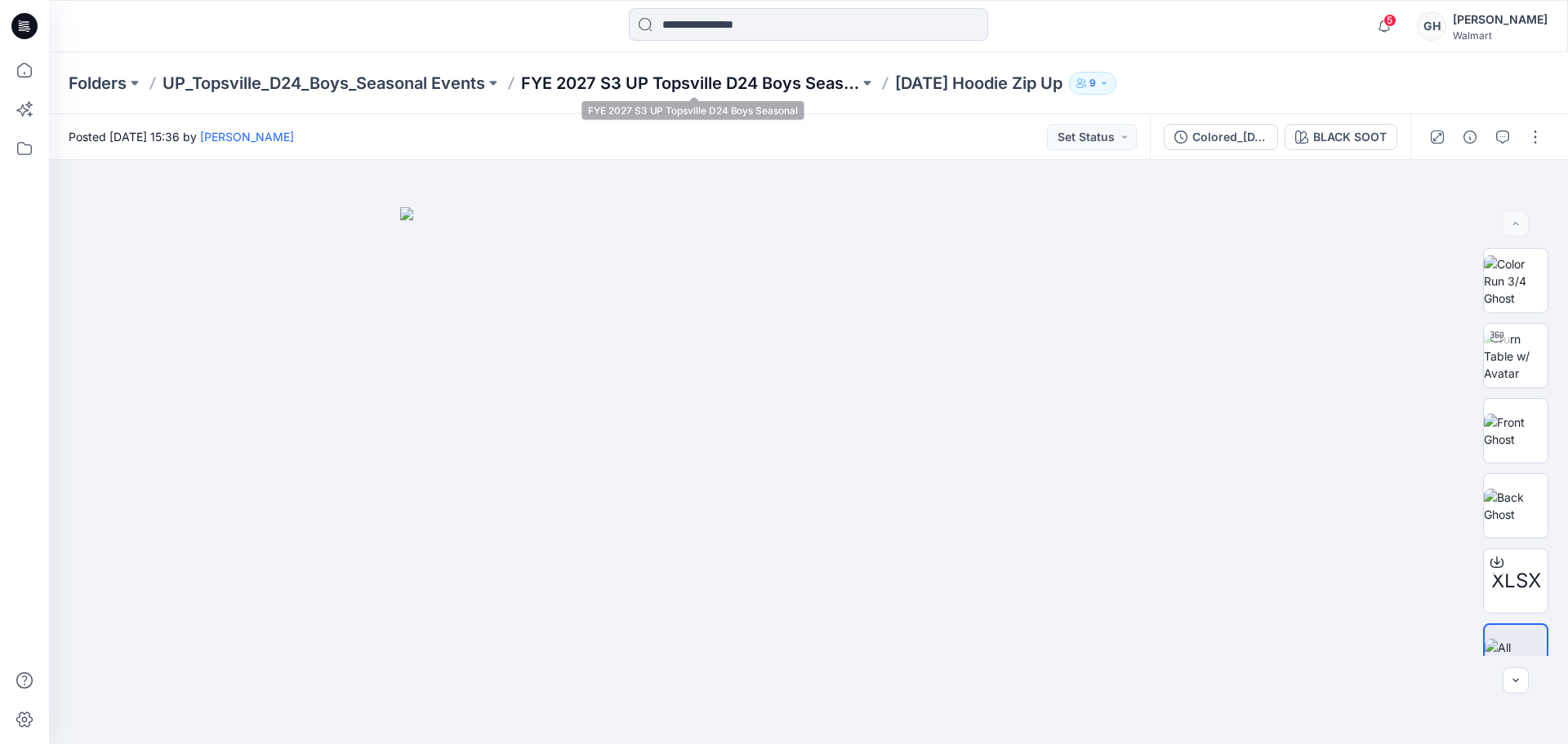
click at [761, 79] on p "FYE 2027 S3 UP Topsville D24 Boys Seasonal" at bounding box center [690, 83] width 338 height 23
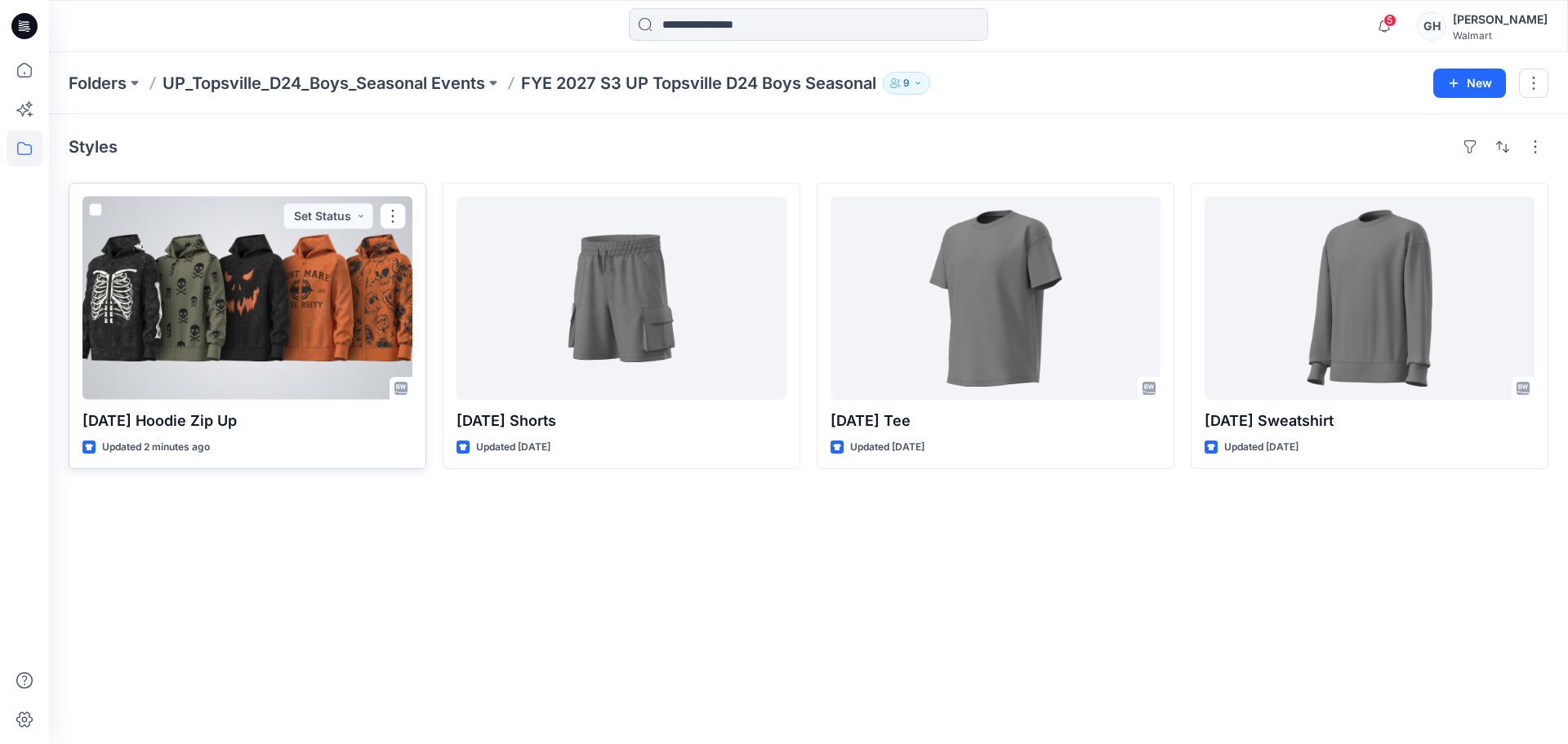
click at [276, 319] on div at bounding box center [247, 298] width 330 height 203
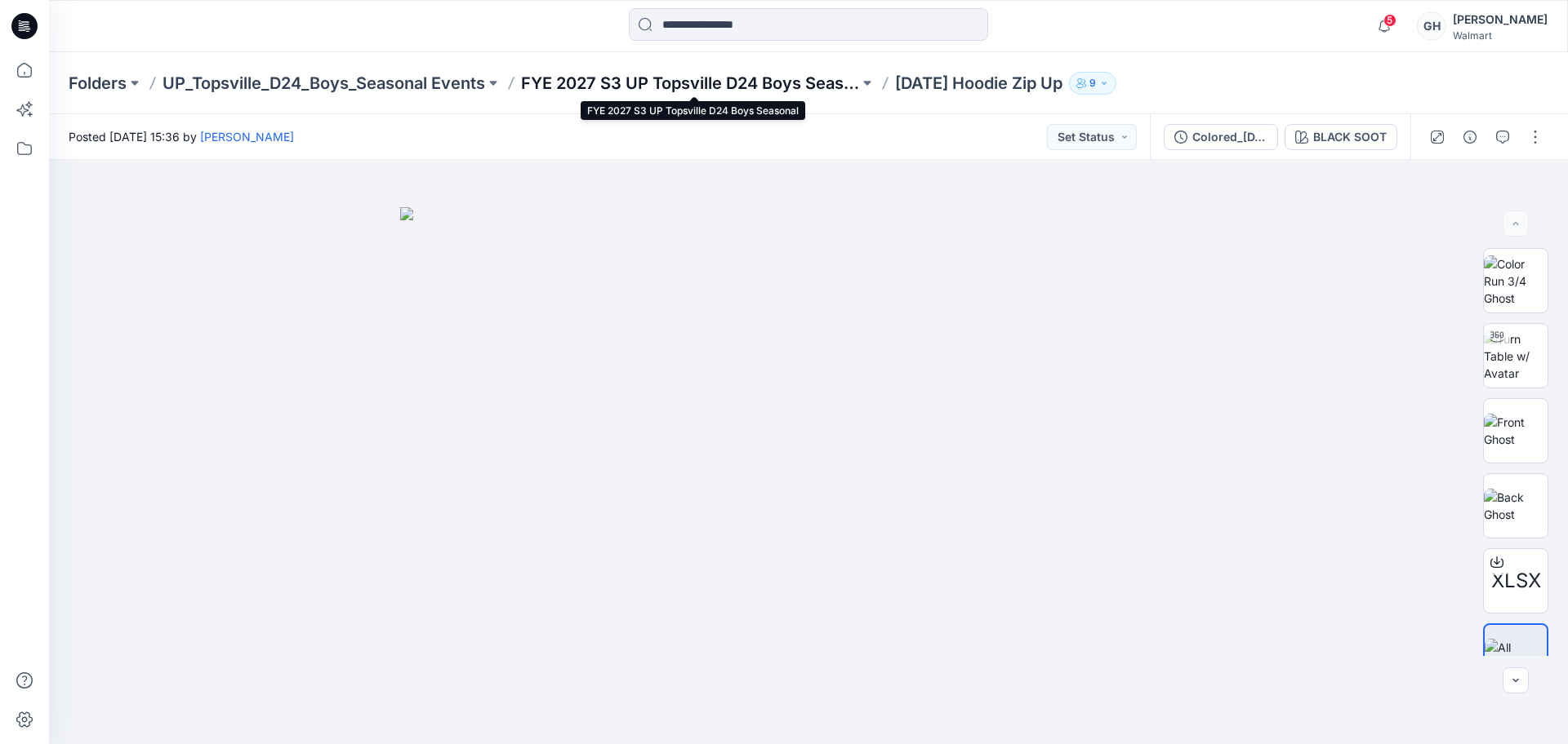
click at [803, 81] on p "FYE 2027 S3 UP Topsville D24 Boys Seasonal" at bounding box center [690, 83] width 338 height 23
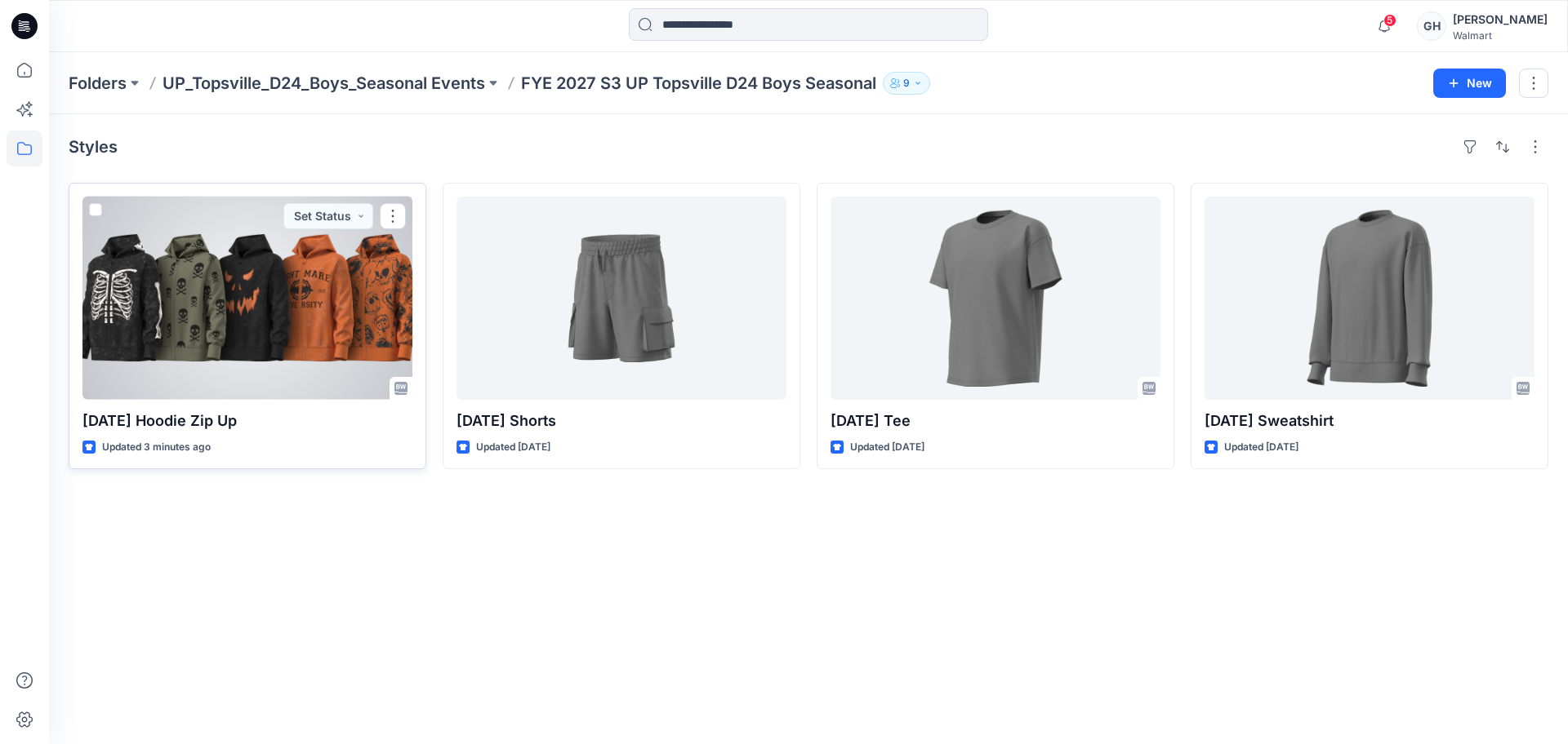
click at [217, 336] on div at bounding box center [247, 298] width 330 height 203
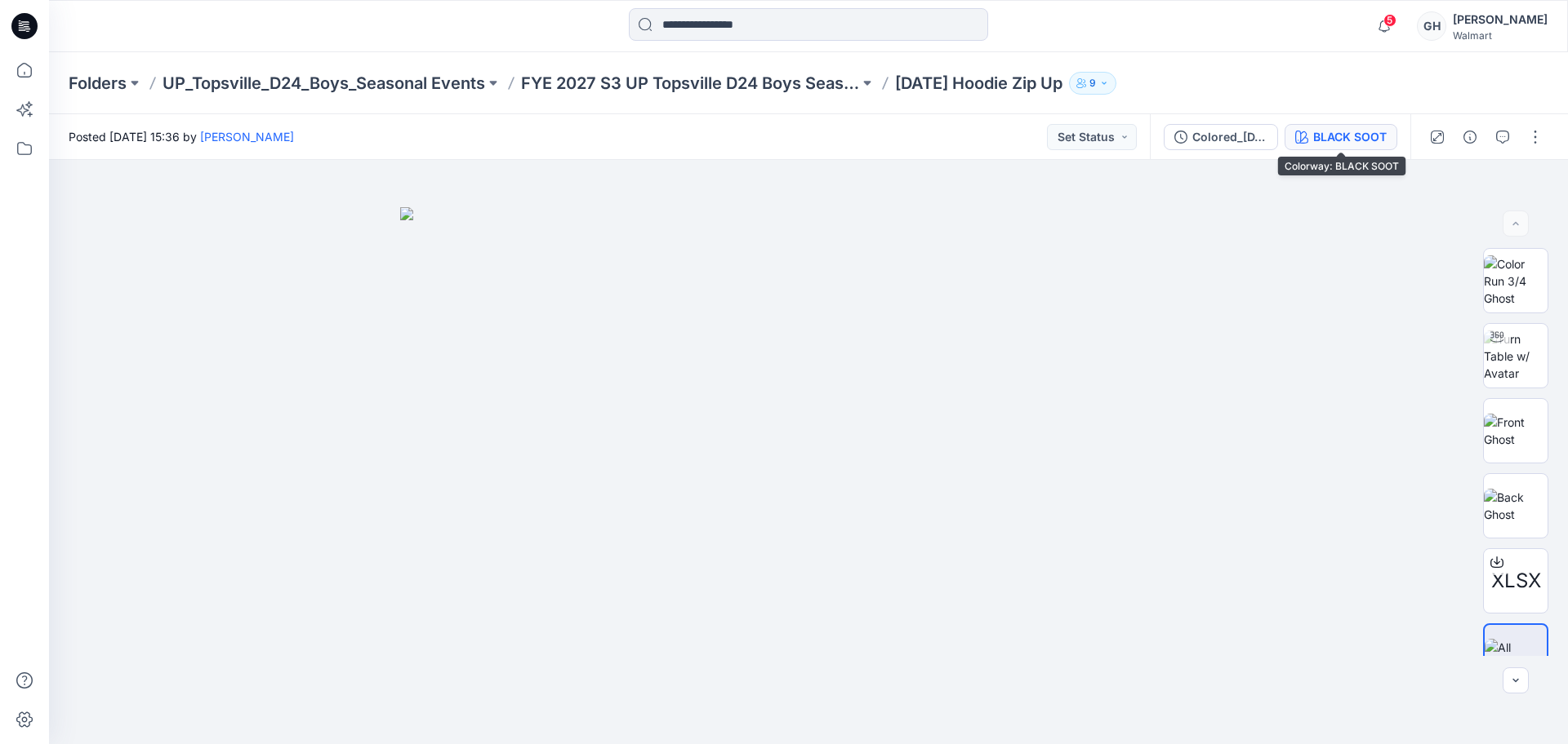
click at [1339, 133] on div "BLACK SOOT" at bounding box center [1349, 137] width 74 height 18
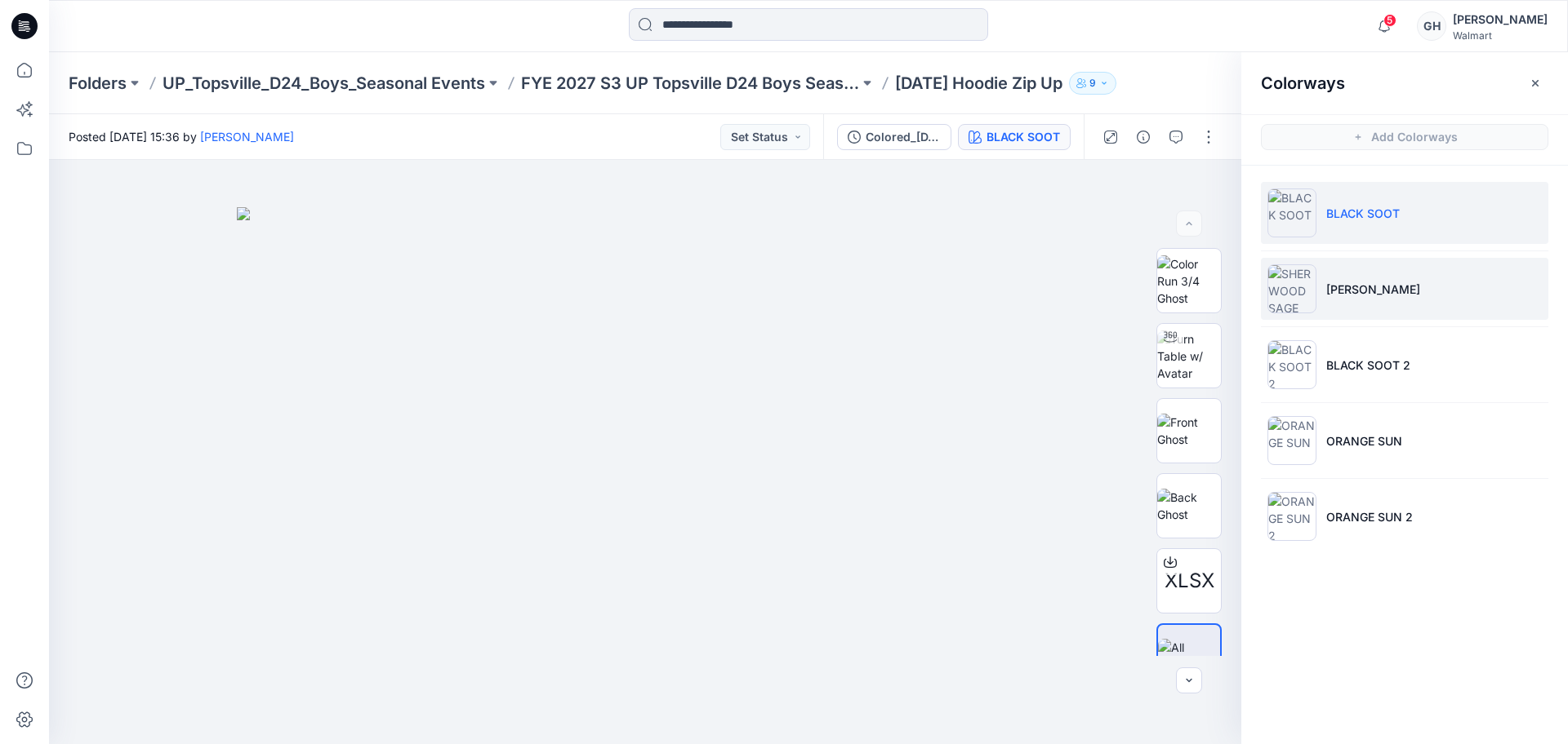
click at [1364, 292] on p "[PERSON_NAME]" at bounding box center [1373, 289] width 94 height 17
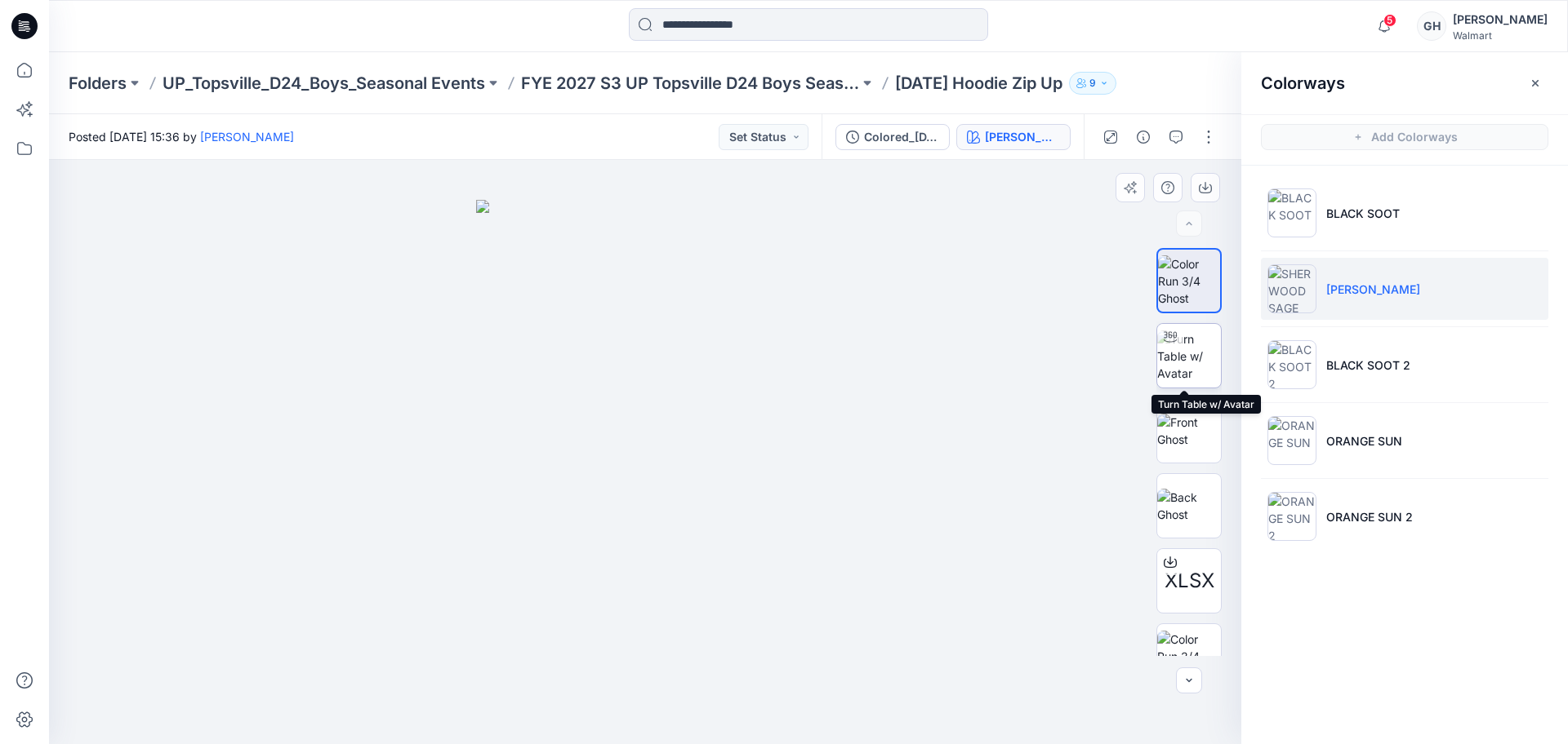
drag, startPoint x: 1191, startPoint y: 353, endPoint x: 1188, endPoint y: 416, distance: 63.1
click at [1191, 354] on img at bounding box center [1189, 356] width 64 height 52
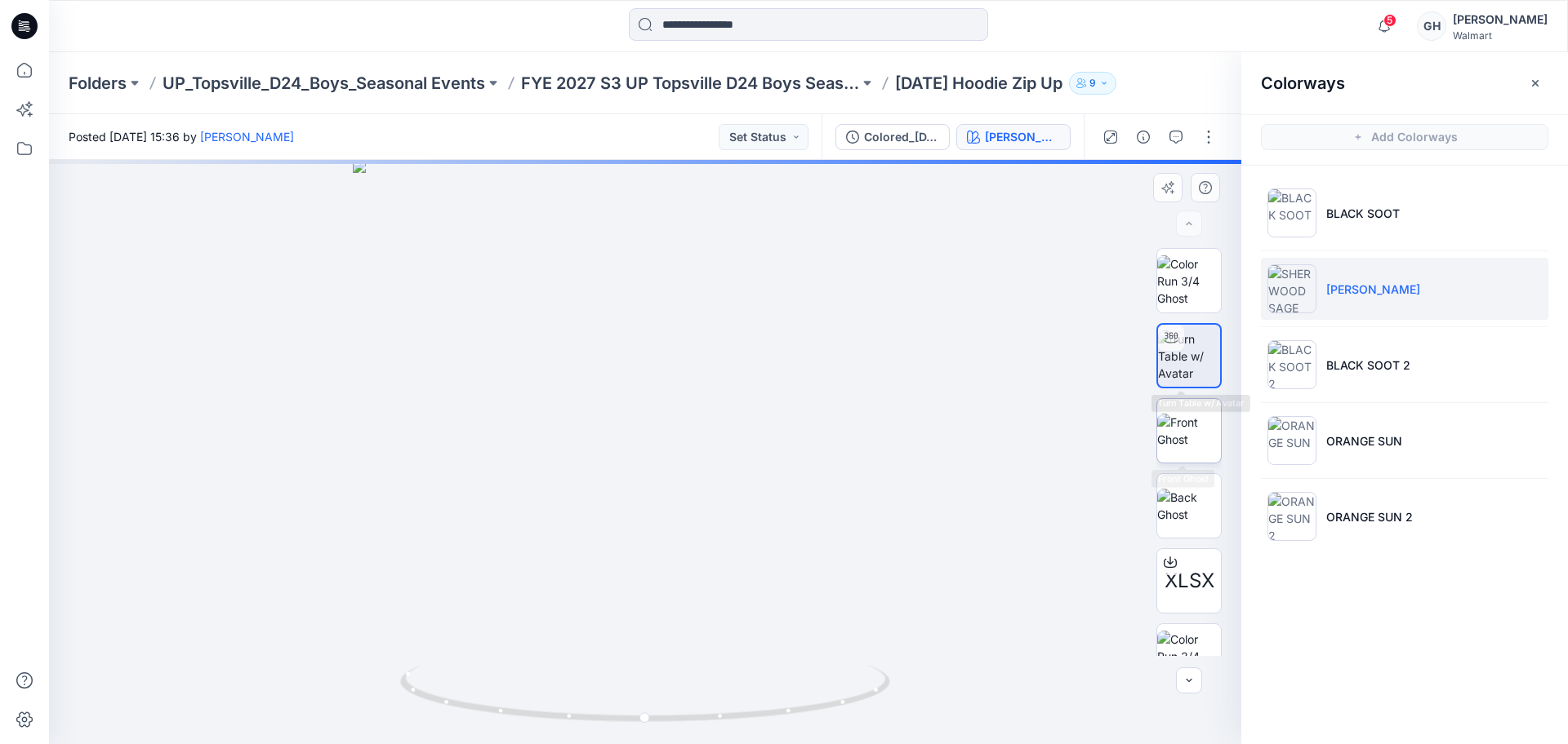
click at [1188, 417] on img at bounding box center [1189, 431] width 64 height 34
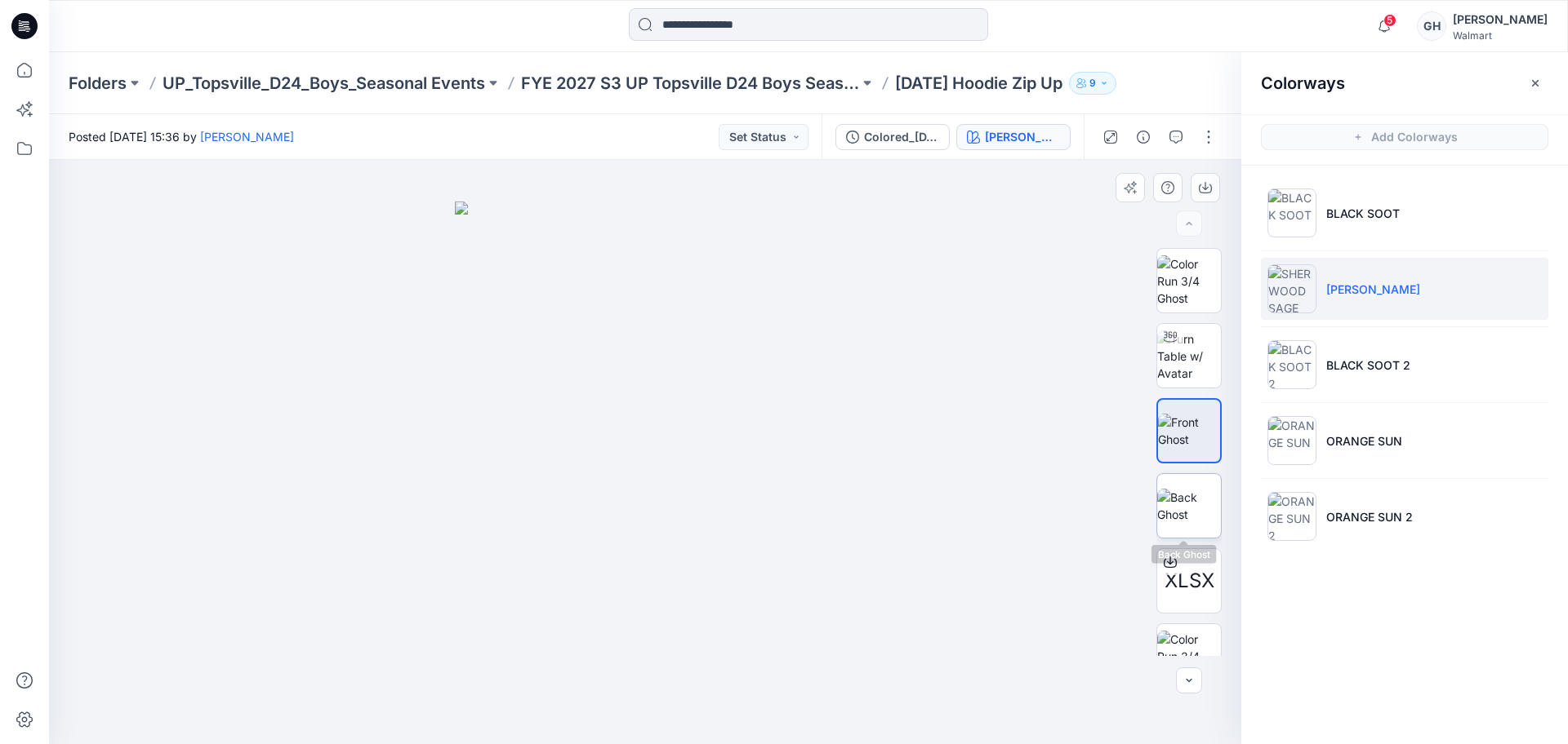
click at [1182, 489] on img at bounding box center [1189, 506] width 64 height 34
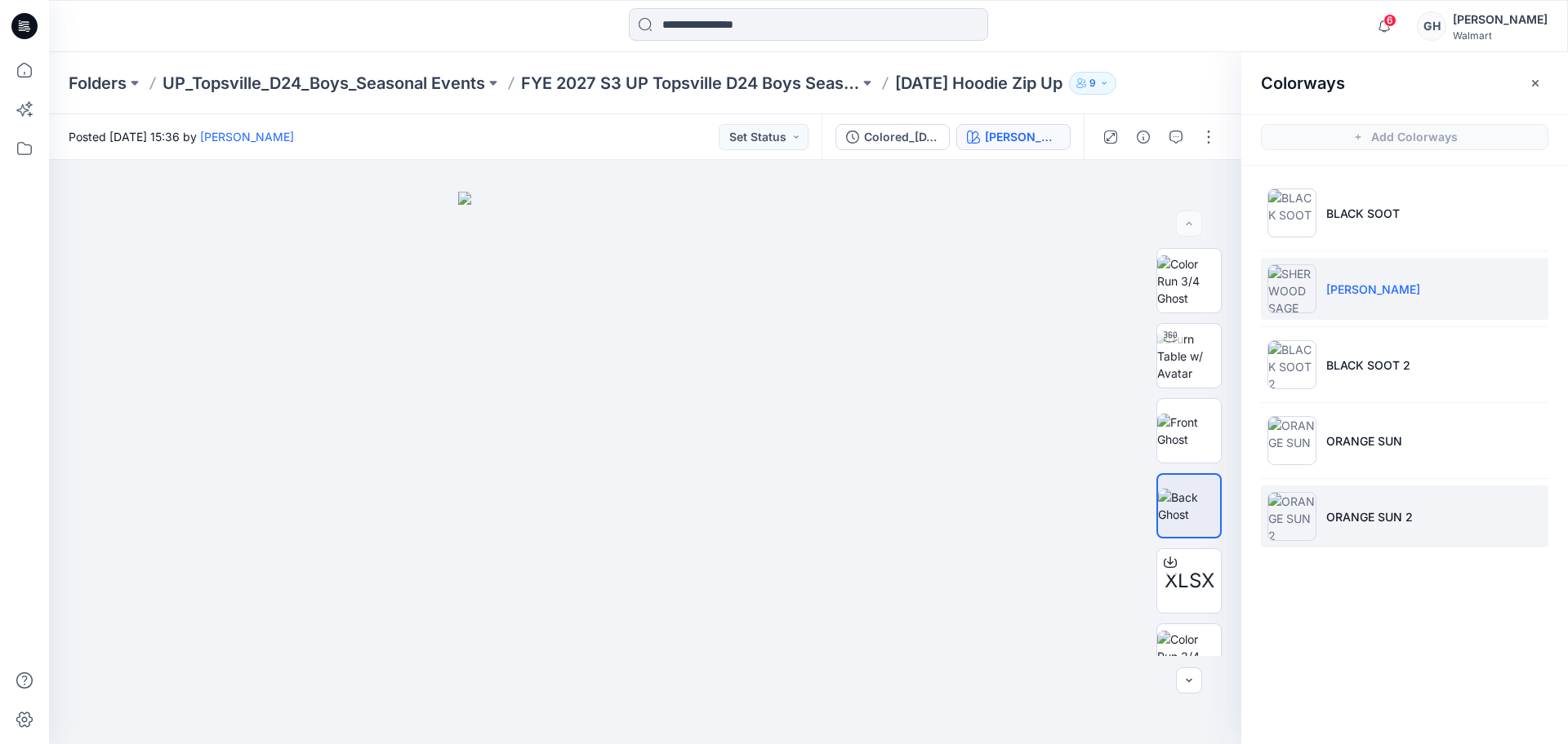
click at [1339, 513] on p "ORANGE SUN 2" at bounding box center [1369, 517] width 87 height 17
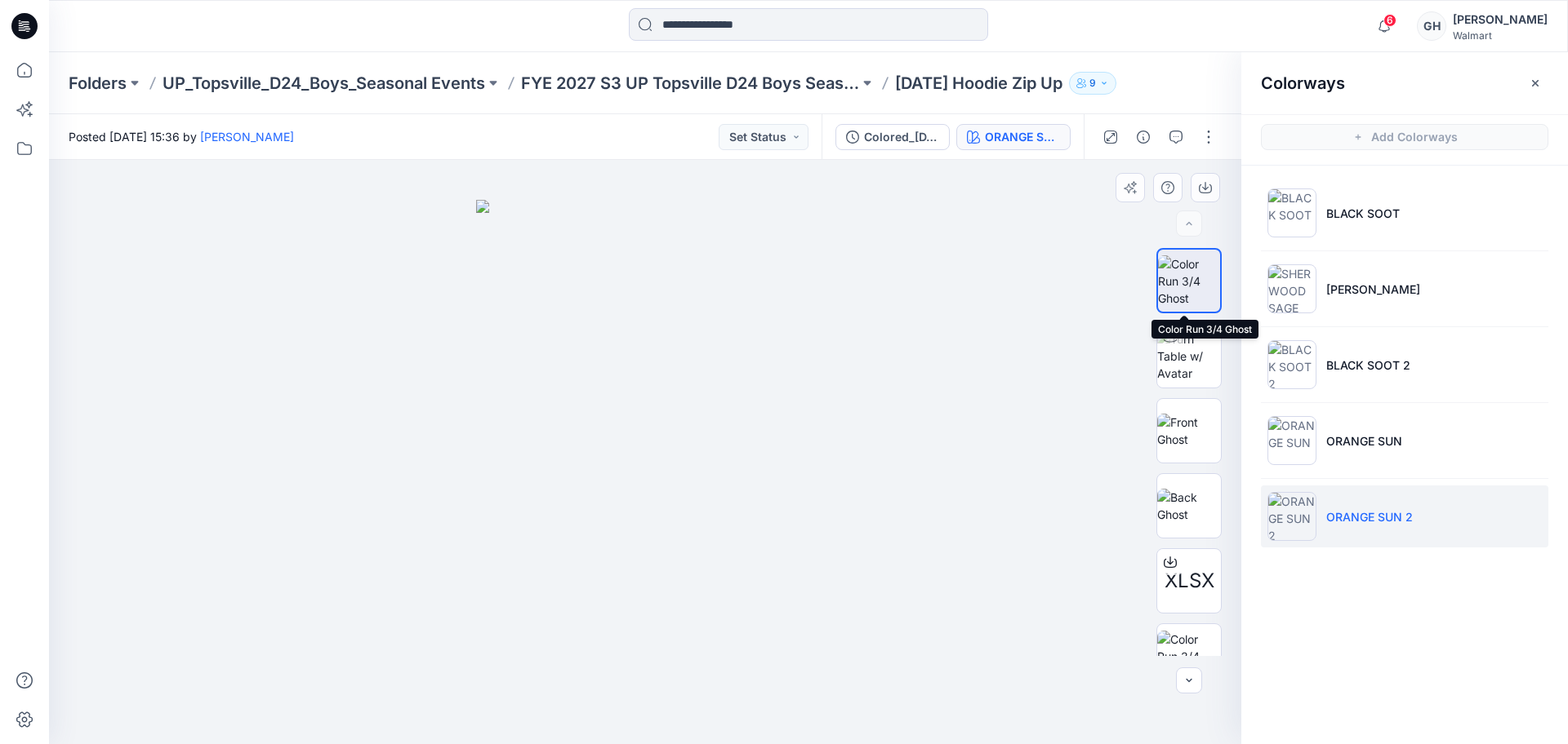
drag, startPoint x: 1186, startPoint y: 274, endPoint x: 1171, endPoint y: 362, distance: 89.3
click at [1186, 275] on img at bounding box center [1189, 281] width 62 height 52
click at [1171, 373] on img at bounding box center [1189, 356] width 64 height 52
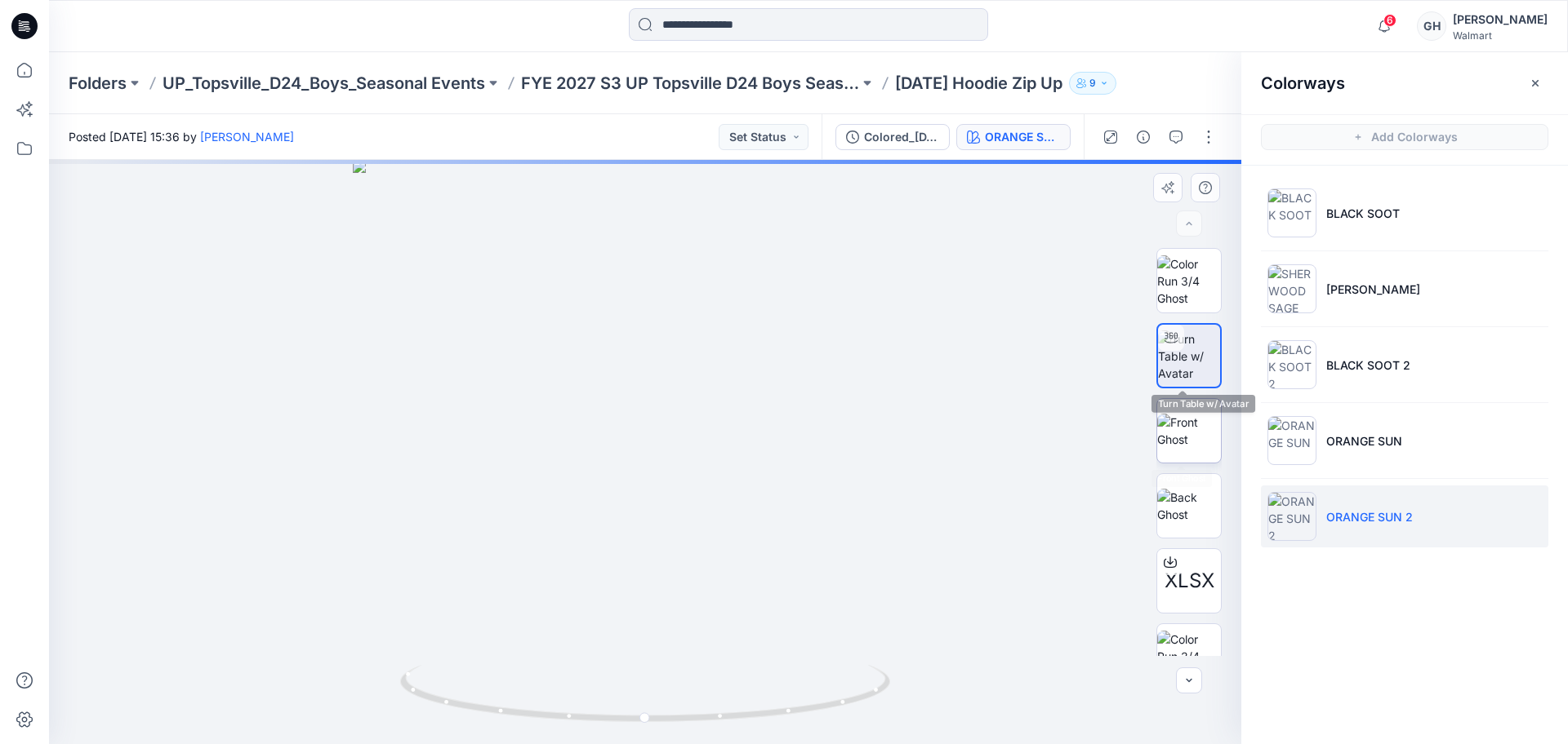
click at [1171, 442] on img at bounding box center [1189, 431] width 64 height 34
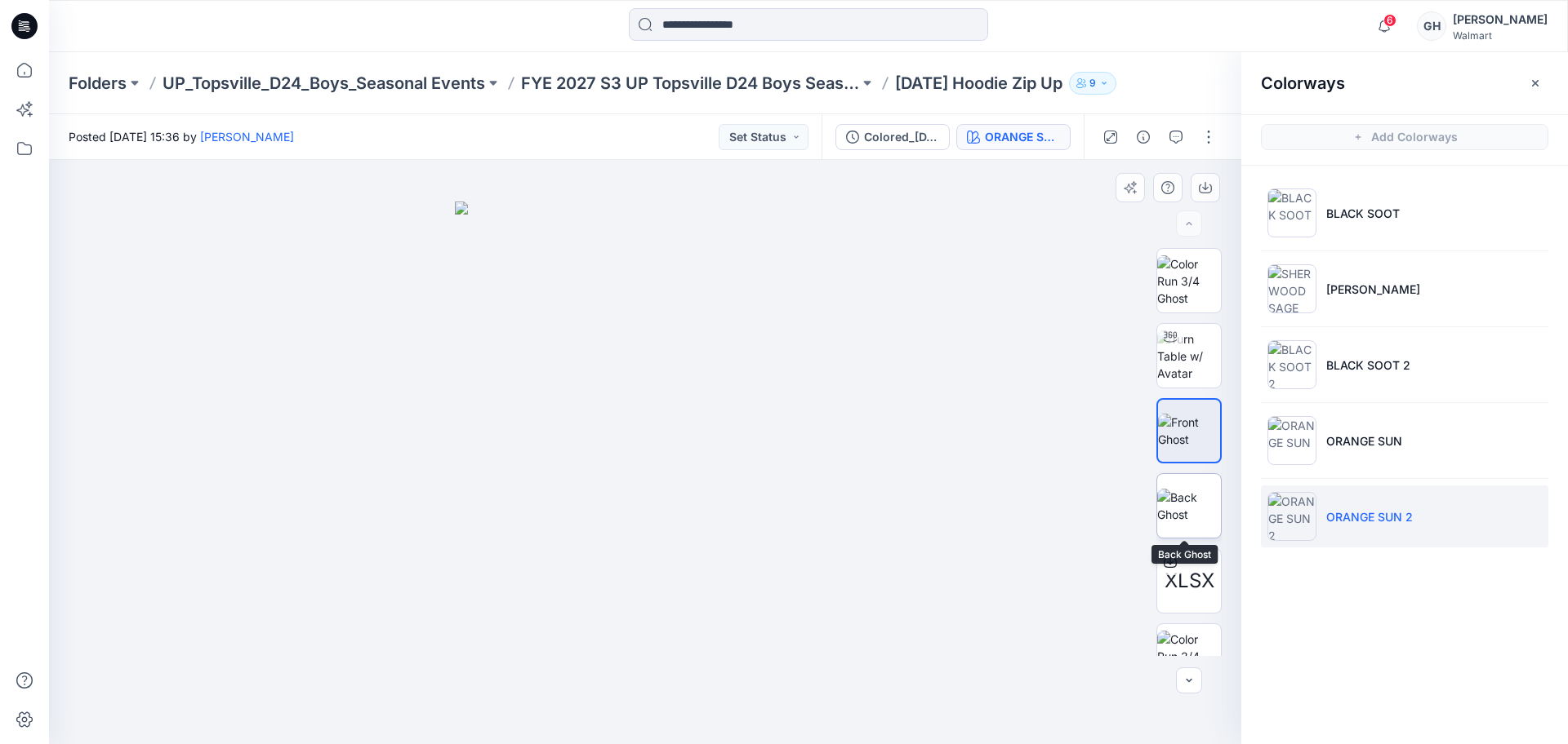
drag, startPoint x: 1192, startPoint y: 506, endPoint x: 1193, endPoint y: 494, distance: 12.0
click at [1192, 506] on img at bounding box center [1189, 506] width 64 height 34
click at [1533, 78] on icon "button" at bounding box center [1536, 83] width 13 height 13
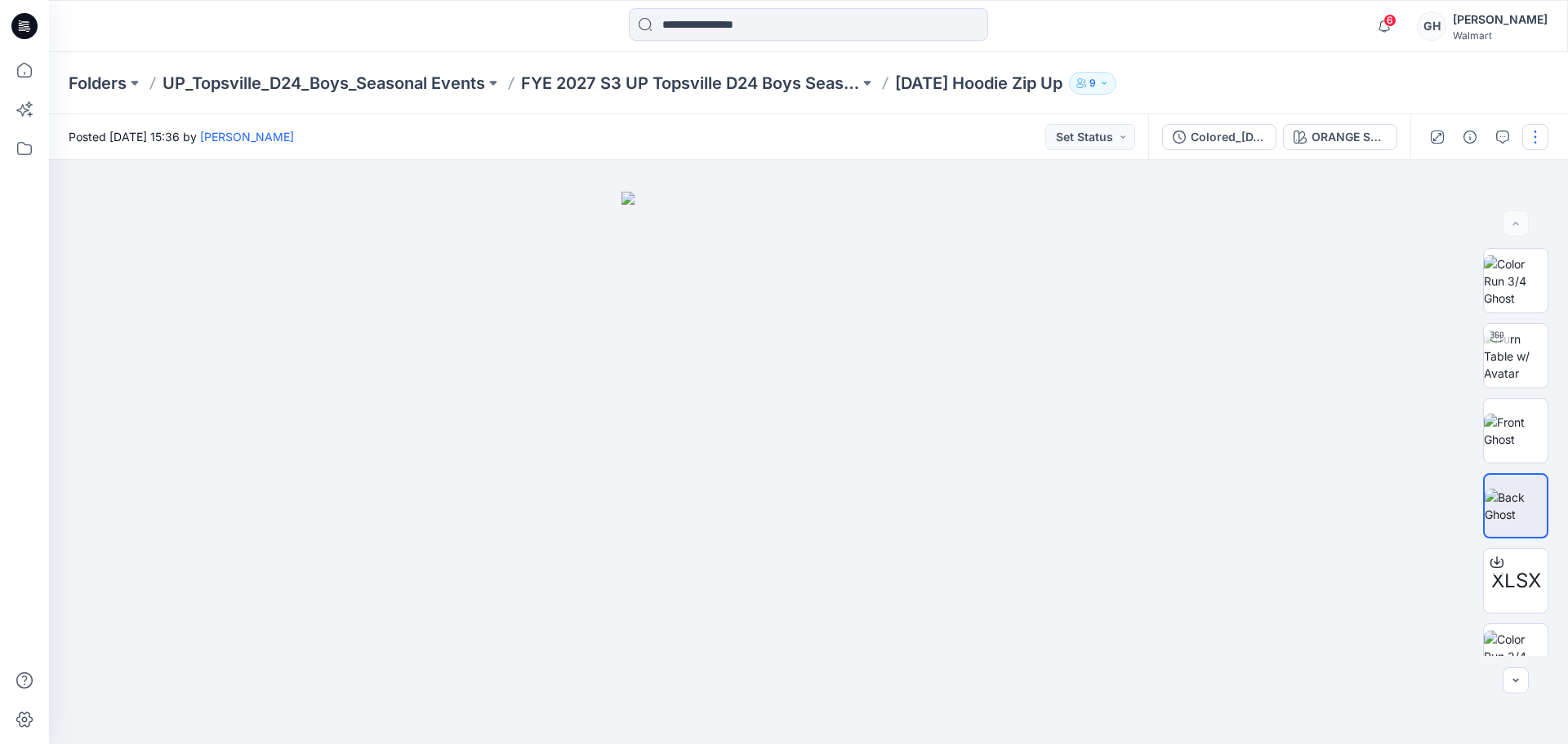
click at [1533, 133] on button "button" at bounding box center [1535, 137] width 26 height 26
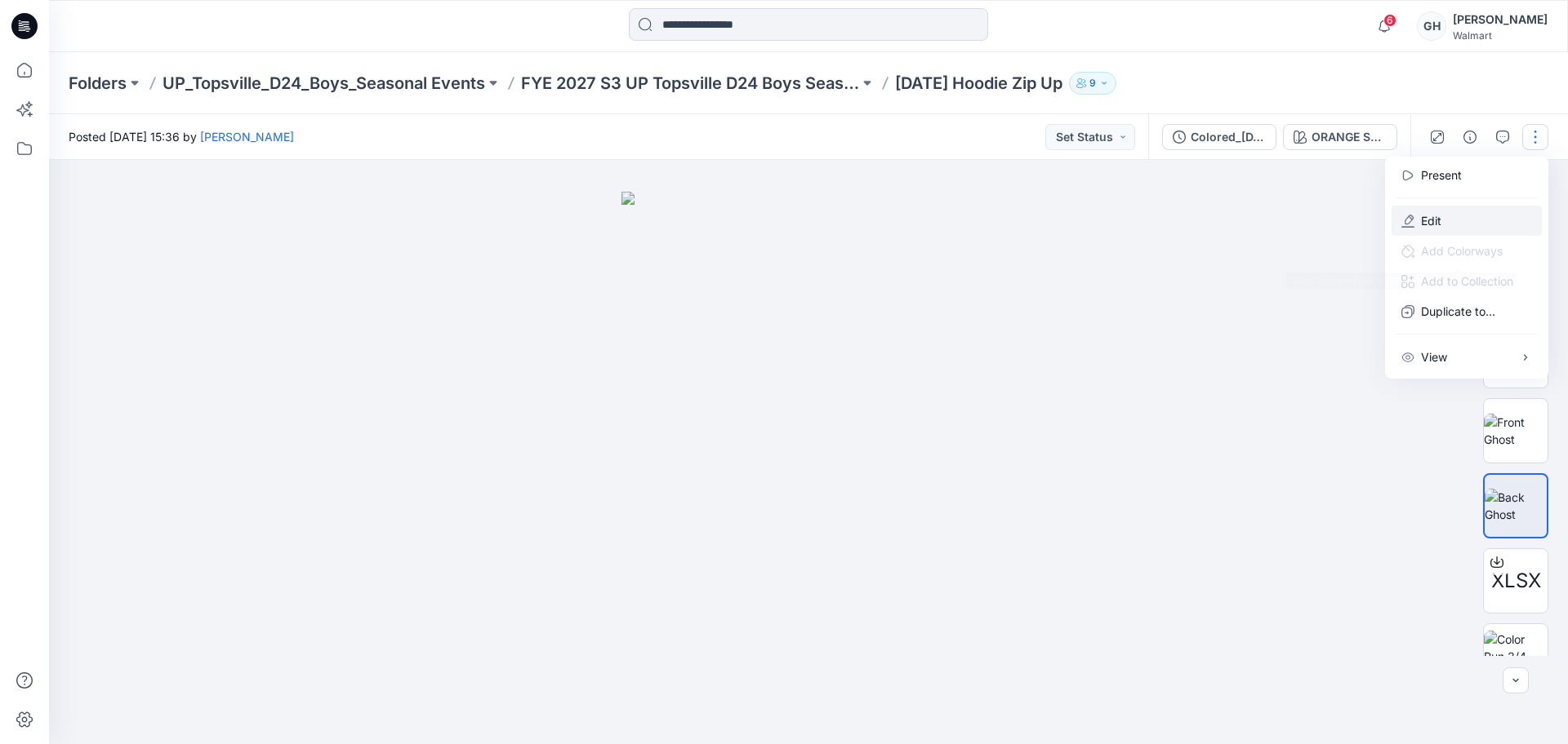
click at [1399, 228] on button "Edit" at bounding box center [1466, 221] width 150 height 31
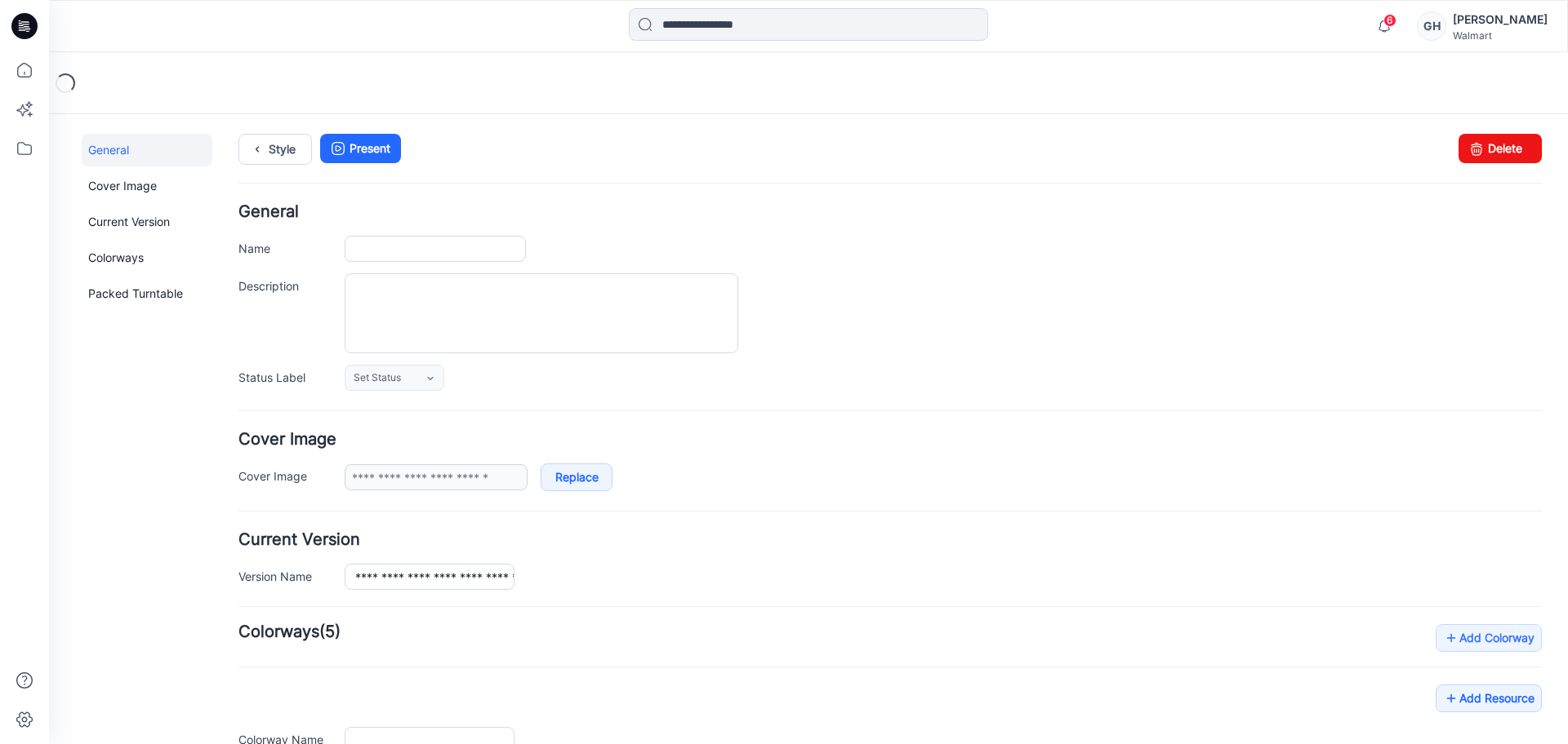
type input "**********"
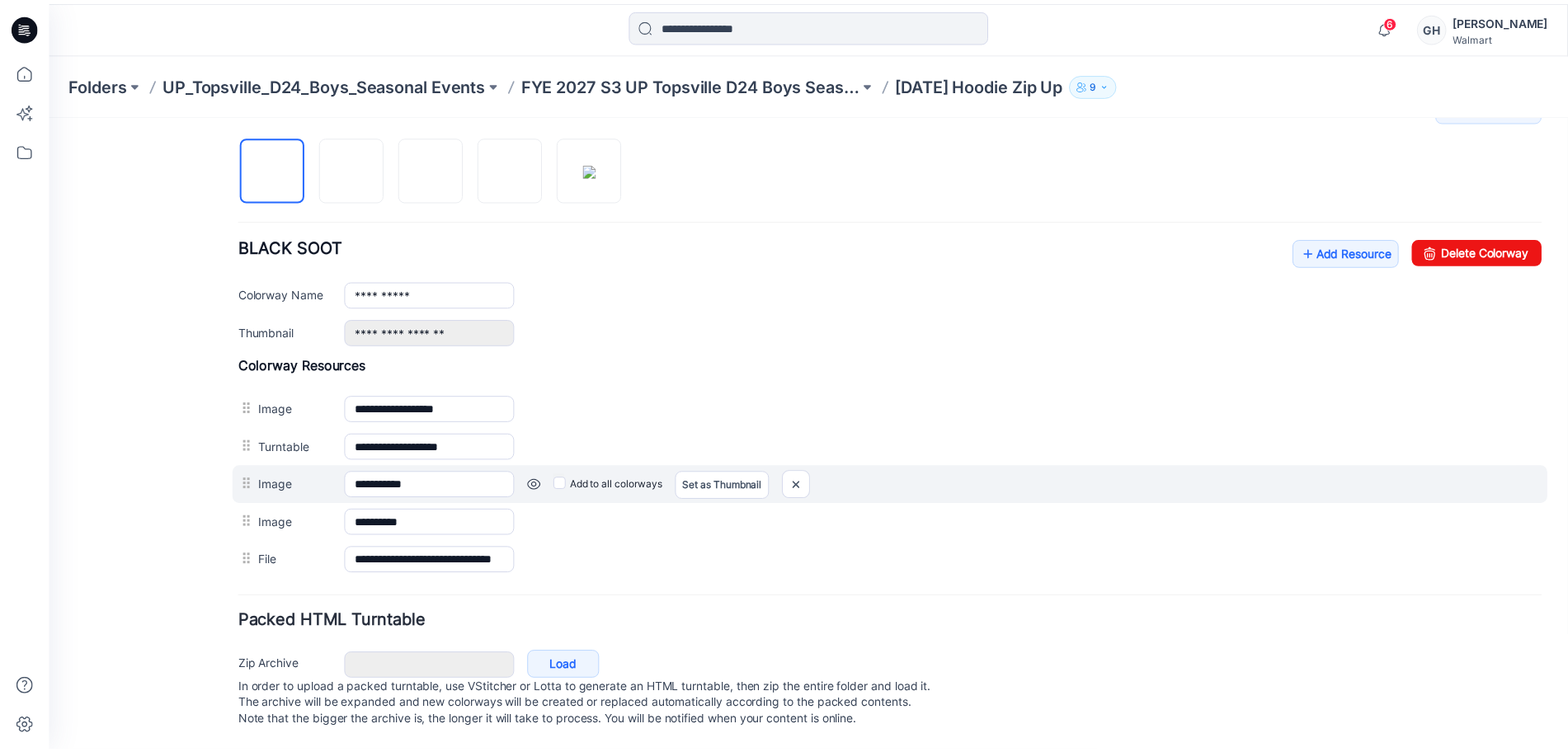
scroll to position [554, 0]
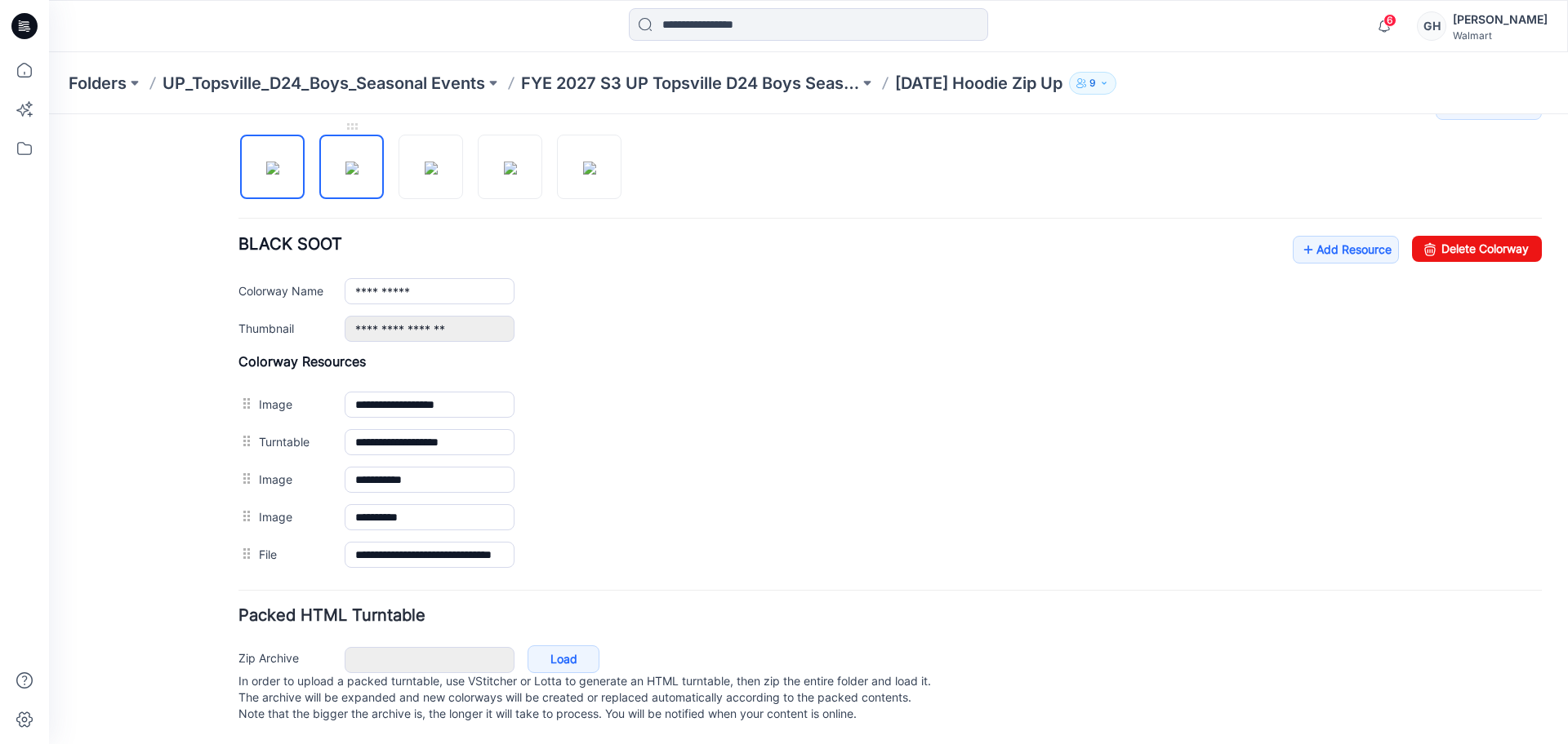
click at [358, 161] on img at bounding box center [352, 168] width 13 height 13
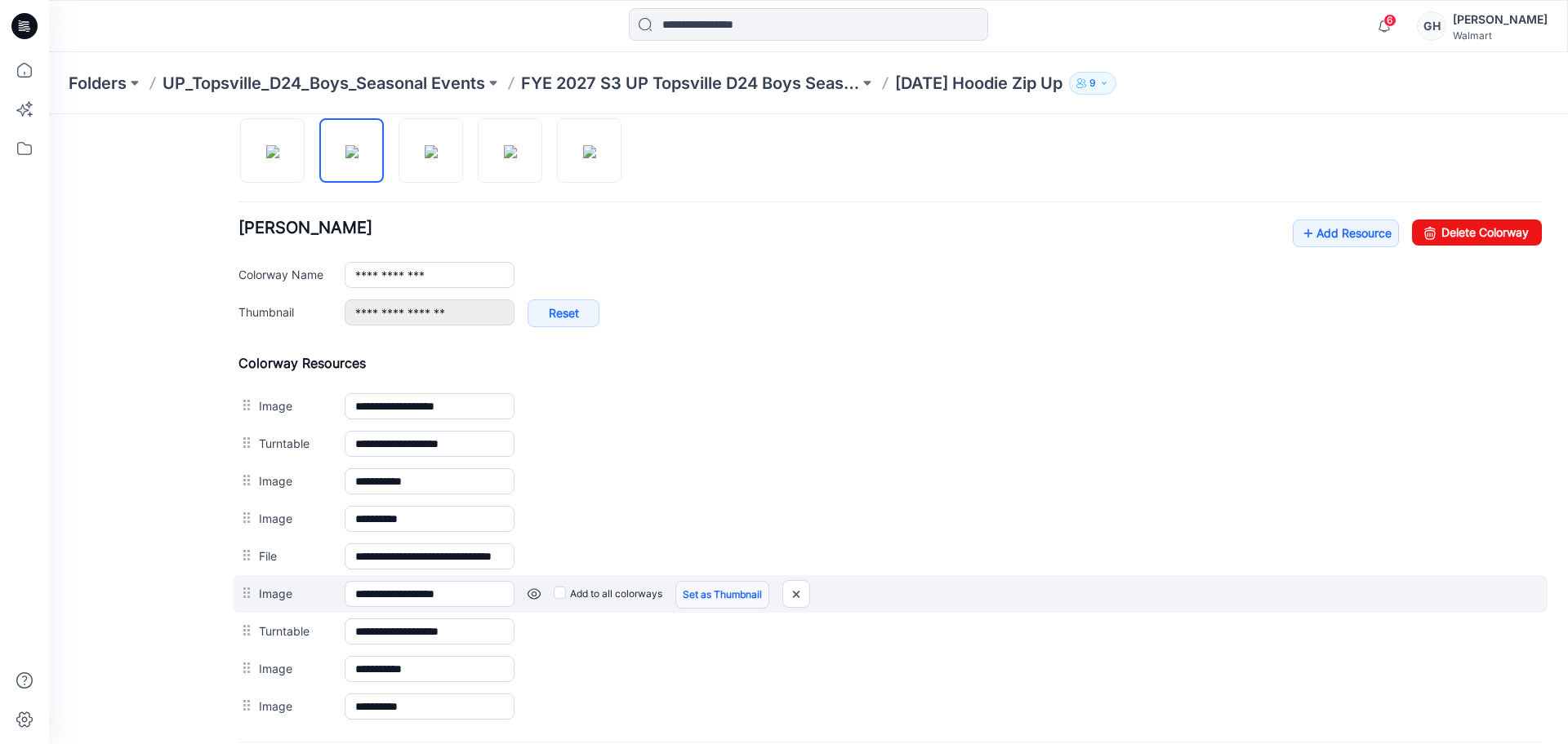
click at [707, 594] on link "Set as Thumbnail" at bounding box center [722, 594] width 94 height 28
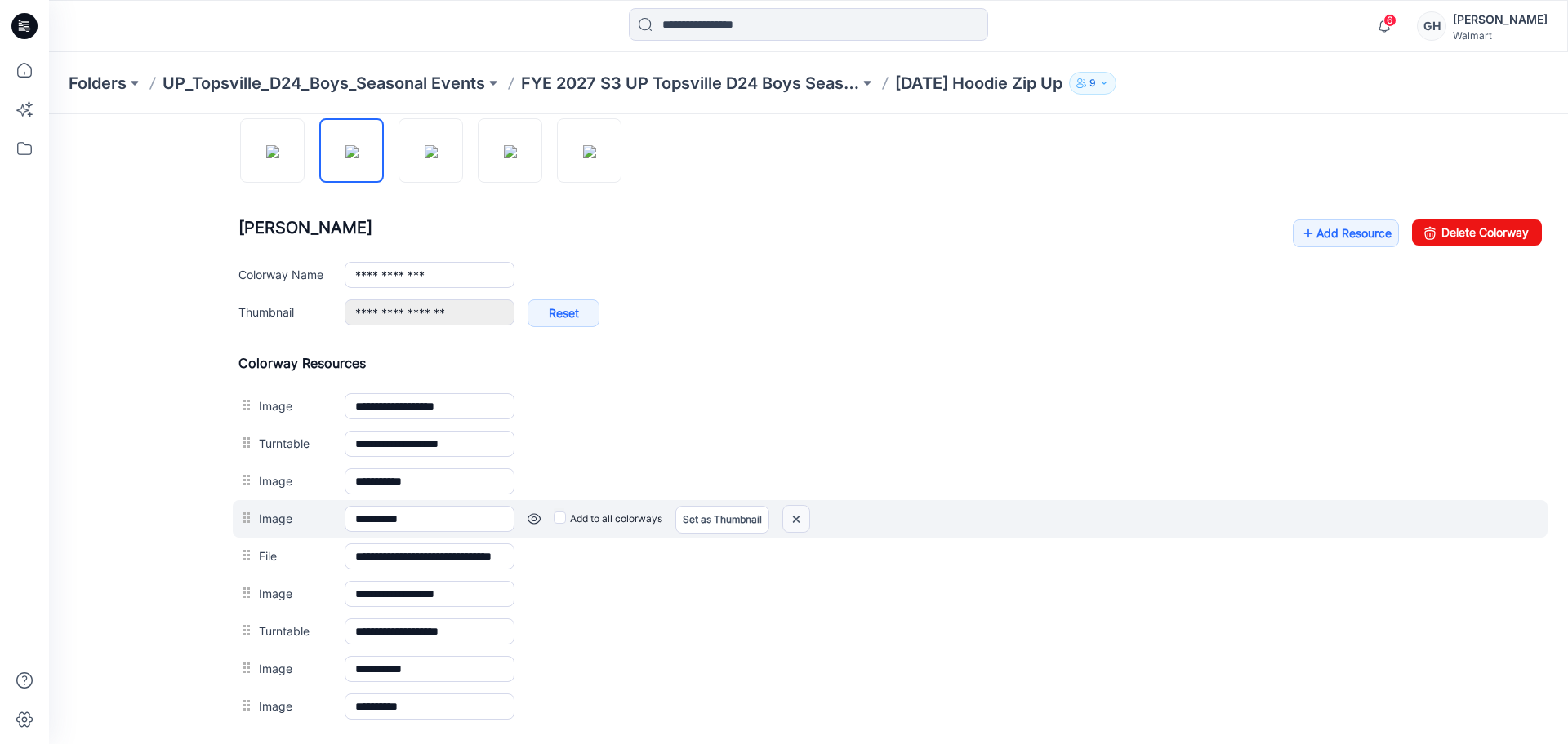
click at [801, 518] on img at bounding box center [795, 520] width 26 height 27
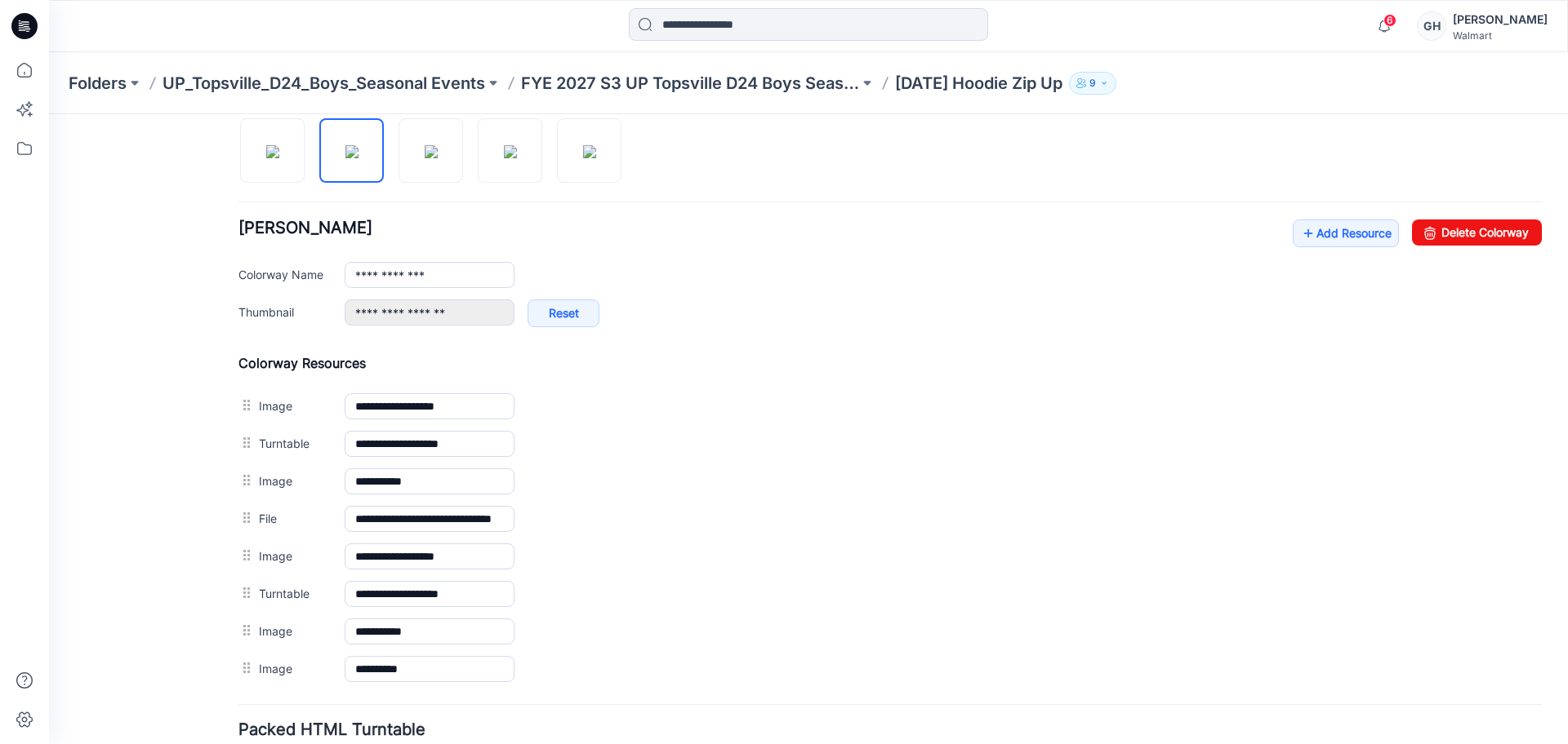
click at [49, 115] on img at bounding box center [49, 115] width 0 height 0
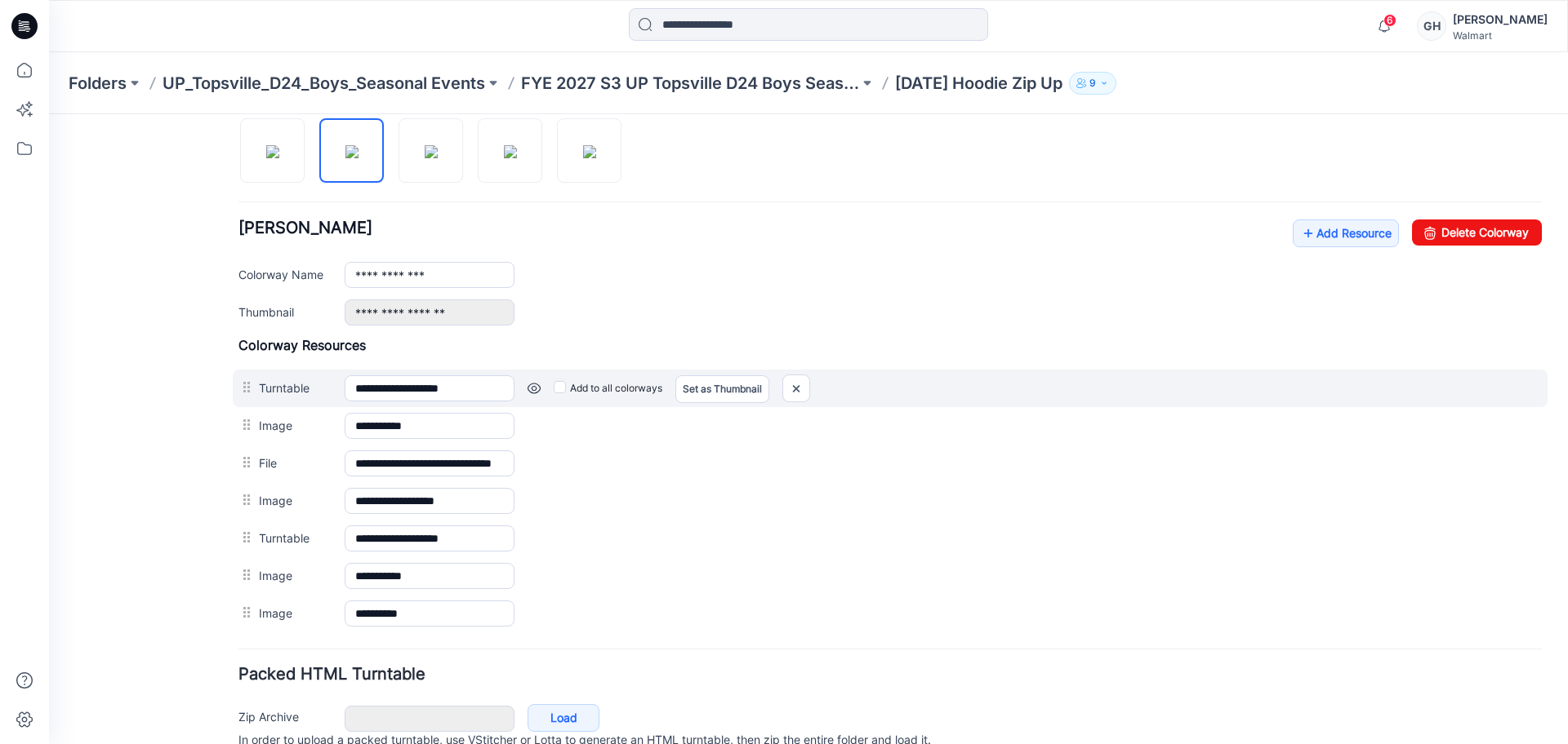
click at [793, 405] on div "**********" at bounding box center [891, 388] width 1315 height 37
click at [799, 393] on img at bounding box center [795, 389] width 26 height 27
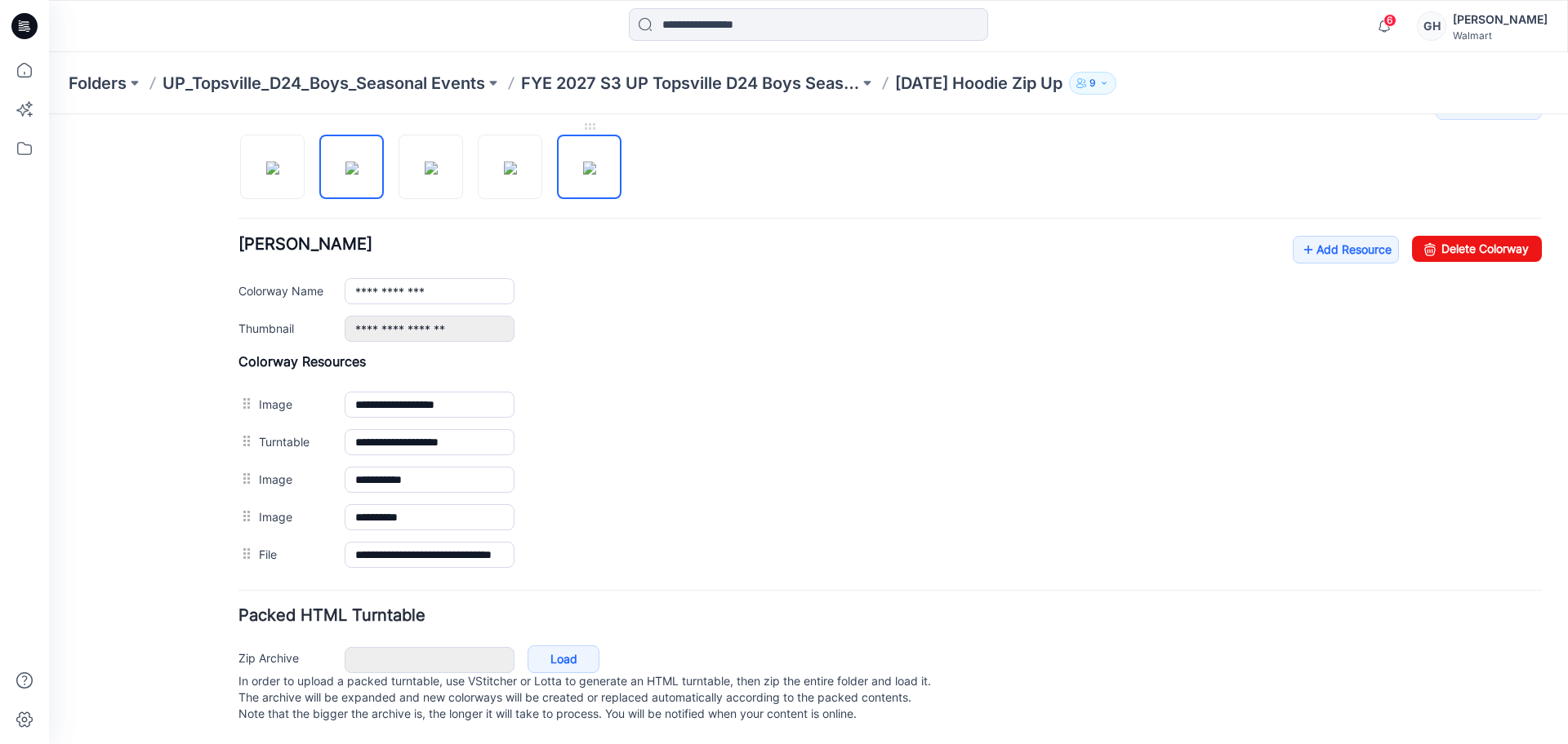
click at [596, 161] on img at bounding box center [590, 168] width 13 height 13
type input "**********"
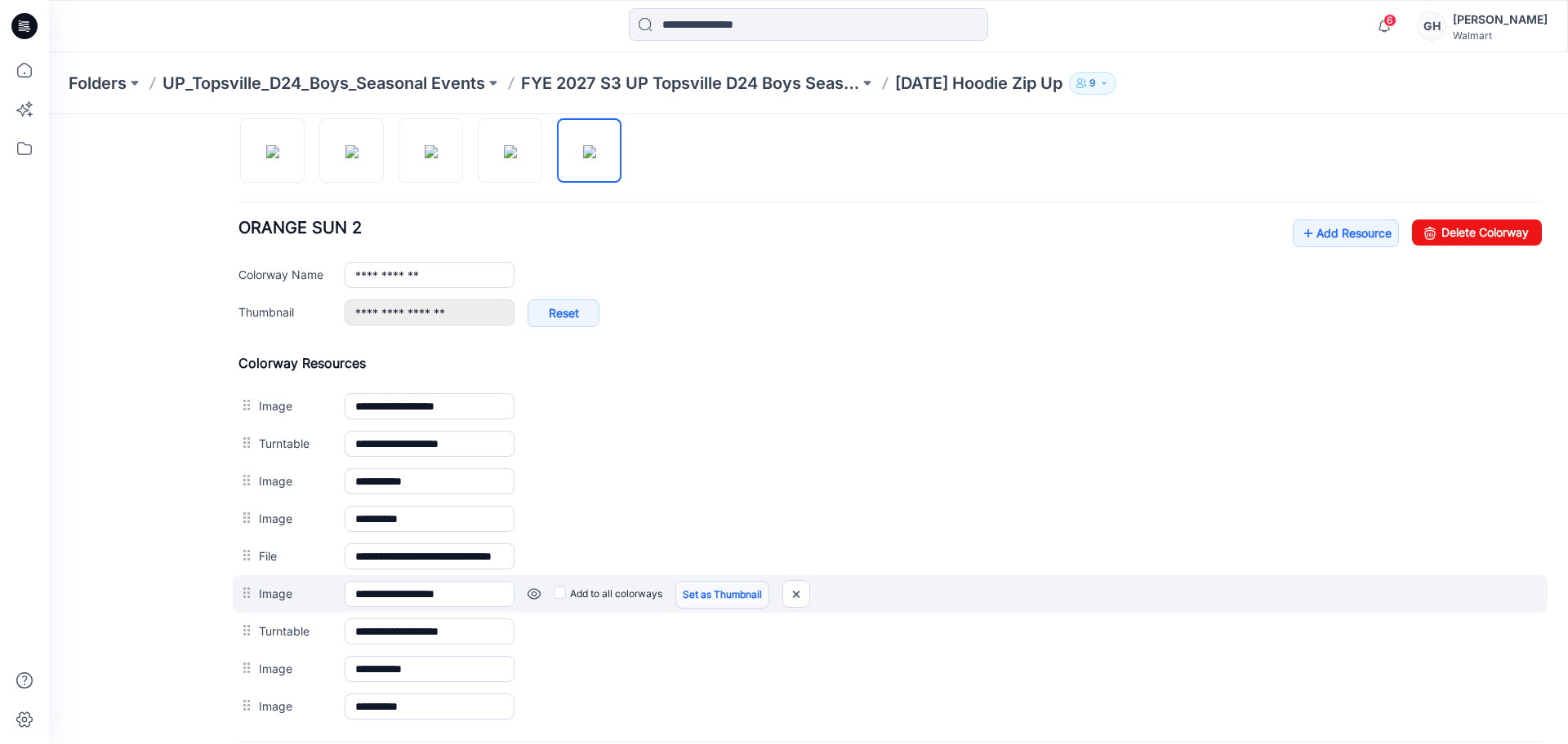
click at [680, 597] on link "Set as Thumbnail" at bounding box center [722, 594] width 94 height 28
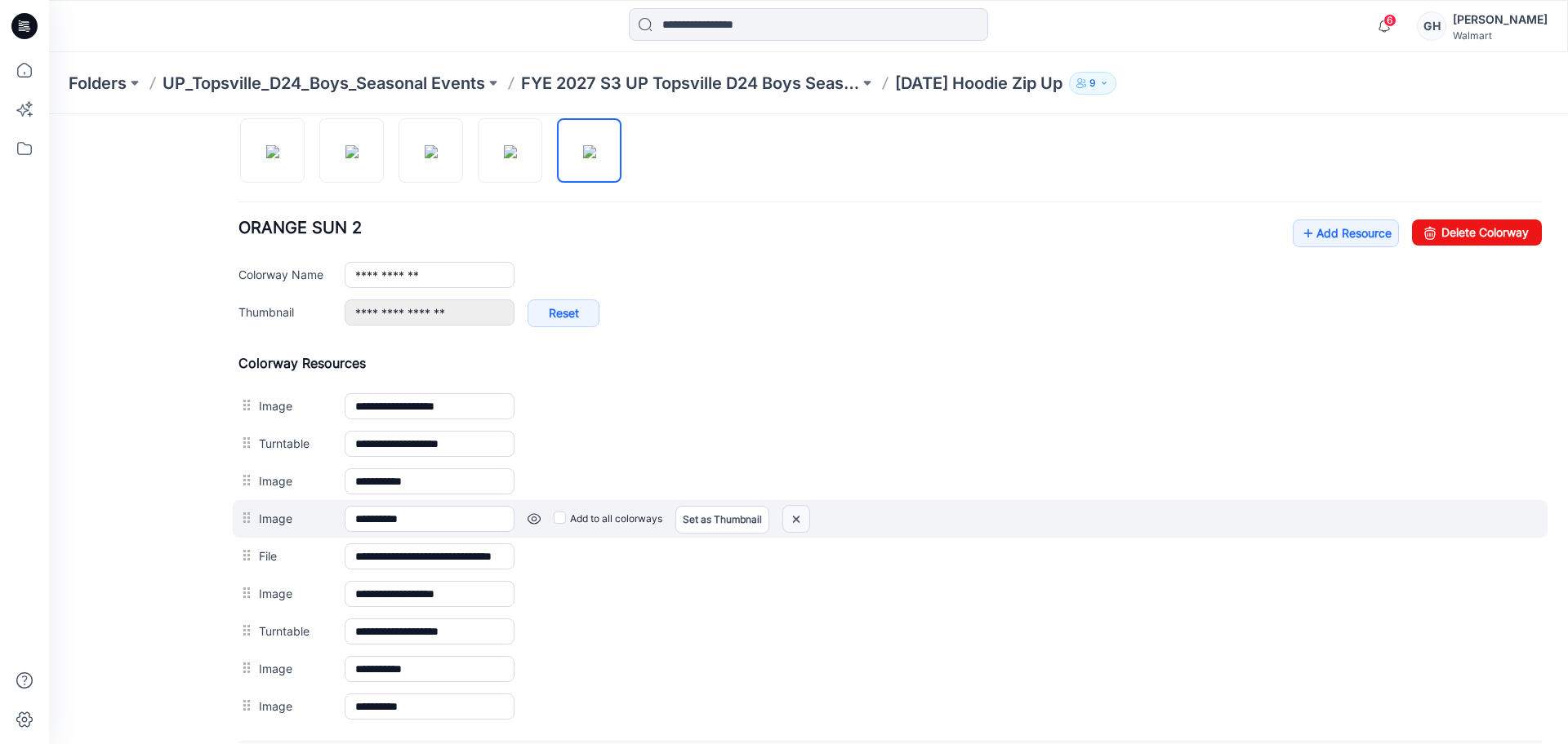
click at [797, 520] on img at bounding box center [795, 520] width 26 height 27
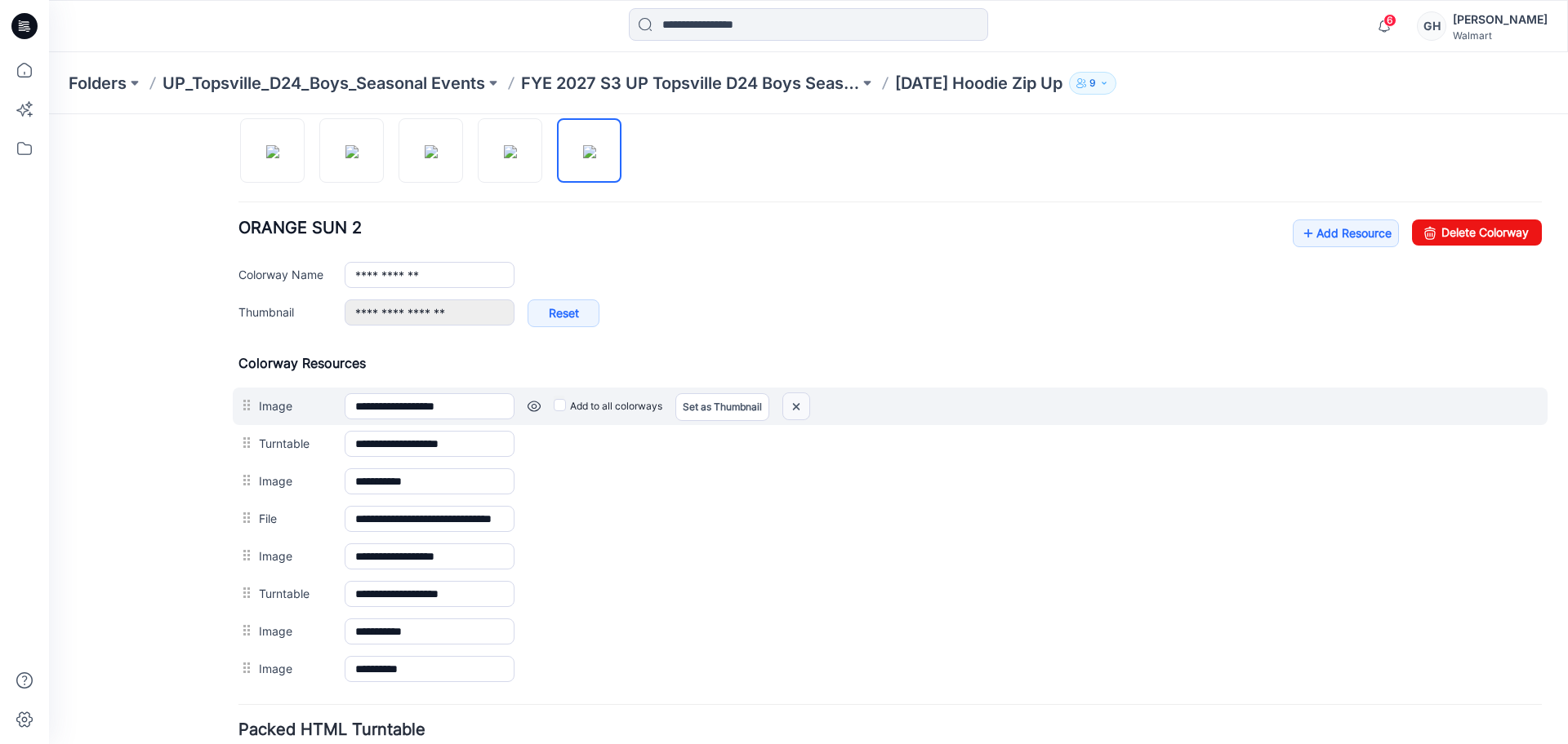
click at [803, 407] on img at bounding box center [795, 407] width 26 height 27
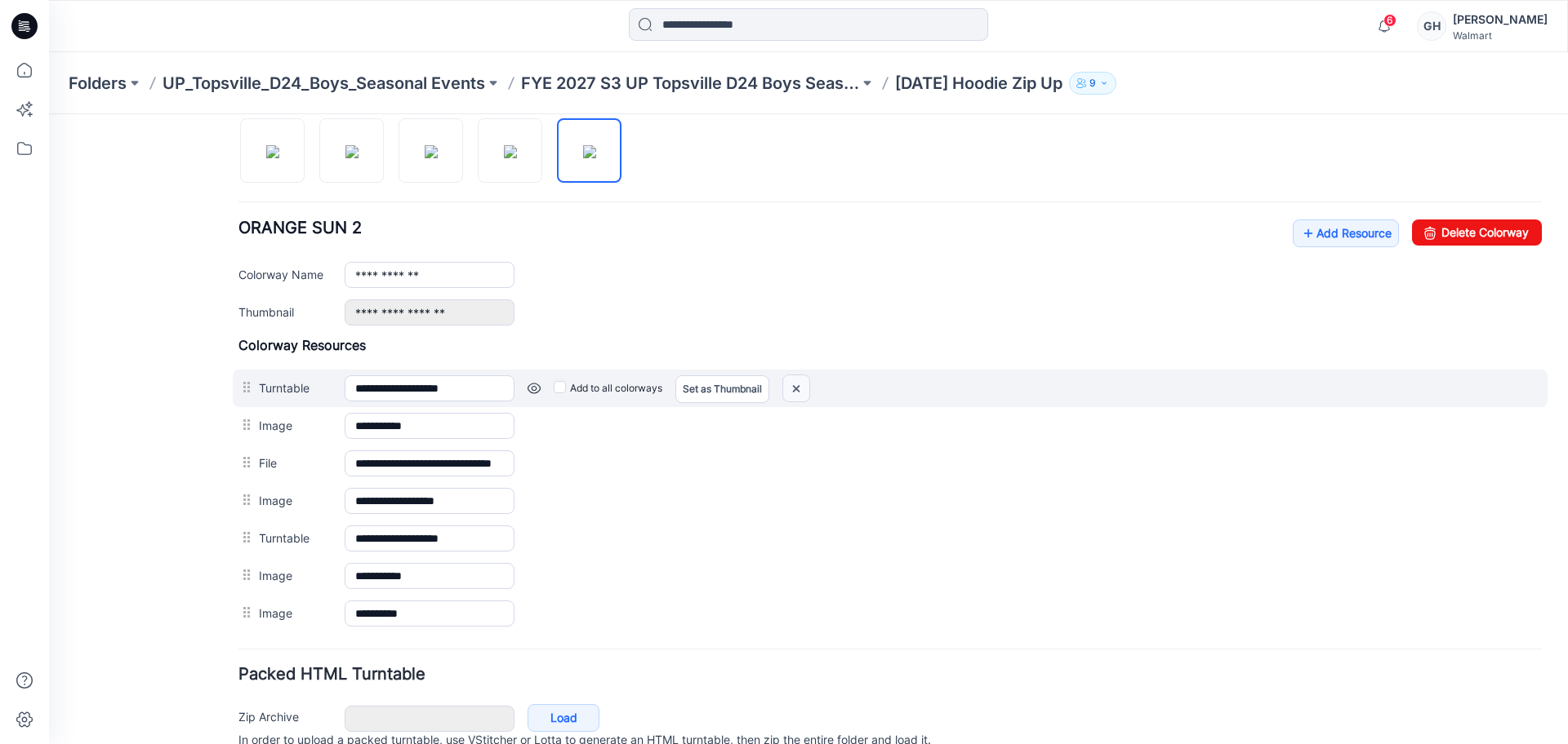
drag, startPoint x: 805, startPoint y: 383, endPoint x: 908, endPoint y: 211, distance: 200.5
click at [805, 383] on img at bounding box center [795, 389] width 26 height 27
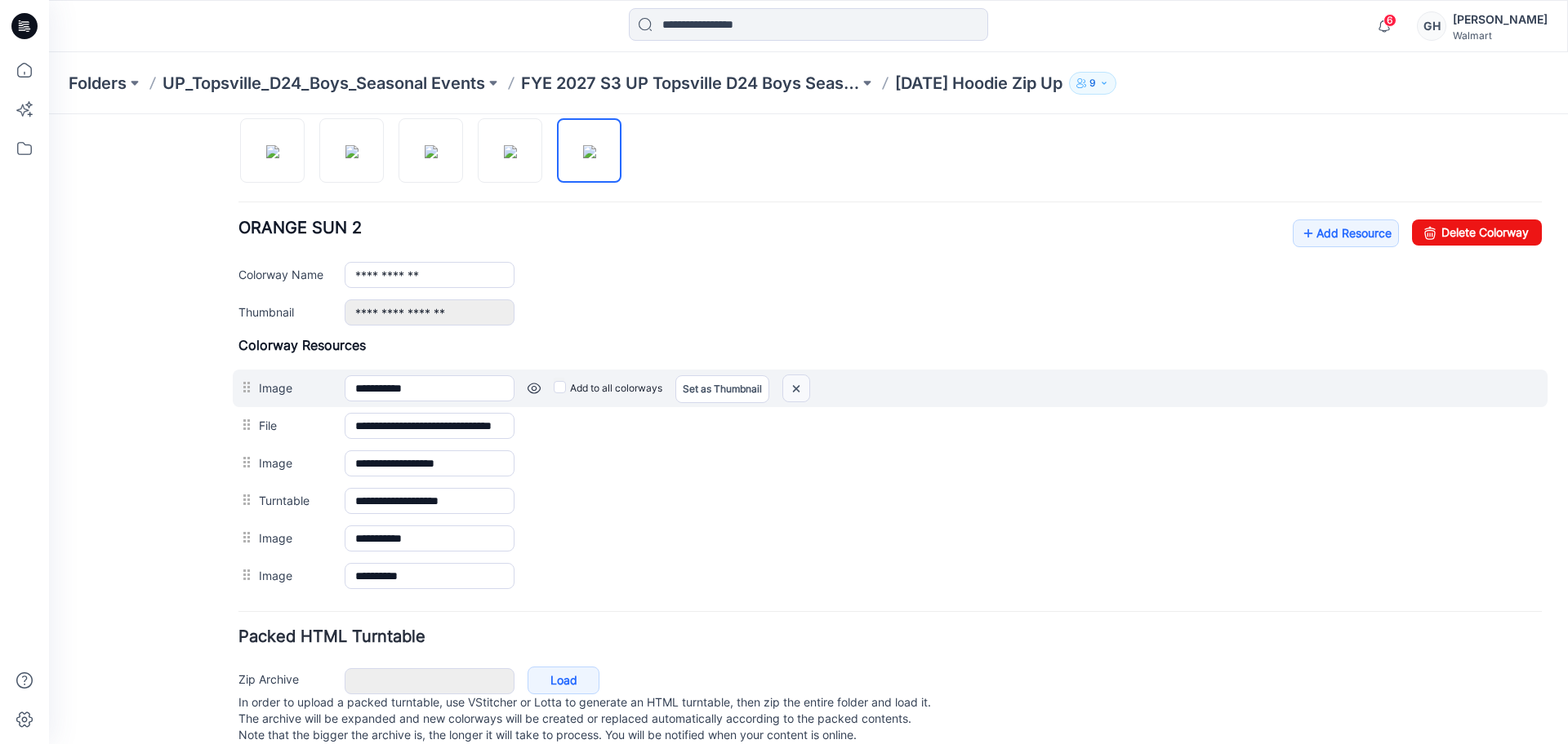
drag, startPoint x: 790, startPoint y: 389, endPoint x: 911, endPoint y: 211, distance: 215.2
click at [790, 389] on img at bounding box center [795, 389] width 26 height 27
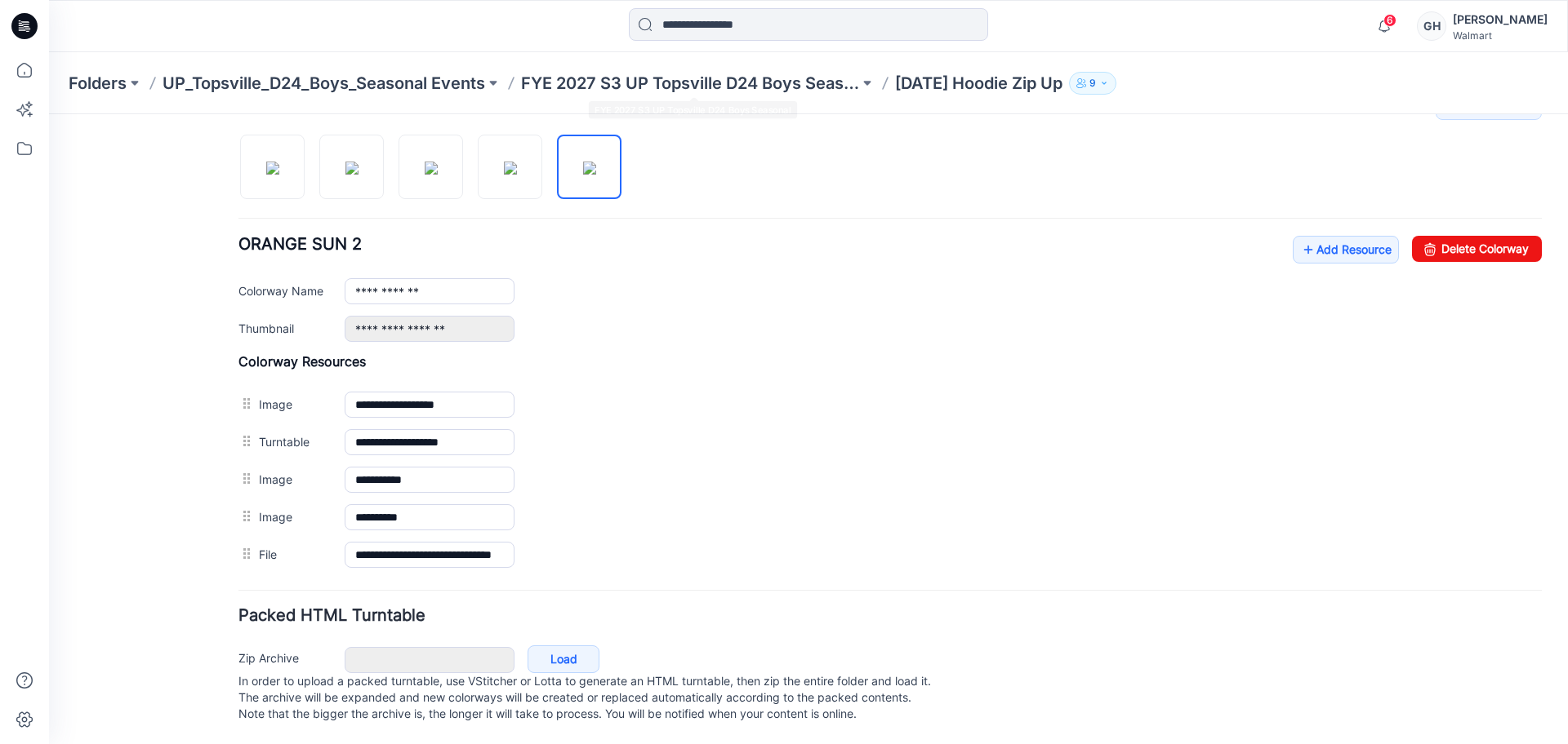
click at [747, 66] on div "Folders UP_Topsville_D24_Boys_Seasonal Events FYE 2027 S3 UP Topsville D24 Boys…" at bounding box center [807, 83] width 1518 height 62
click at [745, 81] on p "FYE 2027 S3 UP Topsville D24 Boys Seasonal" at bounding box center [690, 83] width 338 height 23
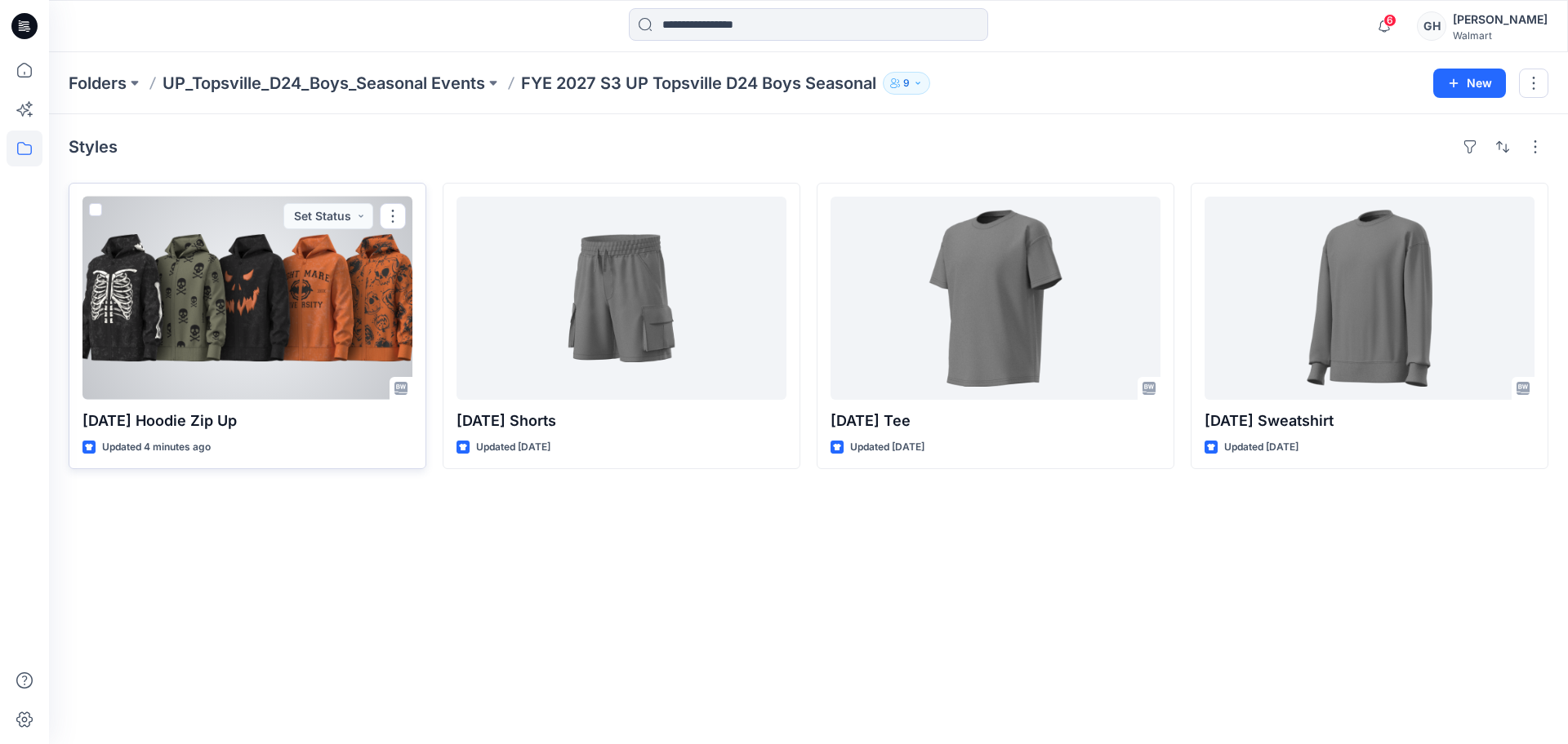
click at [224, 305] on div at bounding box center [247, 298] width 330 height 203
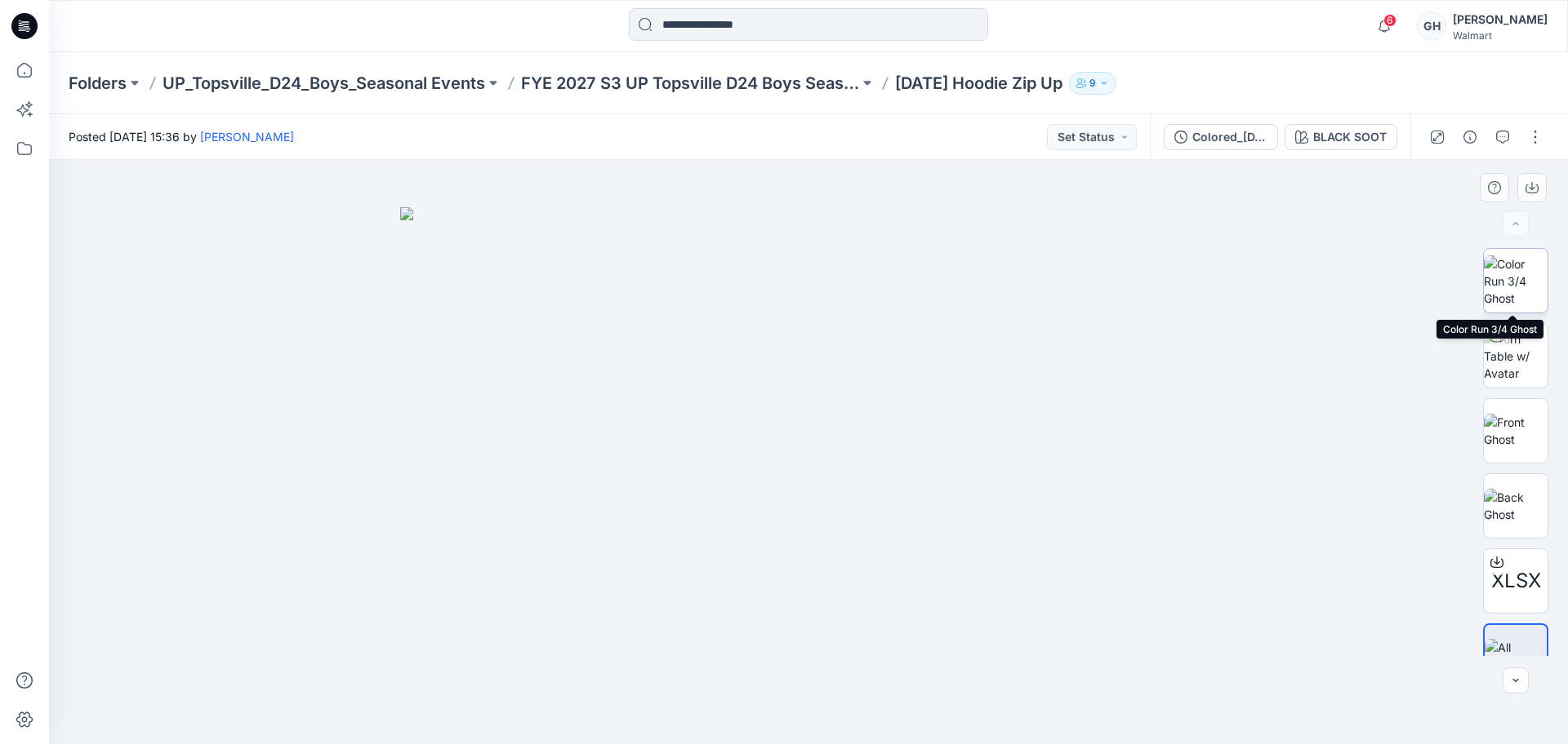
click at [1519, 288] on img at bounding box center [1515, 281] width 64 height 52
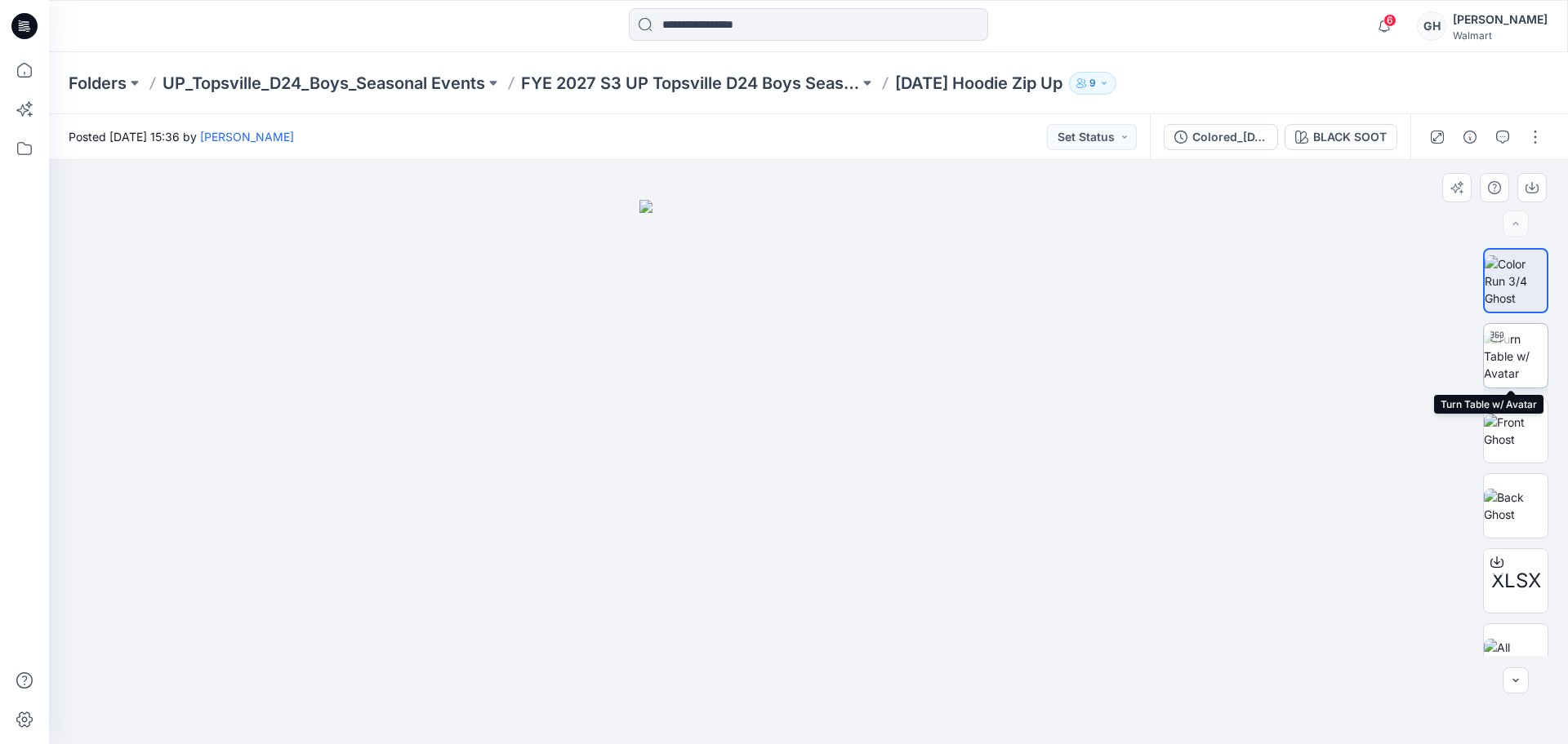
click at [1523, 362] on img at bounding box center [1515, 356] width 64 height 52
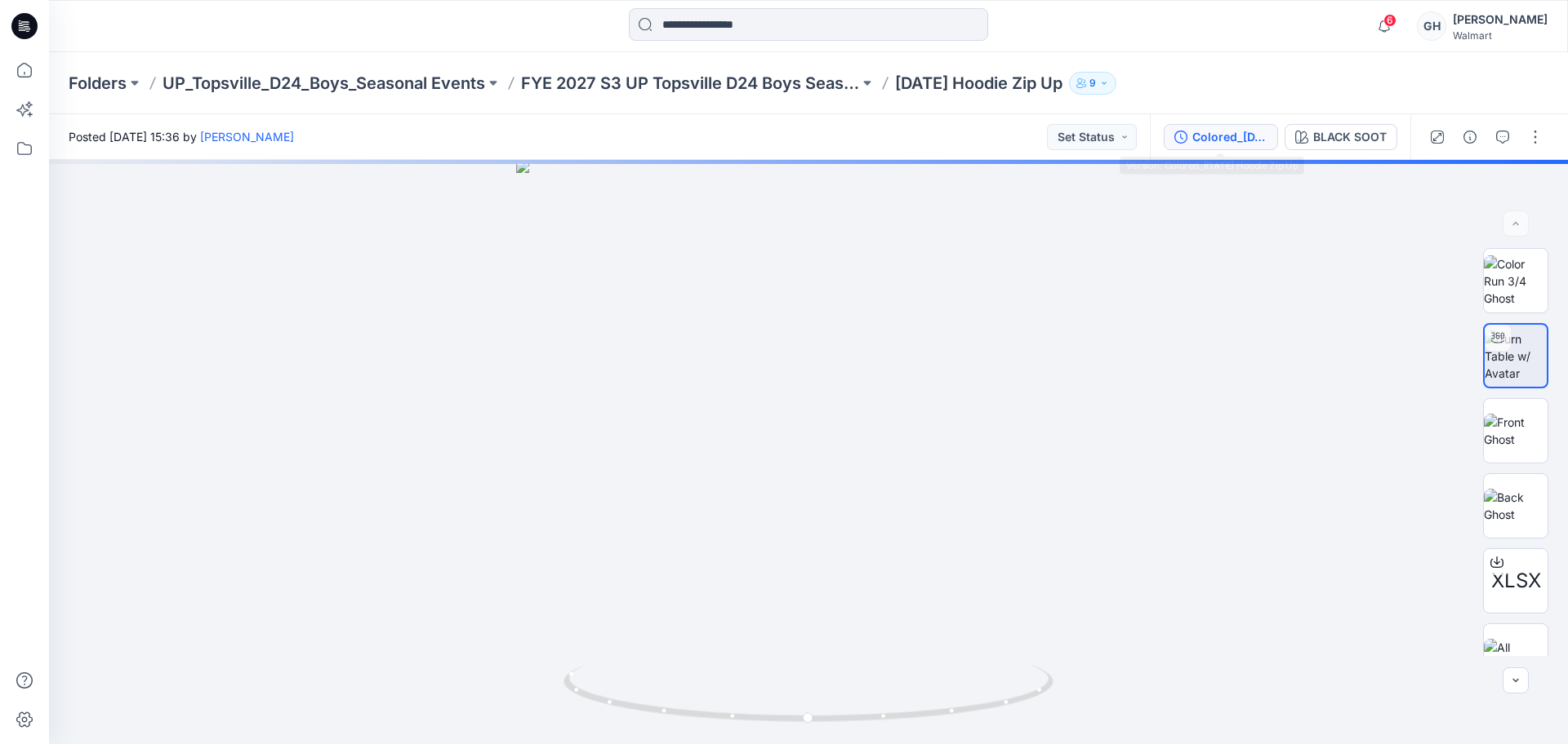
click at [1198, 132] on div "Colored_[DATE] Hoodie Zip Up" at bounding box center [1230, 137] width 75 height 18
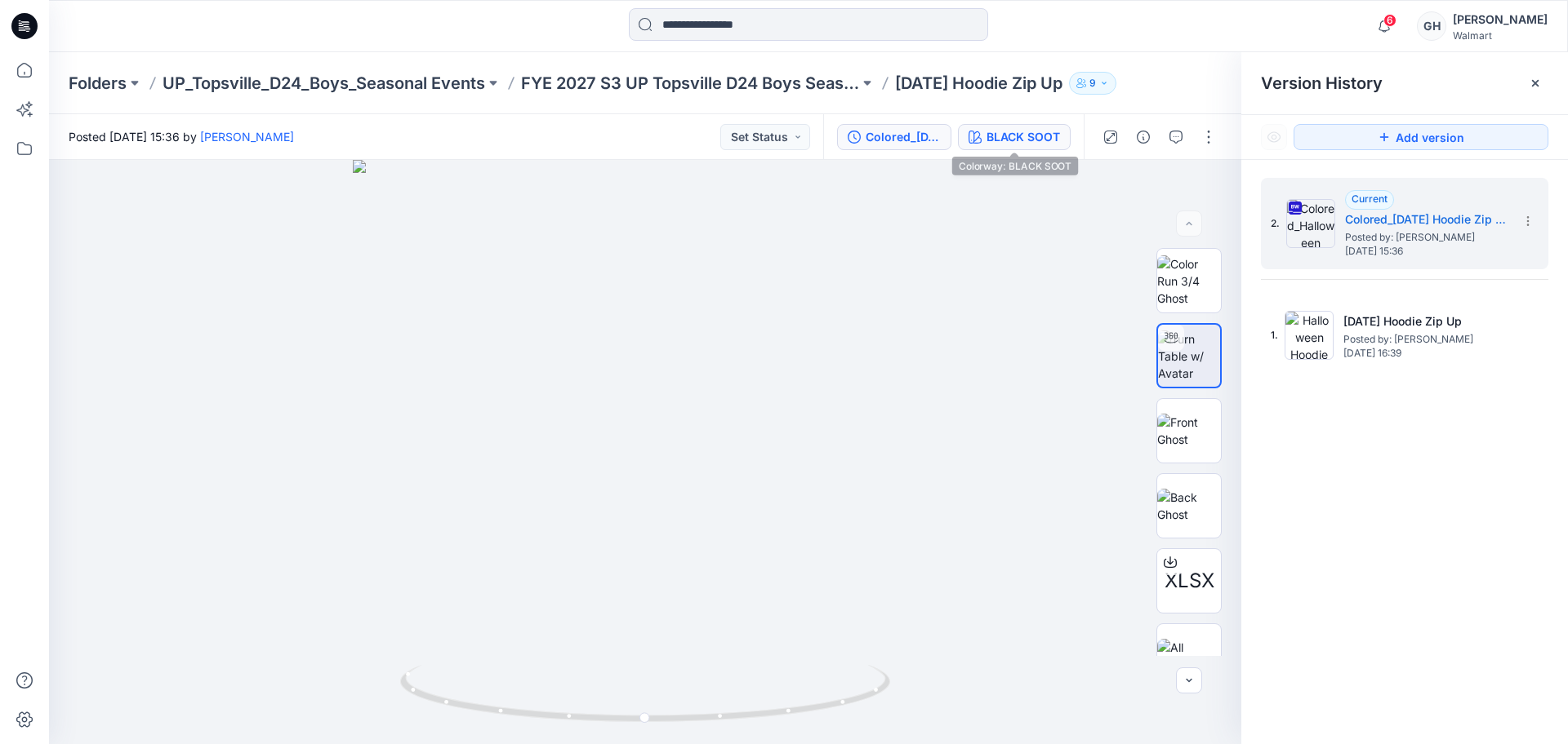
click at [1062, 146] on button "BLACK SOOT" at bounding box center [1014, 137] width 113 height 26
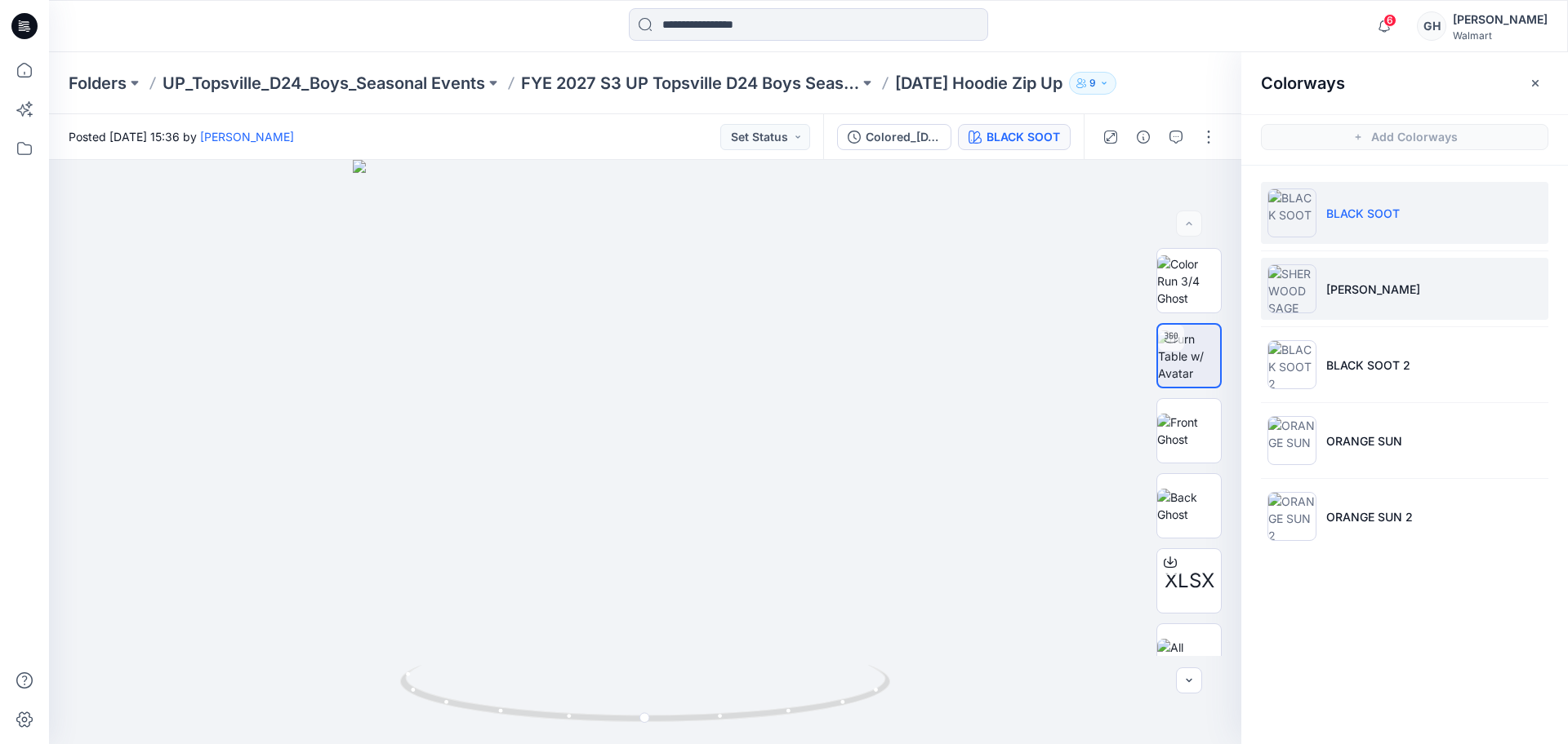
click at [1349, 302] on li "[PERSON_NAME]" at bounding box center [1404, 288] width 288 height 62
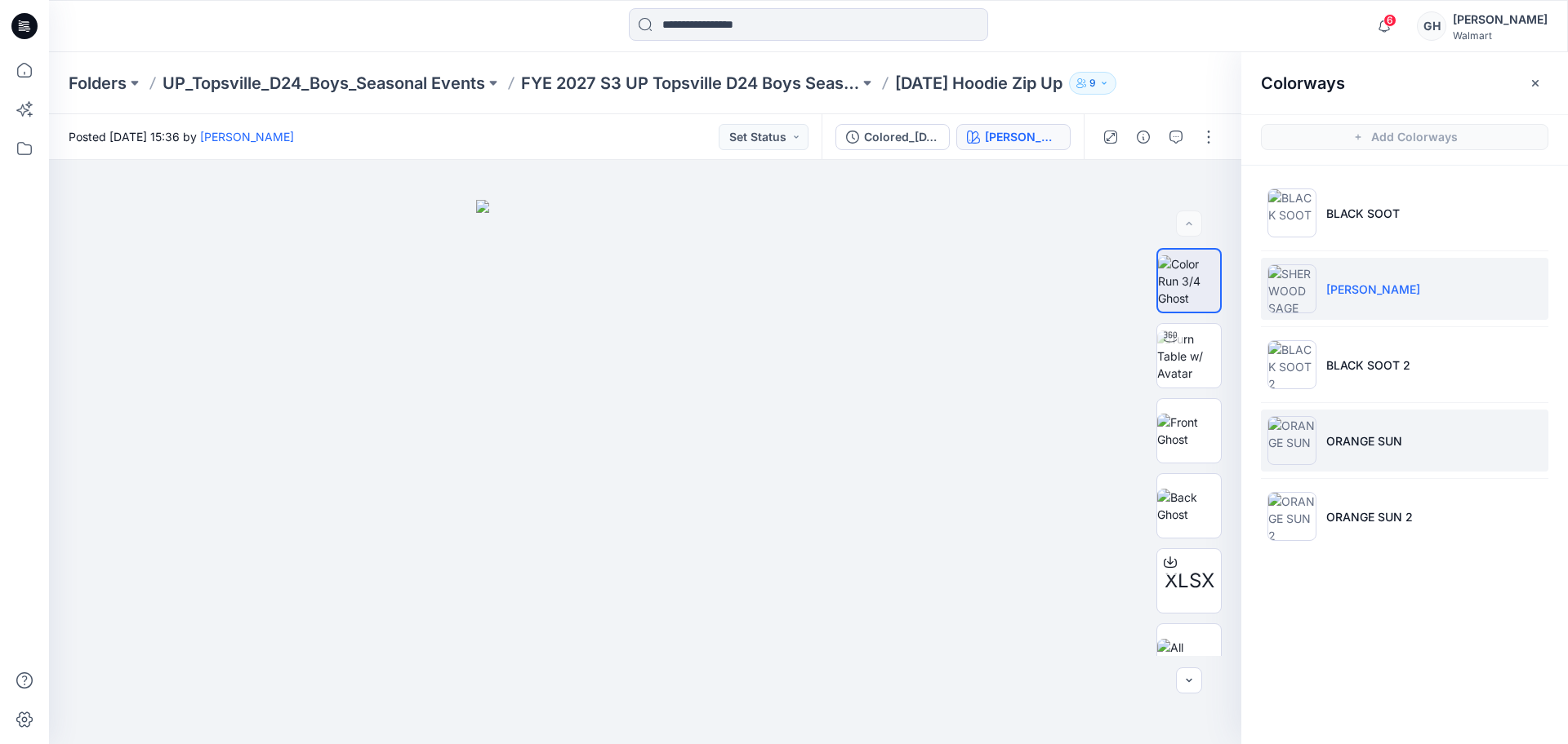
click at [1355, 455] on li "ORANGE SUN" at bounding box center [1404, 440] width 288 height 62
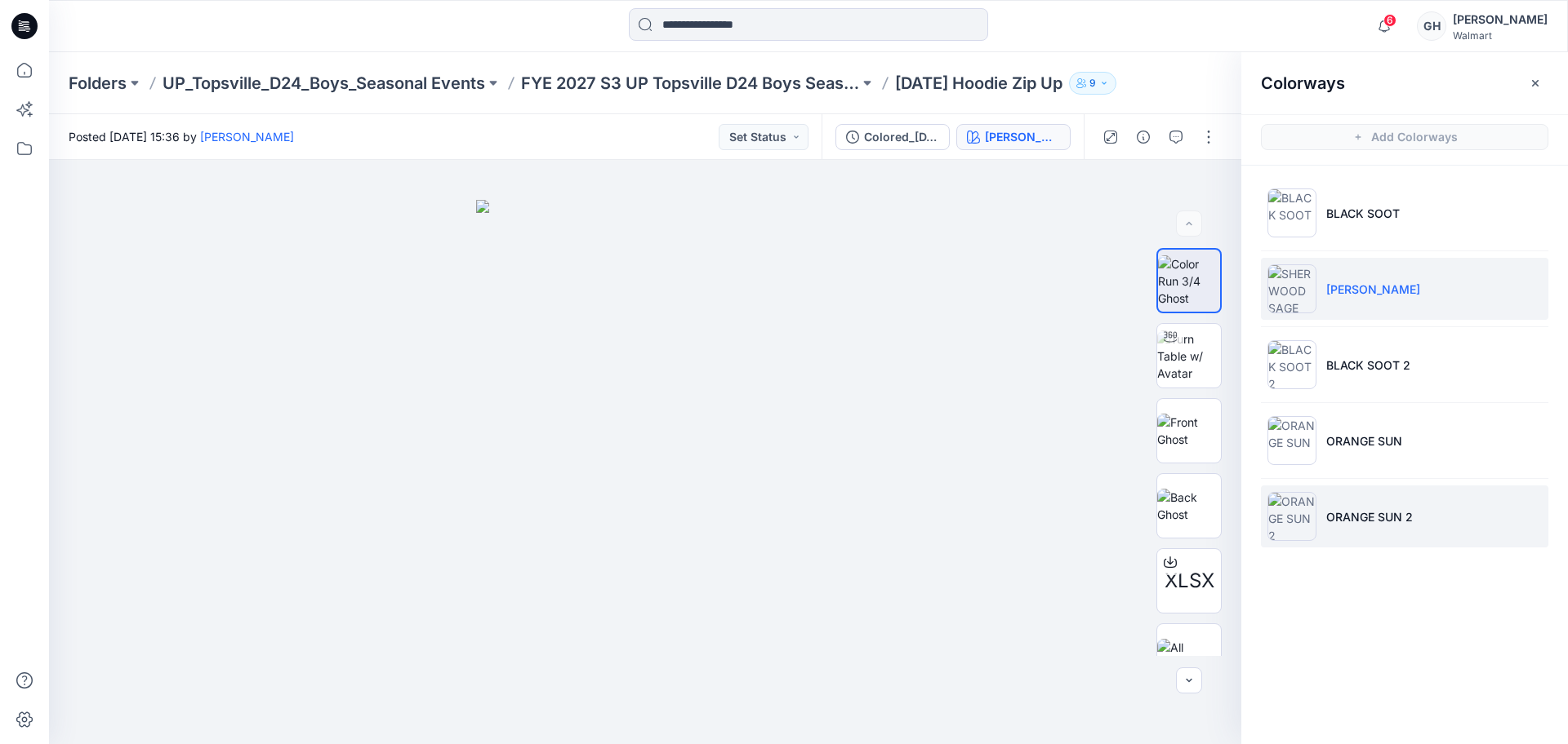
click at [1360, 520] on p "ORANGE SUN 2" at bounding box center [1369, 517] width 87 height 17
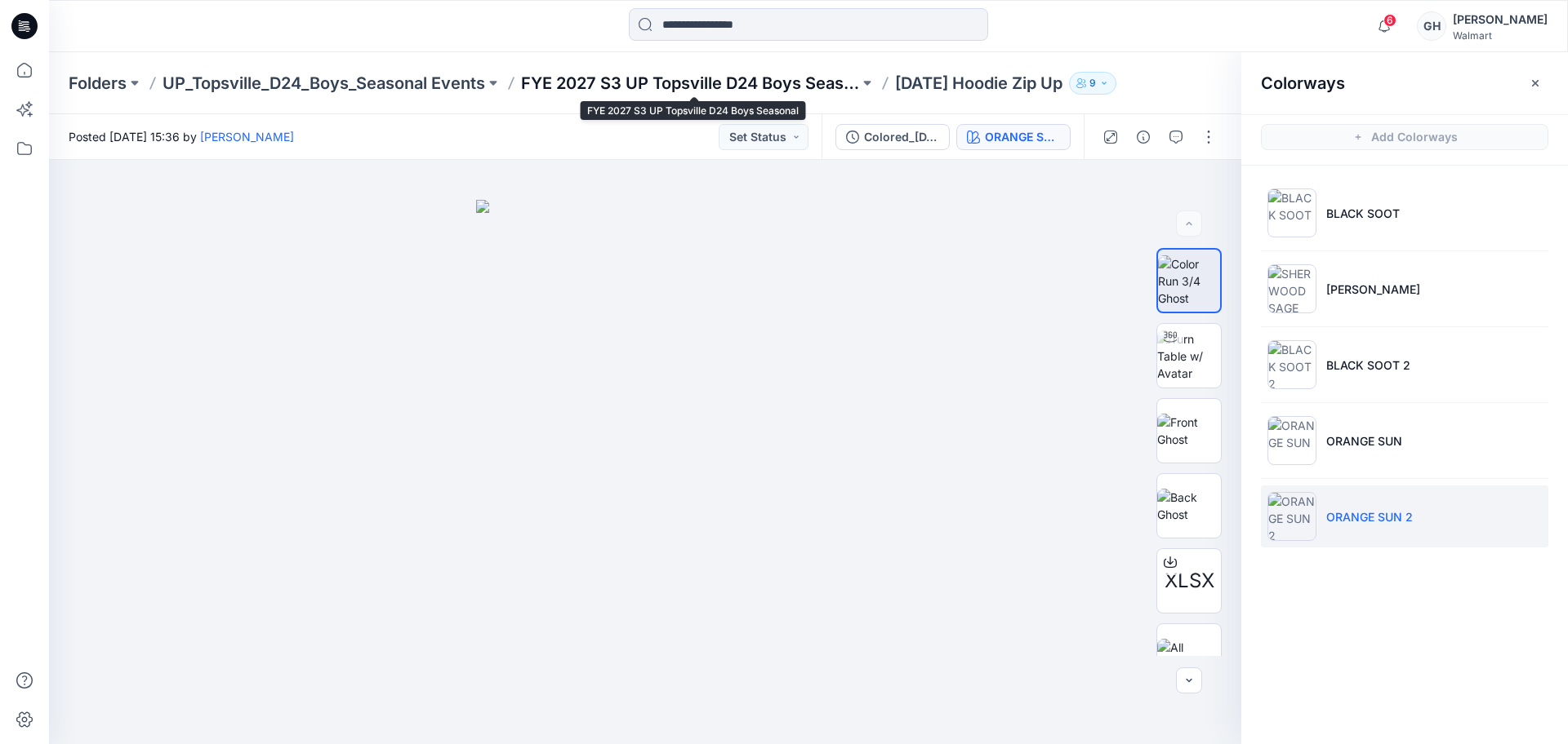
click at [708, 81] on p "FYE 2027 S3 UP Topsville D24 Boys Seasonal" at bounding box center [690, 83] width 338 height 23
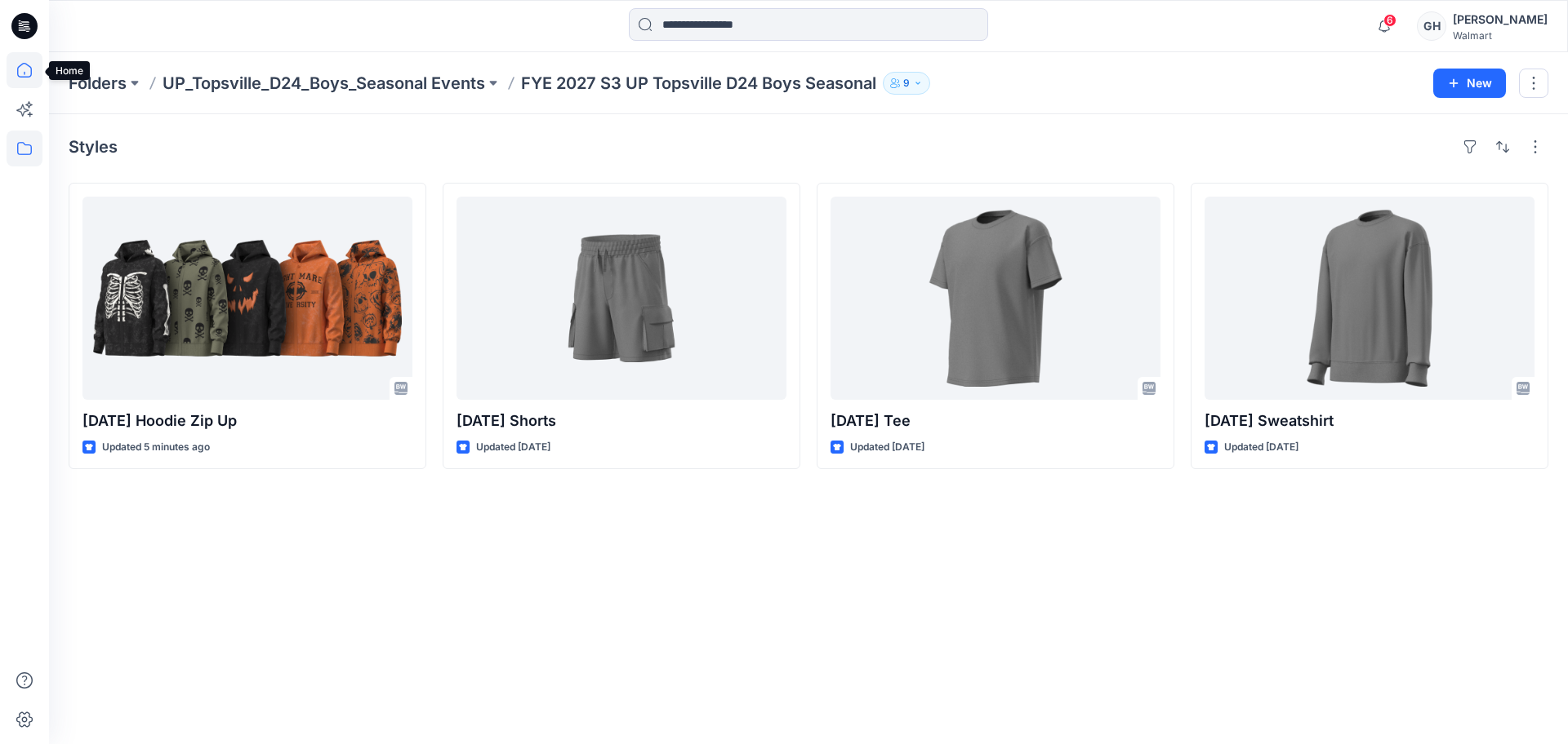
click at [12, 76] on icon at bounding box center [25, 71] width 36 height 36
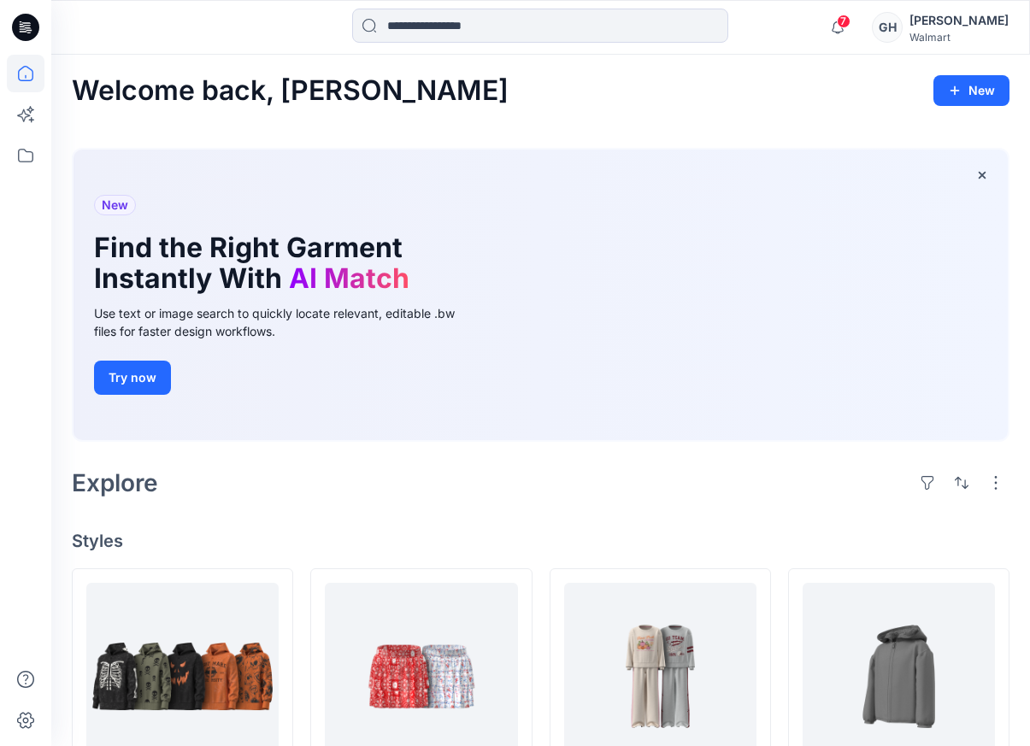
scroll to position [427, 0]
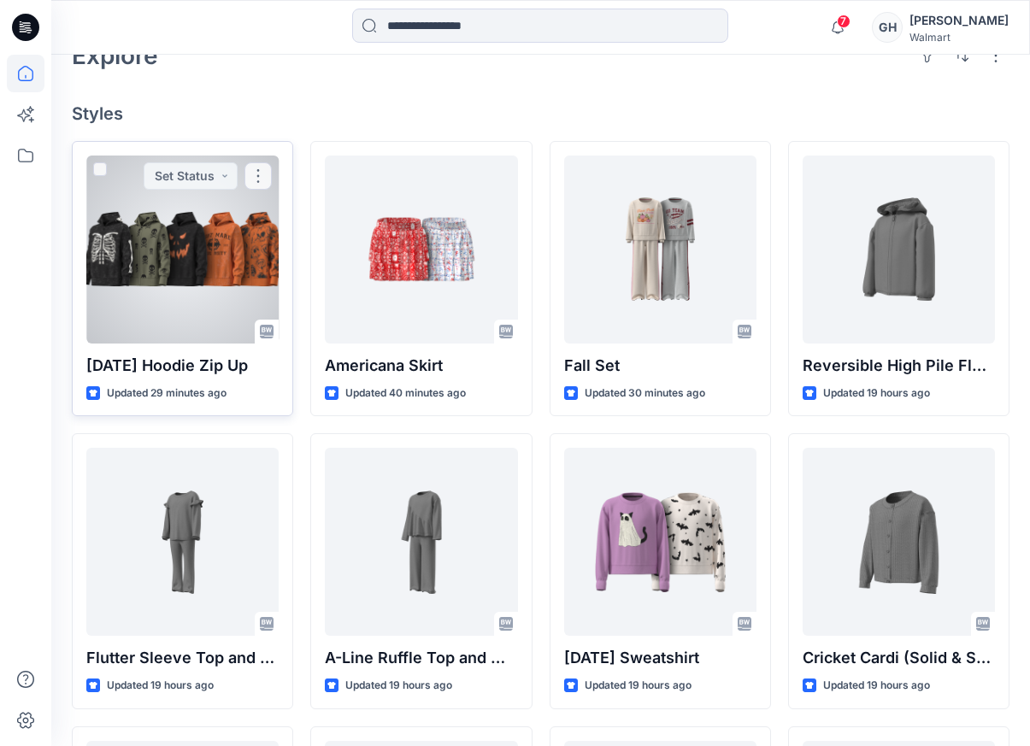
click at [148, 299] on div at bounding box center [182, 250] width 192 height 188
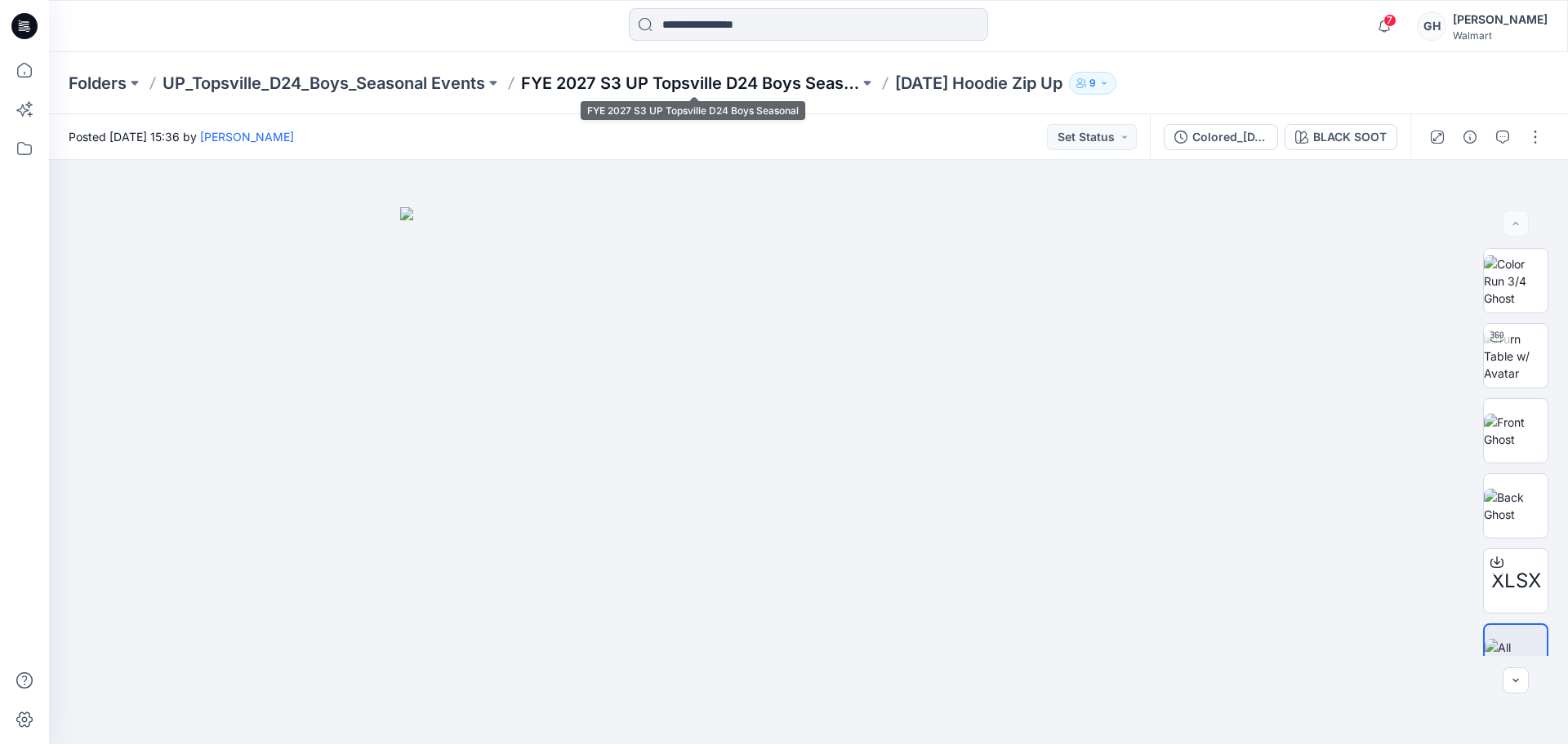
click at [703, 73] on p "FYE 2027 S3 UP Topsville D24 Boys Seasonal" at bounding box center [690, 83] width 338 height 23
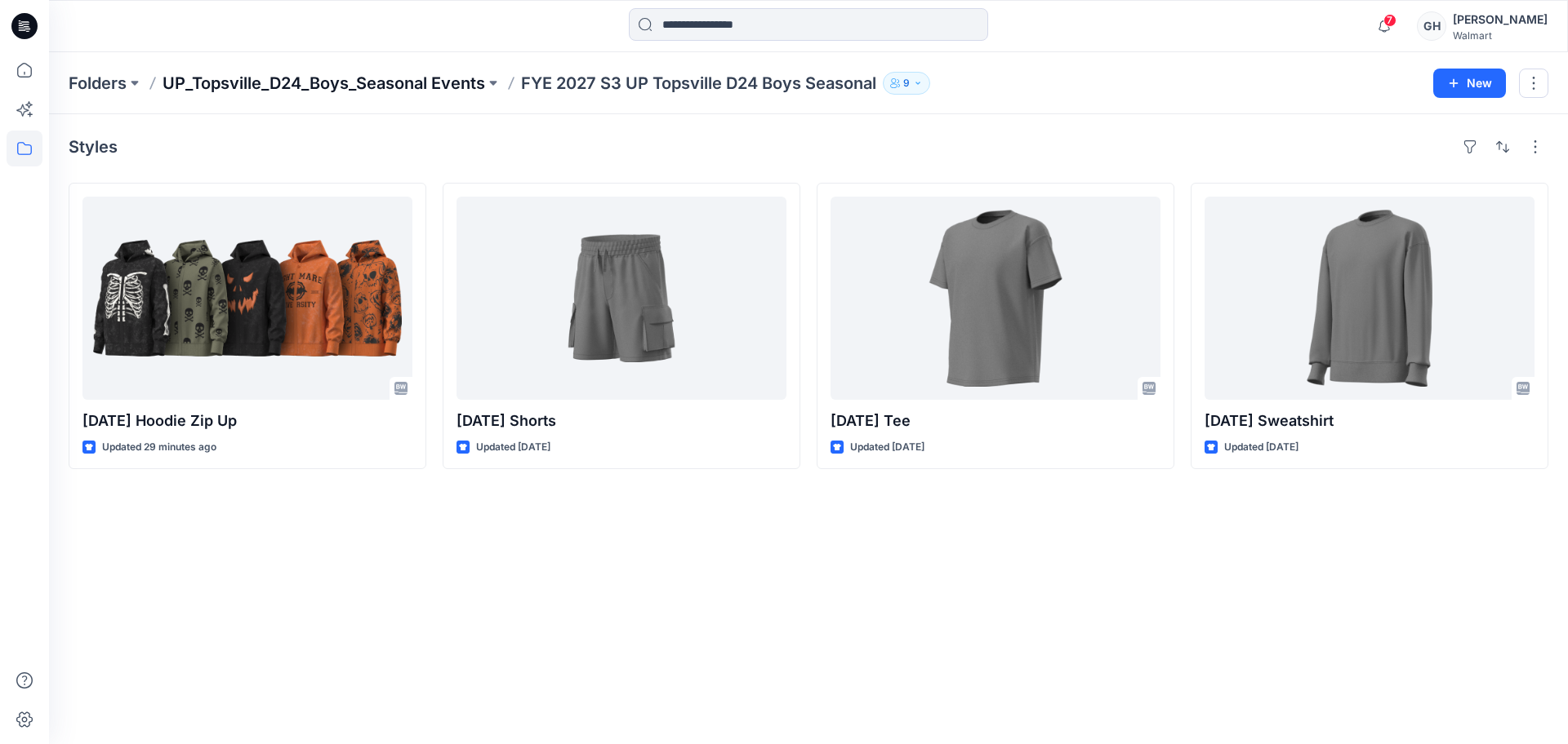
click at [446, 76] on p "UP_Topsville_D24_Boys_Seasonal Events" at bounding box center [324, 83] width 323 height 23
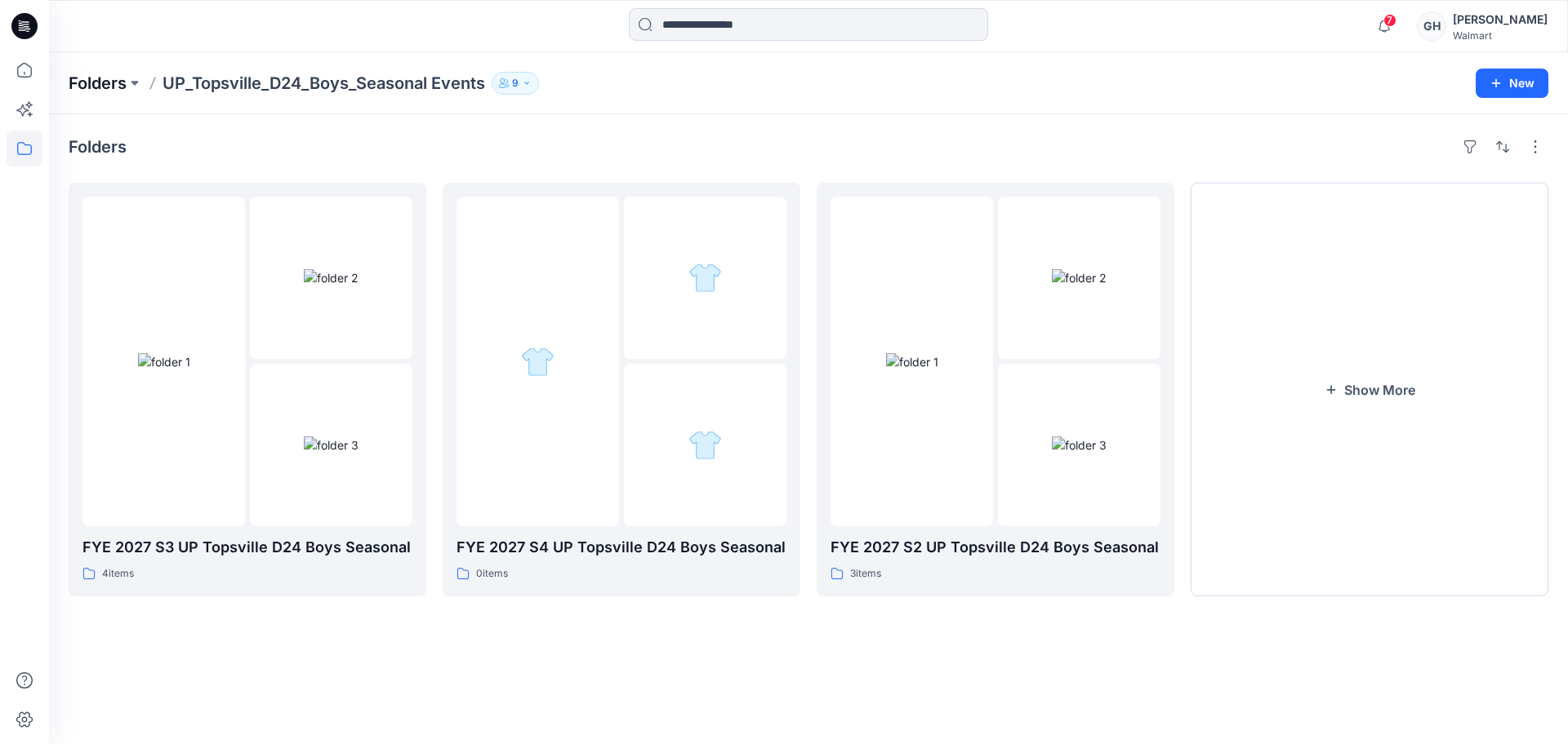
click at [77, 87] on p "Folders" at bounding box center [97, 83] width 58 height 23
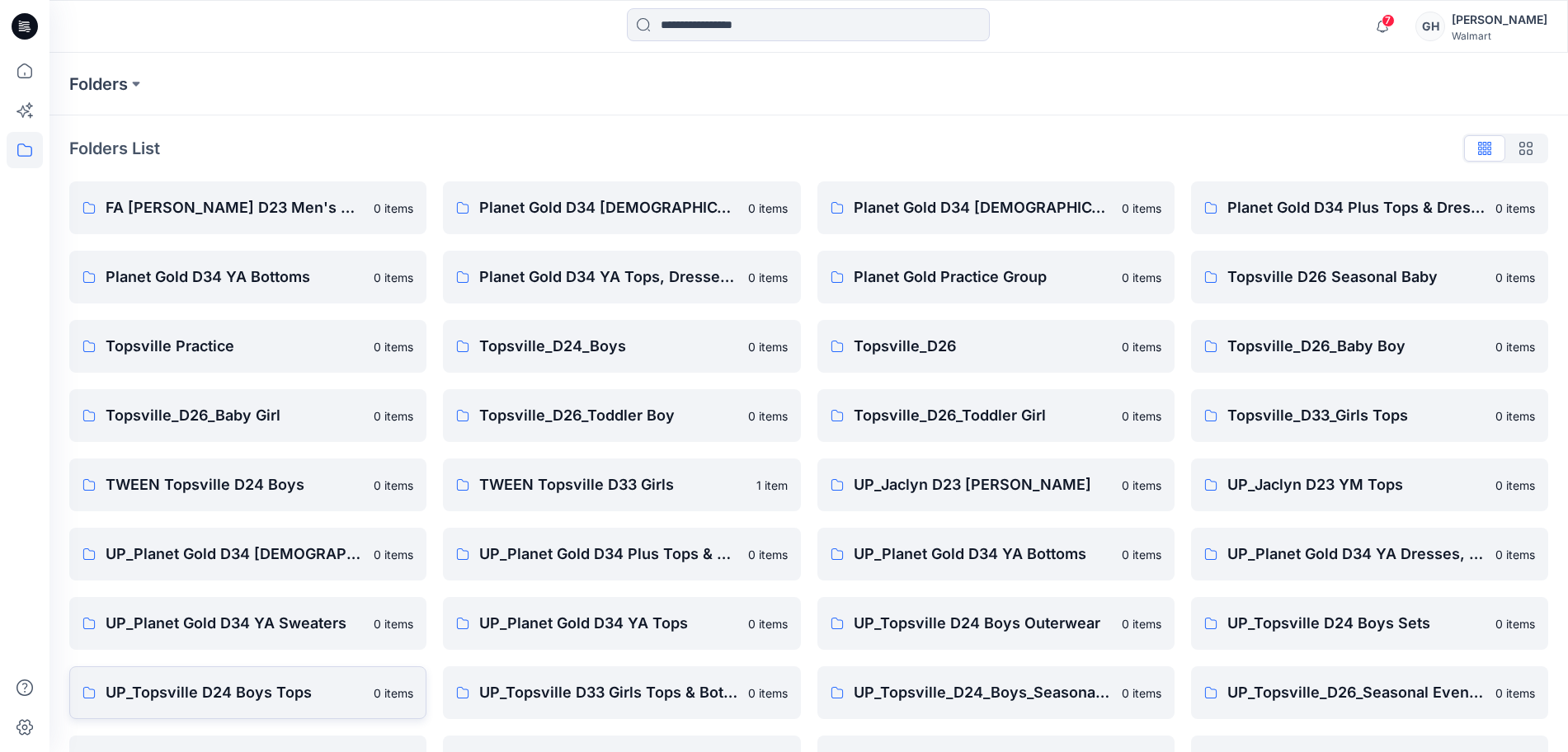
click at [233, 689] on p "UP_Topsville D24 Boys Tops" at bounding box center [234, 693] width 258 height 23
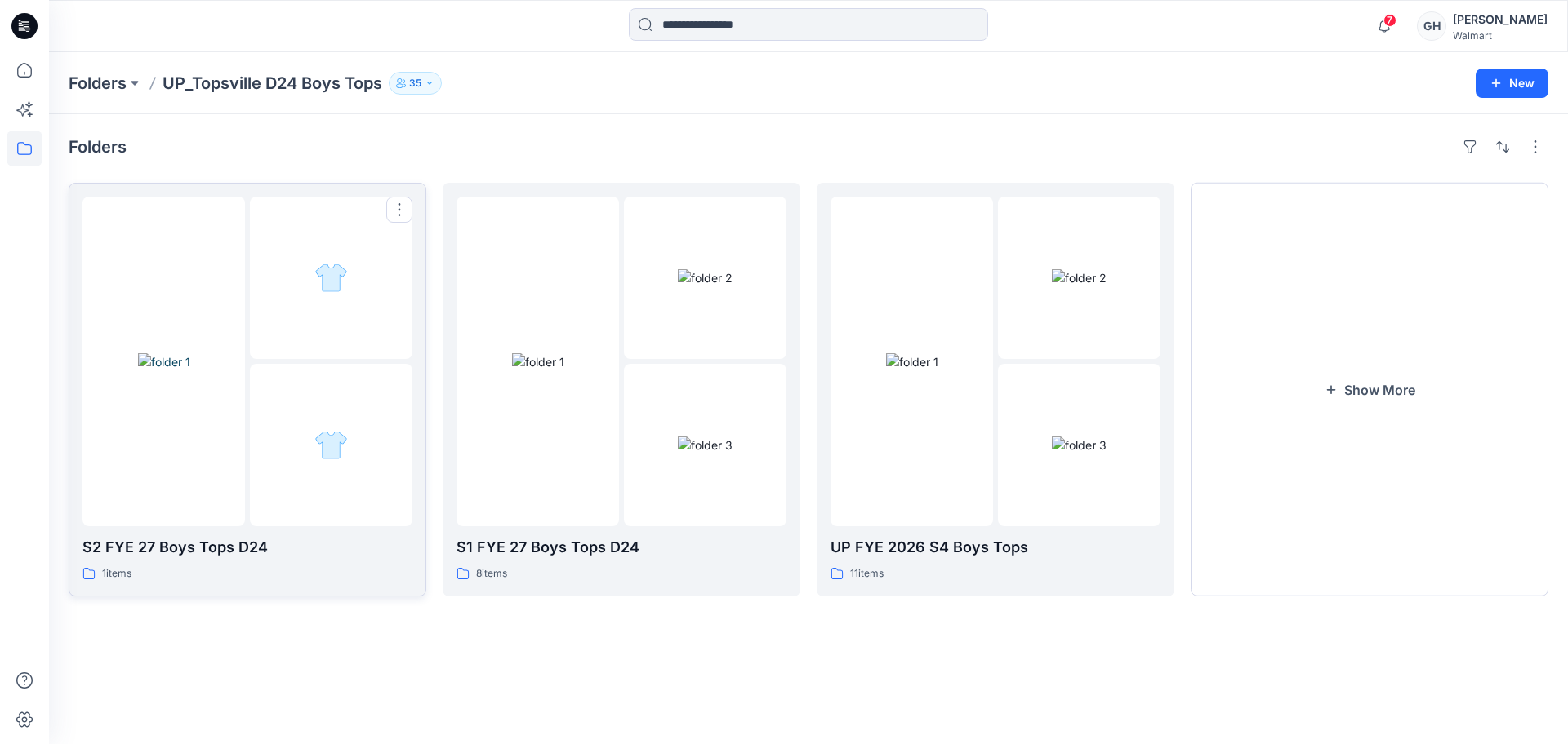
click at [190, 356] on img at bounding box center [163, 362] width 53 height 17
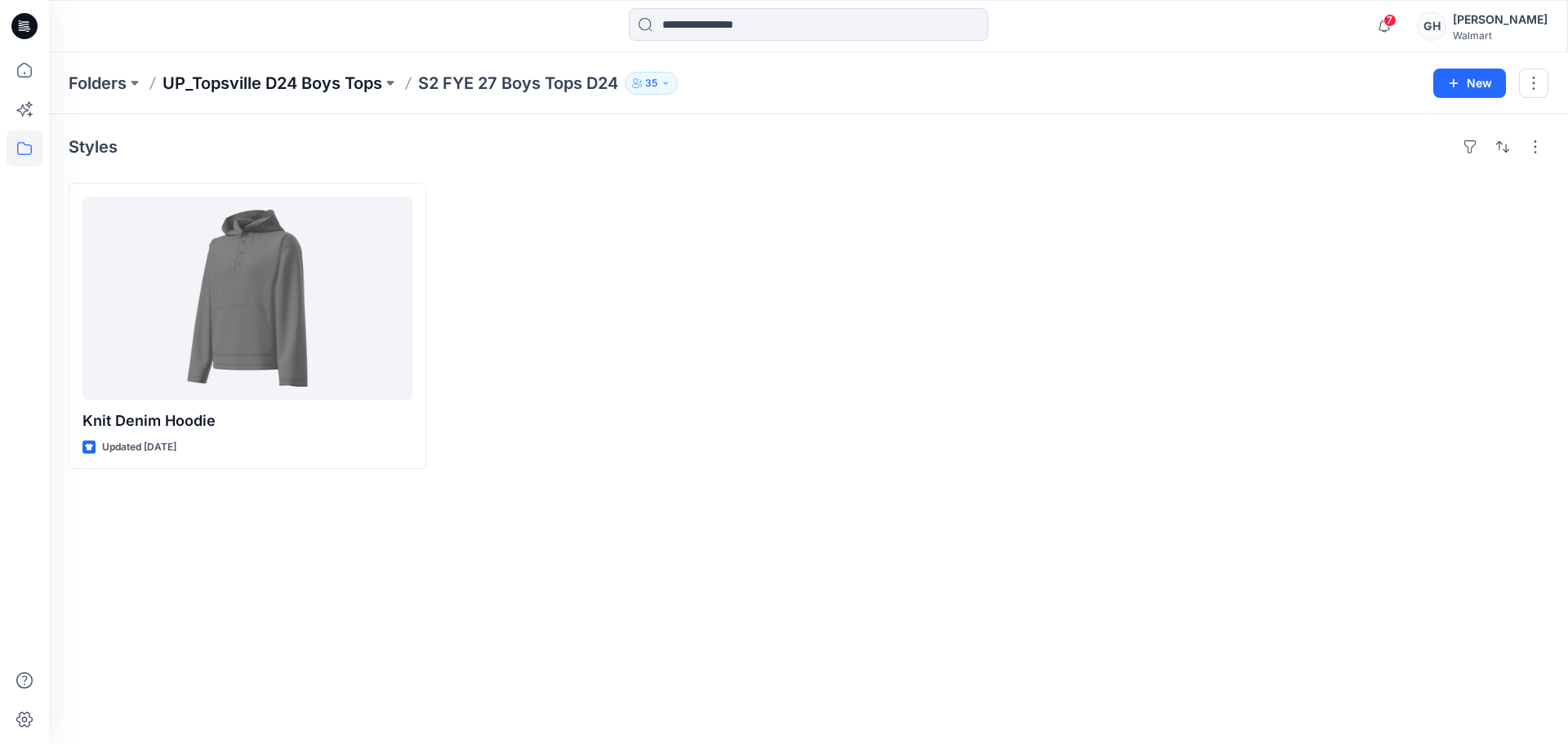
click at [234, 85] on p "UP_Topsville D24 Boys Tops" at bounding box center [272, 83] width 220 height 23
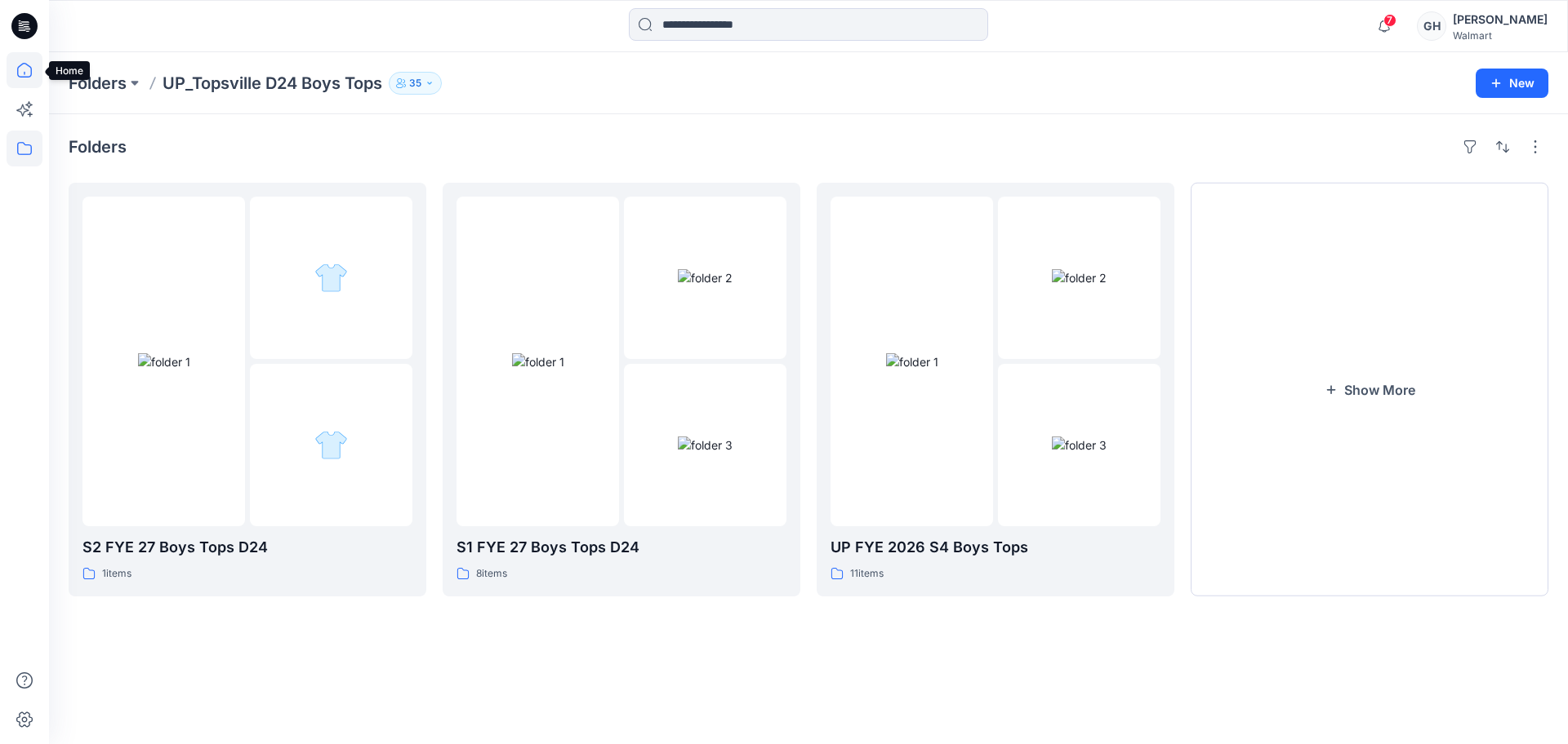
click at [20, 64] on icon at bounding box center [25, 71] width 36 height 36
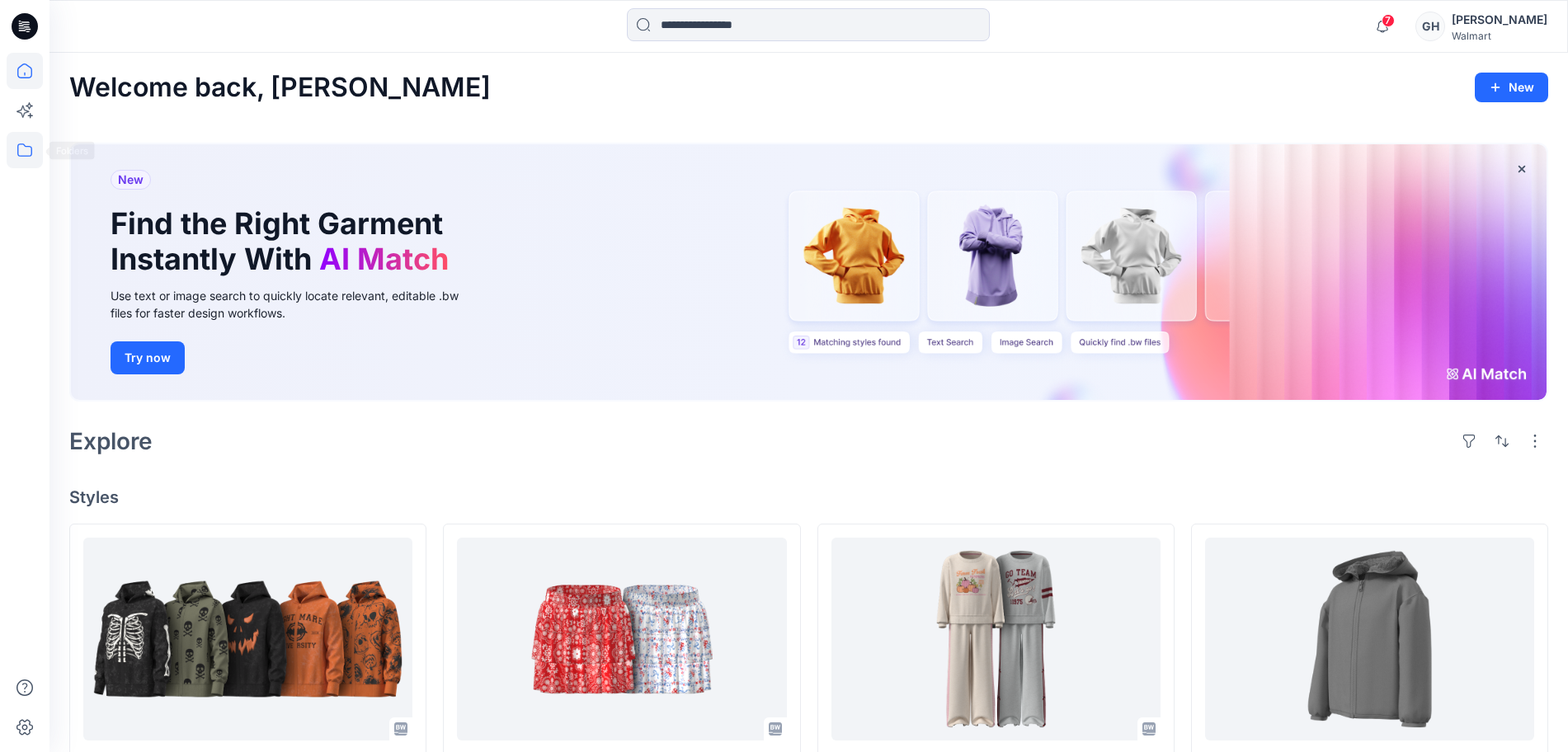
click at [25, 146] on icon at bounding box center [24, 151] width 14 height 14
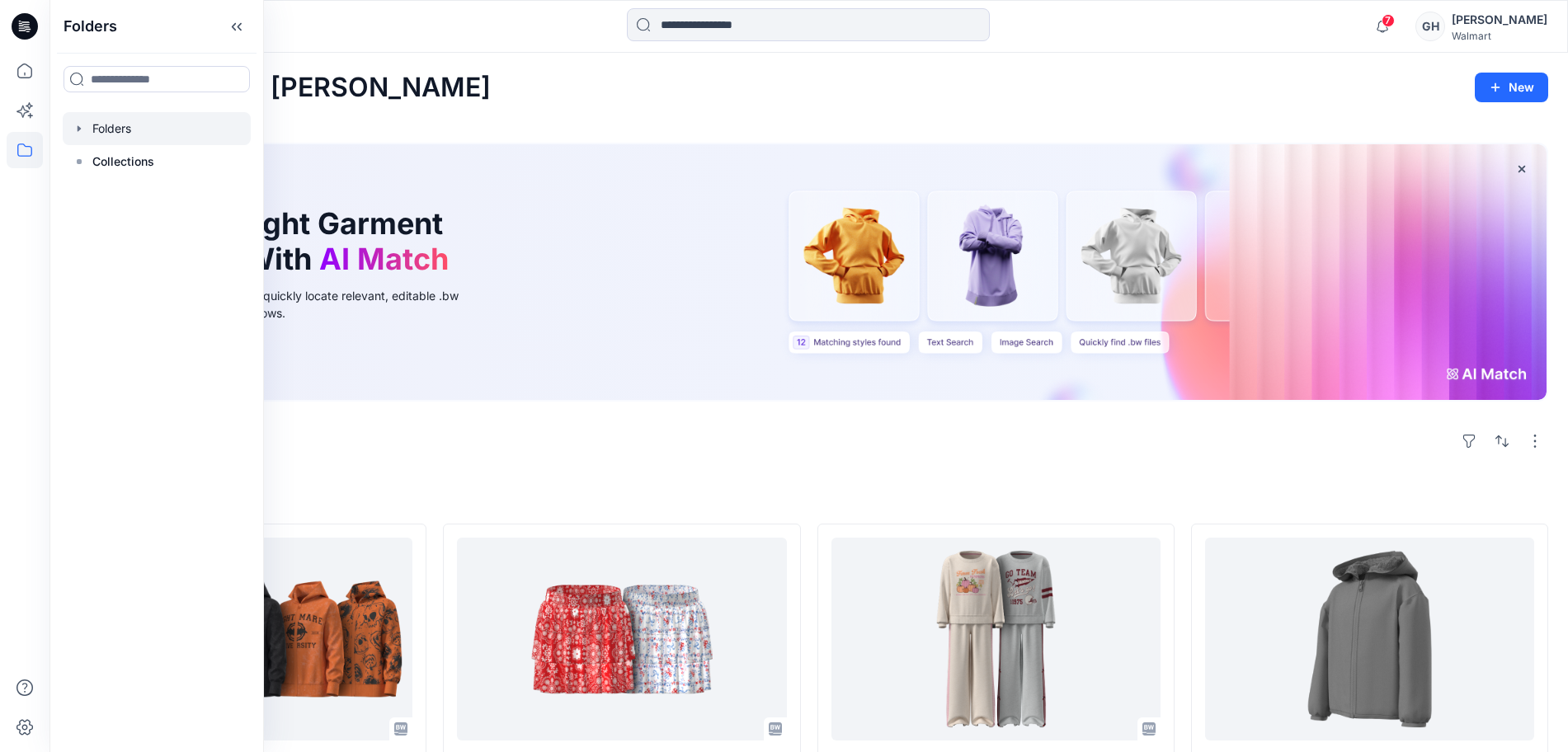
click at [108, 122] on div at bounding box center [156, 128] width 188 height 33
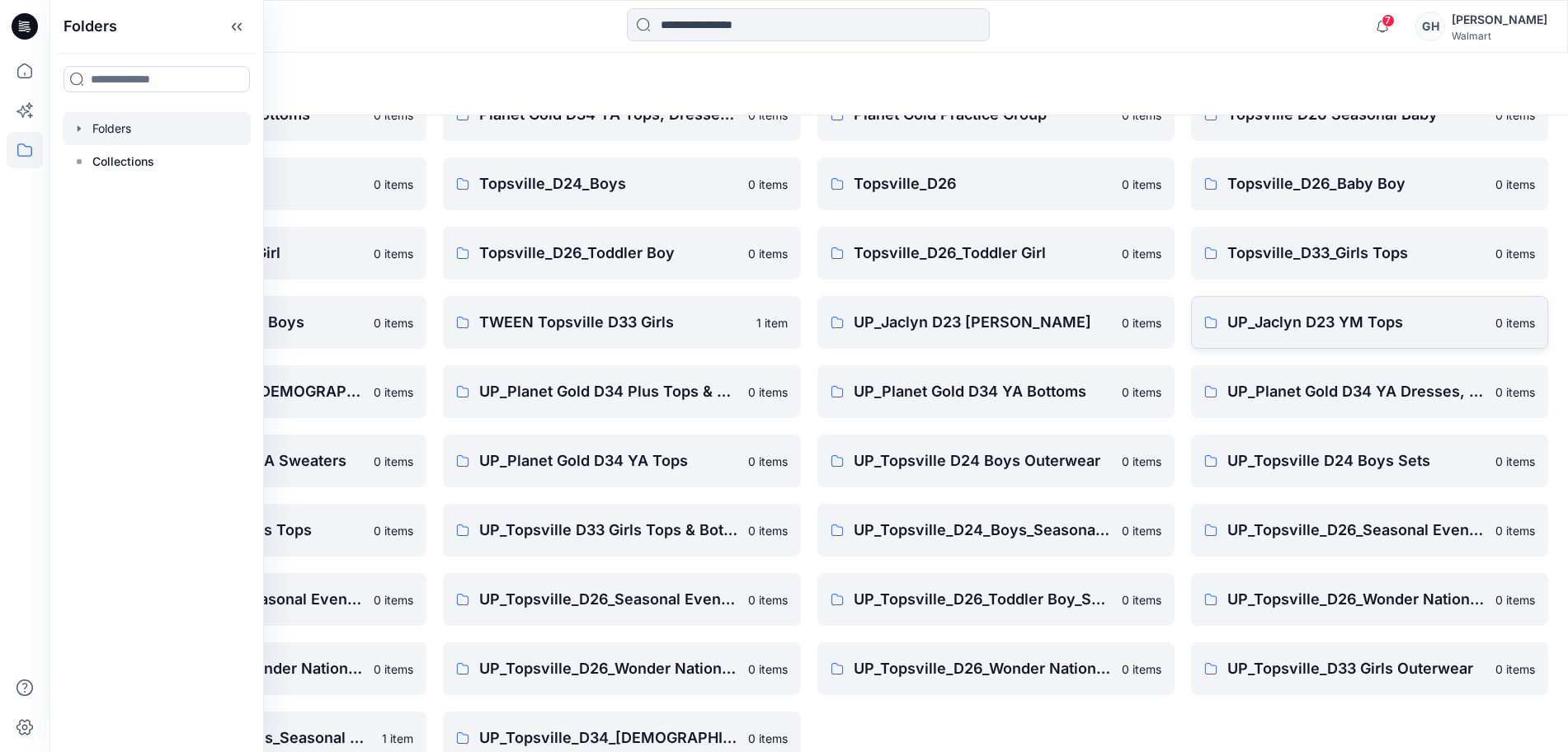
scroll to position [195, 0]
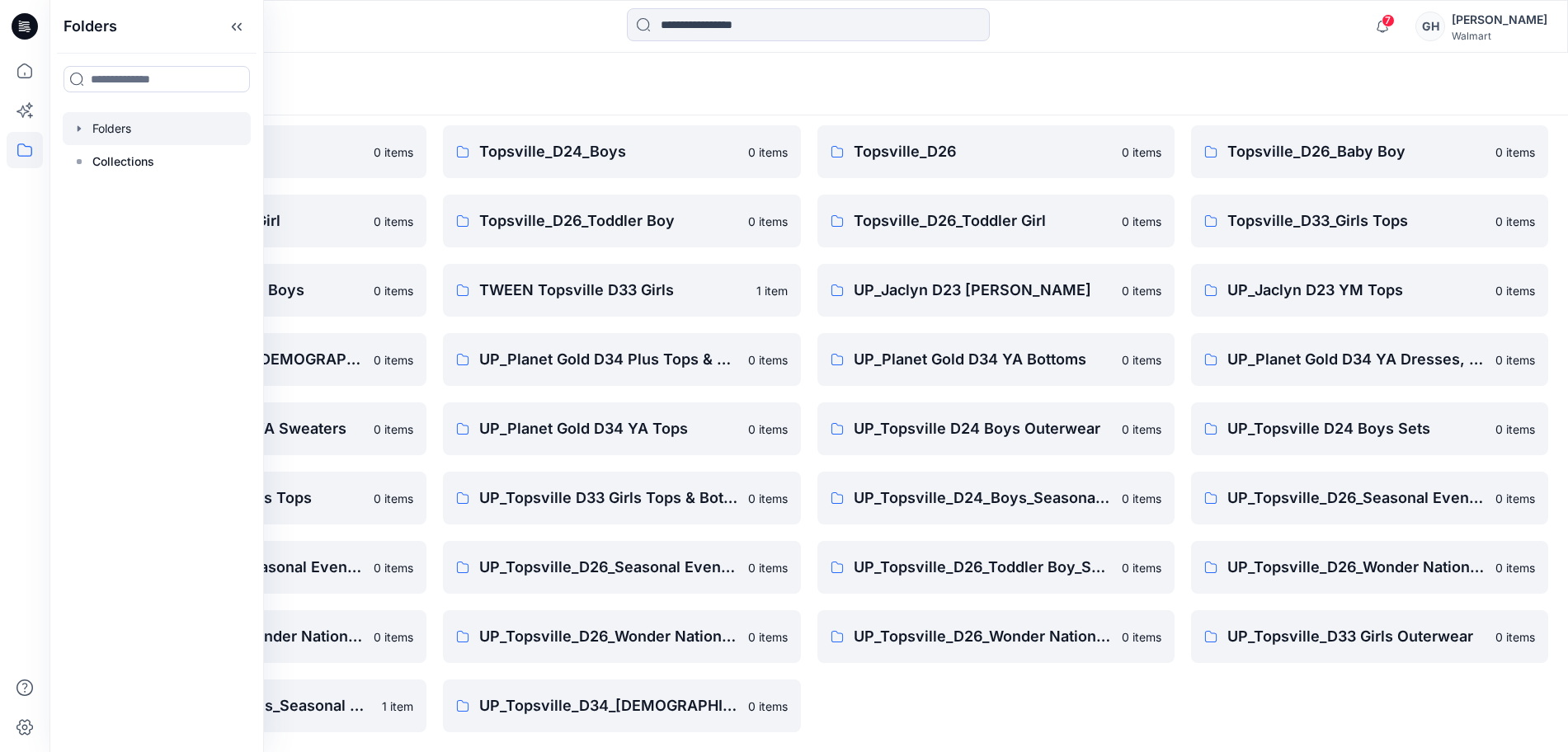
click at [1029, 716] on div "Planet Gold D34 [DEMOGRAPHIC_DATA] Plus Bottoms 0 items Planet Gold Practice Gr…" at bounding box center [996, 359] width 357 height 745
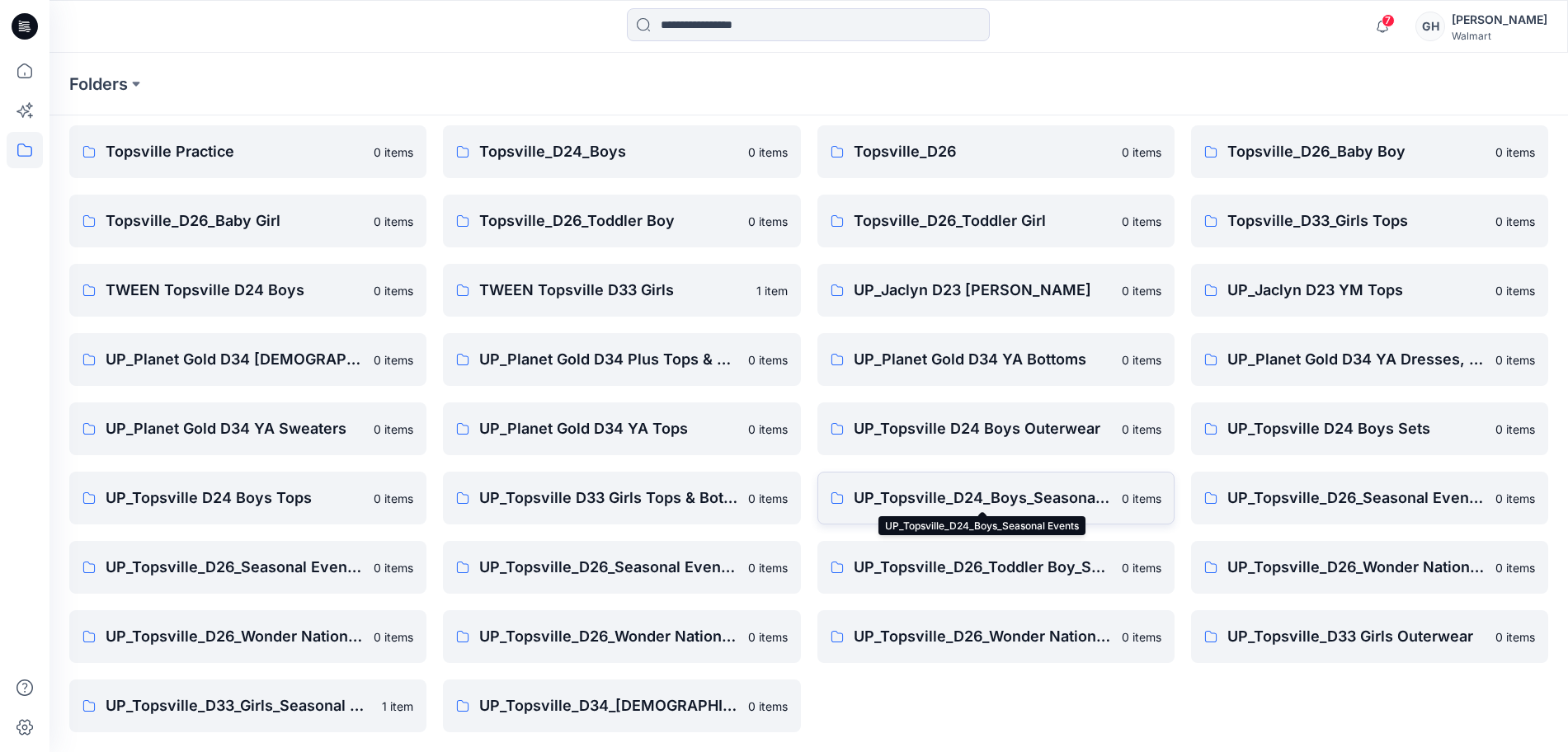
click at [990, 505] on p "UP_Topsville_D24_Boys_Seasonal Events" at bounding box center [982, 498] width 258 height 23
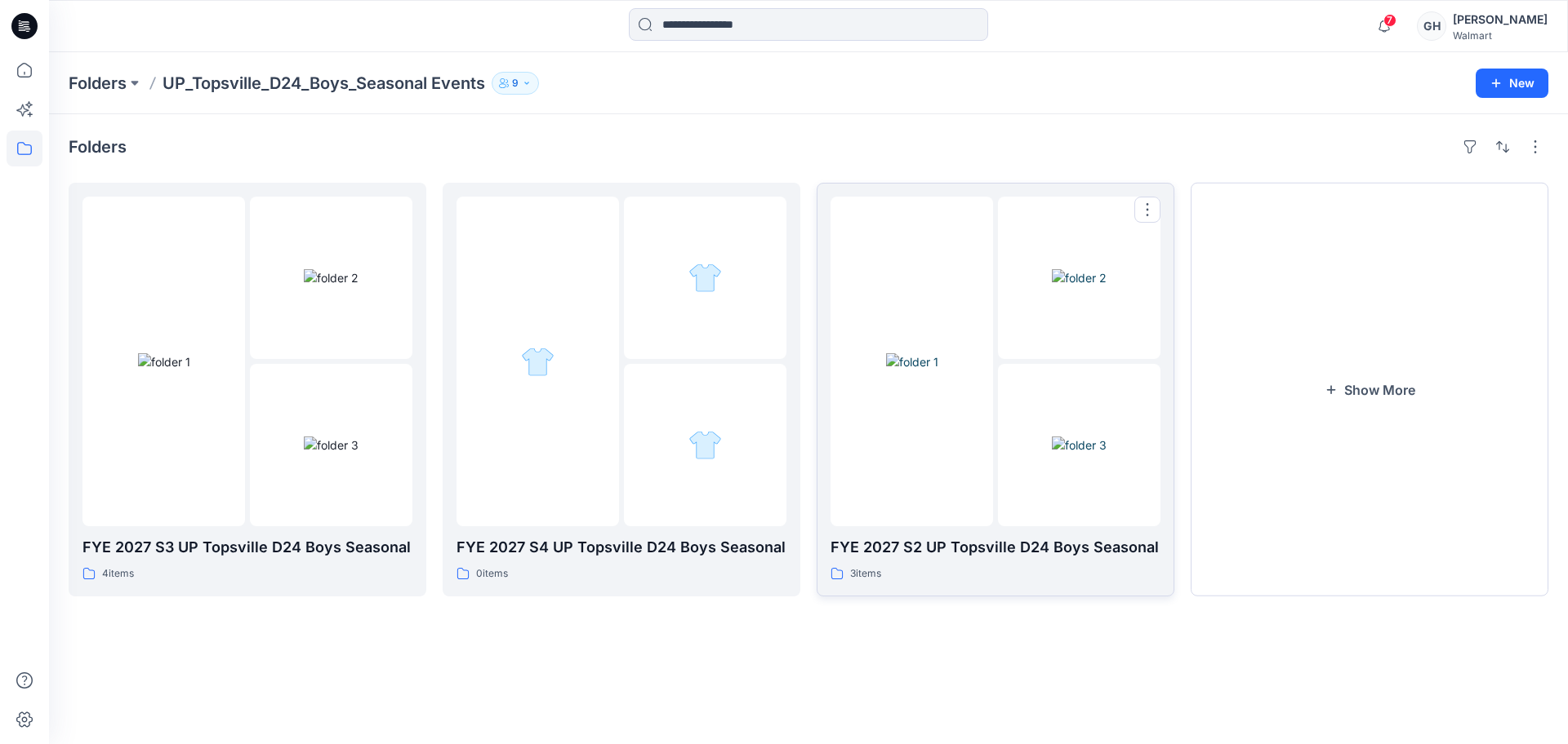
click at [927, 494] on div at bounding box center [912, 361] width 162 height 329
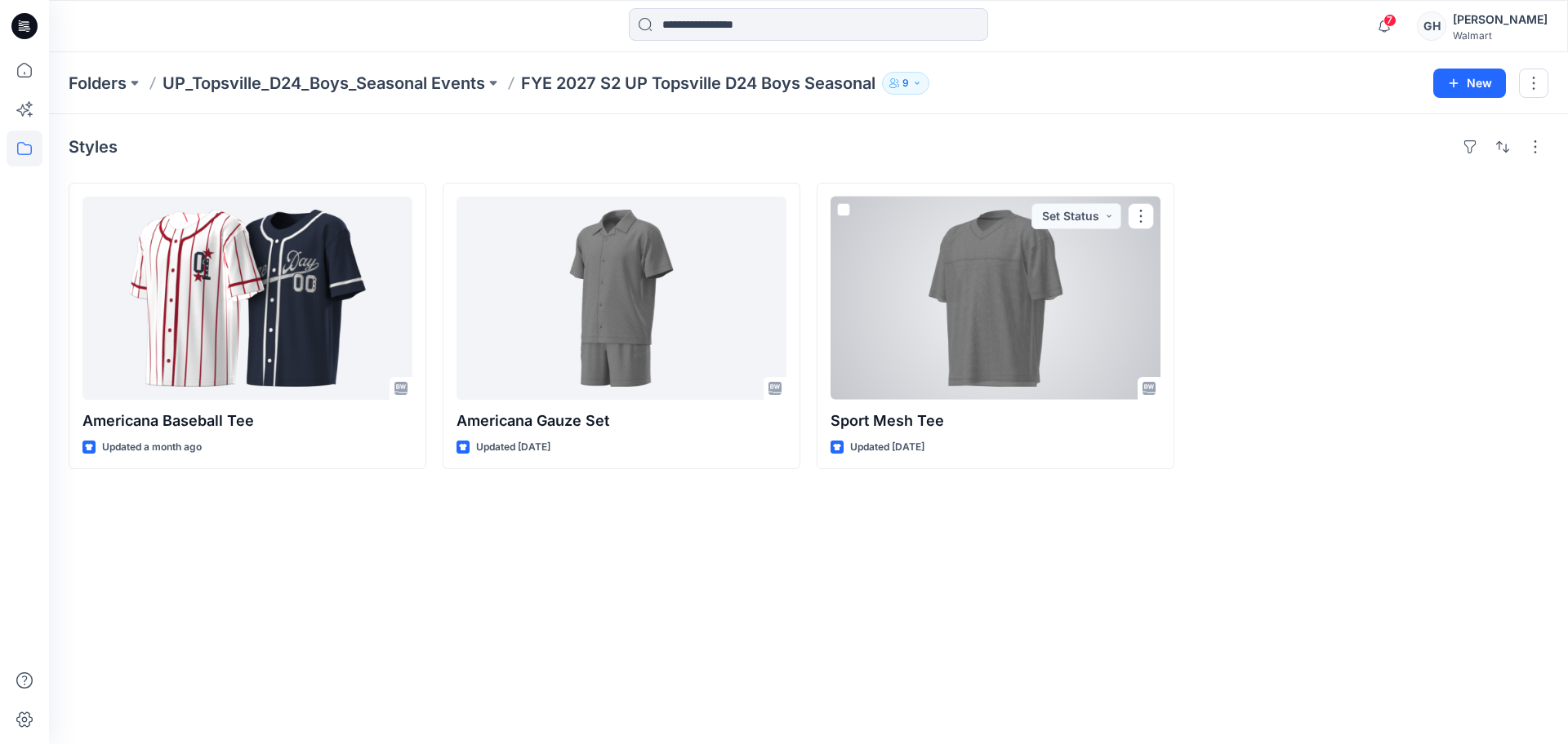
click at [1082, 300] on div at bounding box center [995, 298] width 330 height 203
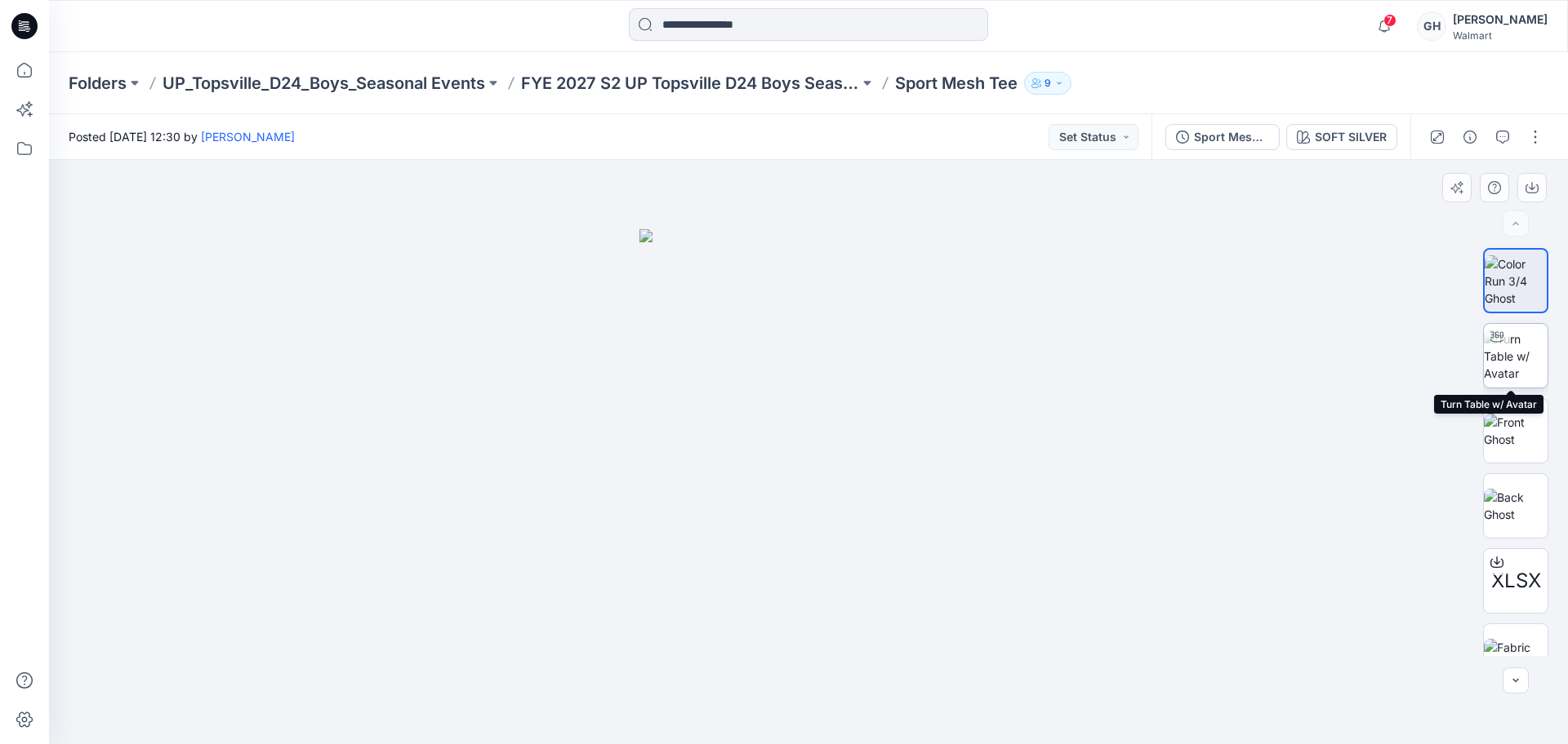
click at [1521, 358] on img at bounding box center [1515, 356] width 64 height 52
click at [1522, 133] on button "button" at bounding box center [1535, 137] width 26 height 26
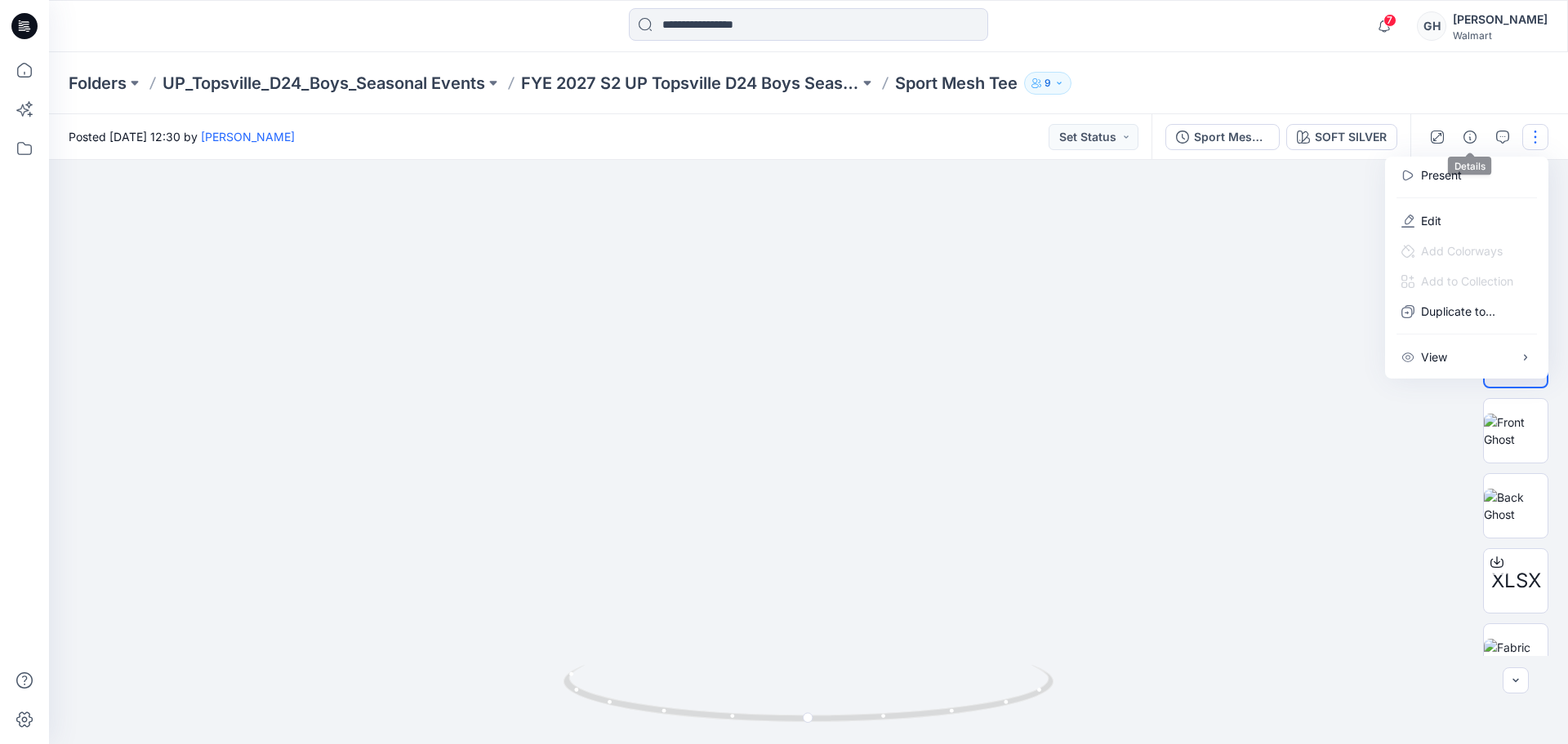
click at [1451, 132] on div at bounding box center [1486, 138] width 151 height 46
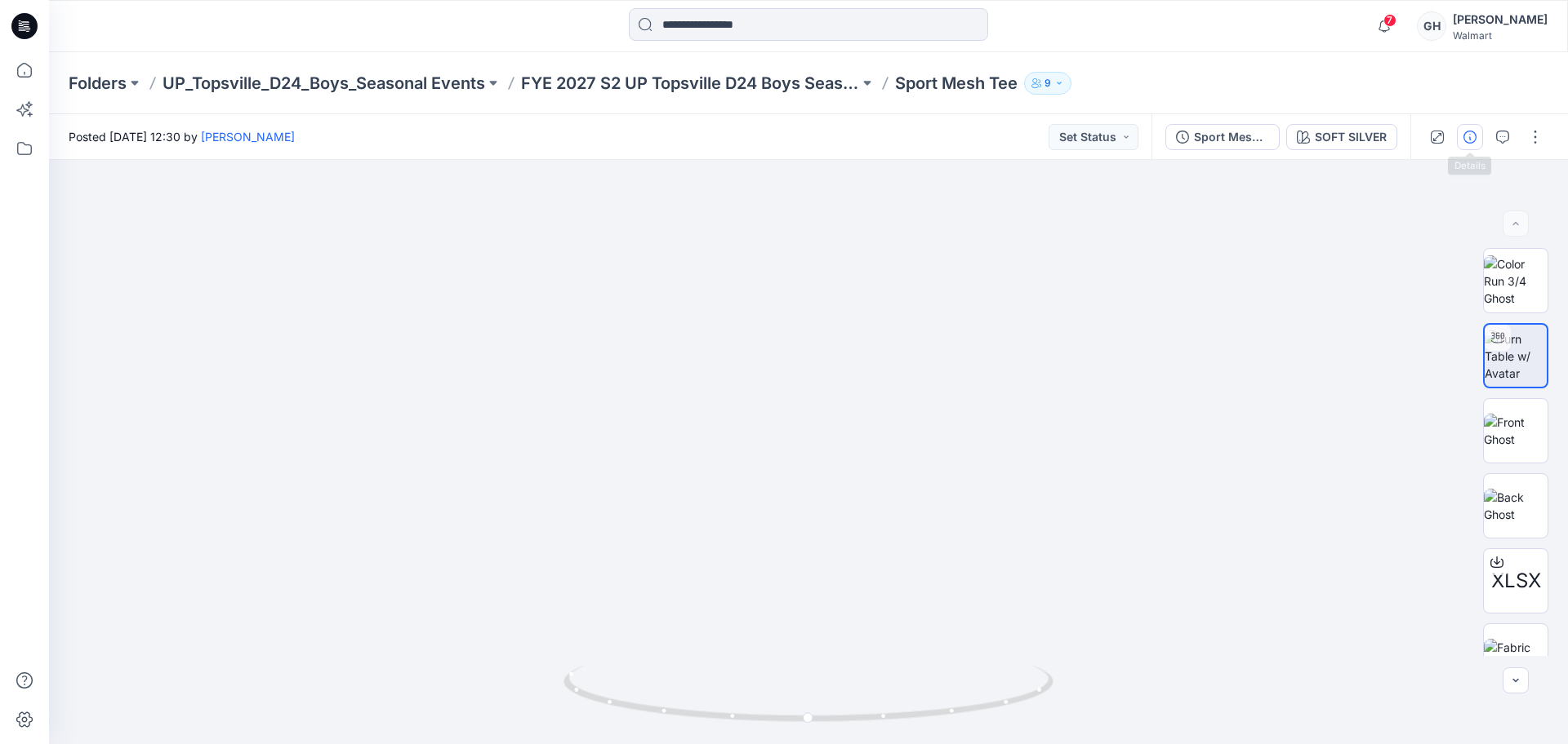
click at [1459, 138] on button "button" at bounding box center [1469, 137] width 26 height 26
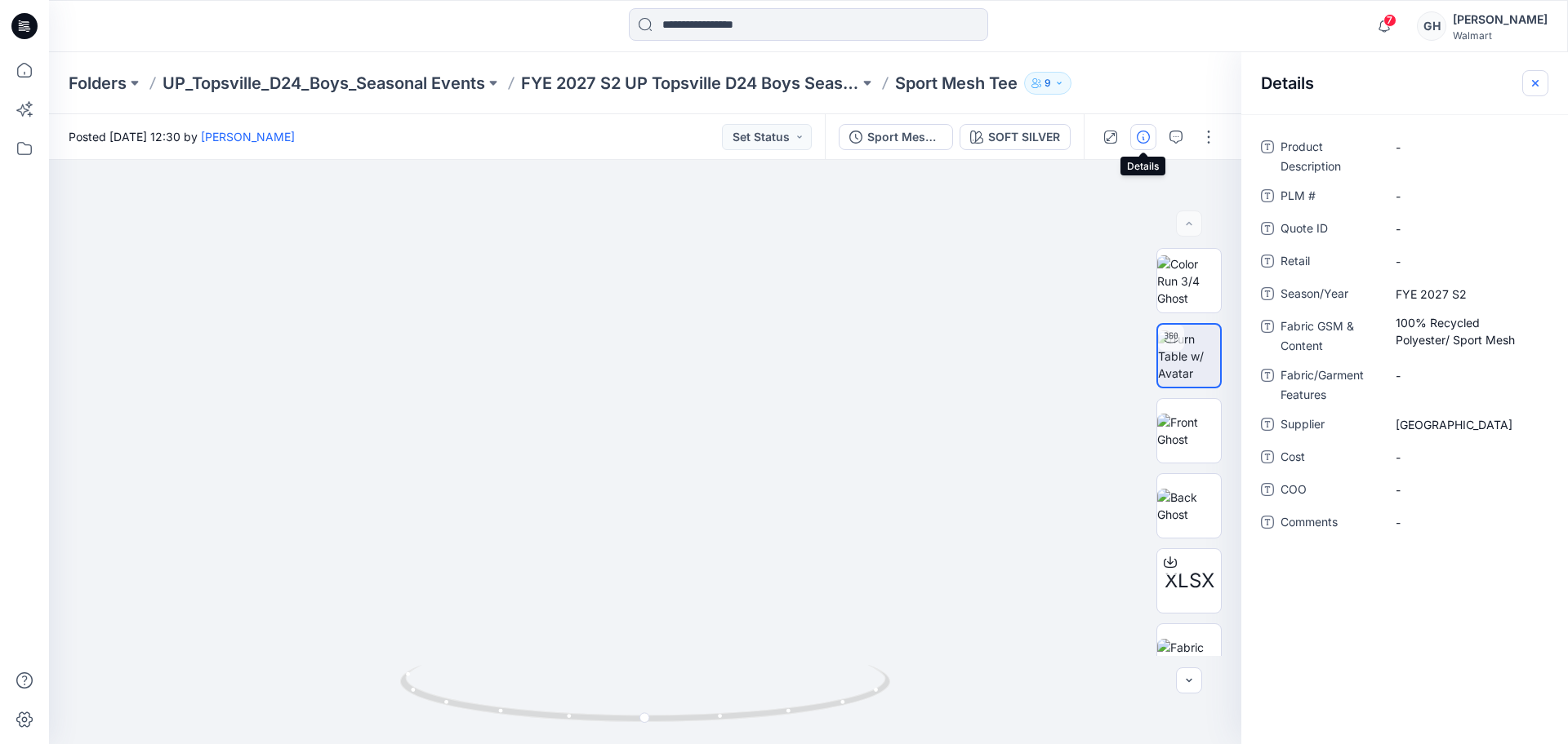
click at [1535, 76] on icon "button" at bounding box center [1536, 83] width 13 height 13
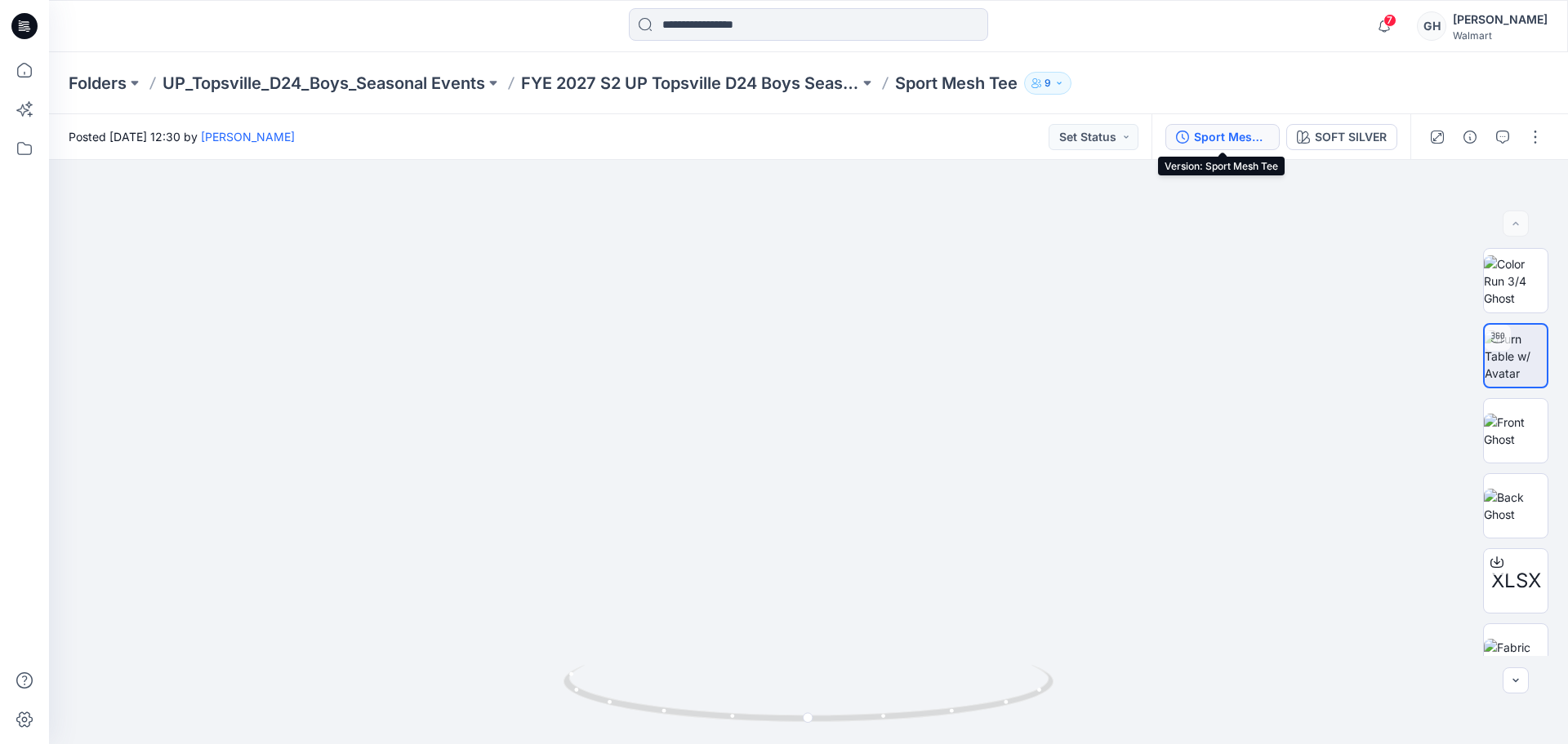
click at [1257, 130] on div "Sport Mesh Tee" at bounding box center [1231, 137] width 75 height 18
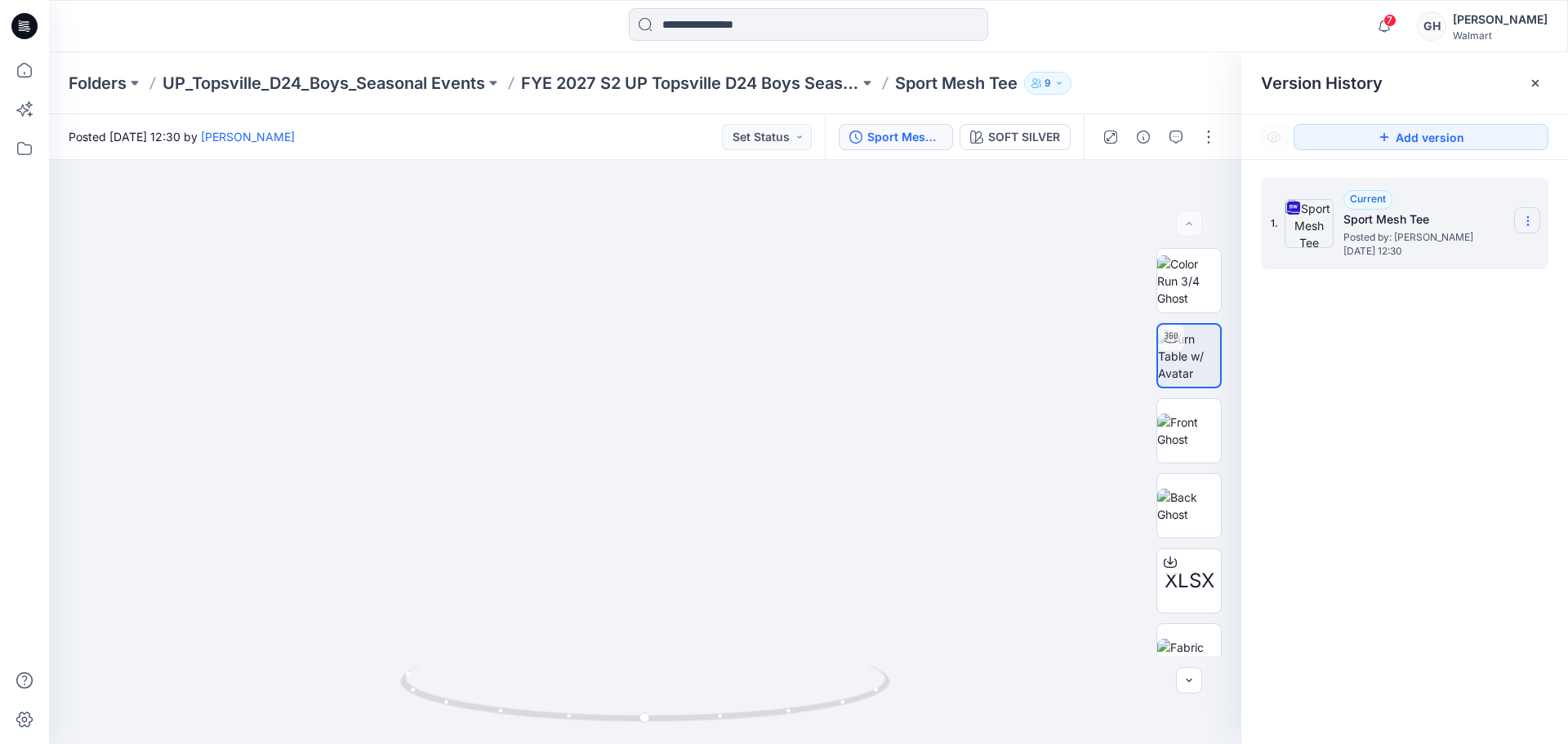
click at [1532, 219] on icon at bounding box center [1528, 222] width 13 height 13
click at [1467, 259] on span "Download Source BW File" at bounding box center [1446, 253] width 138 height 20
